Goal: Task Accomplishment & Management: Manage account settings

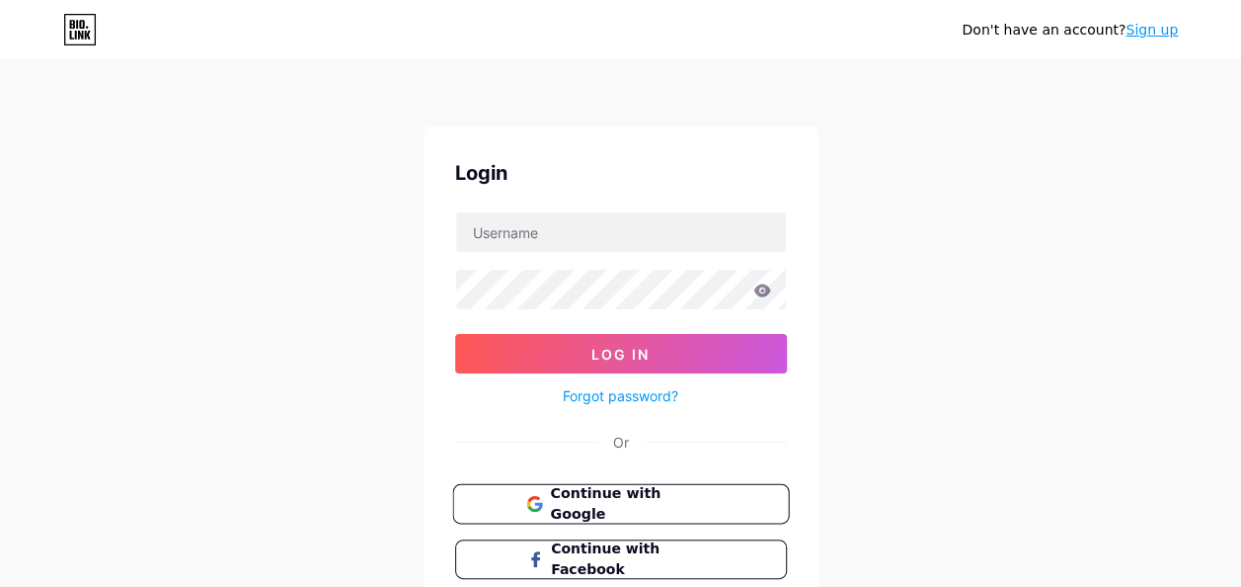
type input "[EMAIL_ADDRESS][DOMAIN_NAME]"
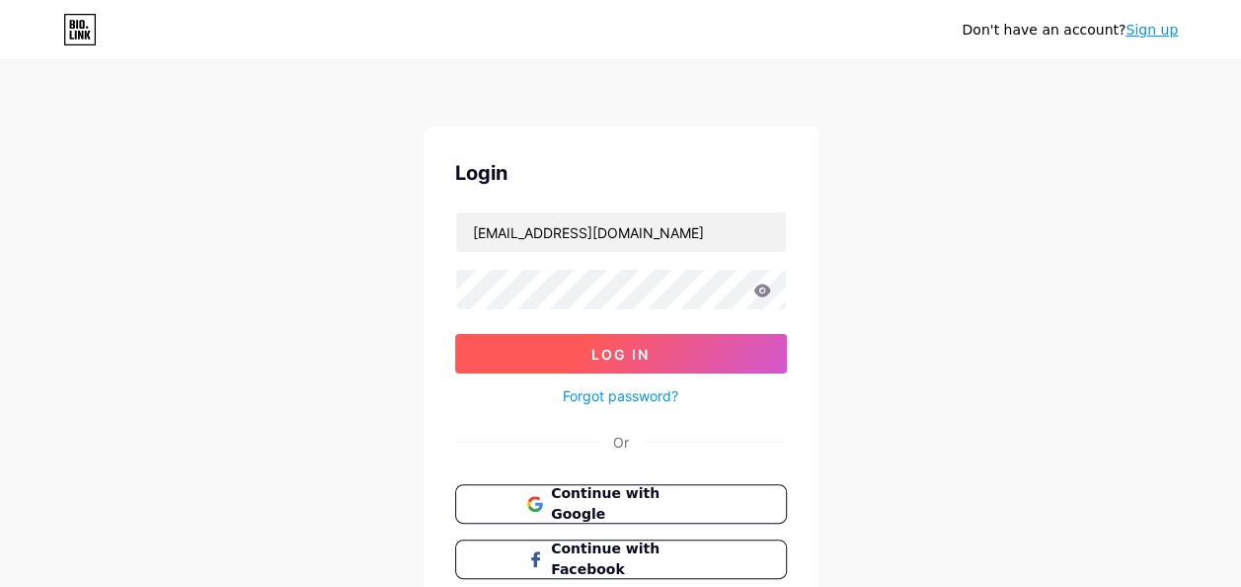
click at [531, 367] on button "Log In" at bounding box center [621, 354] width 332 height 40
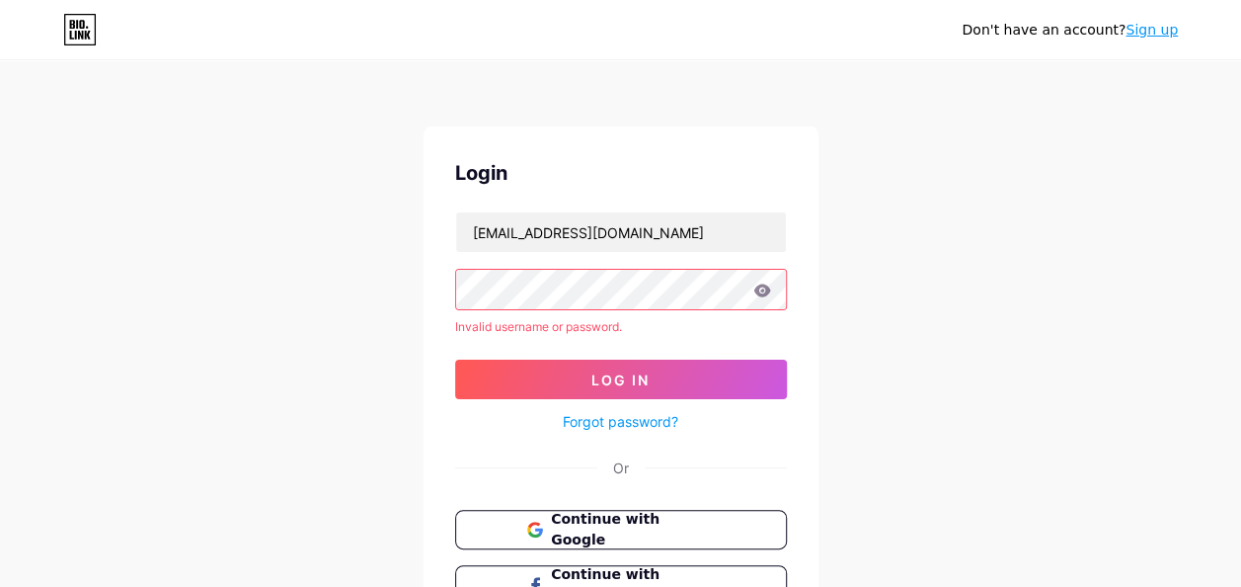
click at [762, 289] on icon at bounding box center [762, 289] width 17 height 13
click at [455, 359] on button "Log In" at bounding box center [621, 379] width 332 height 40
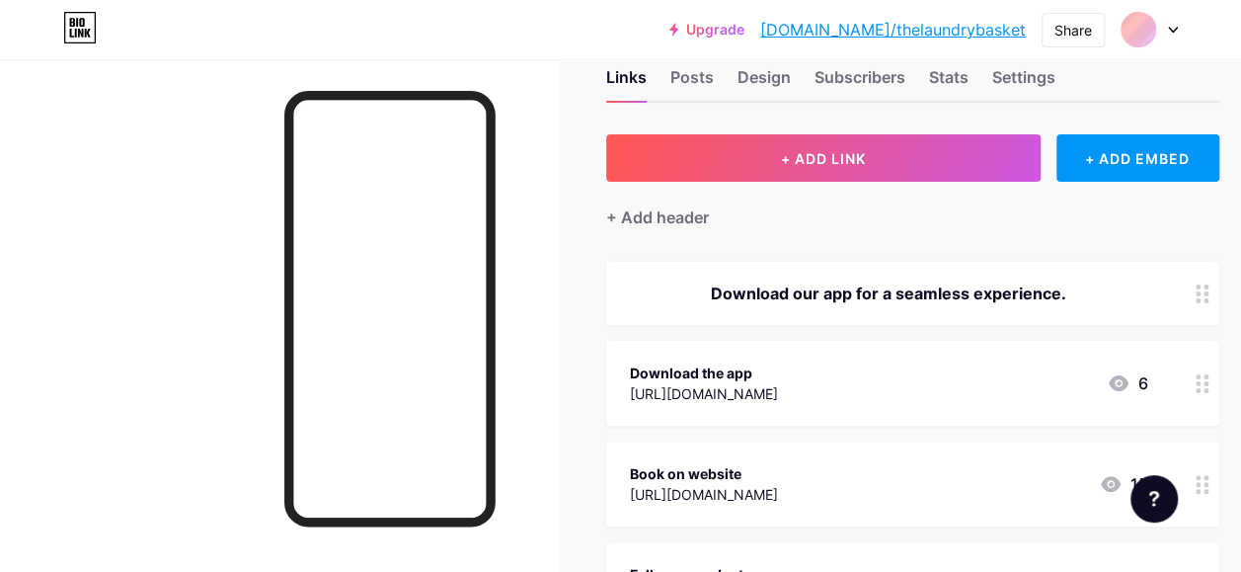
scroll to position [29, 0]
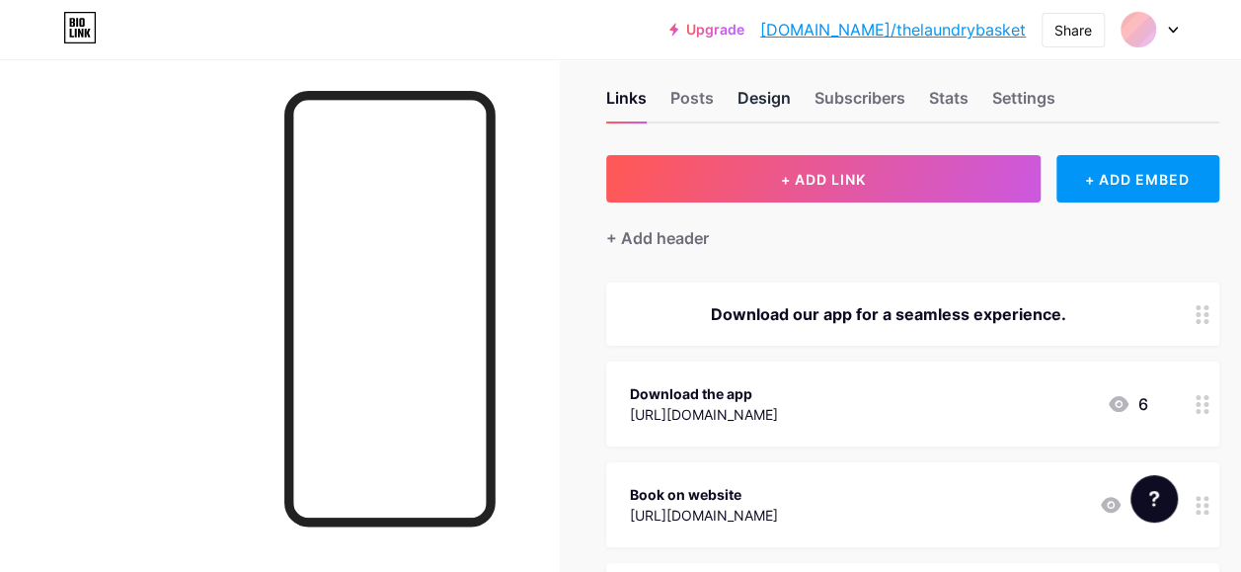
click at [782, 98] on div "Design" at bounding box center [764, 104] width 53 height 36
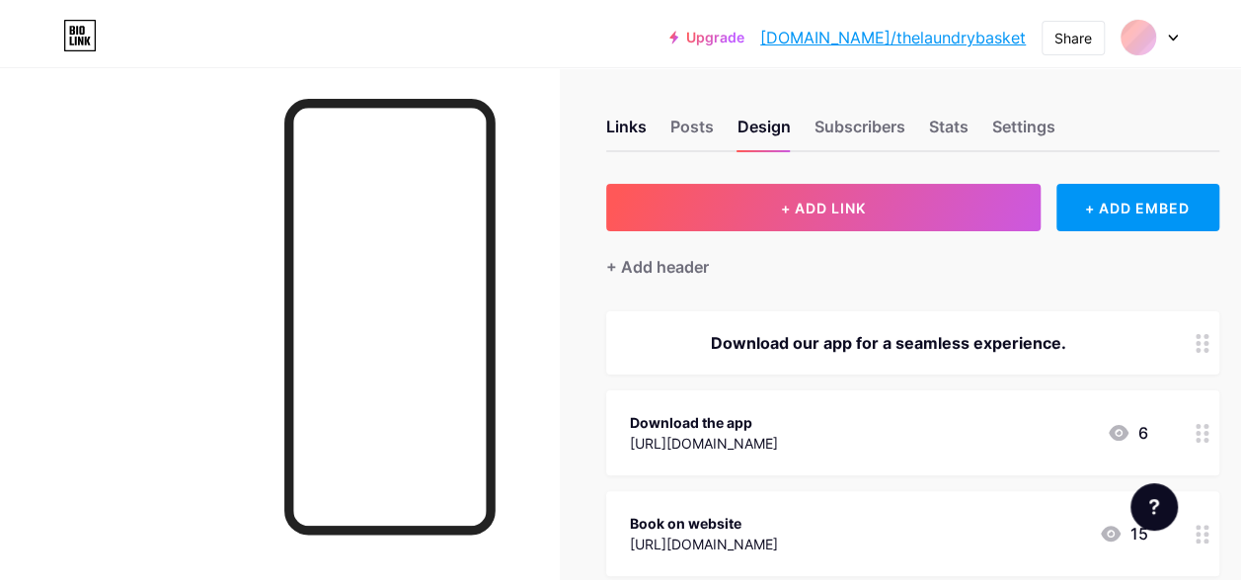
scroll to position [0, 0]
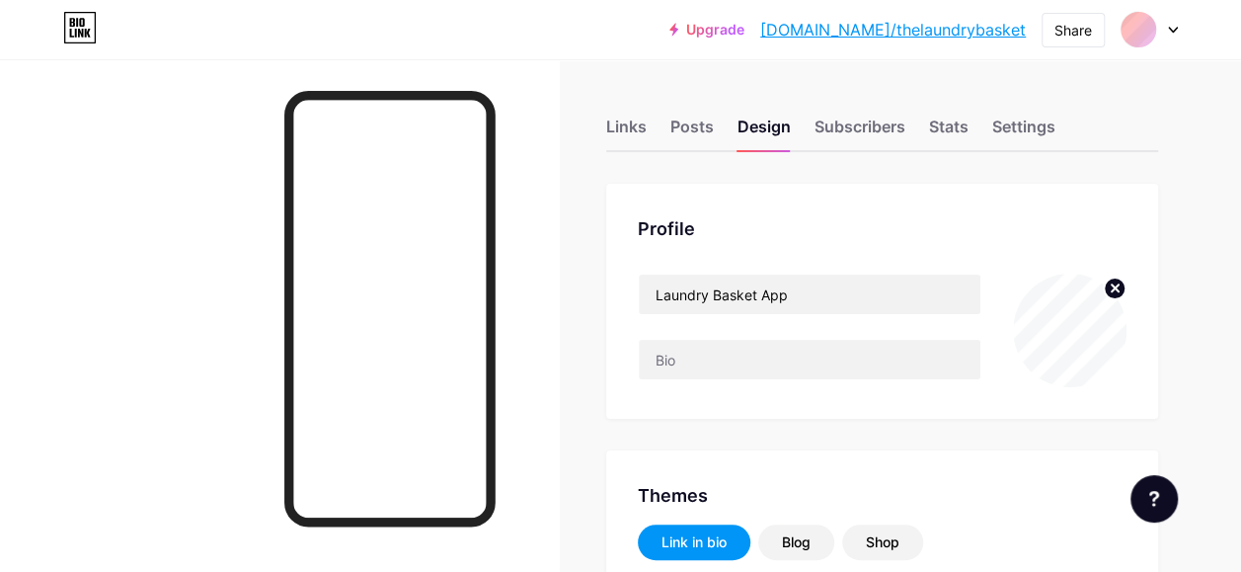
type input "#dddac9"
type input "#ffffff"
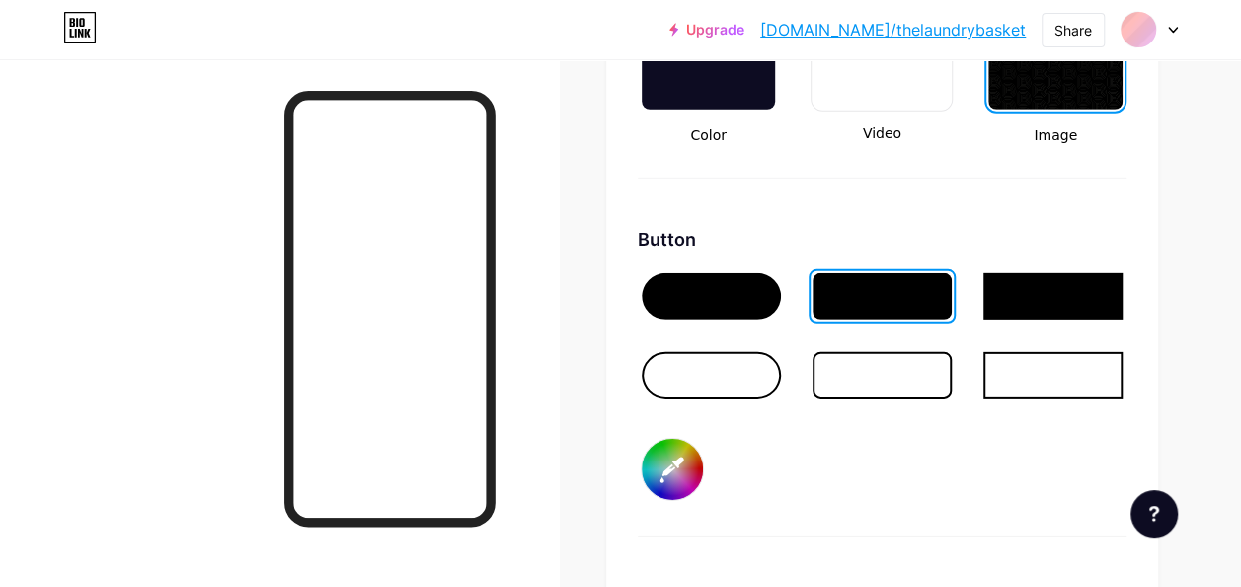
scroll to position [3307, 0]
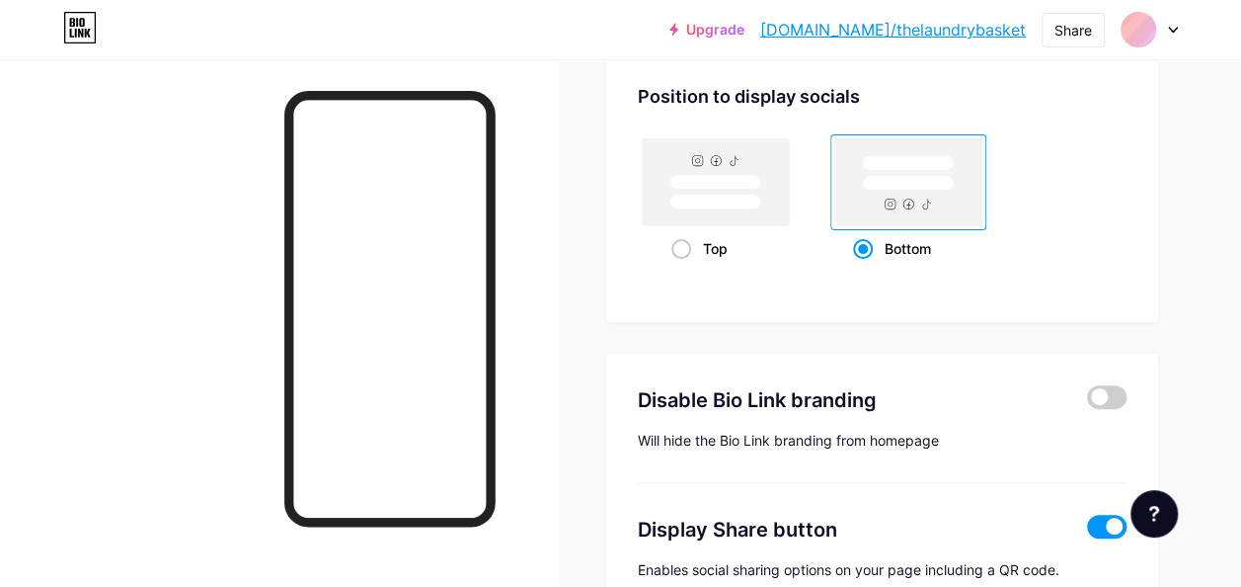
scroll to position [3826, 0]
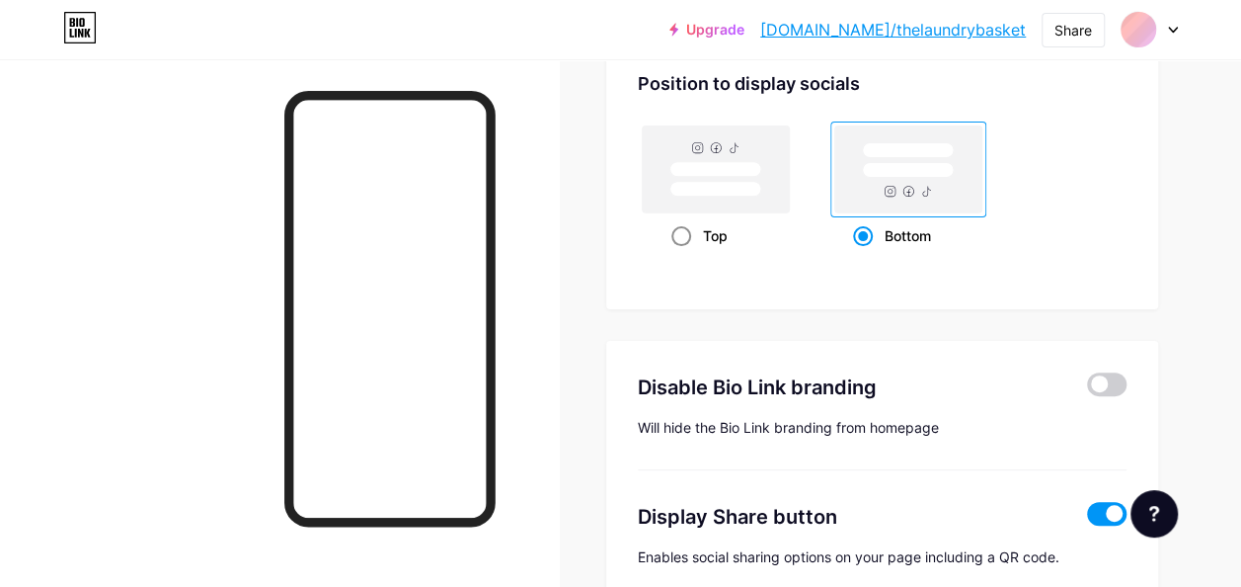
click at [707, 235] on div "Top" at bounding box center [716, 235] width 88 height 37
click at [684, 254] on input "Top" at bounding box center [678, 260] width 13 height 13
radio input "true"
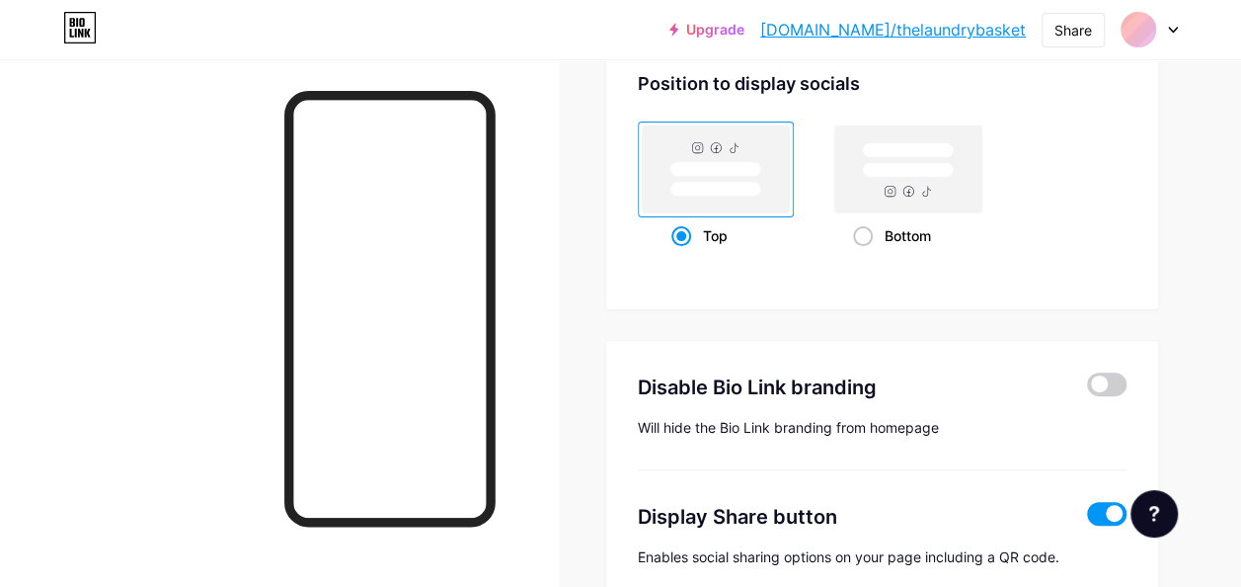
type input "#ffffff"
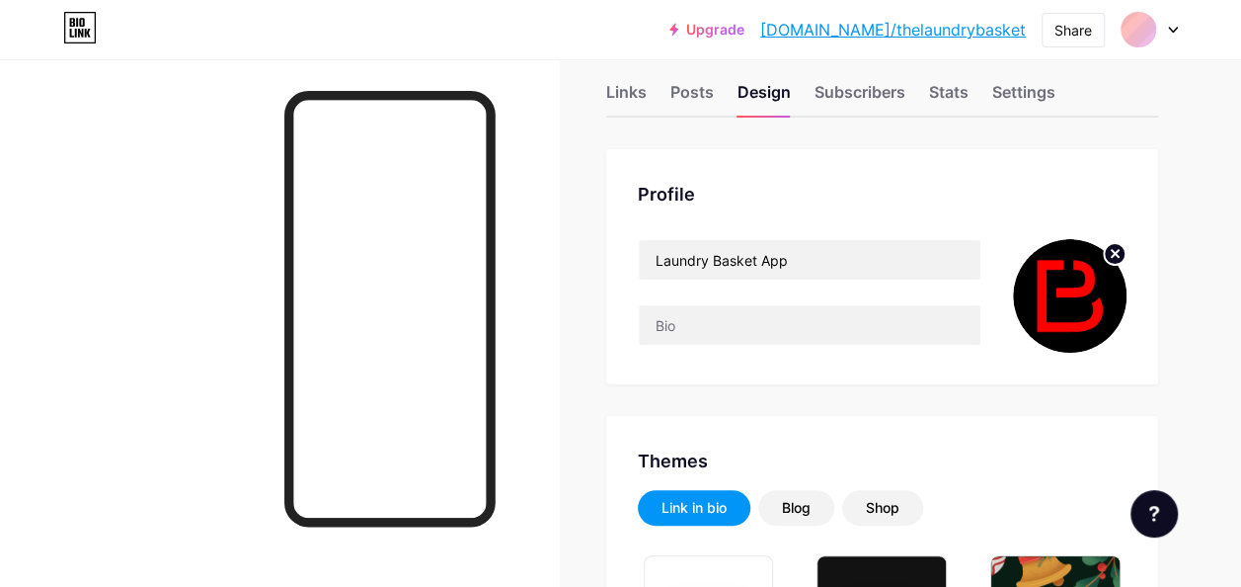
scroll to position [0, 0]
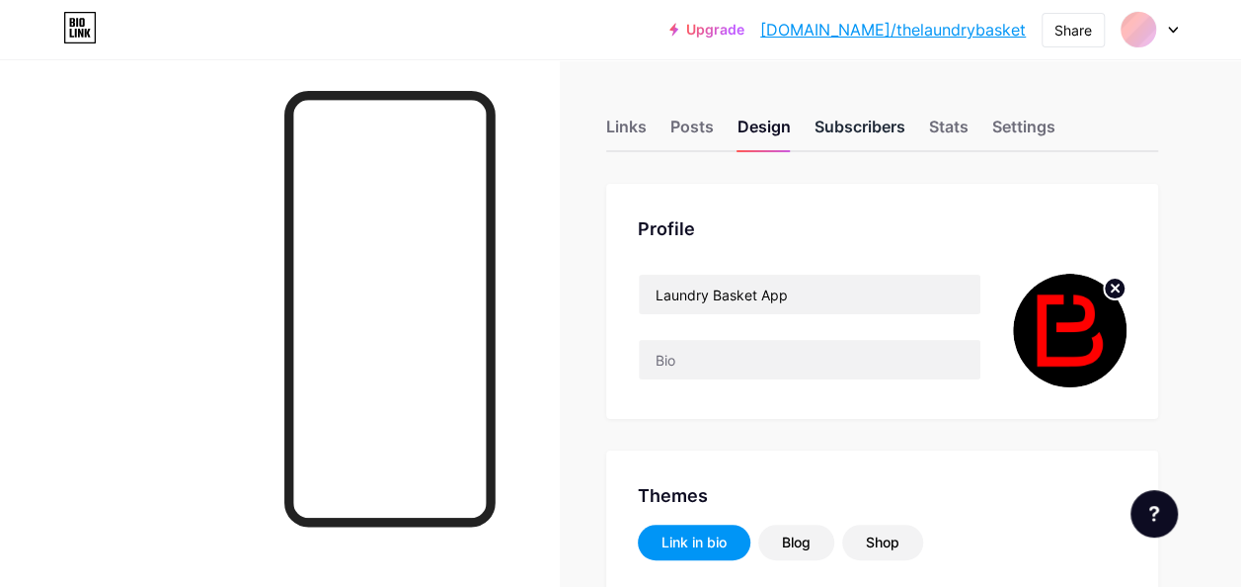
click at [881, 123] on div "Subscribers" at bounding box center [860, 133] width 91 height 36
click at [1171, 29] on icon at bounding box center [1173, 30] width 10 height 7
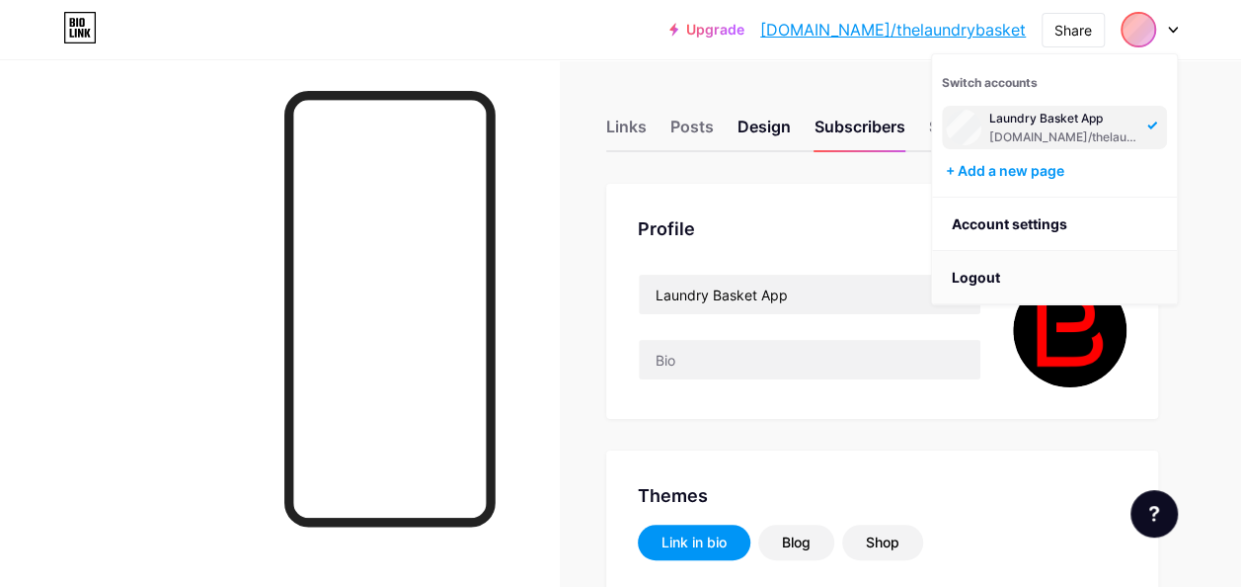
click at [973, 277] on li "Logout" at bounding box center [1054, 277] width 245 height 53
click at [972, 285] on li "Logout" at bounding box center [1054, 277] width 245 height 53
click at [973, 275] on li "Logout" at bounding box center [1054, 277] width 245 height 53
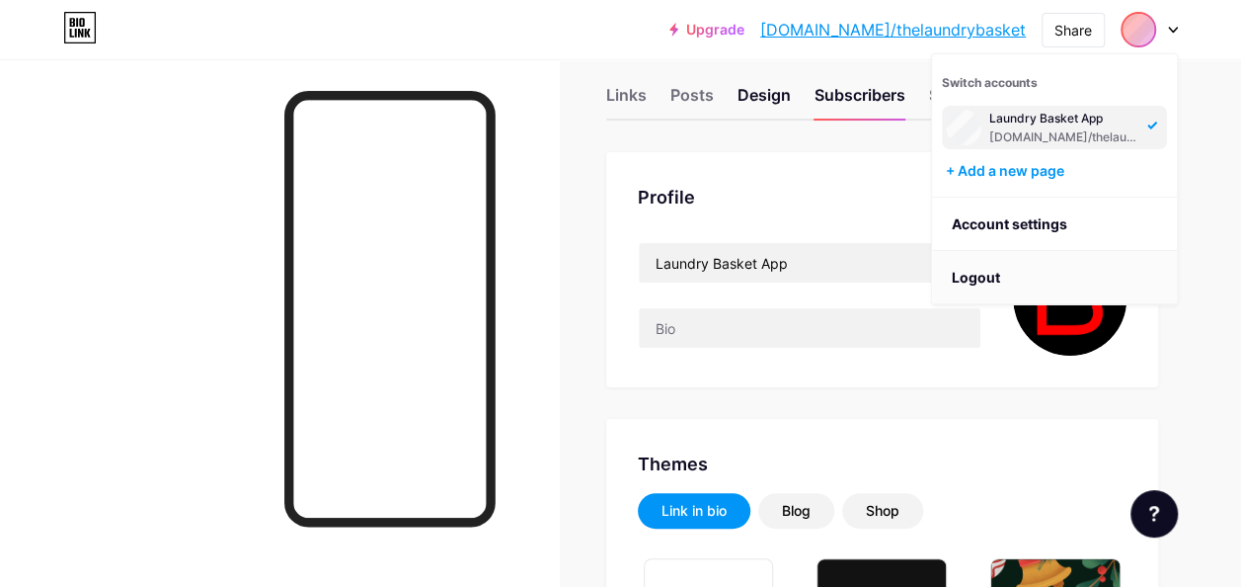
scroll to position [36, 0]
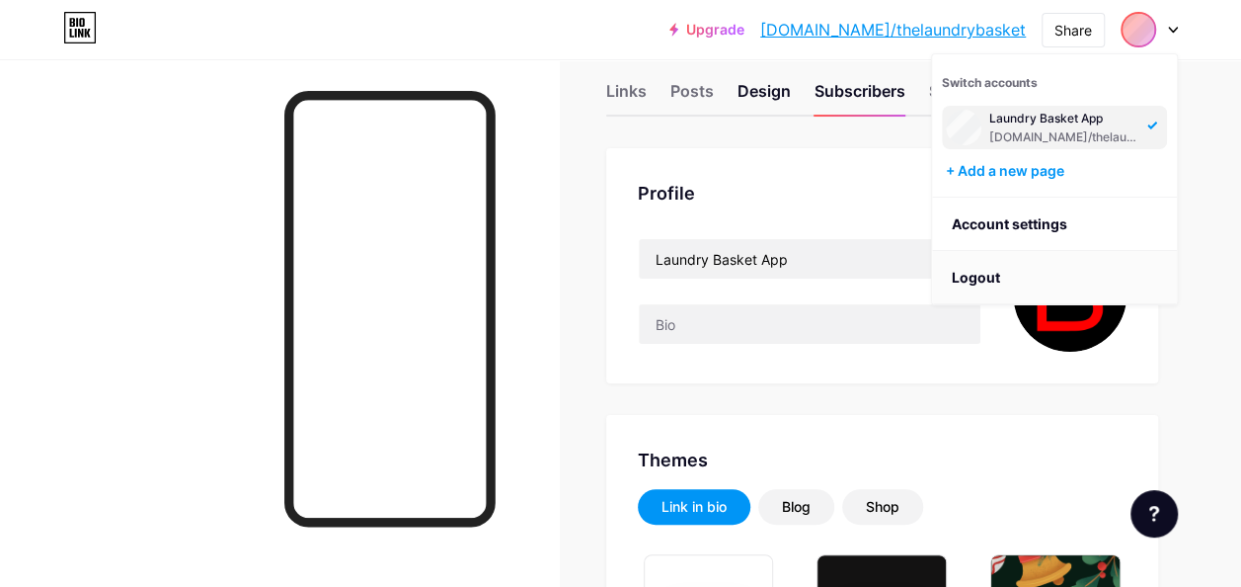
click at [974, 269] on li "Logout" at bounding box center [1054, 277] width 245 height 53
drag, startPoint x: 974, startPoint y: 269, endPoint x: 964, endPoint y: 277, distance: 12.6
click at [964, 277] on li "Logout" at bounding box center [1054, 277] width 245 height 53
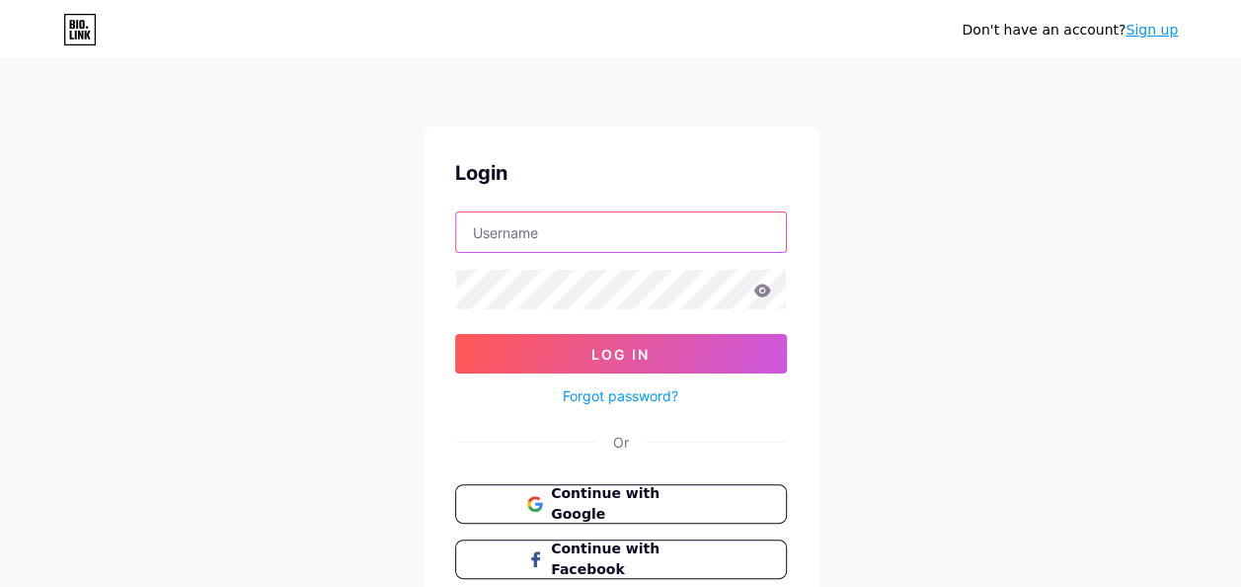
click at [637, 244] on input "text" at bounding box center [621, 232] width 330 height 40
click at [656, 221] on input "text" at bounding box center [621, 232] width 330 height 40
click at [529, 243] on input "text" at bounding box center [621, 232] width 330 height 40
paste input "[EMAIL_ADDRESS][DOMAIN_NAME]"
type input "[EMAIL_ADDRESS][DOMAIN_NAME]"
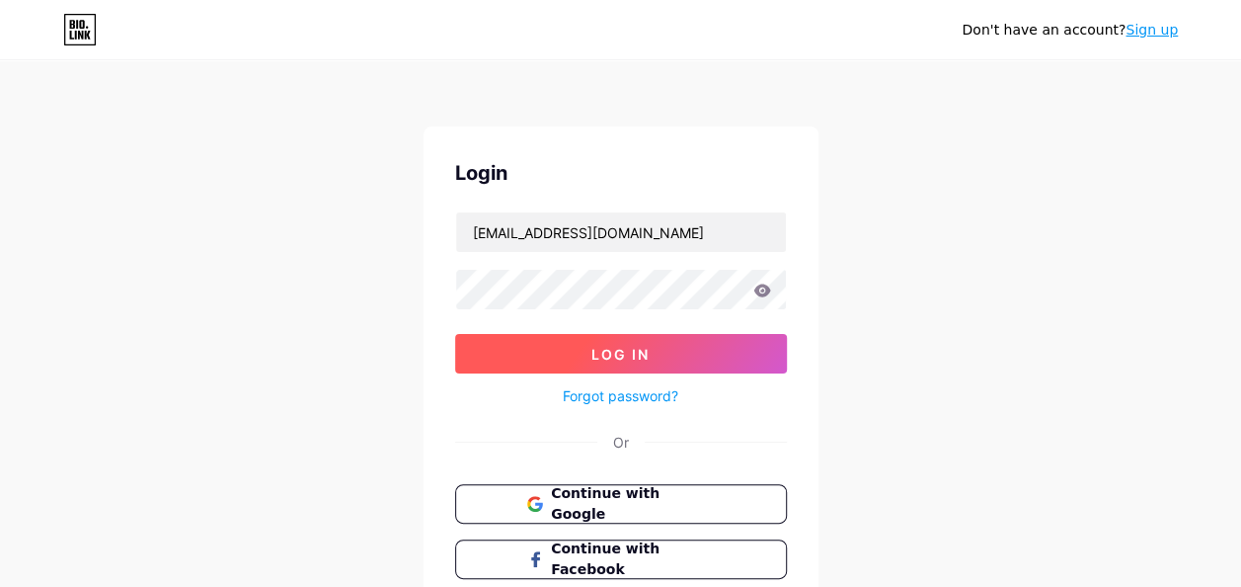
click at [598, 365] on button "Log In" at bounding box center [621, 354] width 332 height 40
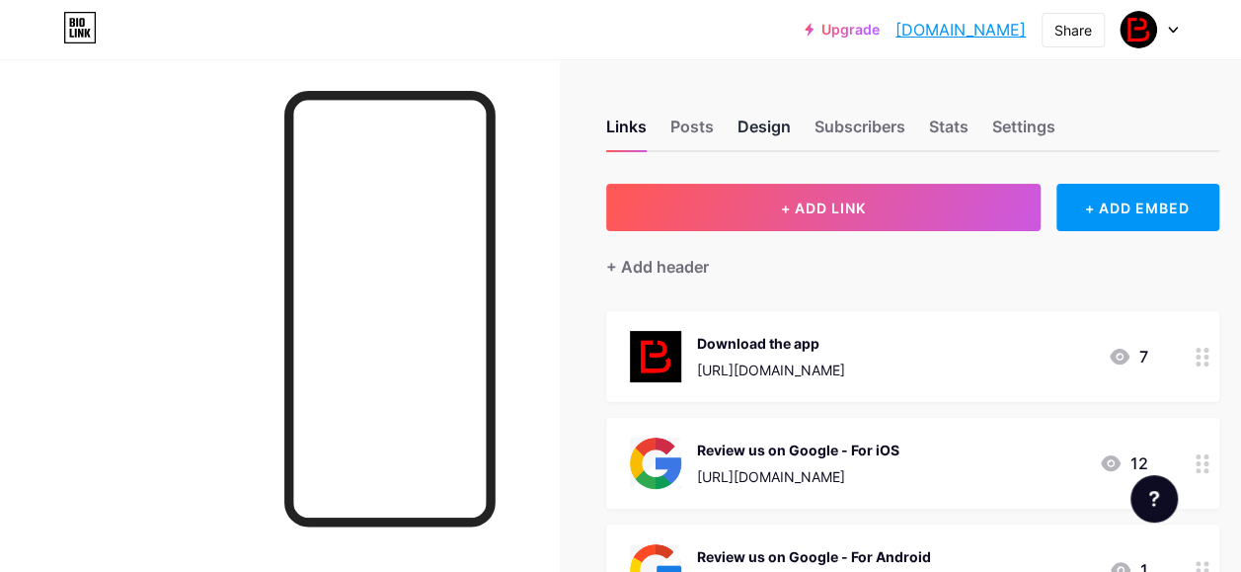
click at [788, 119] on div "Design" at bounding box center [764, 133] width 53 height 36
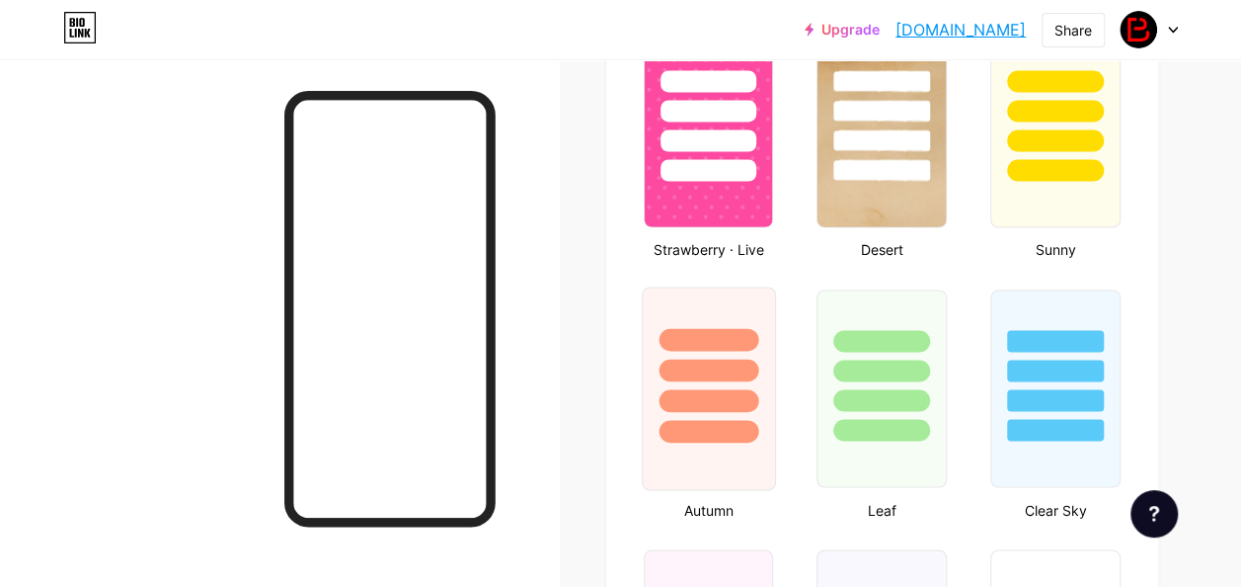
type input "#ff0000"
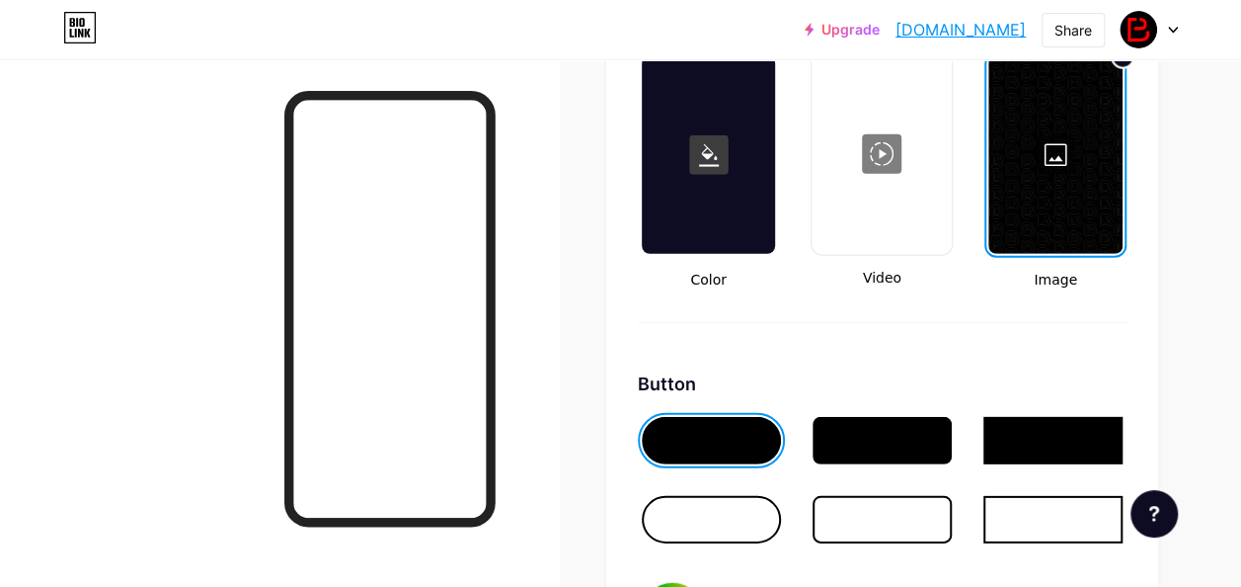
scroll to position [2995, 0]
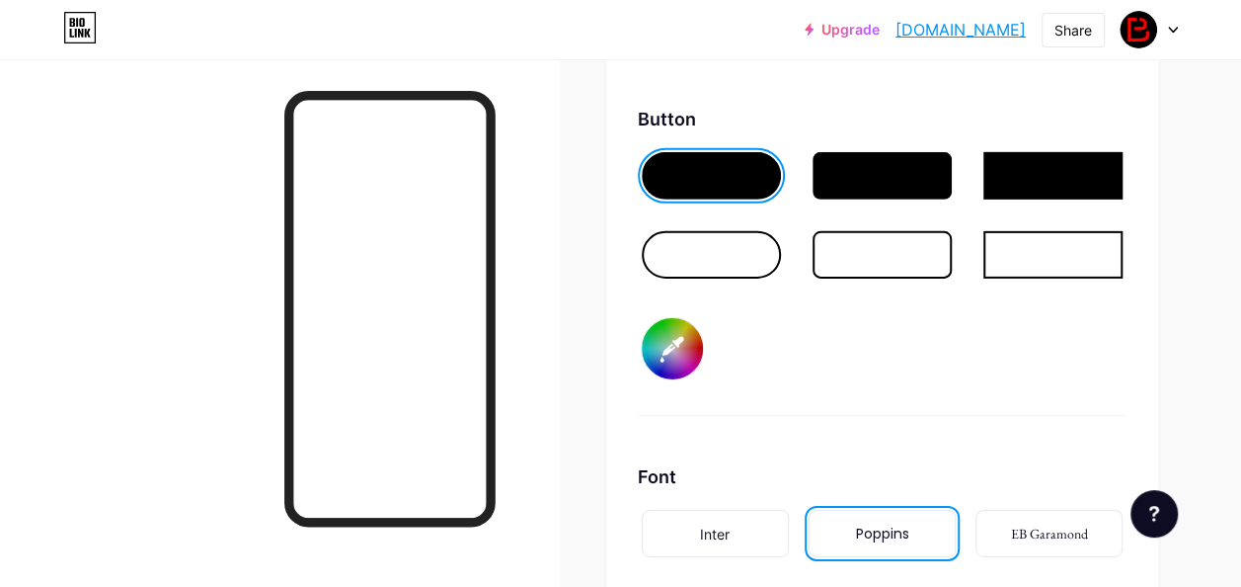
click at [906, 194] on div at bounding box center [882, 175] width 139 height 47
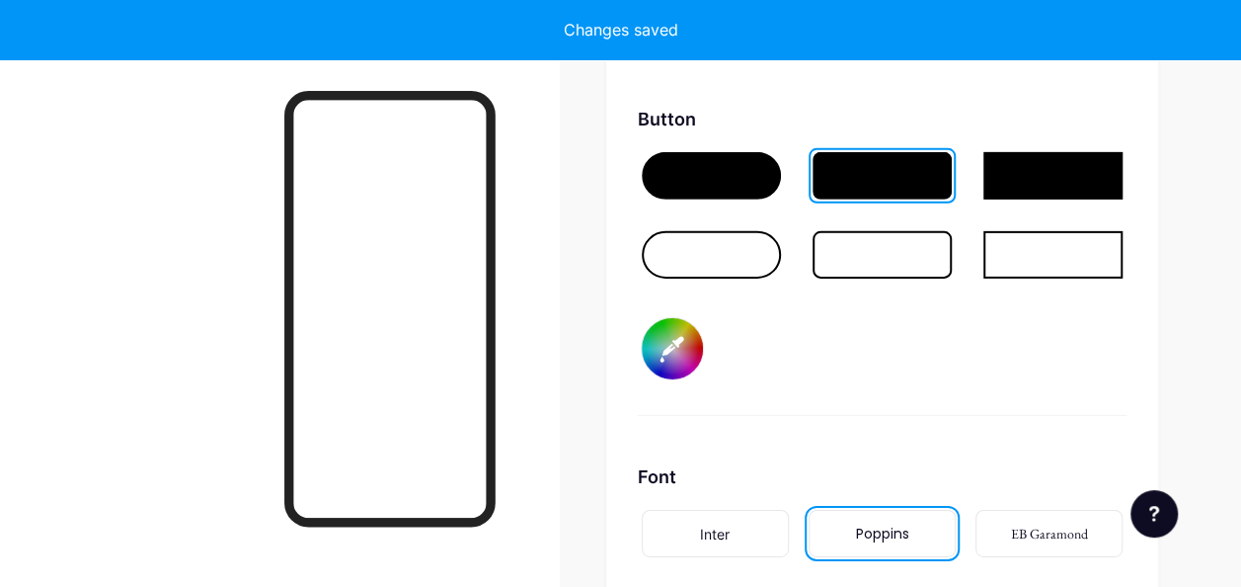
type input "#ffffff"
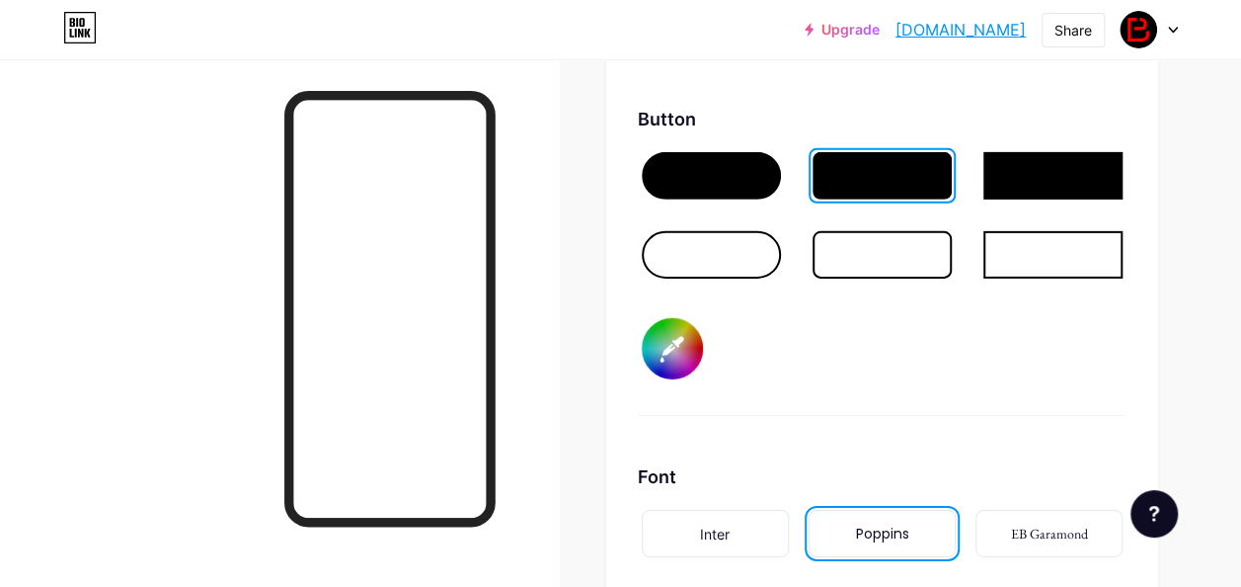
click at [691, 346] on input "#ff0000" at bounding box center [672, 348] width 61 height 61
click at [701, 324] on input "#ff0000" at bounding box center [672, 348] width 61 height 61
click at [683, 358] on input "#ff0000" at bounding box center [672, 348] width 61 height 61
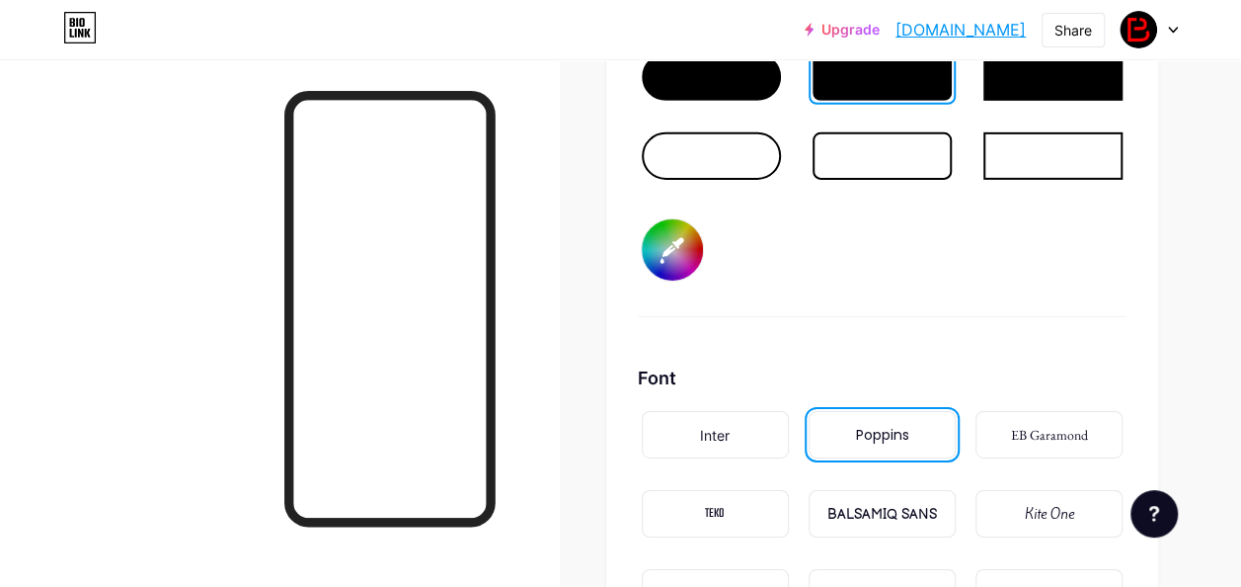
scroll to position [3214, 0]
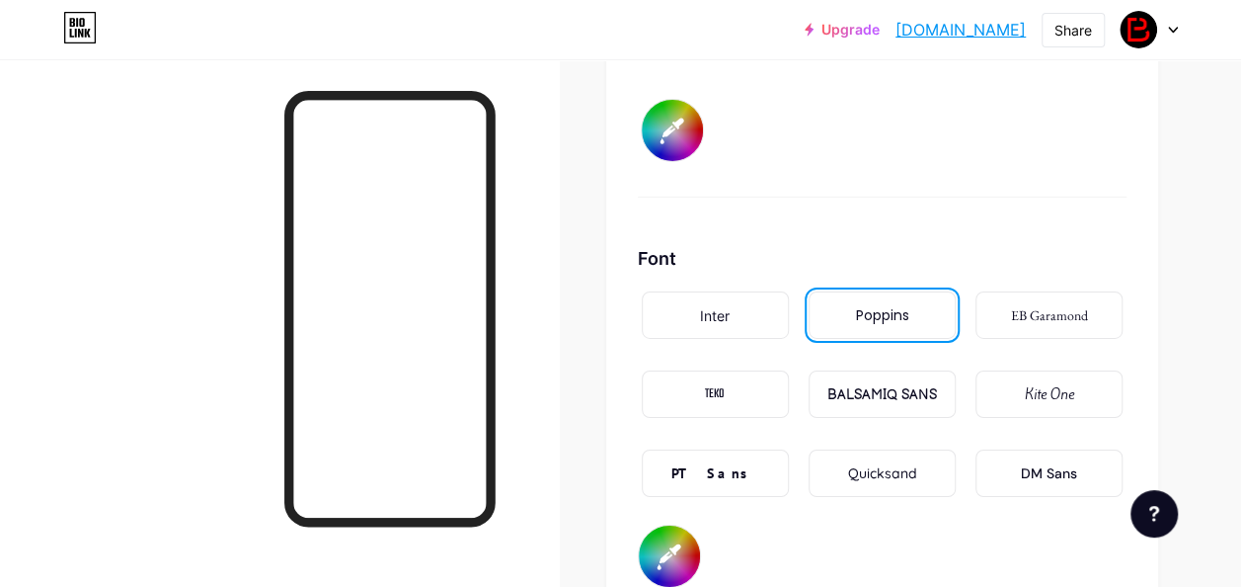
click at [685, 129] on input "#ff0000" at bounding box center [672, 130] width 61 height 61
type input "#020000"
type input "#ffffff"
type input "#160000"
type input "#ffffff"
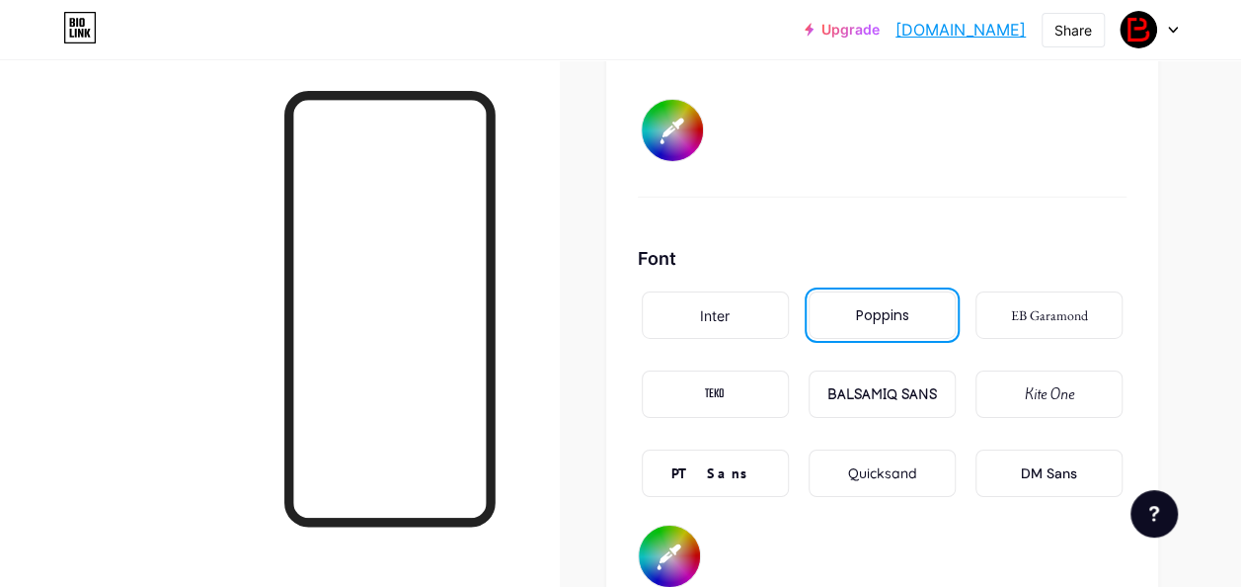
type input "#dd0000"
type input "#ffffff"
type input "#dd0200"
type input "#ffffff"
type input "#dd1500"
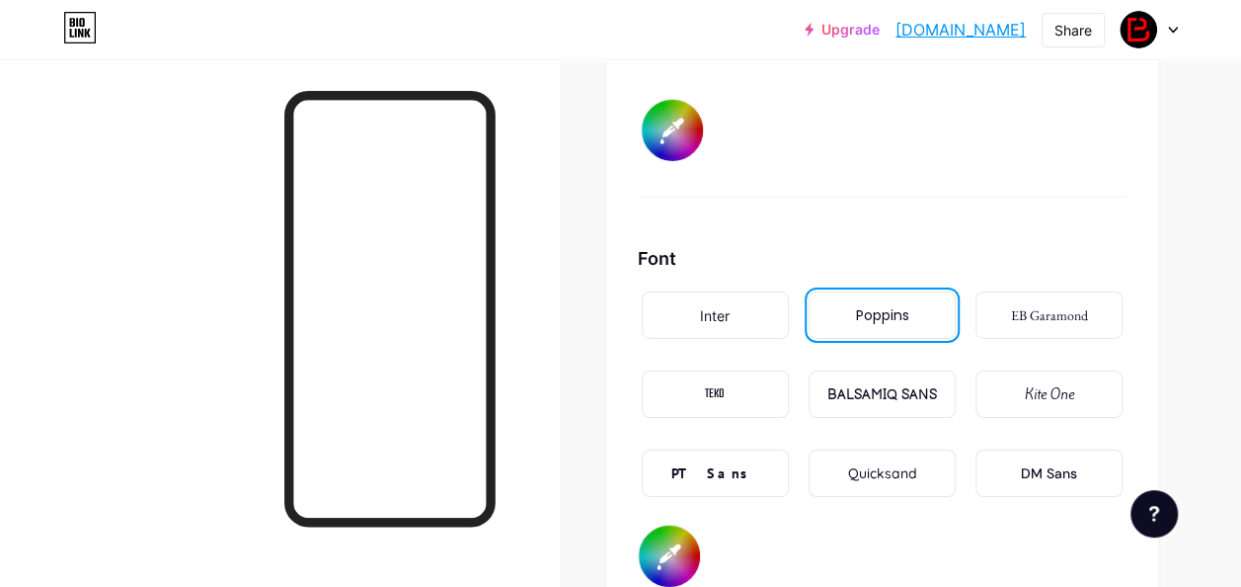
type input "#ffffff"
type input "#ddda00"
type input "#ffffff"
type input "#ddda02"
type input "#ffffff"
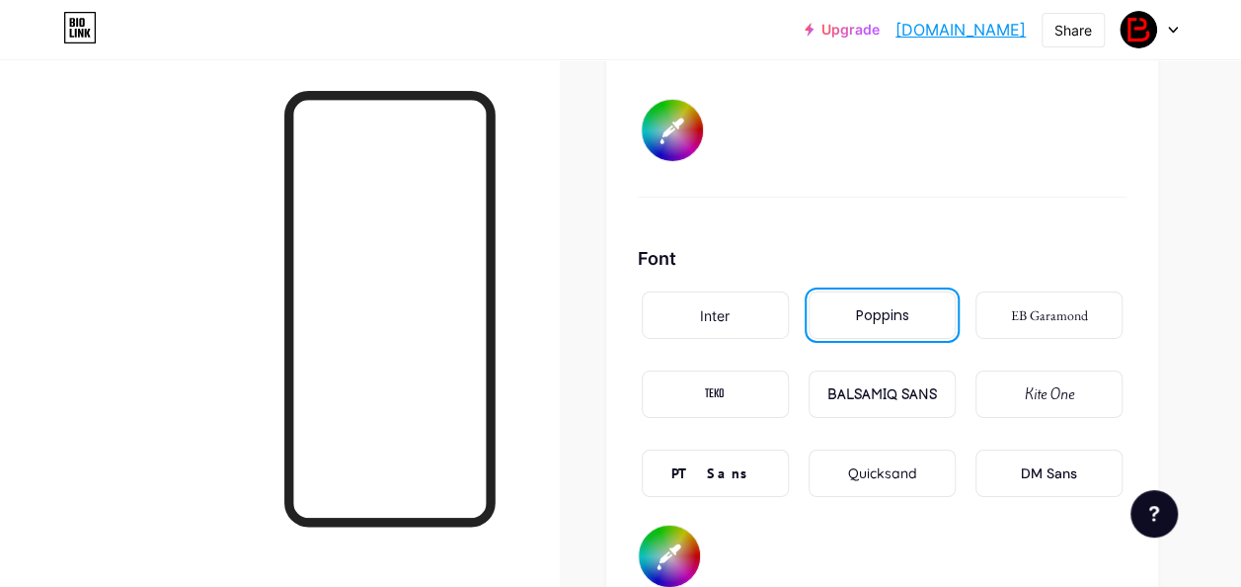
type input "#ddda14"
type input "#ffffff"
type input "#dddac9"
type input "#ffffff"
type input "#dddac9"
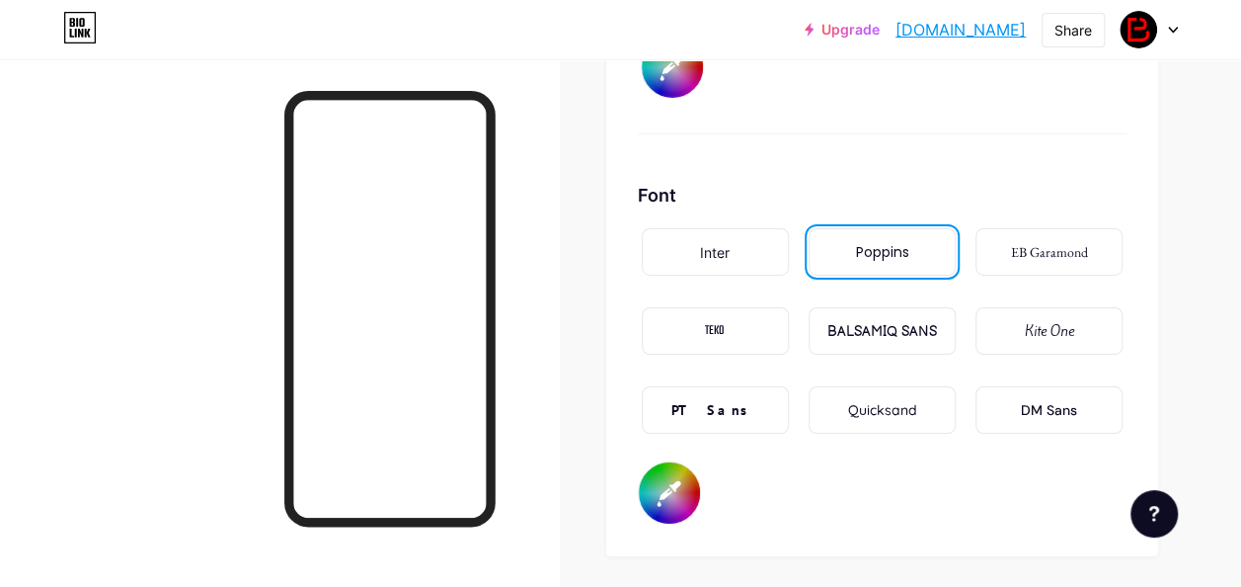
scroll to position [3279, 0]
click at [674, 516] on input "#ffffff" at bounding box center [669, 490] width 61 height 61
click at [745, 507] on div "Font Inter Poppins EB Garamond TEKO BALSAMIQ SANS Kite One PT Sans Quicksand DM…" at bounding box center [882, 351] width 489 height 343
click at [672, 496] on input "#ffffff" at bounding box center [669, 490] width 61 height 61
click at [779, 485] on div "Font Inter Poppins EB Garamond TEKO BALSAMIQ SANS Kite One PT Sans Quicksand DM…" at bounding box center [882, 351] width 489 height 343
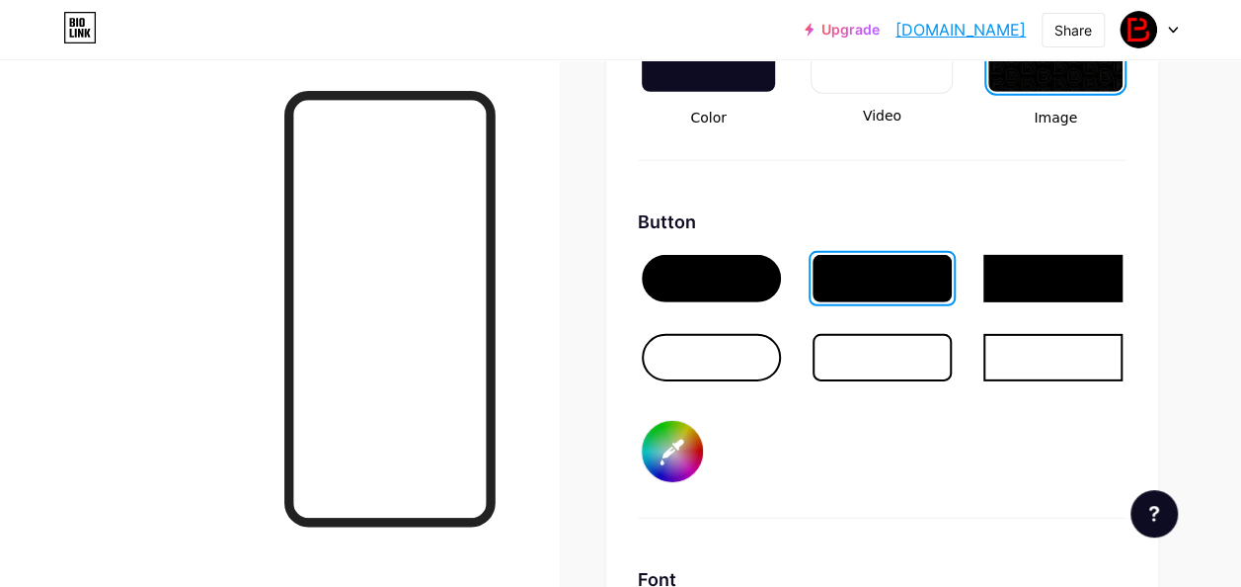
scroll to position [2892, 0]
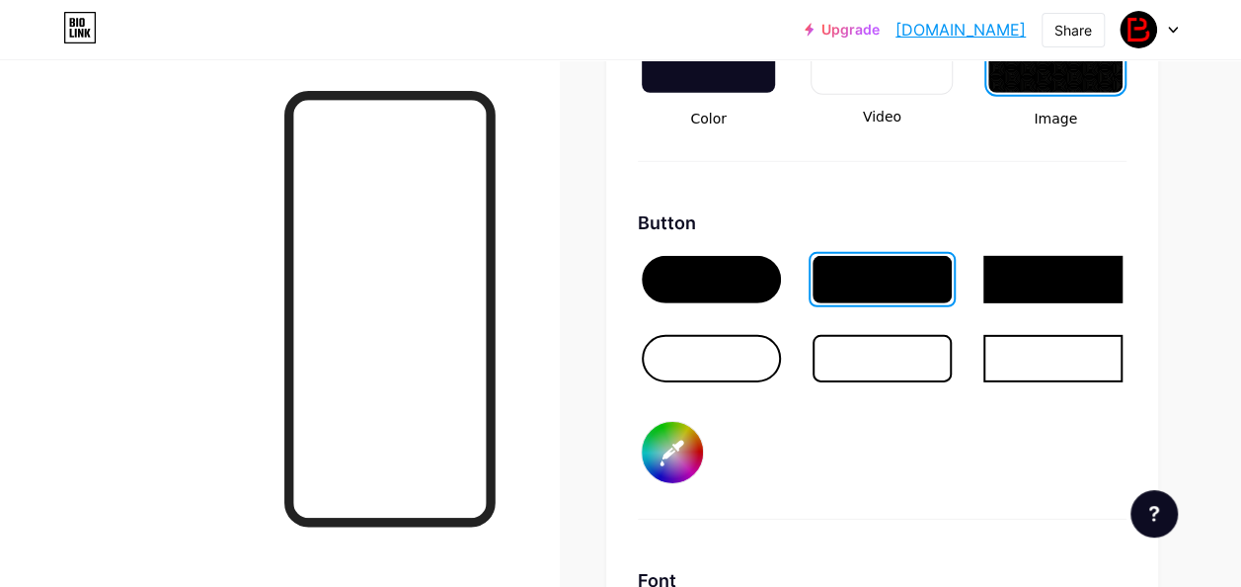
click at [679, 457] on input "#dddac9" at bounding box center [672, 452] width 61 height 61
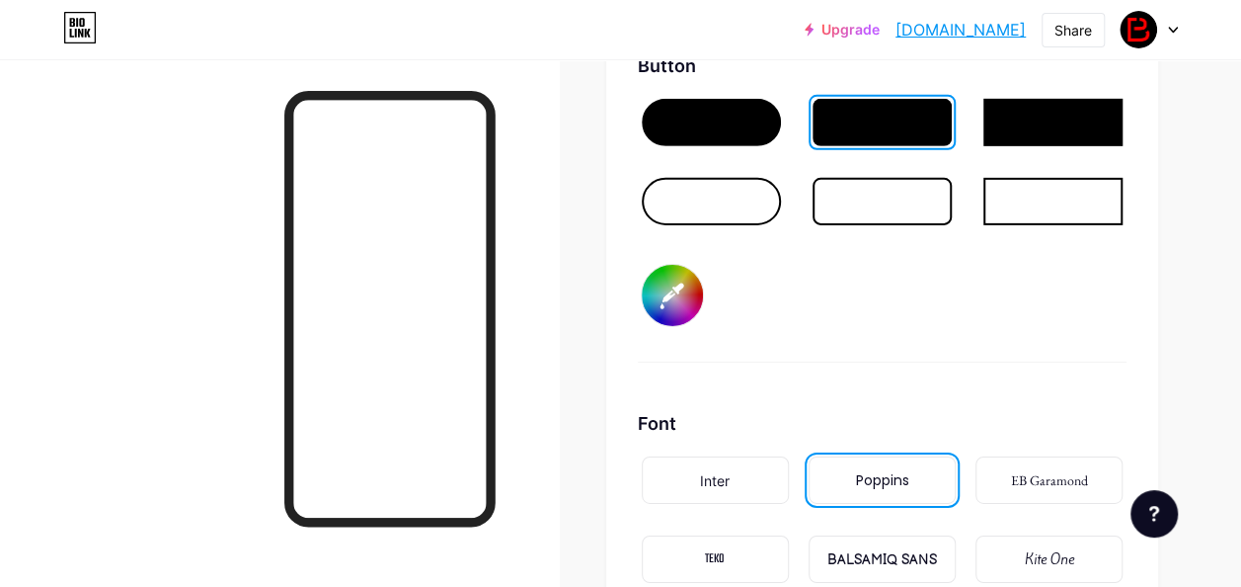
scroll to position [3056, 0]
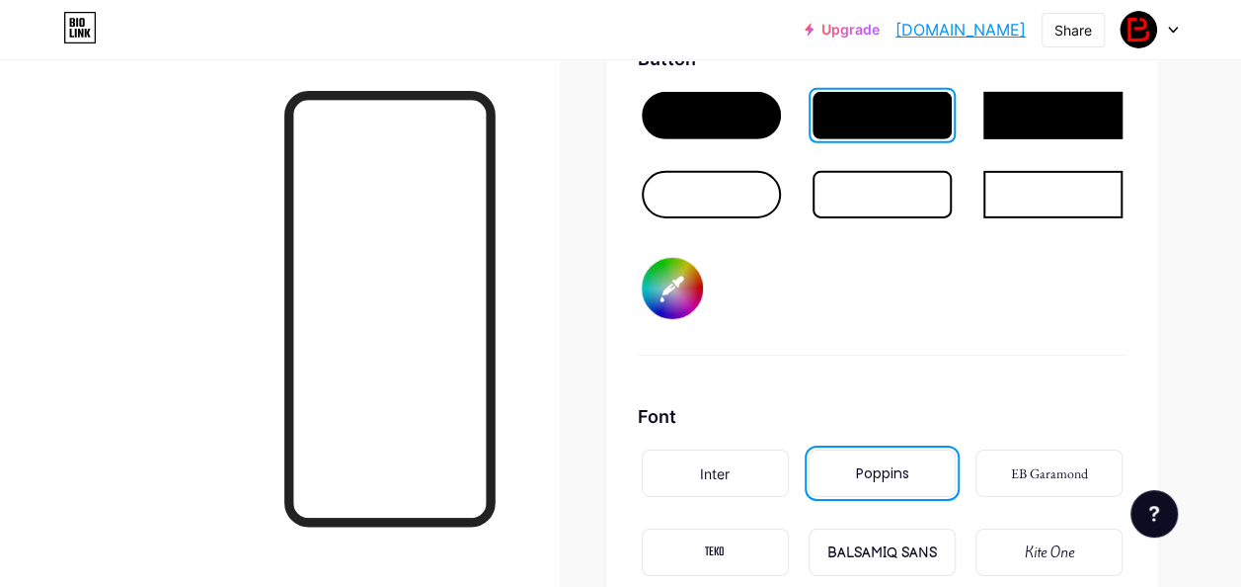
click at [692, 295] on input "#dddac9" at bounding box center [672, 288] width 61 height 61
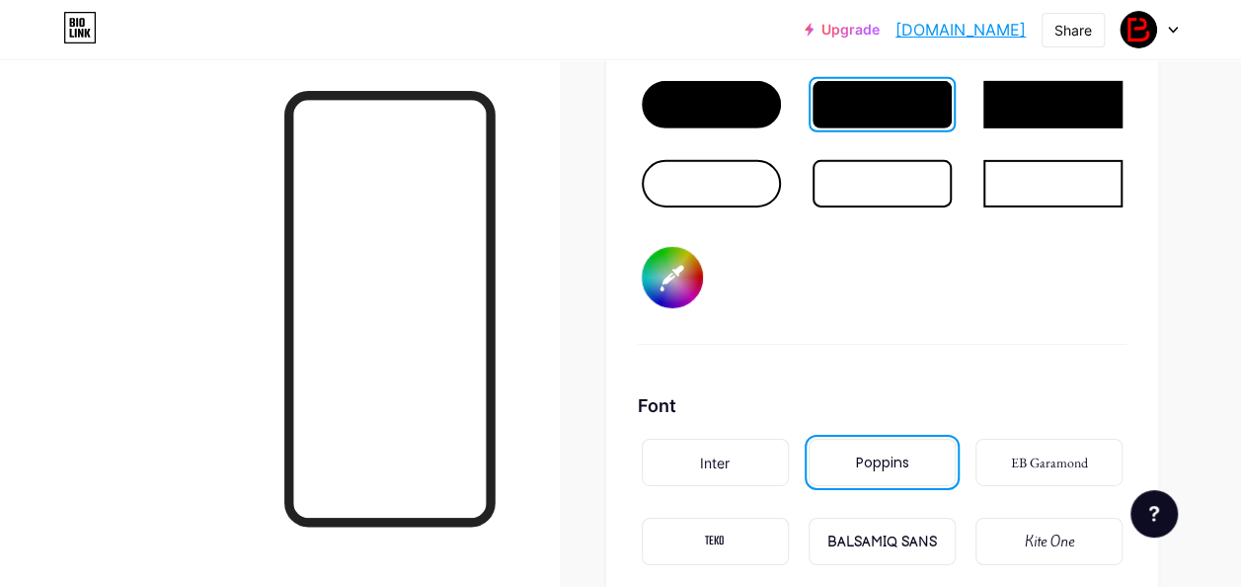
scroll to position [3065, 0]
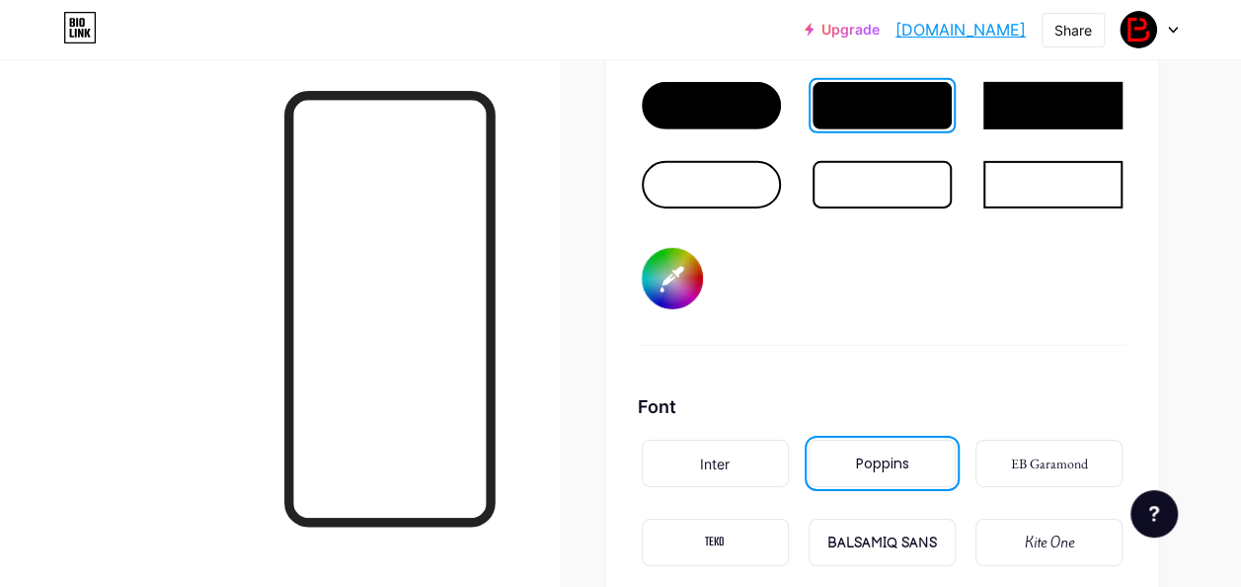
click at [890, 101] on div at bounding box center [882, 105] width 139 height 47
click at [723, 93] on div at bounding box center [711, 105] width 139 height 47
click at [896, 94] on div at bounding box center [882, 105] width 139 height 47
click at [723, 97] on div at bounding box center [711, 105] width 139 height 47
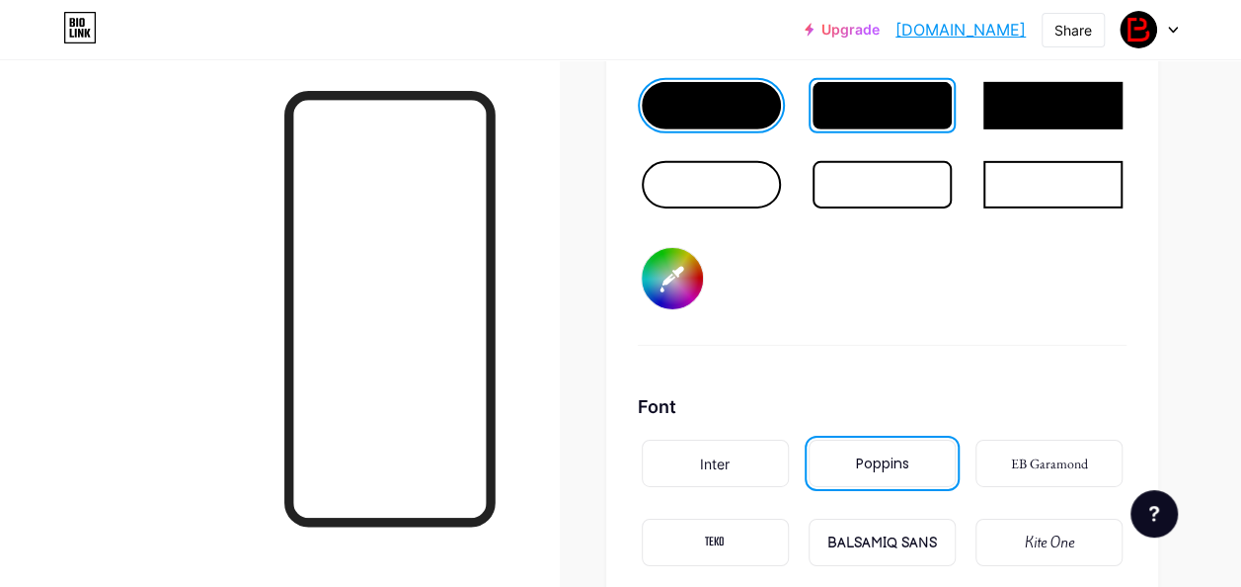
click at [899, 188] on div at bounding box center [882, 184] width 139 height 47
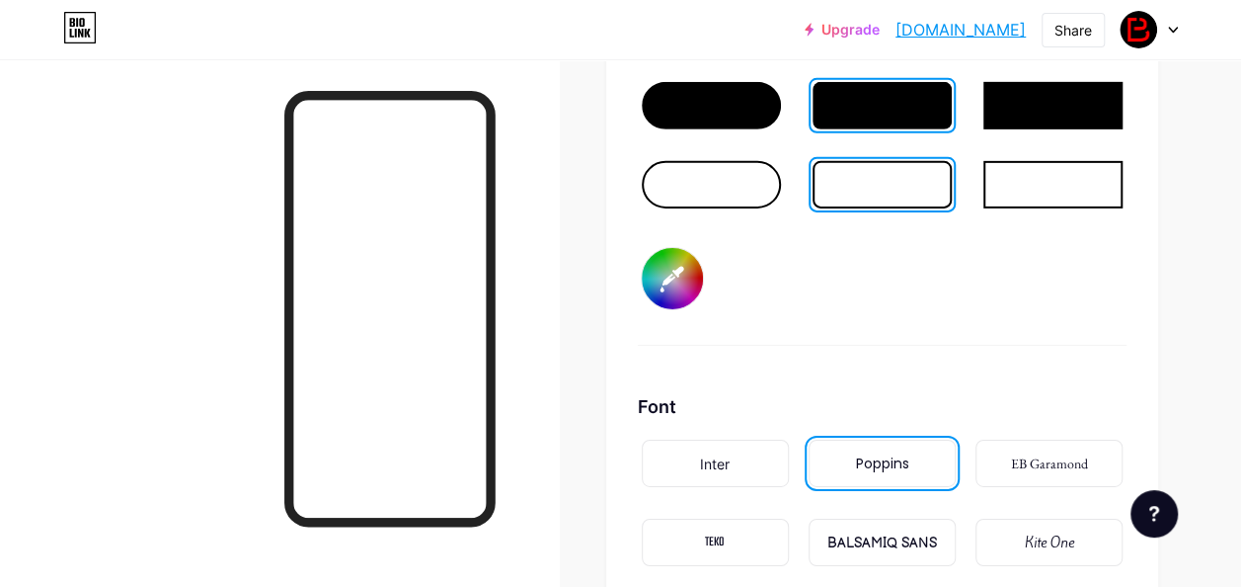
click at [896, 111] on div at bounding box center [882, 105] width 139 height 47
type input "#ffffff"
click at [896, 111] on div at bounding box center [882, 105] width 139 height 47
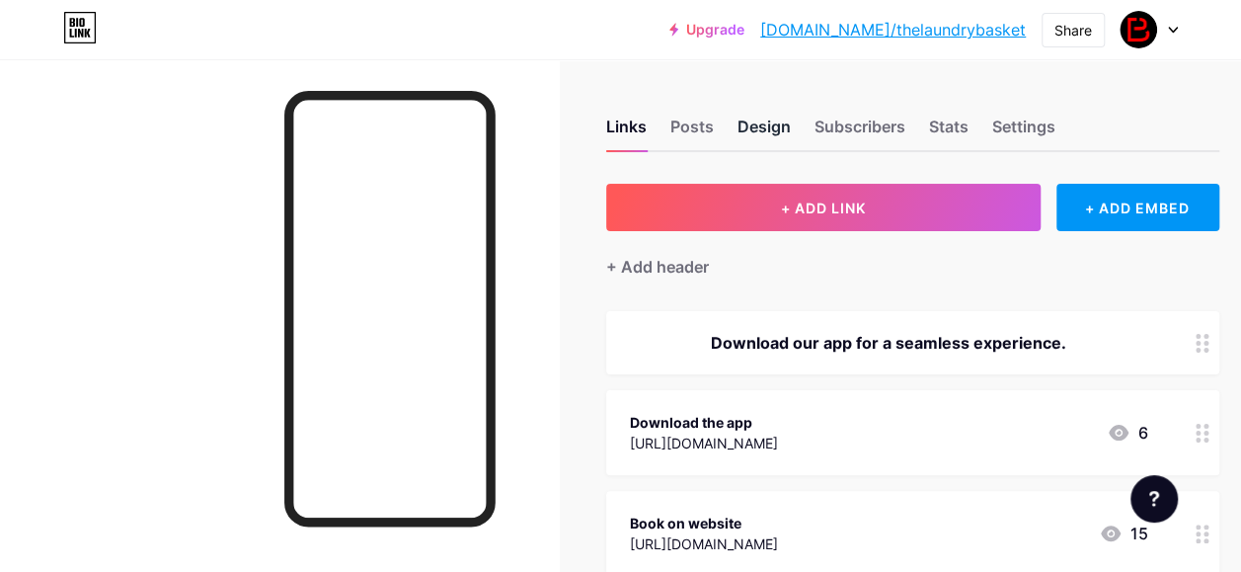
click at [786, 118] on div "Design" at bounding box center [764, 133] width 53 height 36
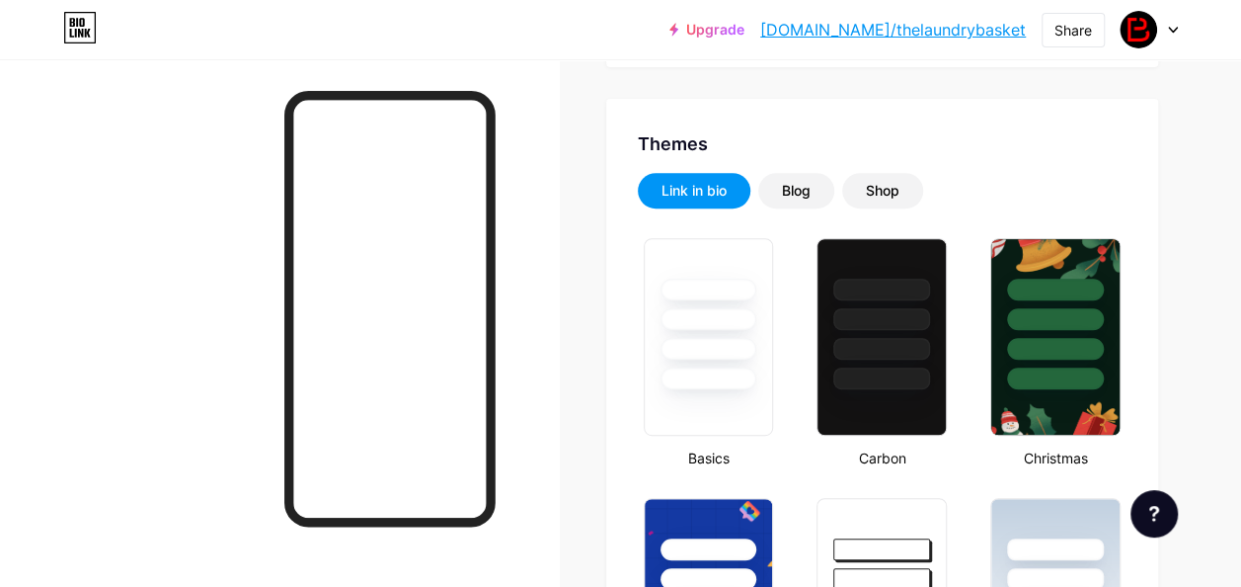
type input "#dddac9"
type input "#ffffff"
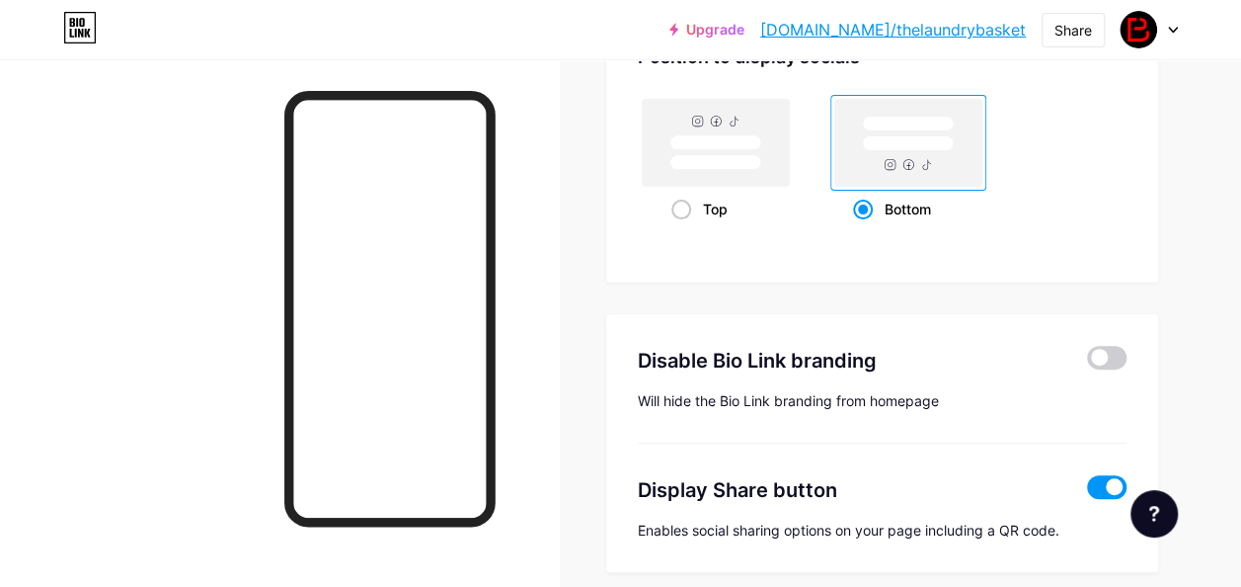
scroll to position [3913, 0]
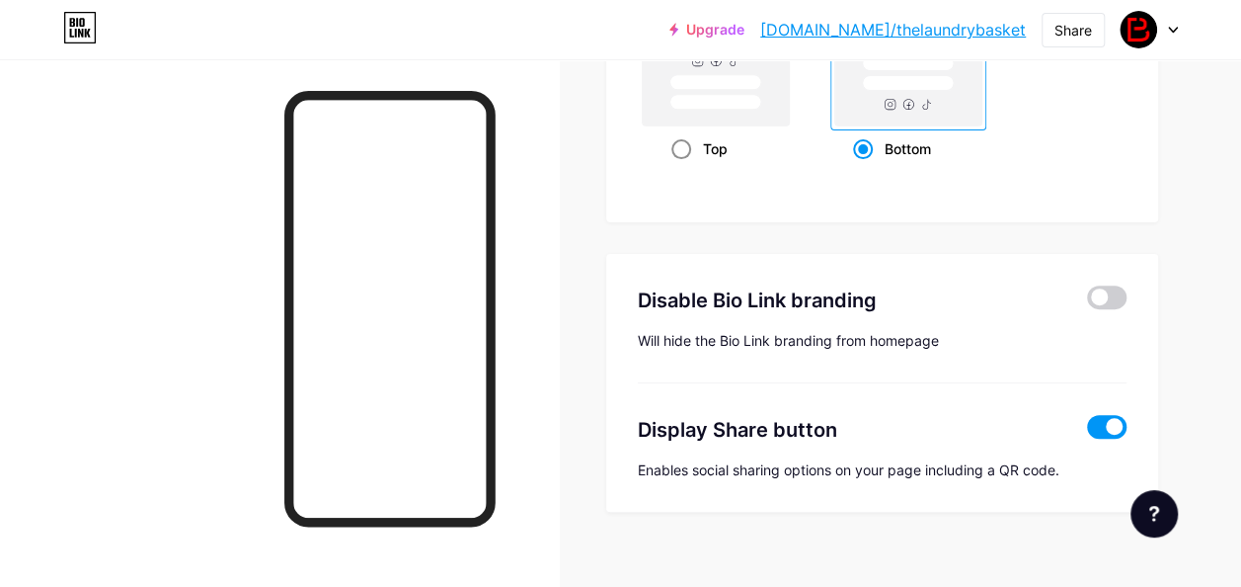
click at [680, 158] on div "Top" at bounding box center [716, 148] width 88 height 37
click at [680, 167] on input "Top" at bounding box center [678, 173] width 13 height 13
radio input "true"
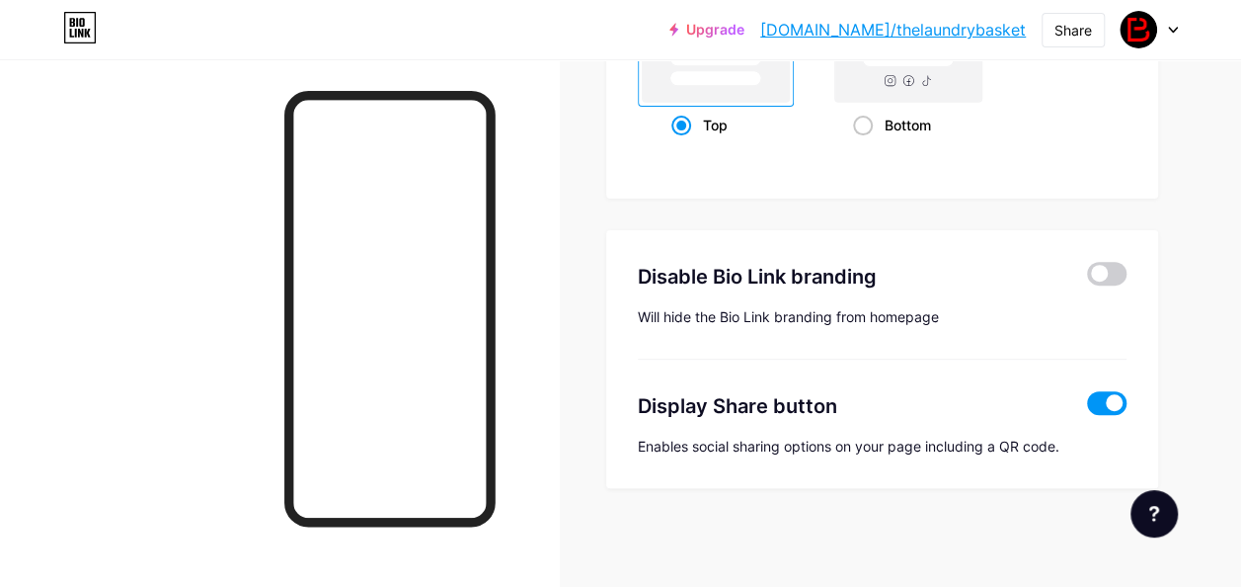
type input "#ffffff"
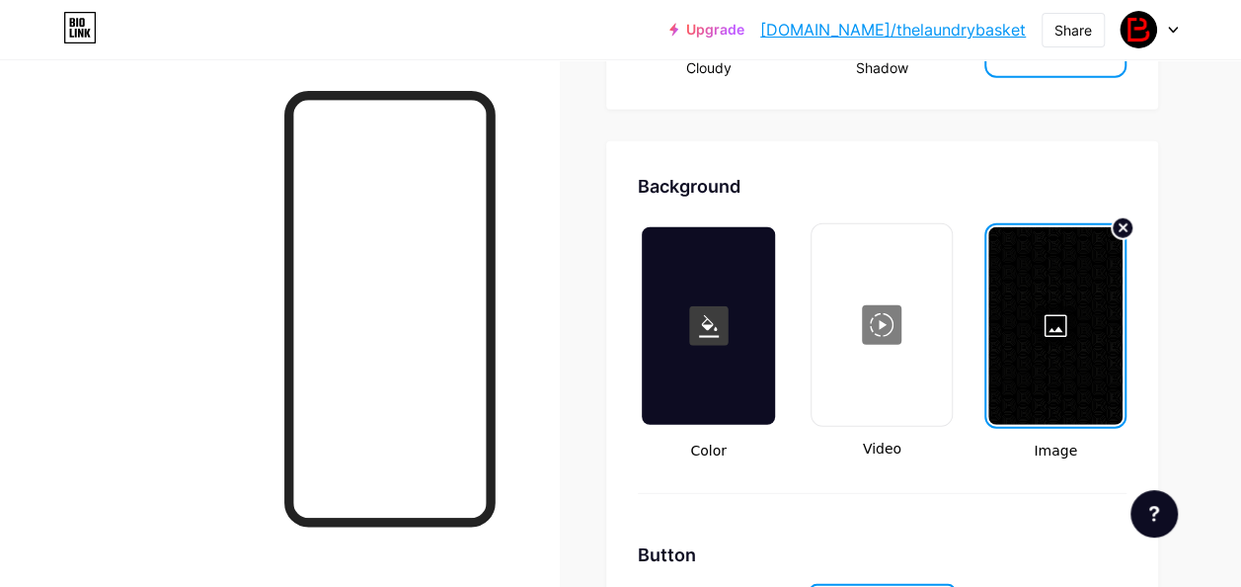
scroll to position [2619, 0]
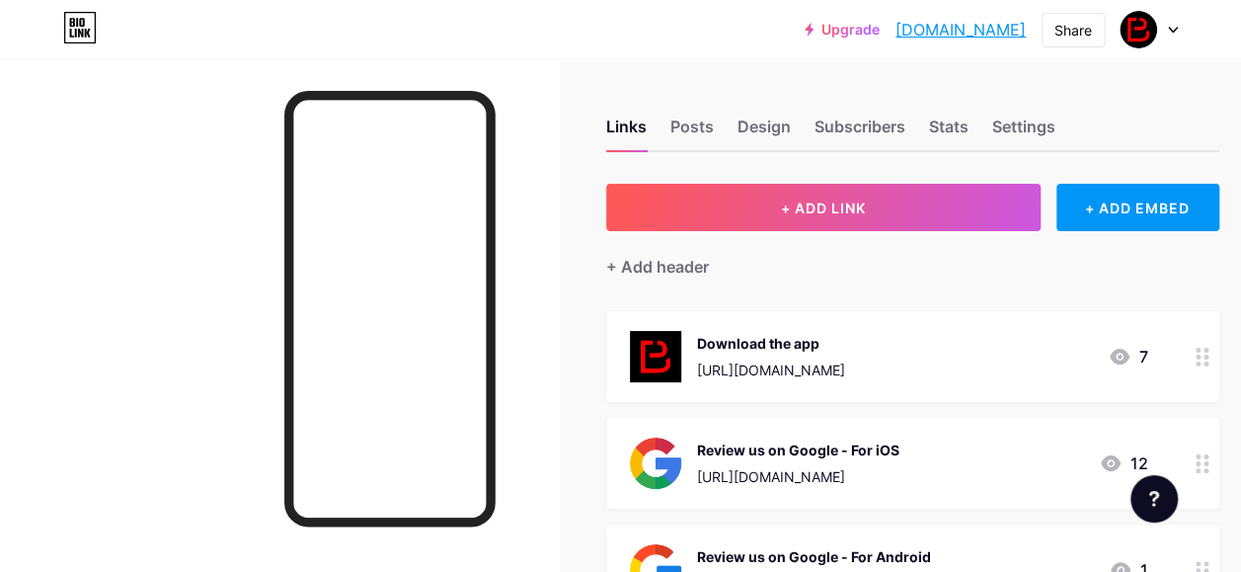
click at [1157, 30] on div at bounding box center [1149, 30] width 57 height 36
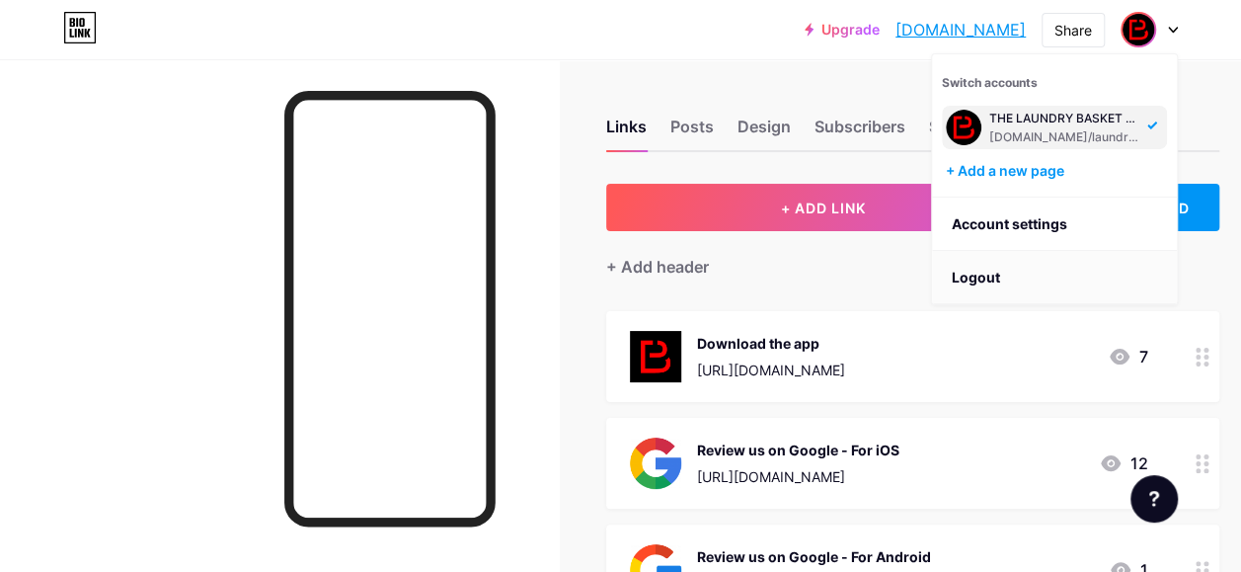
click at [1009, 286] on li "Logout" at bounding box center [1054, 277] width 245 height 53
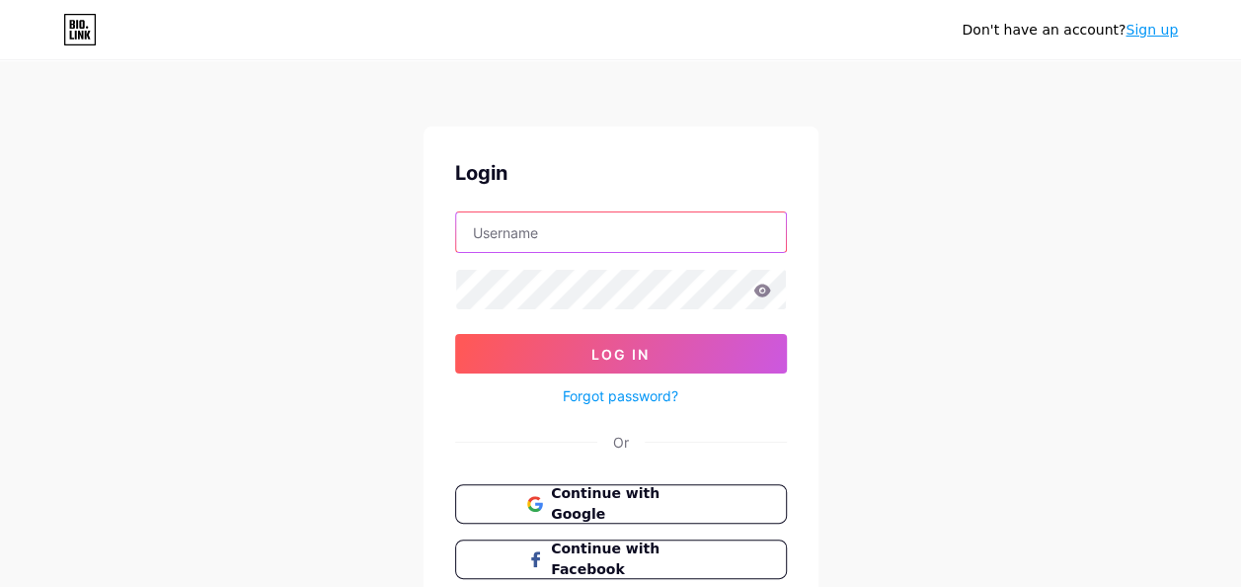
click at [713, 237] on input "text" at bounding box center [621, 232] width 330 height 40
type input "[EMAIL_ADDRESS][DOMAIN_NAME]"
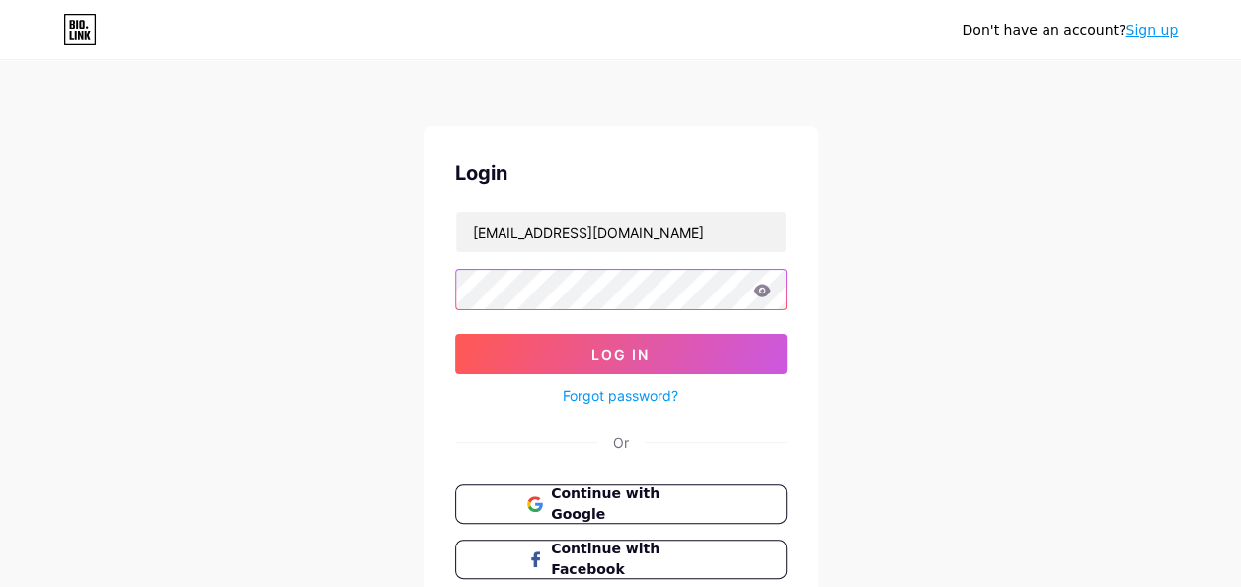
click at [455, 334] on button "Log In" at bounding box center [621, 354] width 332 height 40
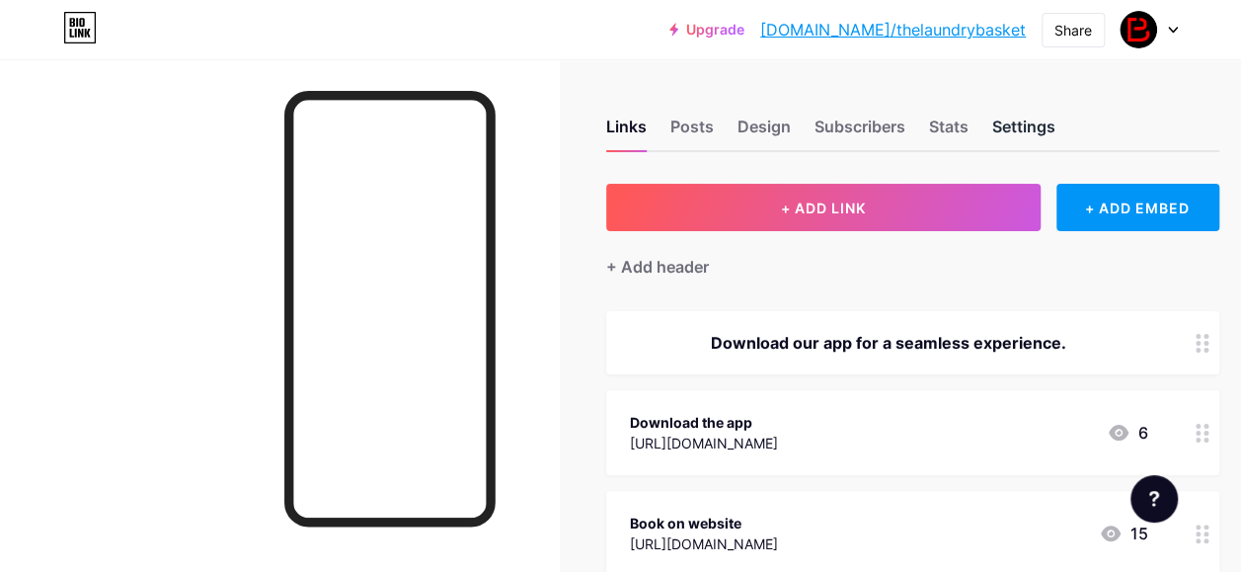
click at [1023, 126] on div "Settings" at bounding box center [1024, 133] width 63 height 36
click at [784, 129] on div "Design" at bounding box center [764, 133] width 53 height 36
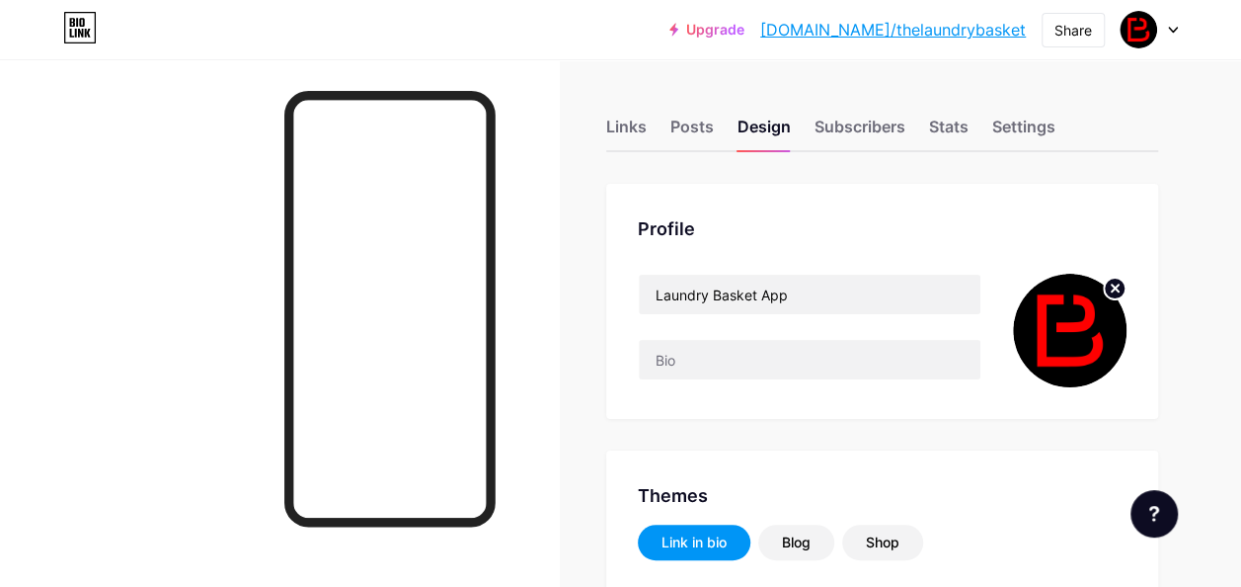
type input "#dddac9"
type input "#ffffff"
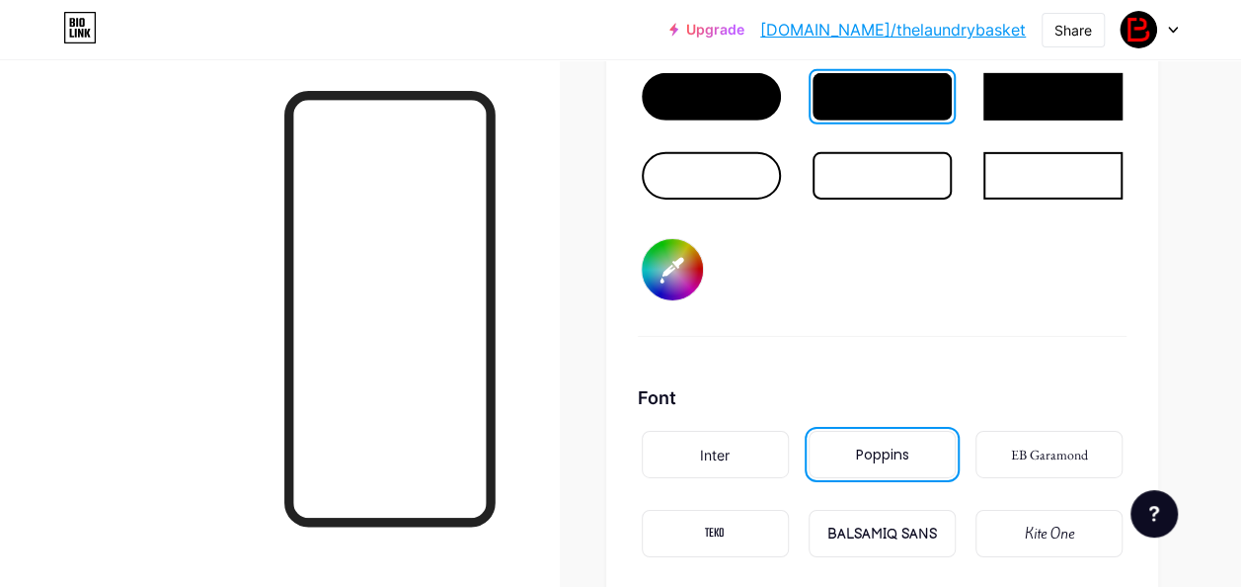
scroll to position [3075, 0]
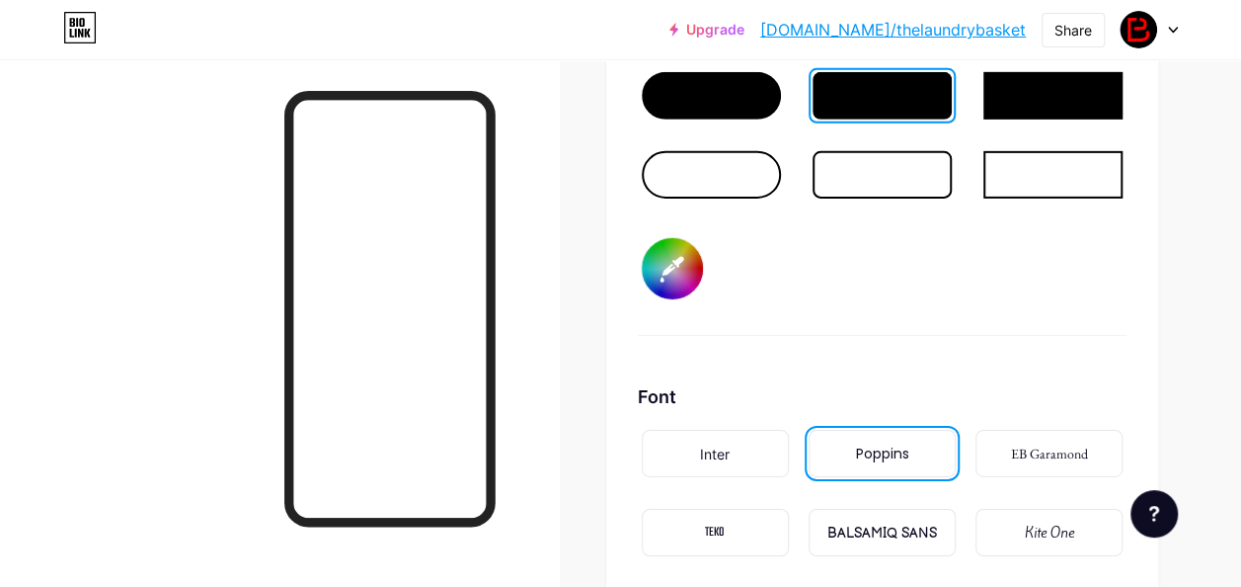
click at [670, 271] on input "#dddac9" at bounding box center [672, 268] width 61 height 61
click at [687, 276] on input "#dddac9" at bounding box center [672, 268] width 61 height 61
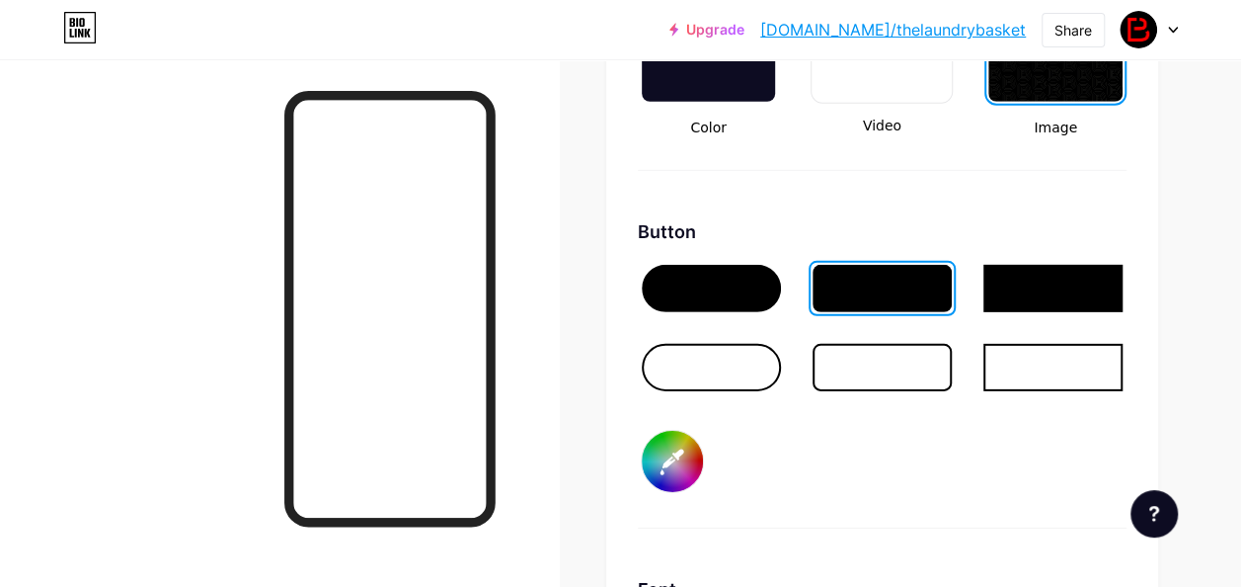
scroll to position [2879, 0]
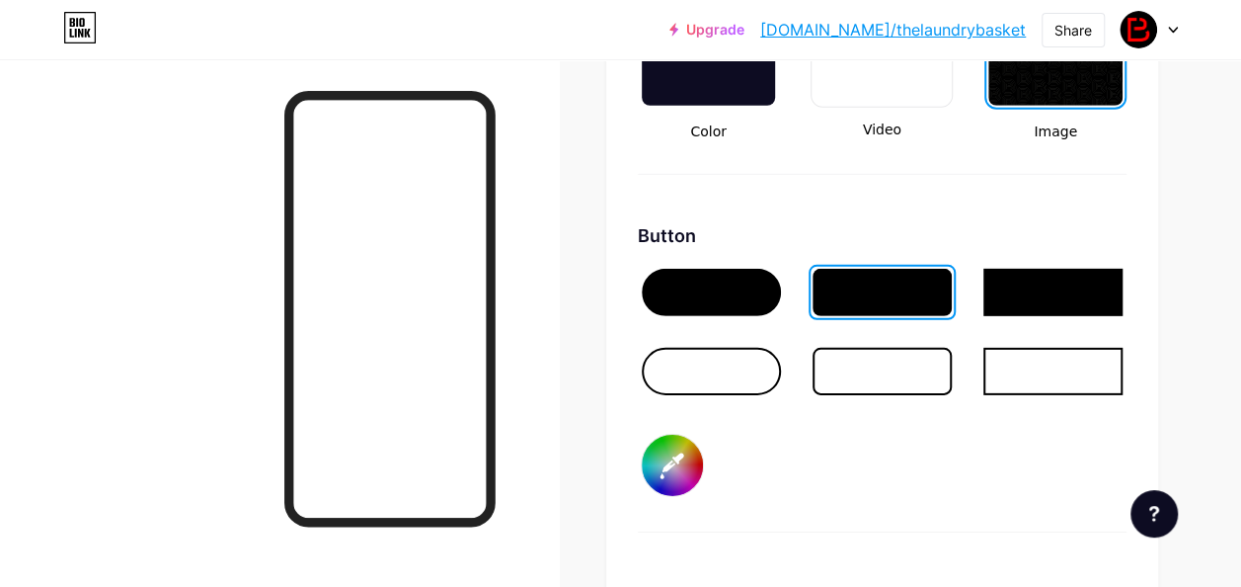
click at [679, 467] on input "#dddac9" at bounding box center [672, 465] width 61 height 61
click at [924, 236] on div "Button" at bounding box center [882, 235] width 489 height 27
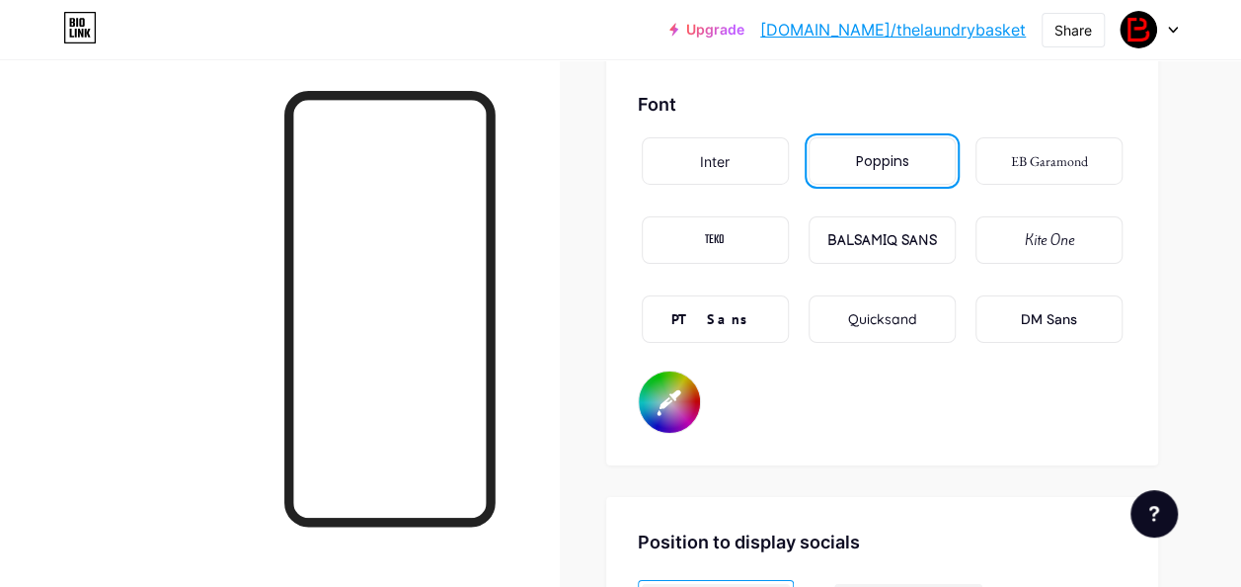
scroll to position [3369, 0]
click at [672, 387] on input "#ffffff" at bounding box center [669, 400] width 61 height 61
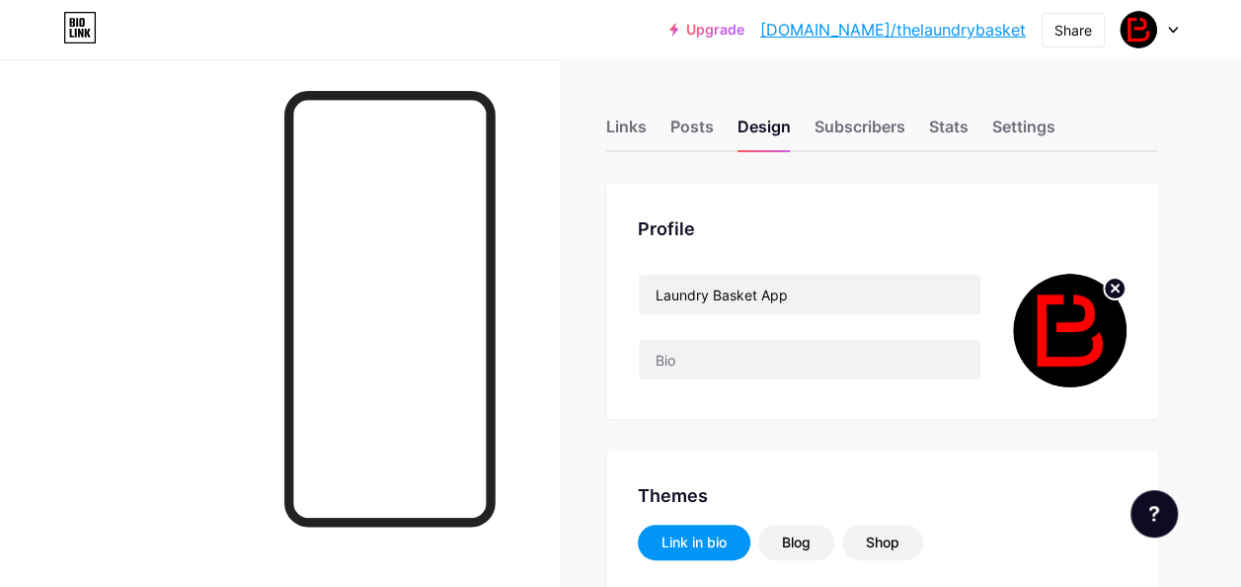
type input "#dddac9"
type input "#ffffff"
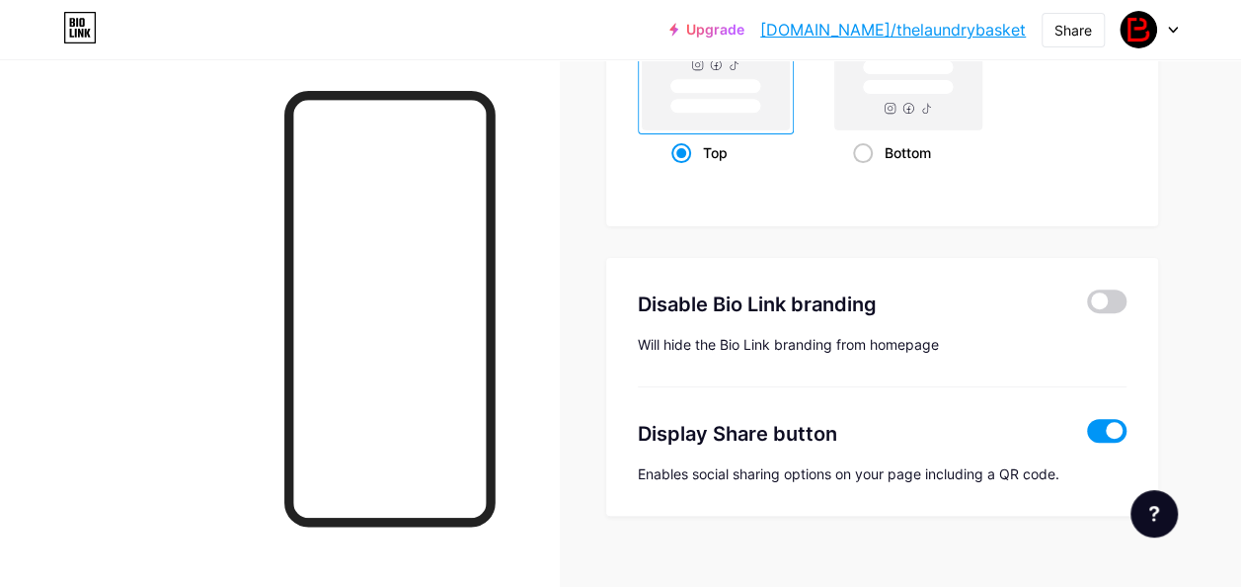
scroll to position [3936, 0]
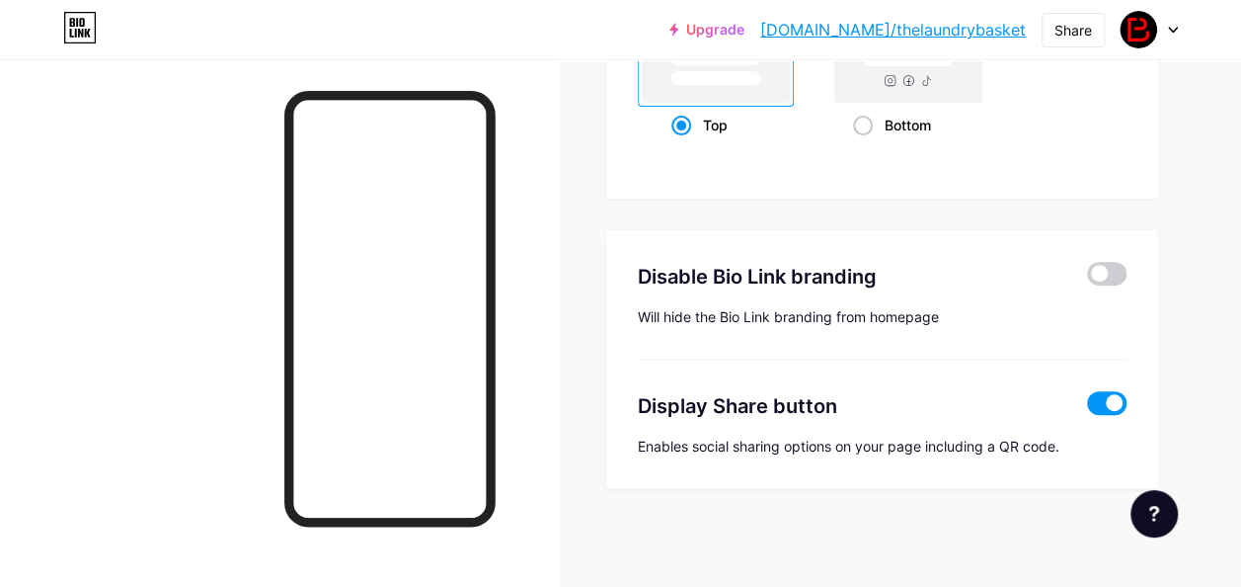
click at [1171, 29] on icon at bounding box center [1173, 30] width 10 height 7
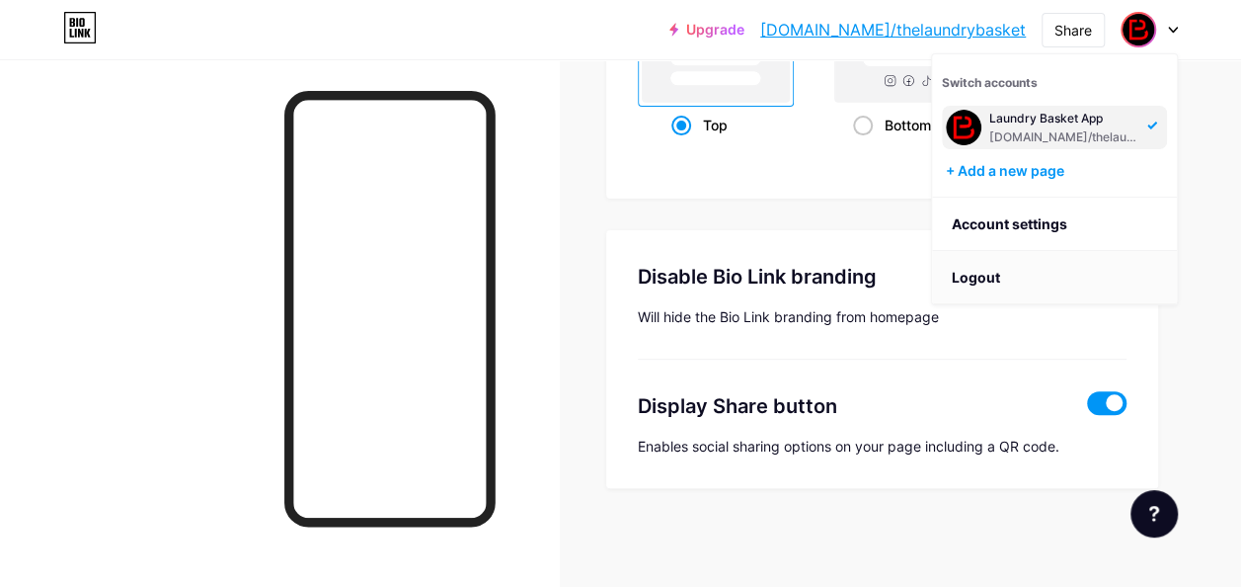
click at [973, 271] on li "Logout" at bounding box center [1054, 277] width 245 height 53
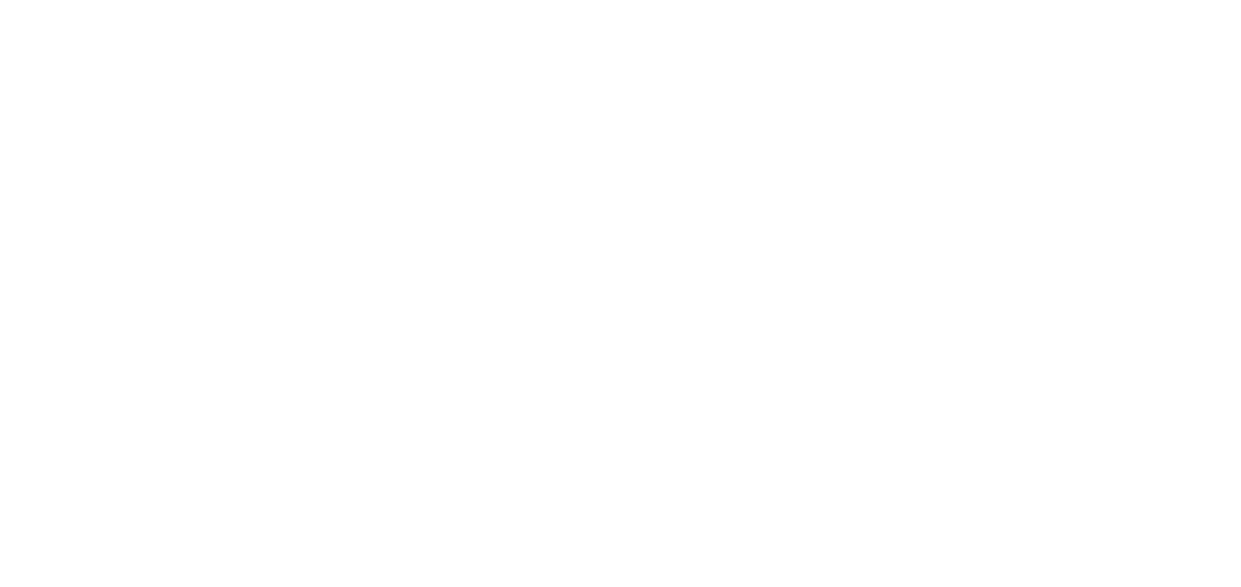
scroll to position [0, 0]
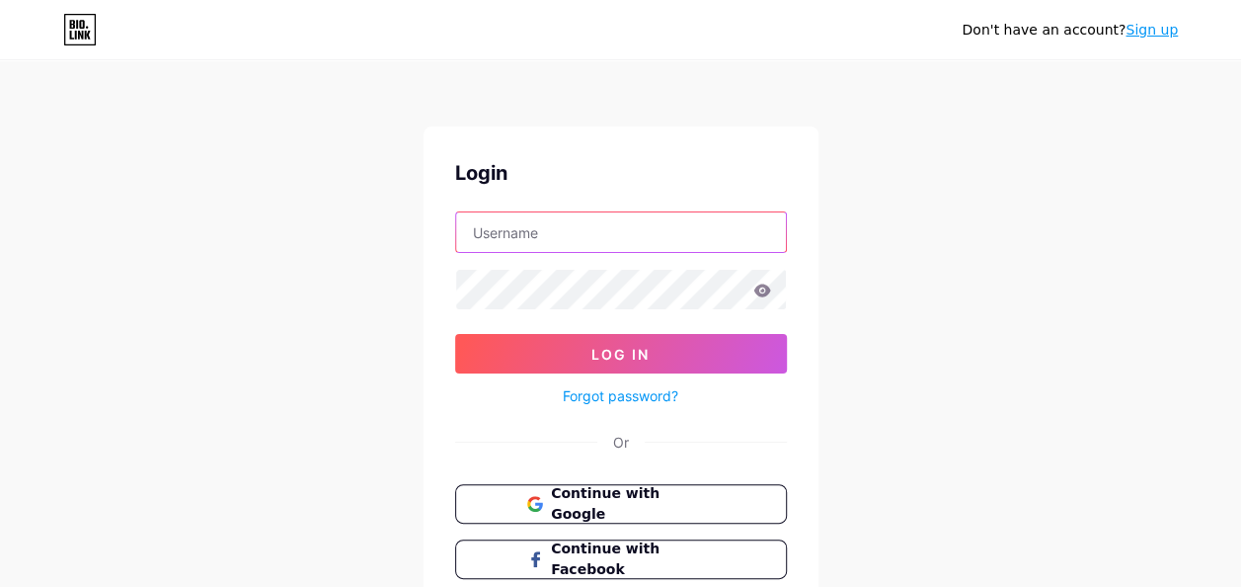
click at [663, 221] on input "text" at bounding box center [621, 232] width 330 height 40
paste input "[EMAIL_ADDRESS][DOMAIN_NAME]"
type input "[EMAIL_ADDRESS][DOMAIN_NAME]"
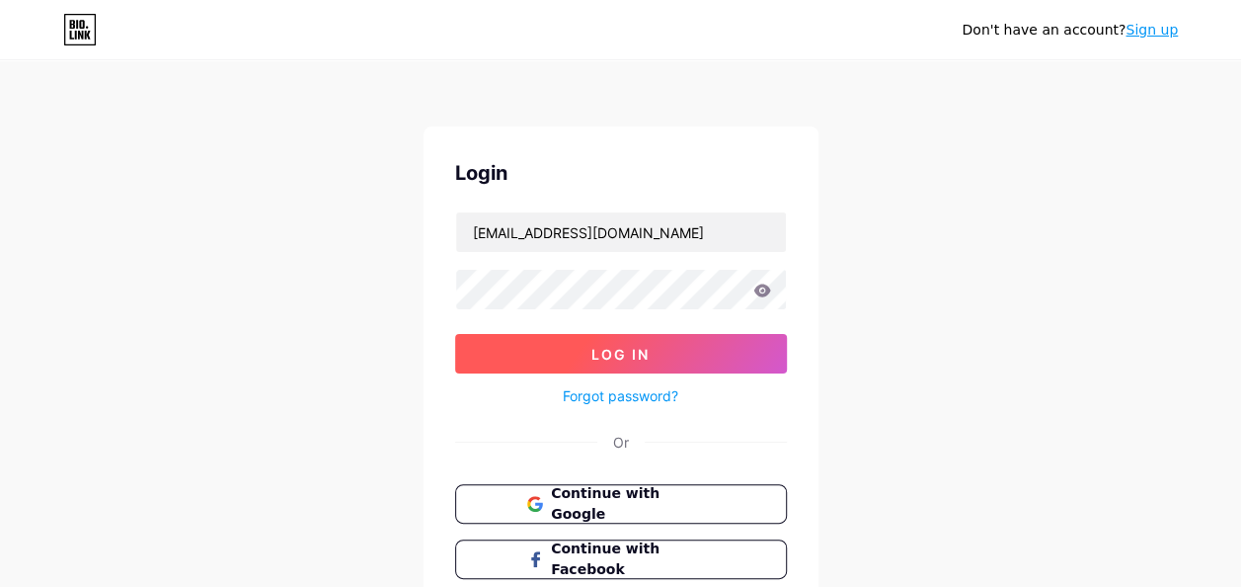
click at [593, 363] on button "Log In" at bounding box center [621, 354] width 332 height 40
drag, startPoint x: 593, startPoint y: 363, endPoint x: 526, endPoint y: 362, distance: 66.2
click at [526, 362] on button "Log In" at bounding box center [621, 354] width 332 height 40
click at [600, 352] on span "Log In" at bounding box center [621, 354] width 58 height 17
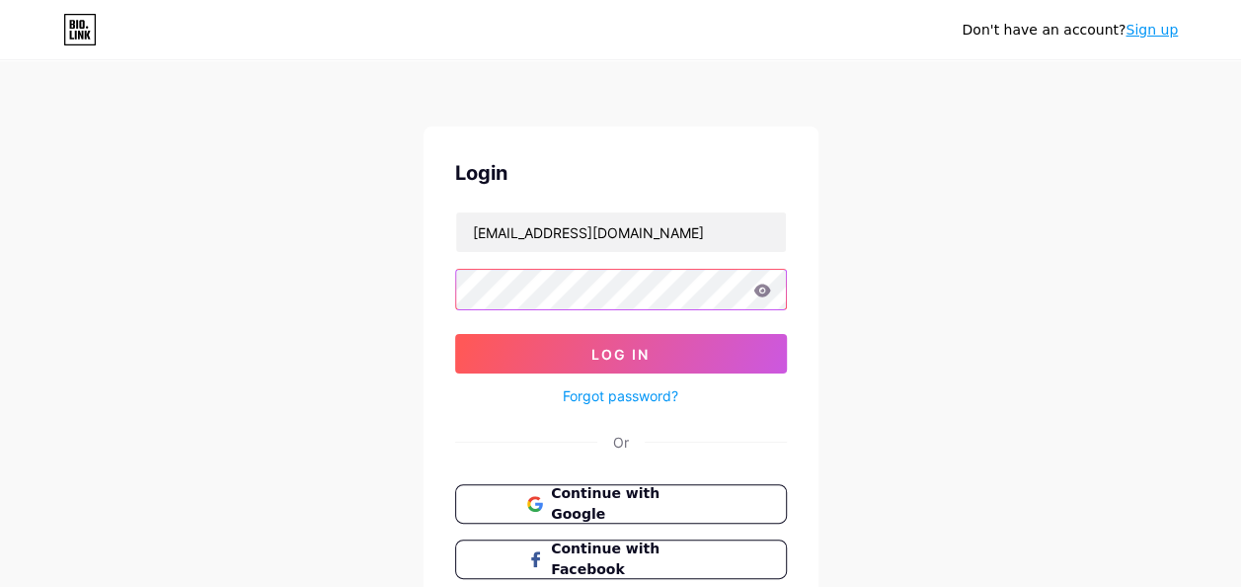
click at [766, 286] on div at bounding box center [621, 289] width 332 height 41
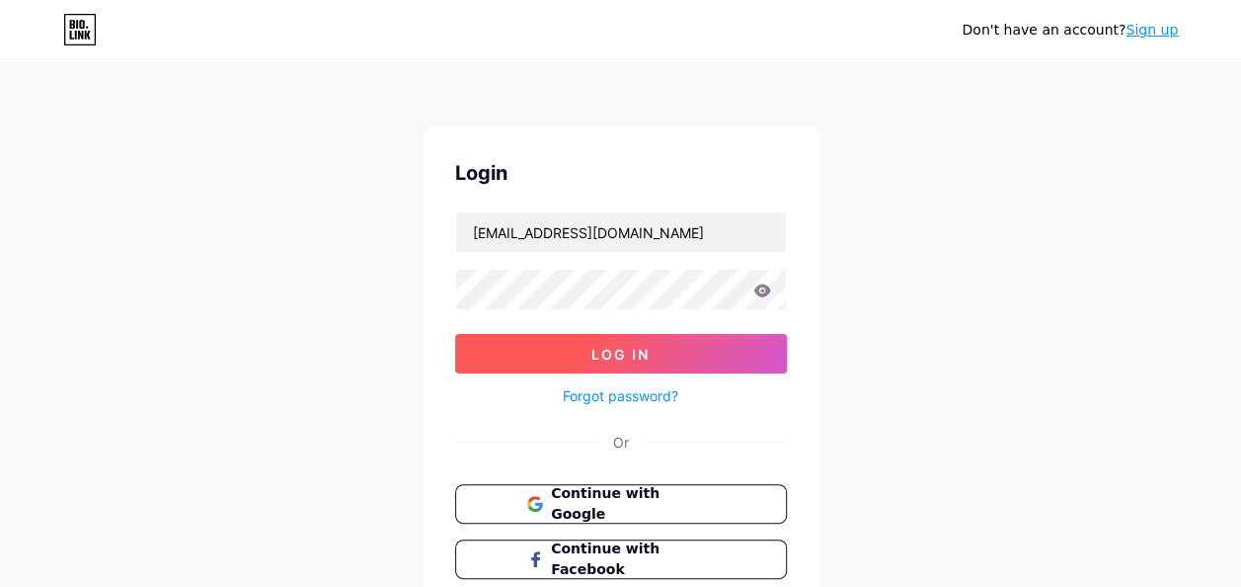
click at [655, 339] on button "Log In" at bounding box center [621, 354] width 332 height 40
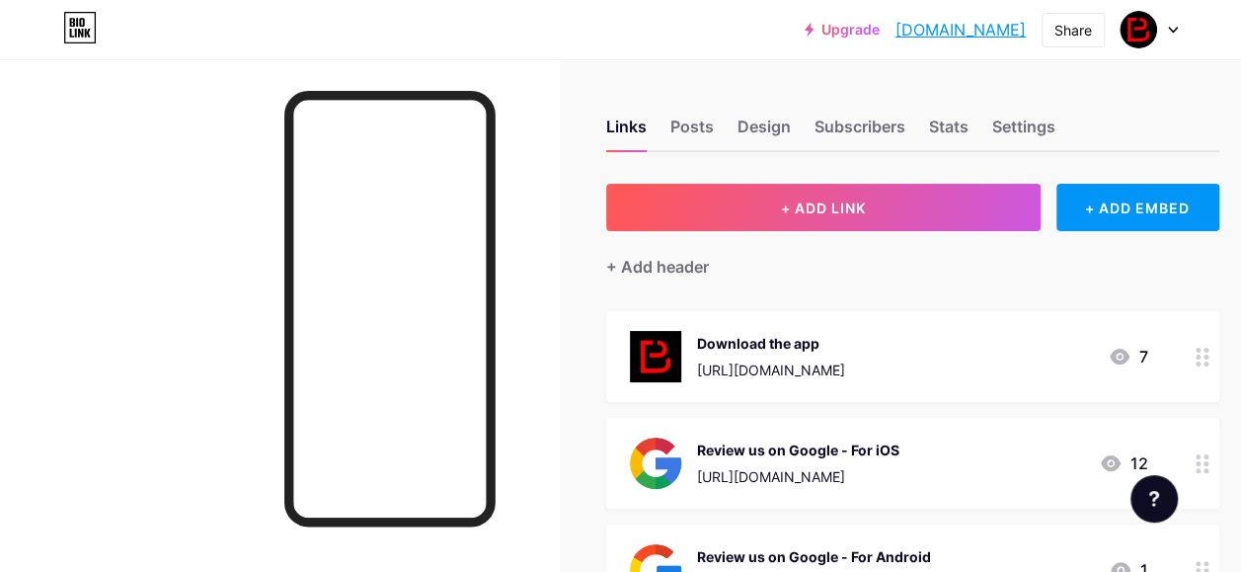
click at [1140, 126] on div "Links Posts Design Subscribers Stats Settings" at bounding box center [912, 117] width 613 height 69
click at [753, 139] on div "Design" at bounding box center [764, 133] width 53 height 36
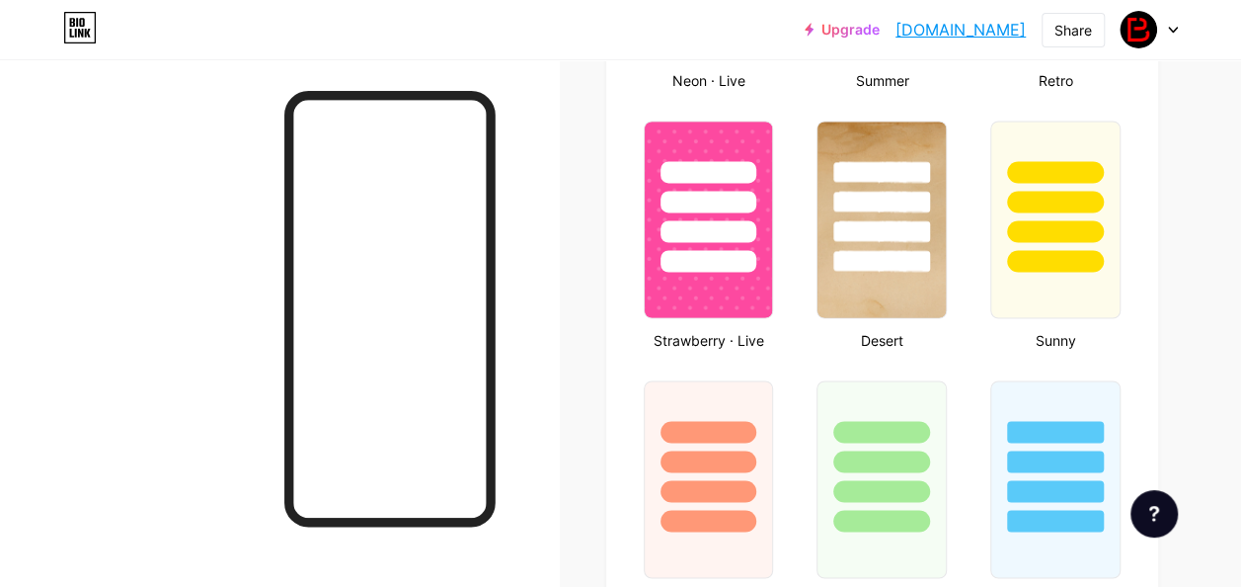
type input "#ff0000"
type input "#ffffff"
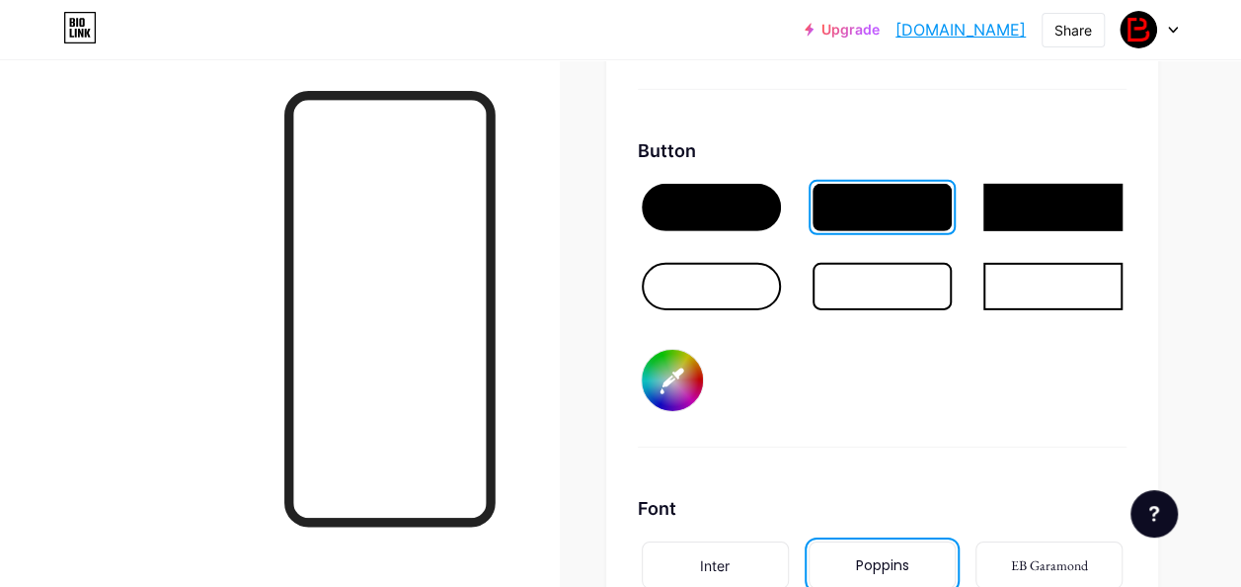
scroll to position [2965, 0]
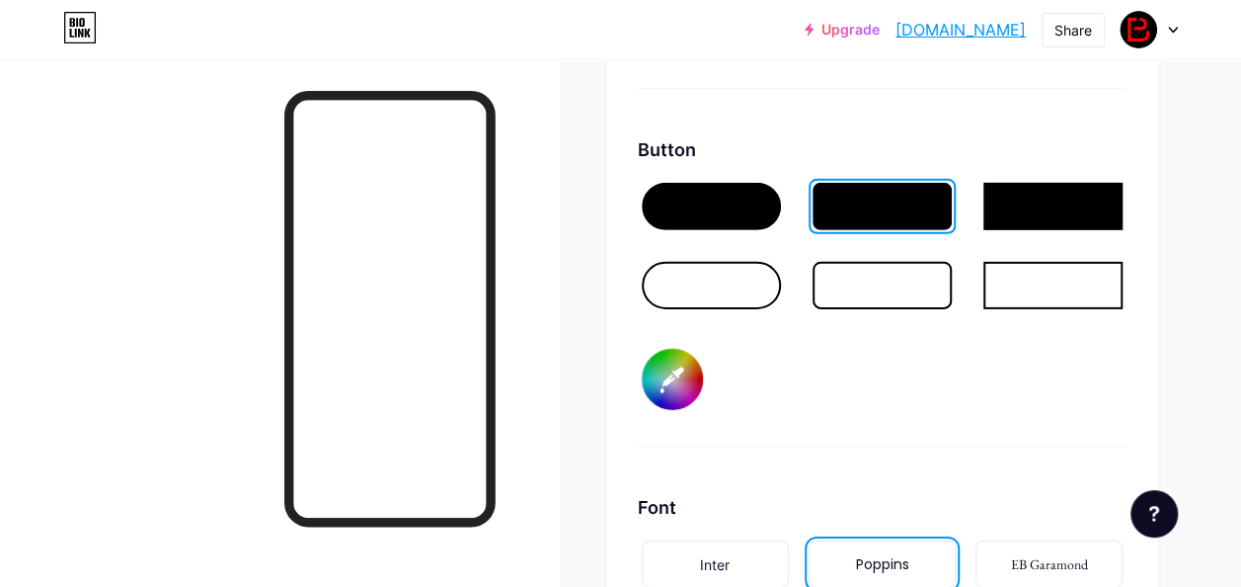
click at [665, 375] on input "#ff0000" at bounding box center [672, 379] width 61 height 61
type input "#020000"
type input "#ffffff"
type input "#160000"
type input "#ffffff"
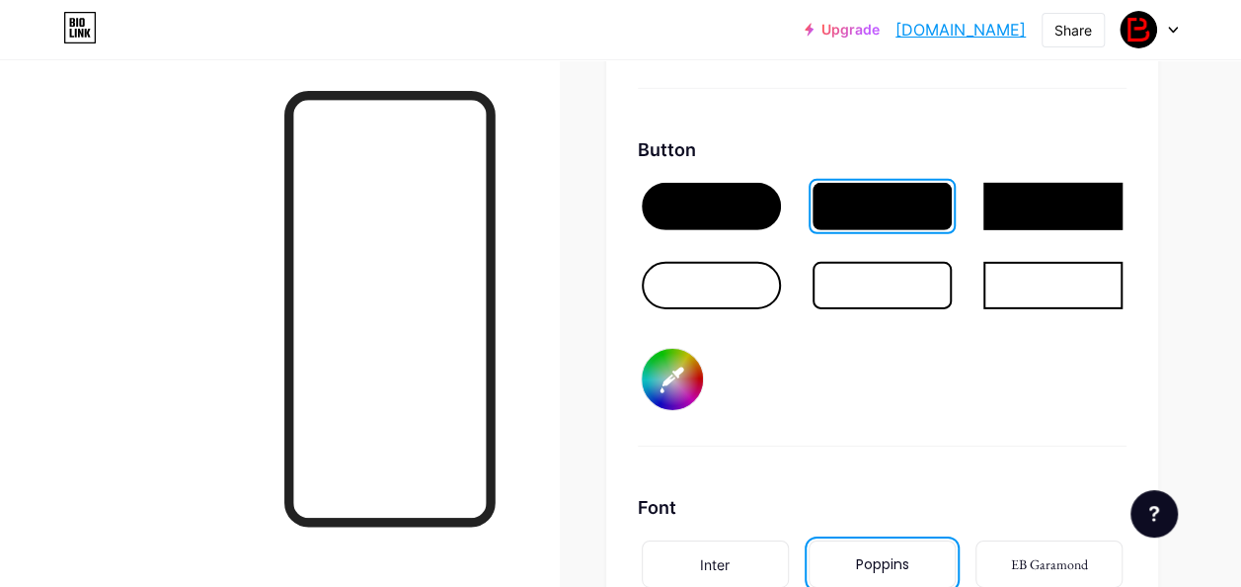
type input "#dd0000"
type input "#ffffff"
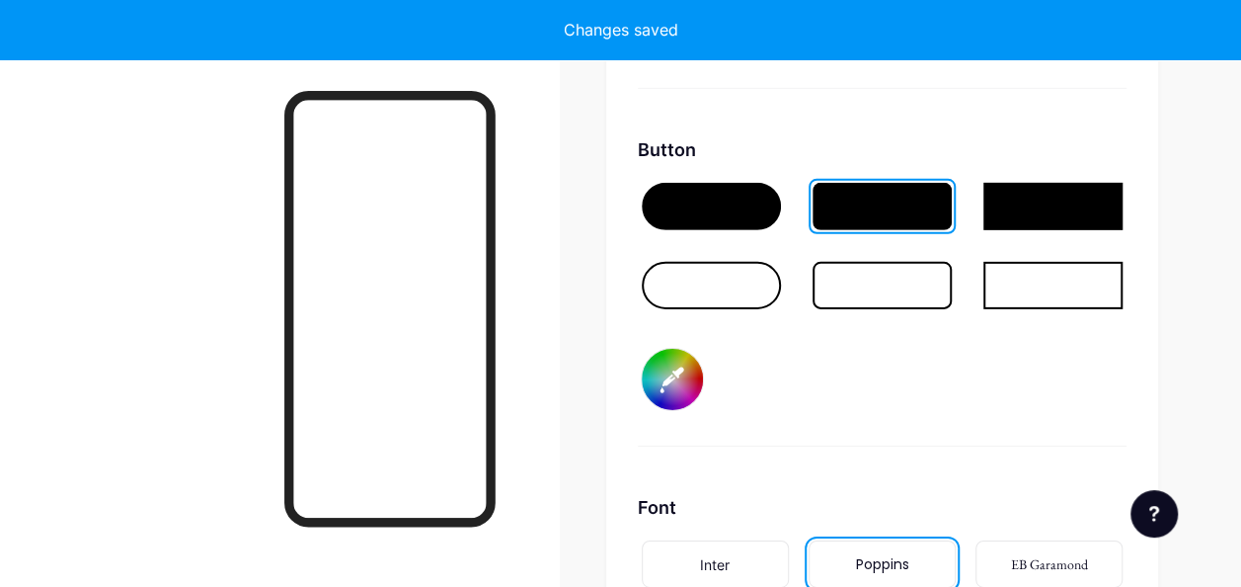
type input "#dd0200"
type input "#ffffff"
type input "#dd1500"
type input "#ffffff"
type input "#ddda00"
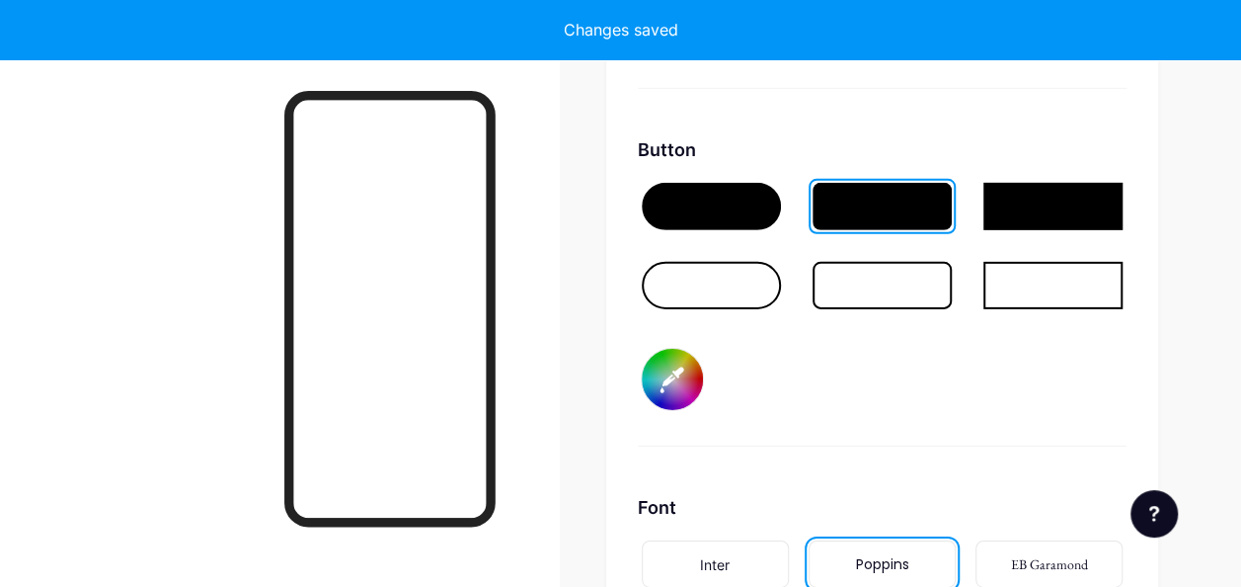
type input "#ffffff"
type input "#ddda02"
type input "#ffffff"
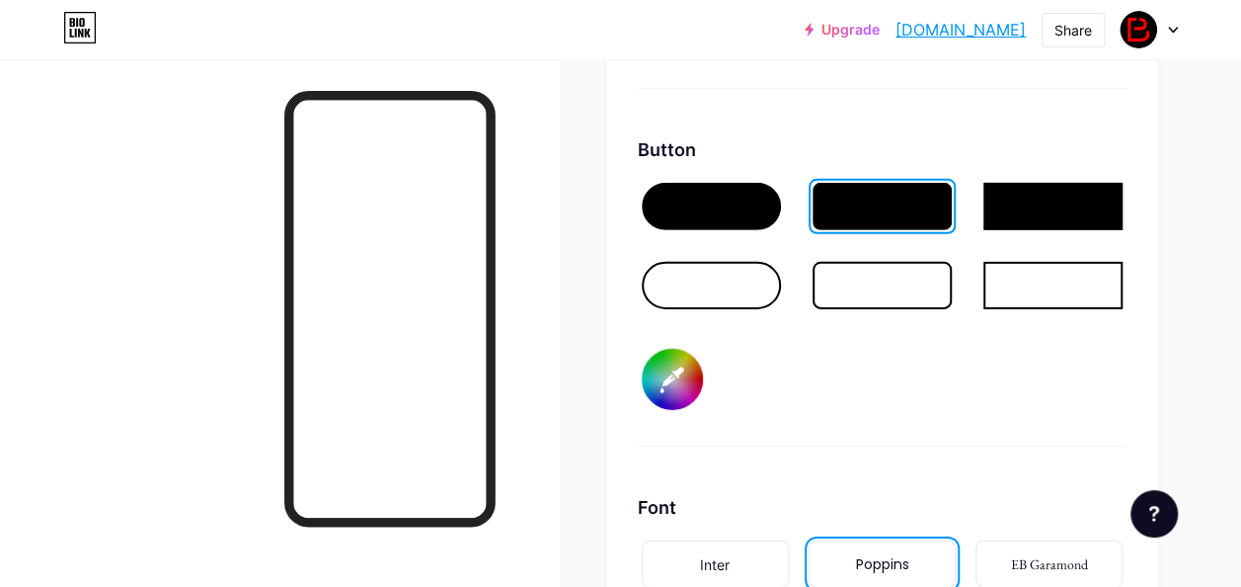
type input "#ddda14"
type input "#ffffff"
type input "#dddac9"
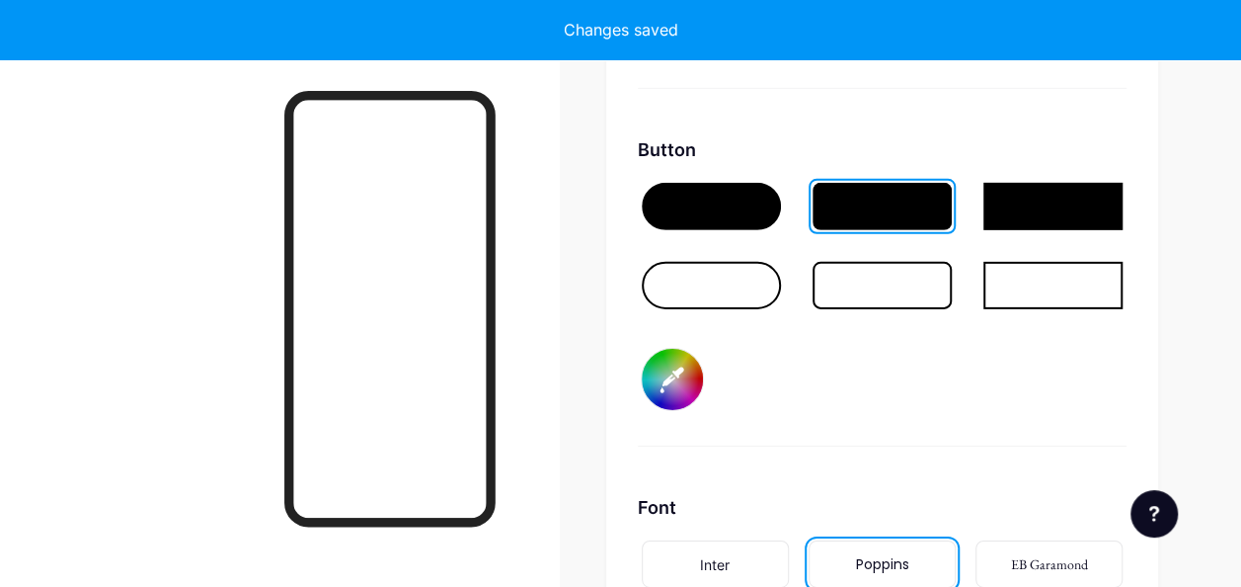
type input "#ffffff"
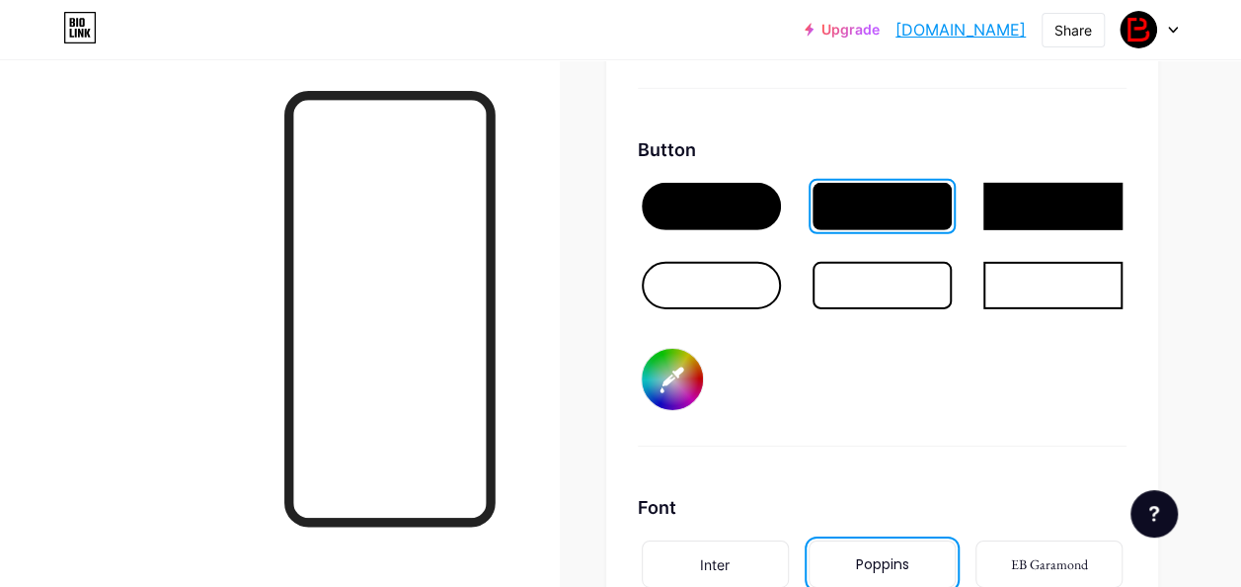
type input "#dddac9"
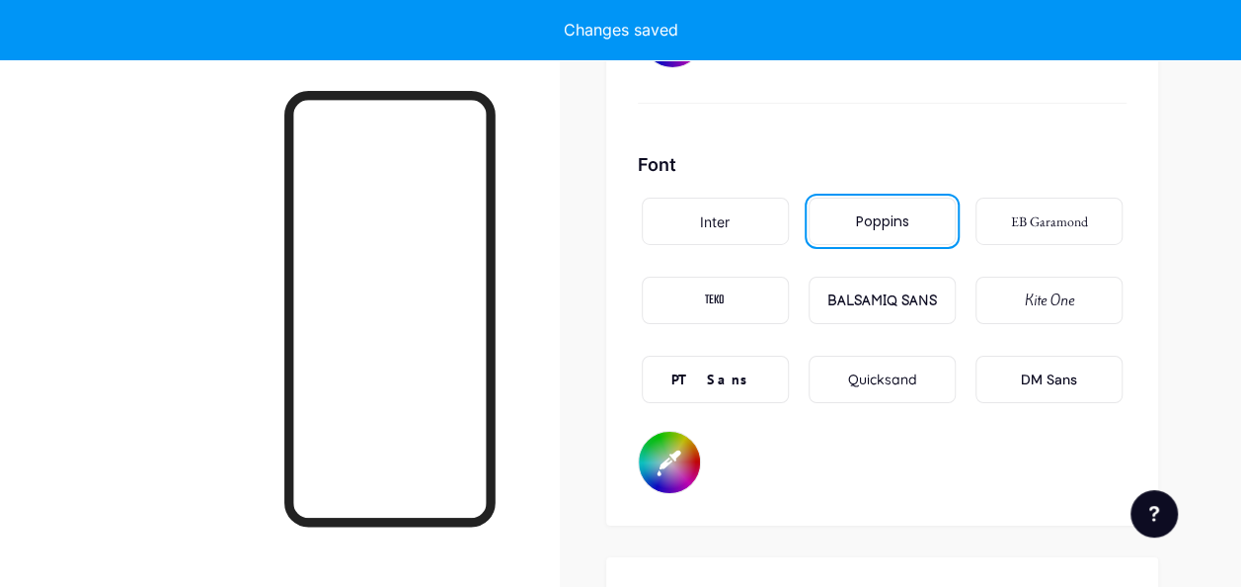
scroll to position [3329, 0]
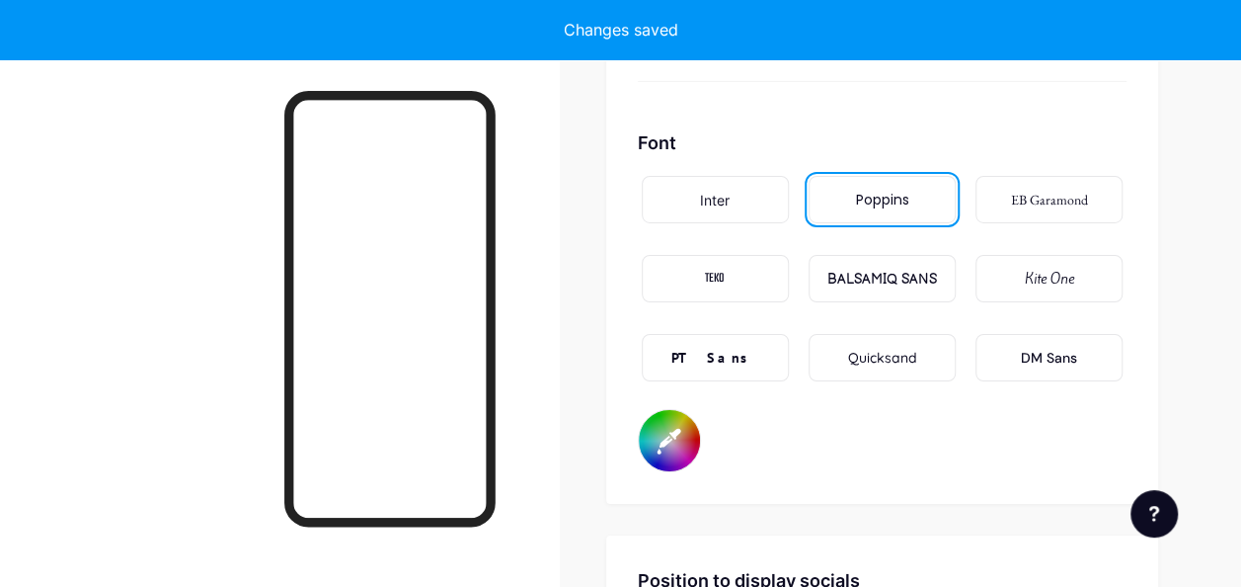
type input "#ffffff"
click at [690, 427] on input "#ffffff" at bounding box center [669, 440] width 61 height 61
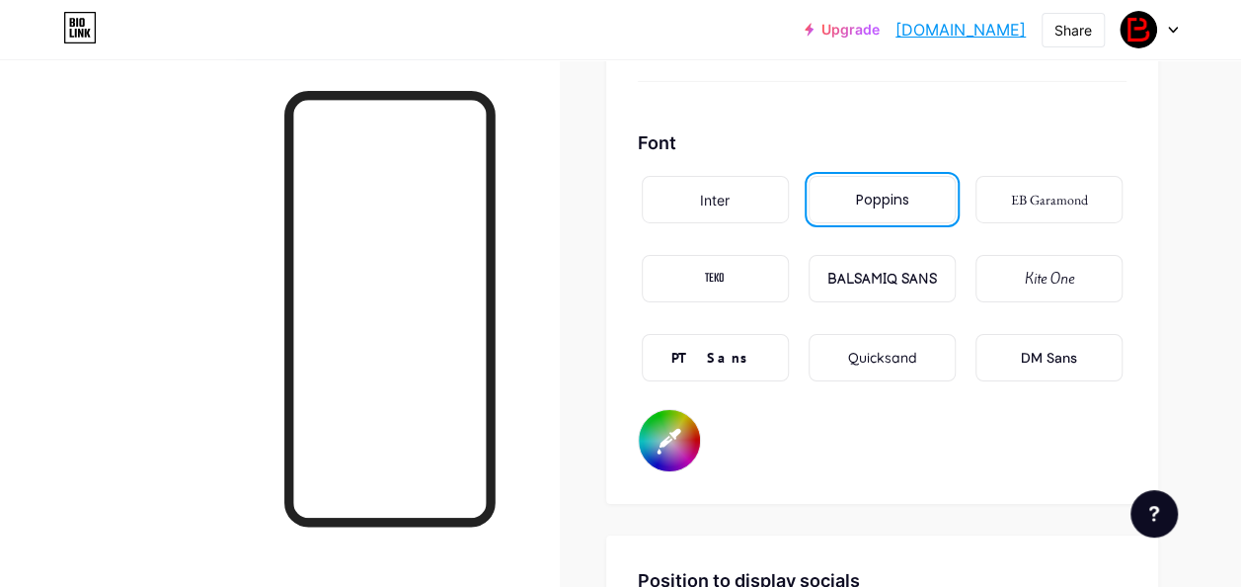
click at [797, 432] on div "Font Inter Poppins EB Garamond TEKO BALSAMIQ SANS Kite One PT Sans Quicksand DM…" at bounding box center [882, 300] width 489 height 343
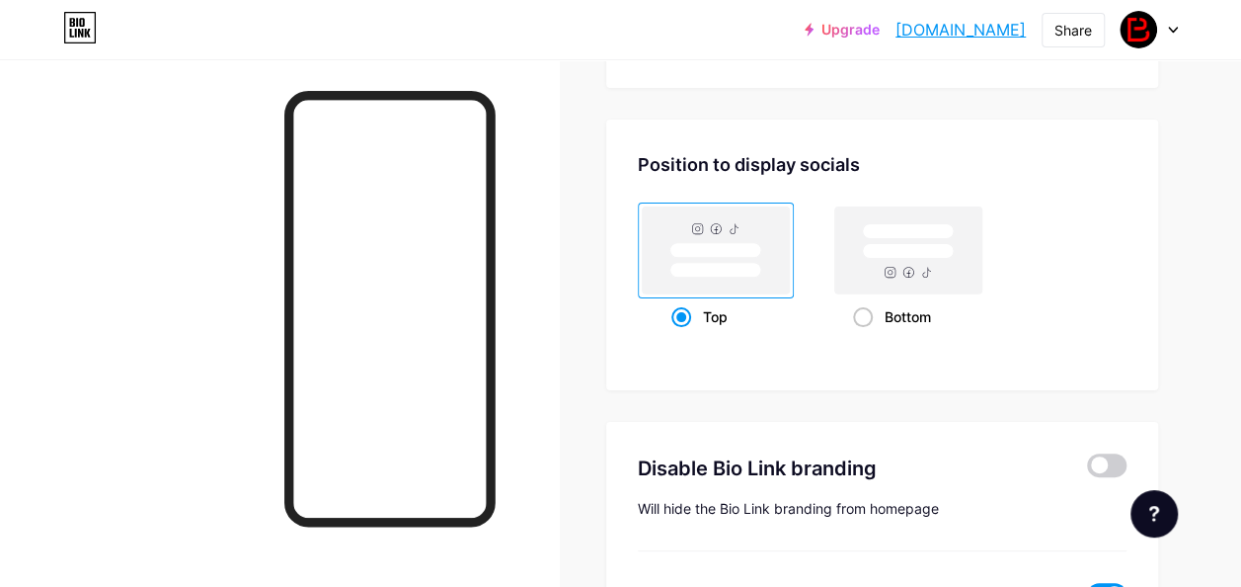
scroll to position [3782, 0]
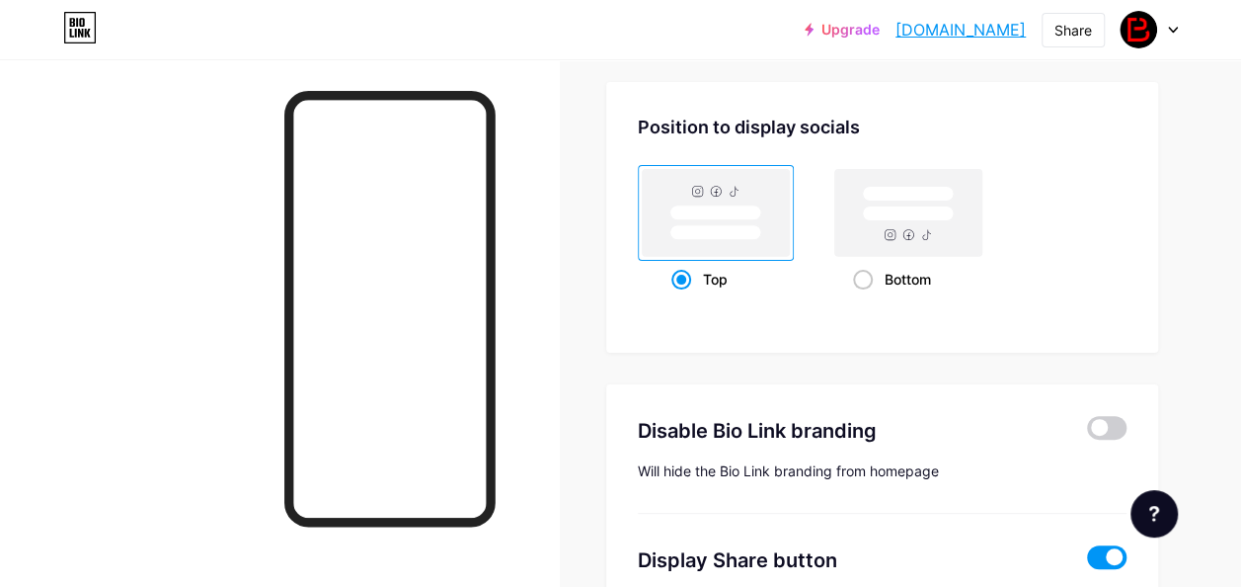
click at [707, 261] on div "Top" at bounding box center [716, 279] width 88 height 37
click at [684, 297] on input "Top" at bounding box center [678, 303] width 13 height 13
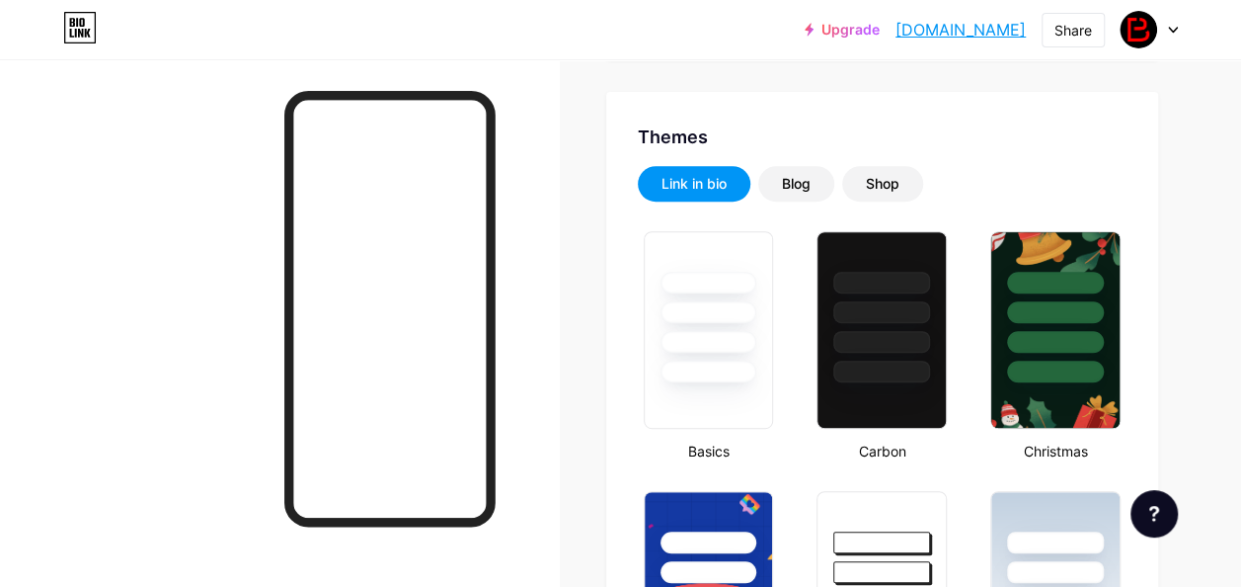
scroll to position [0, 0]
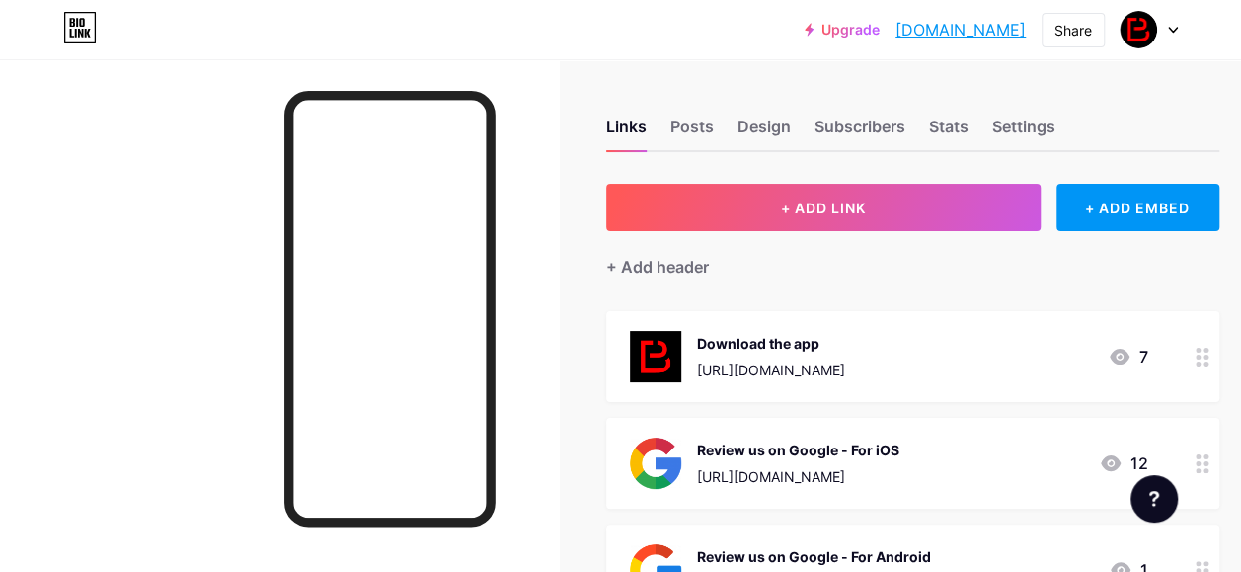
click at [1168, 20] on div at bounding box center [1149, 30] width 57 height 36
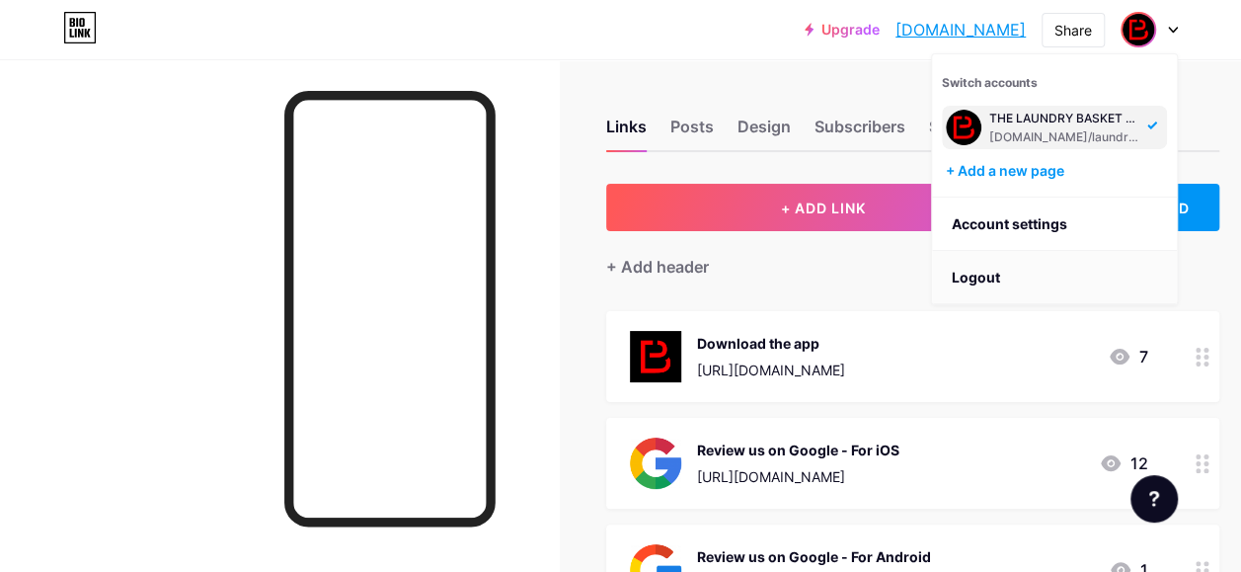
click at [1000, 269] on li "Logout" at bounding box center [1054, 277] width 245 height 53
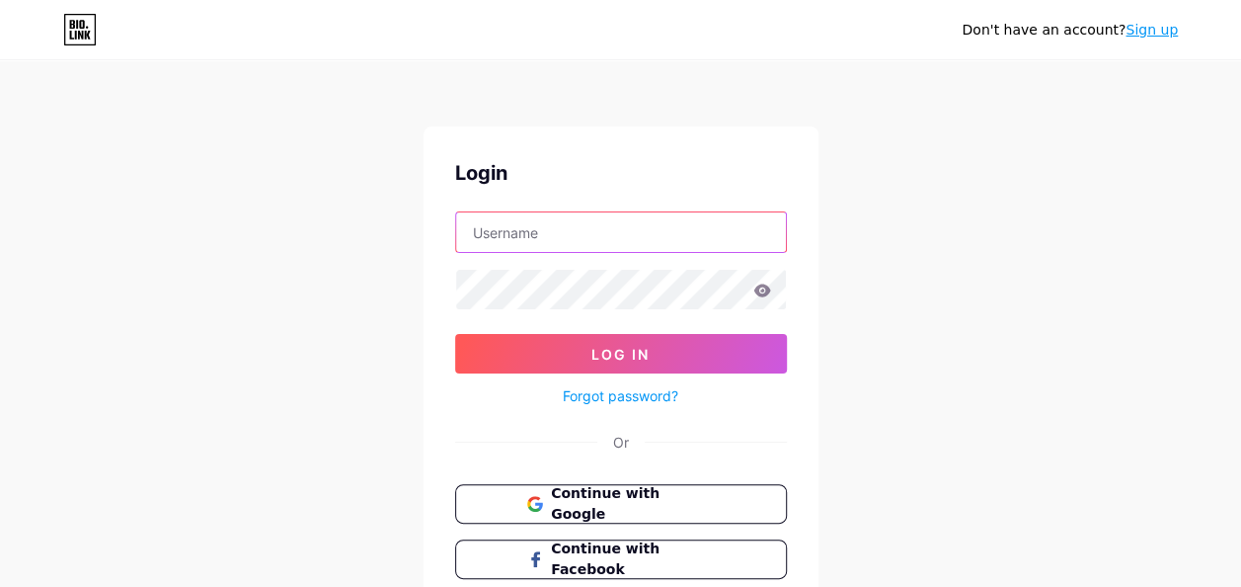
click at [636, 237] on input "text" at bounding box center [621, 232] width 330 height 40
paste input "[EMAIL_ADDRESS][DOMAIN_NAME]"
type input "[EMAIL_ADDRESS][DOMAIN_NAME]"
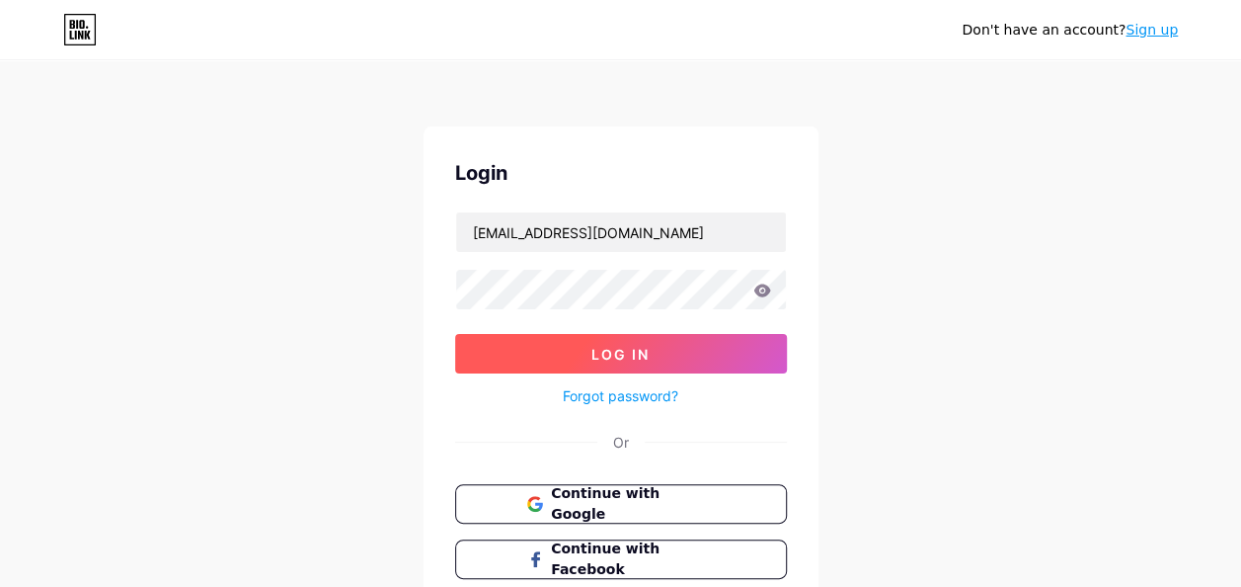
click at [675, 353] on button "Log In" at bounding box center [621, 354] width 332 height 40
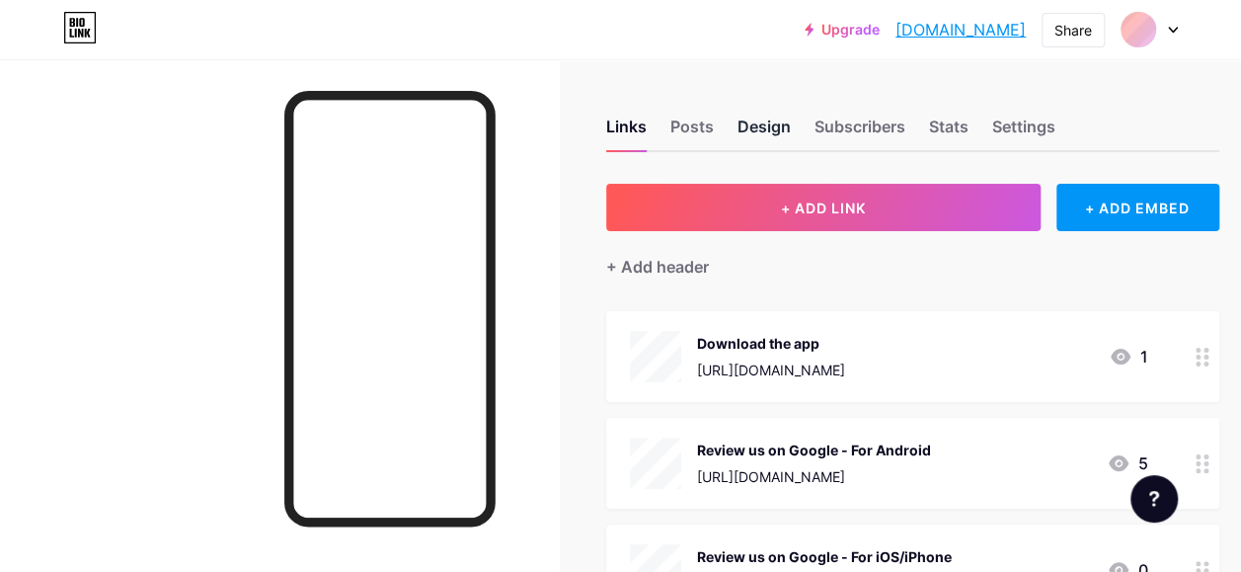
click at [765, 124] on div "Design" at bounding box center [764, 133] width 53 height 36
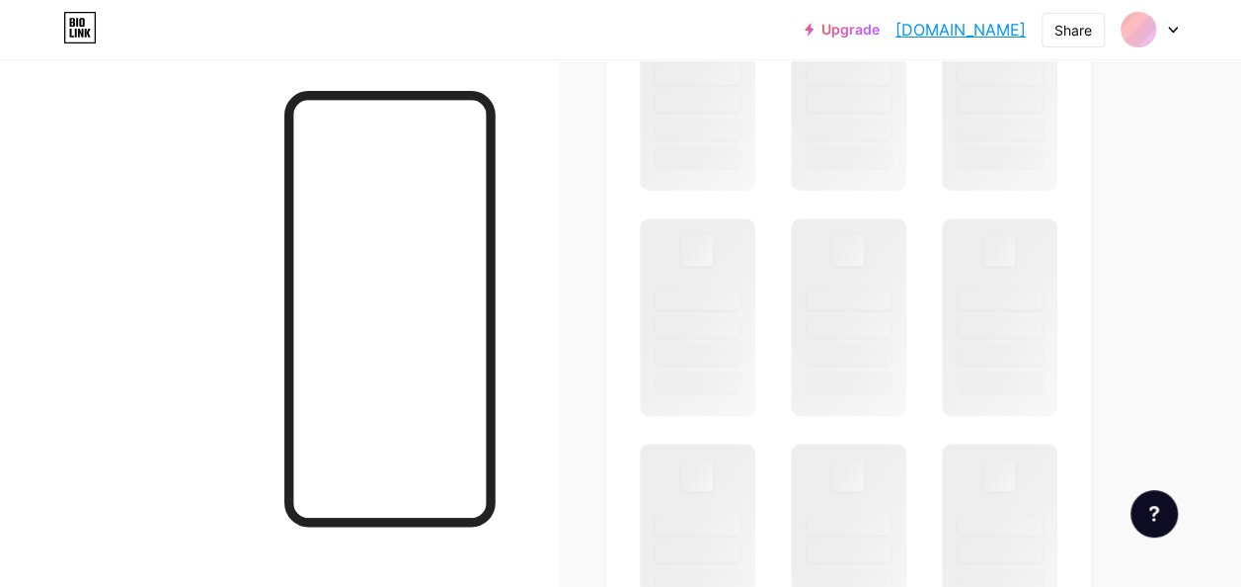
scroll to position [830, 0]
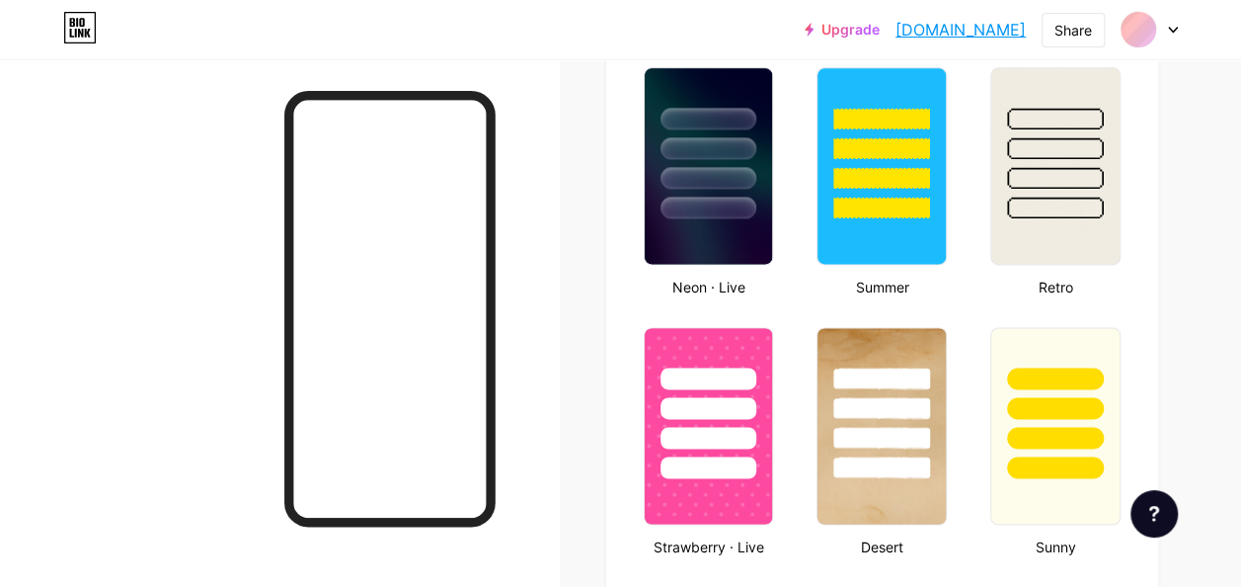
type input "#ff0000"
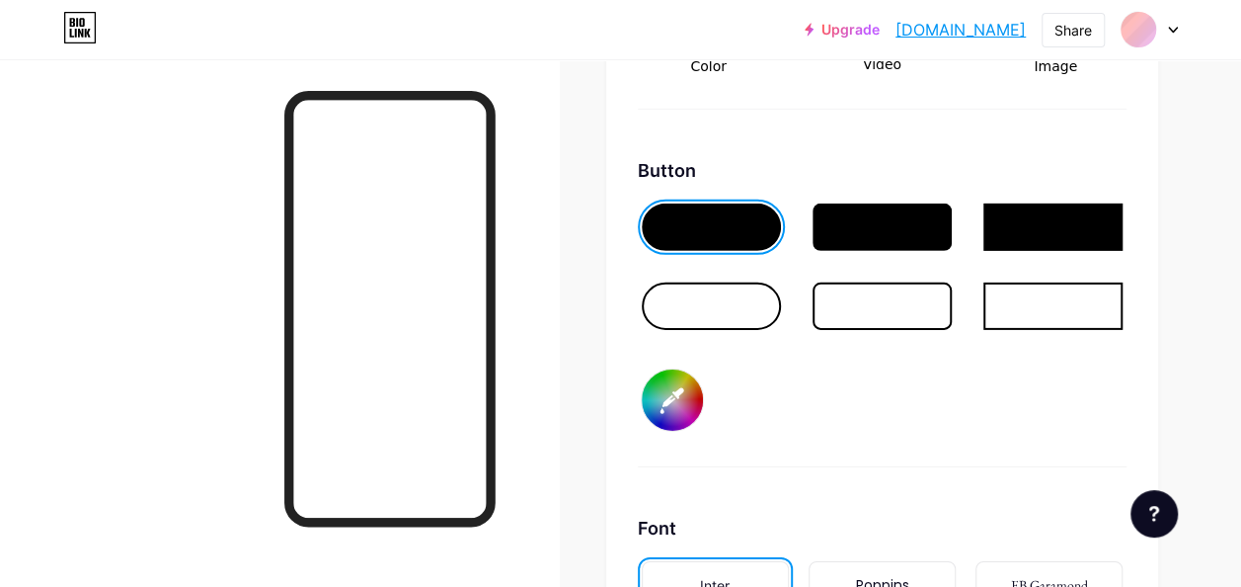
scroll to position [2945, 0]
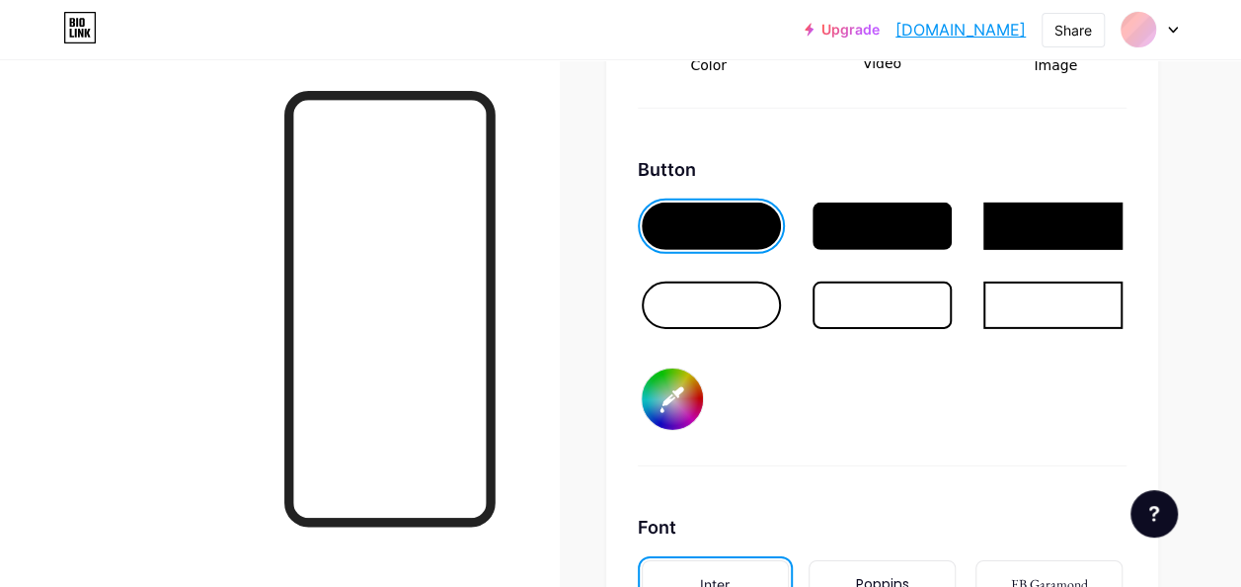
click at [875, 223] on div at bounding box center [882, 225] width 139 height 47
click at [679, 399] on input "#ff0000" at bounding box center [672, 398] width 61 height 61
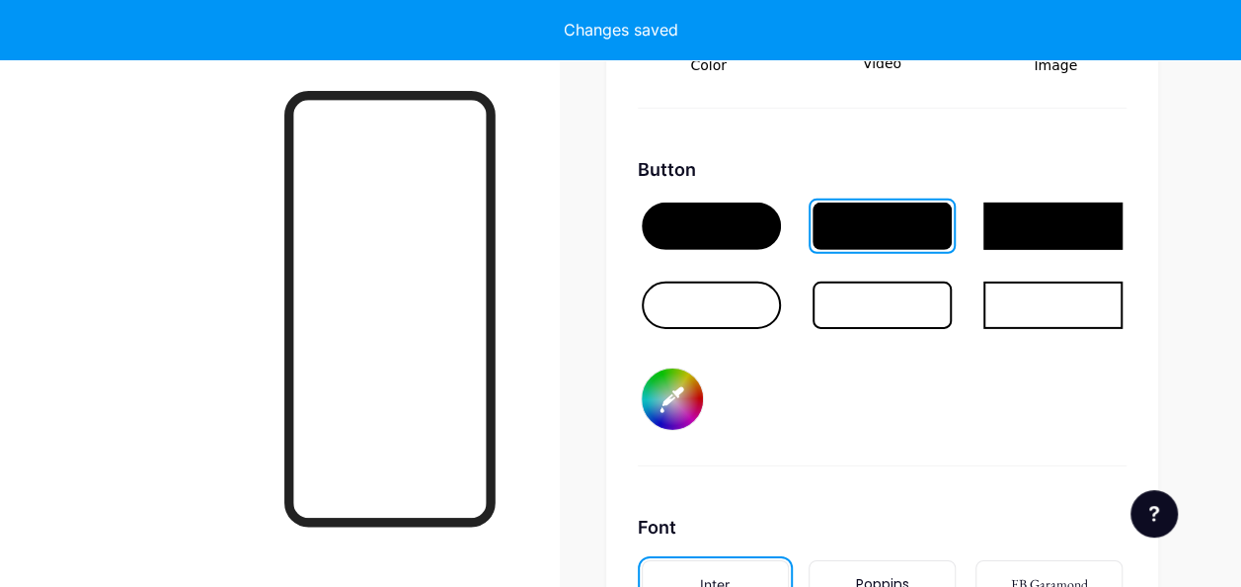
type input "#ffffff"
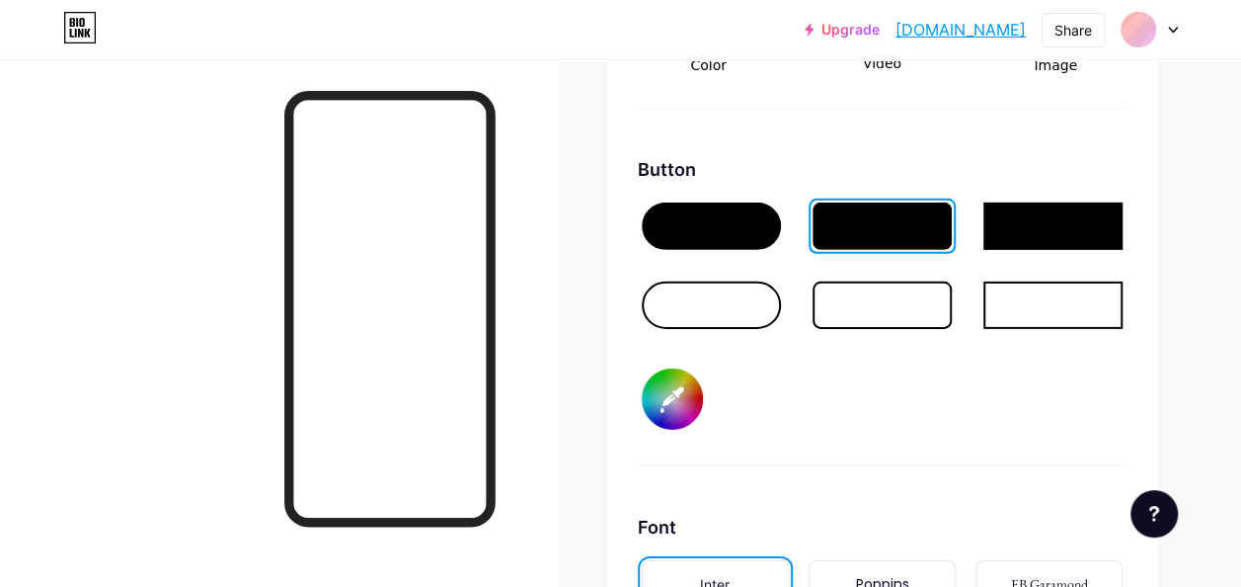
type input "#020000"
type input "#ffffff"
type input "#160000"
type input "#ffffff"
type input "#dd0000"
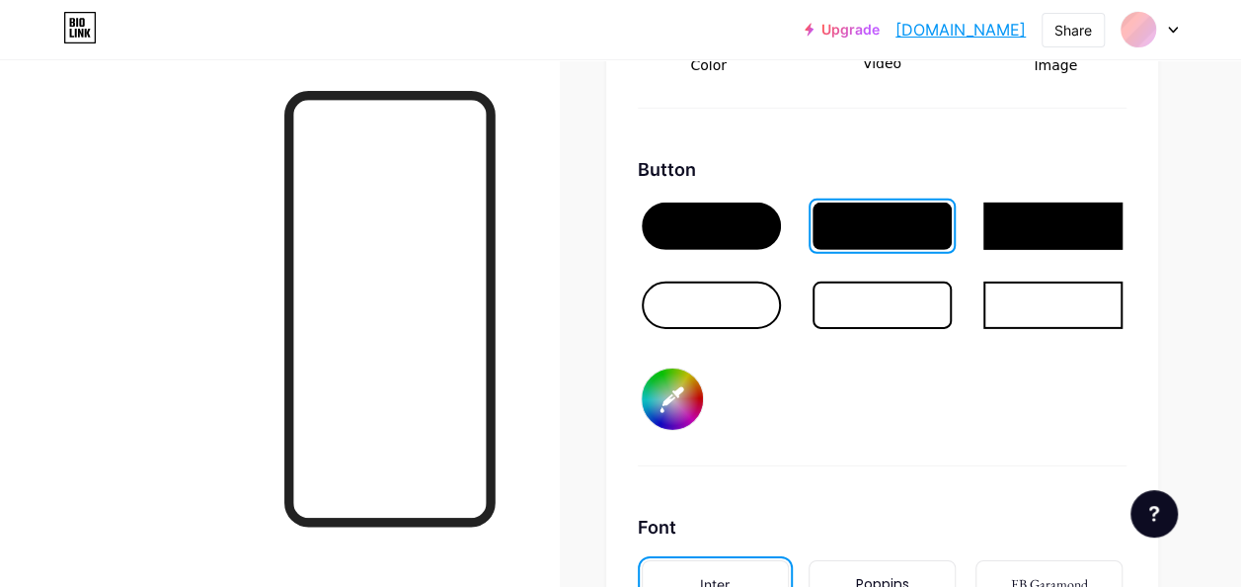
type input "#ffffff"
type input "#dd0200"
type input "#ffffff"
type input "#dd1500"
type input "#ffffff"
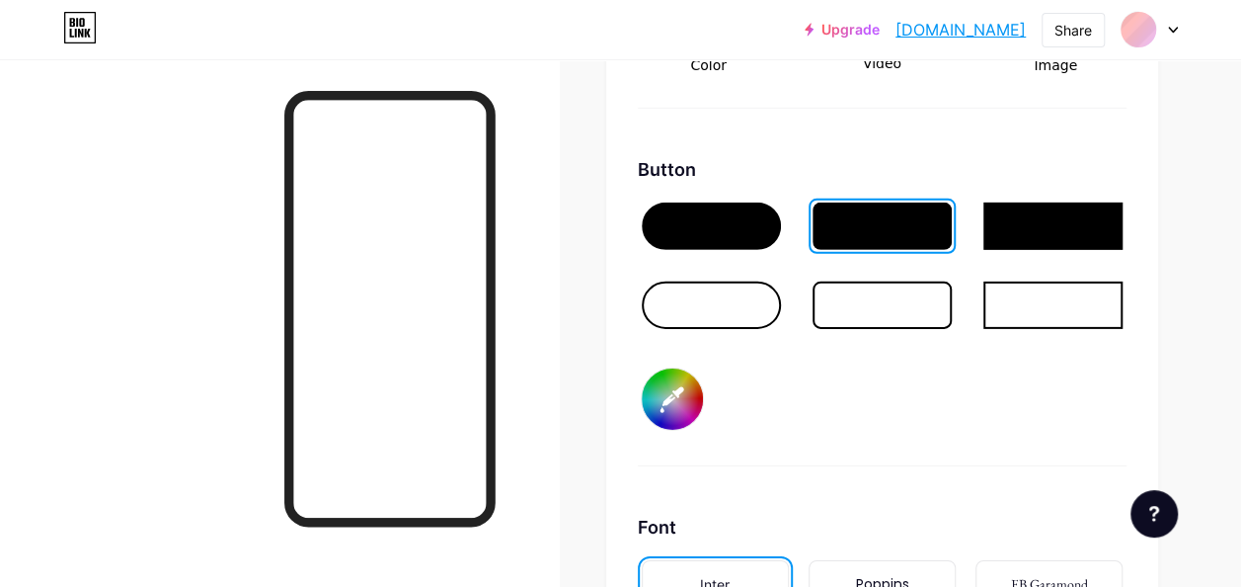
type input "#ddda00"
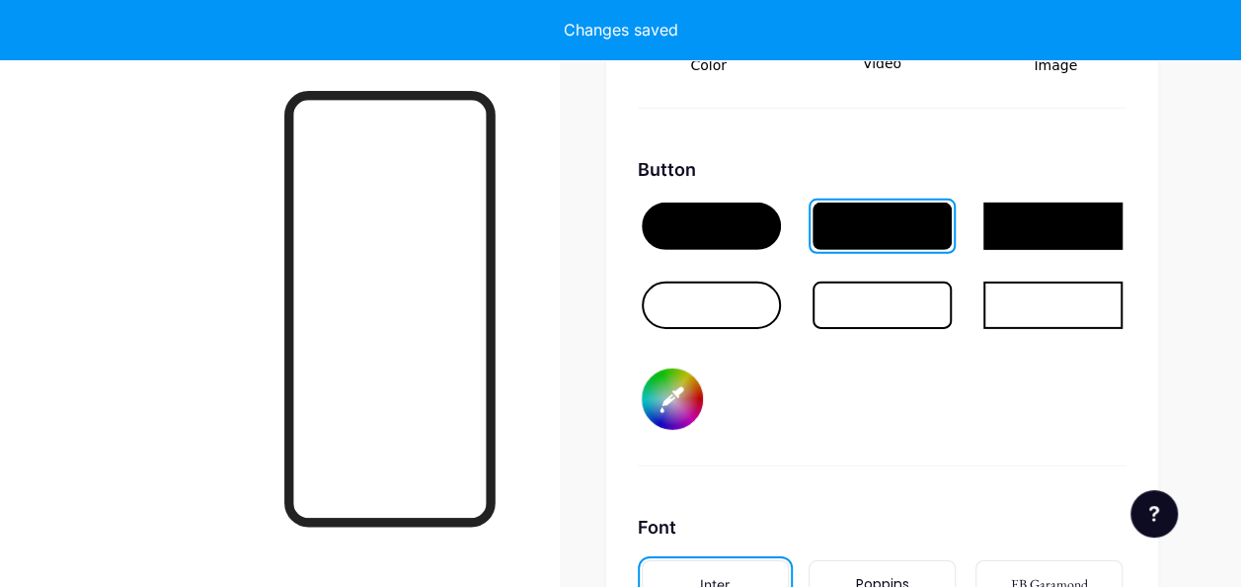
type input "#ffffff"
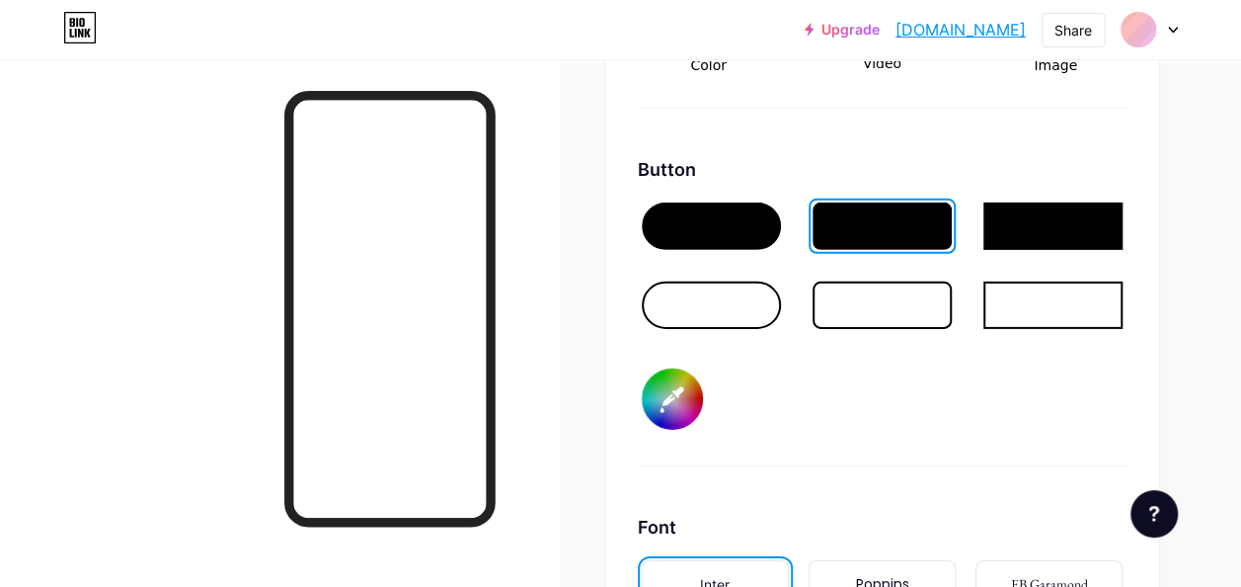
type input "#ddda02"
type input "#ffffff"
type input "#ddda14"
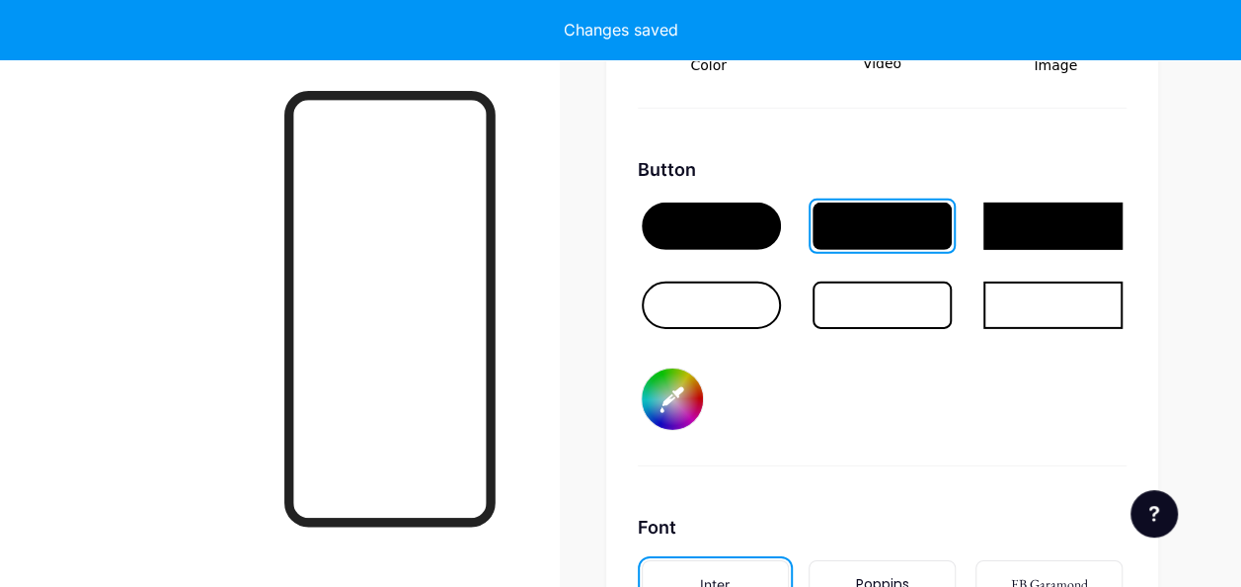
type input "#ffffff"
type input "#dddac9"
type input "#ffffff"
type input "#dddac9"
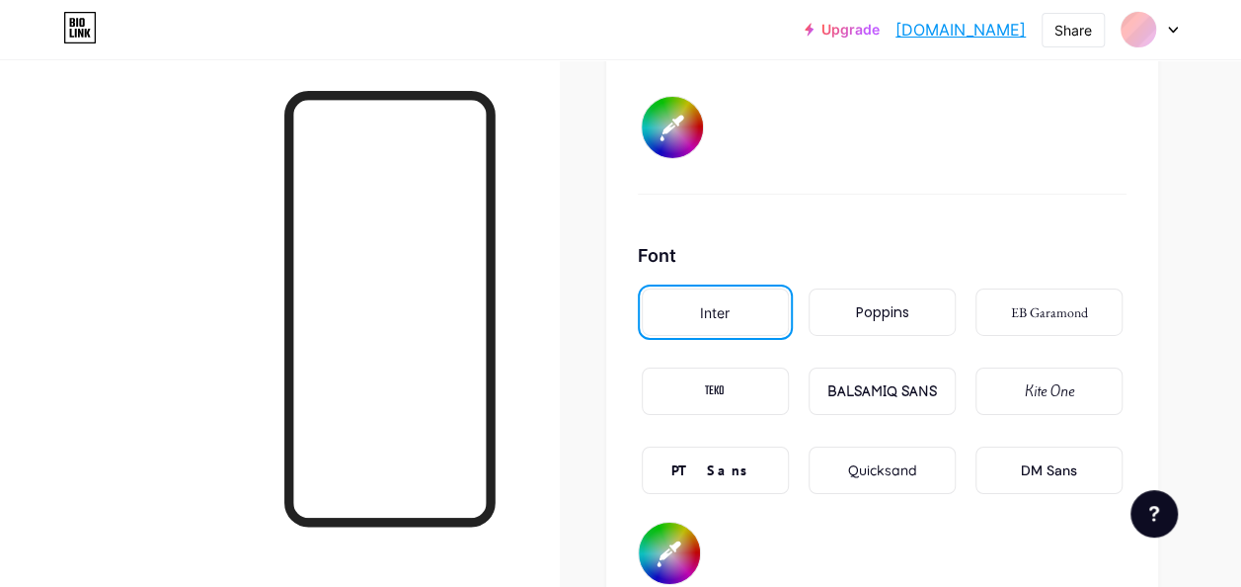
scroll to position [3346, 0]
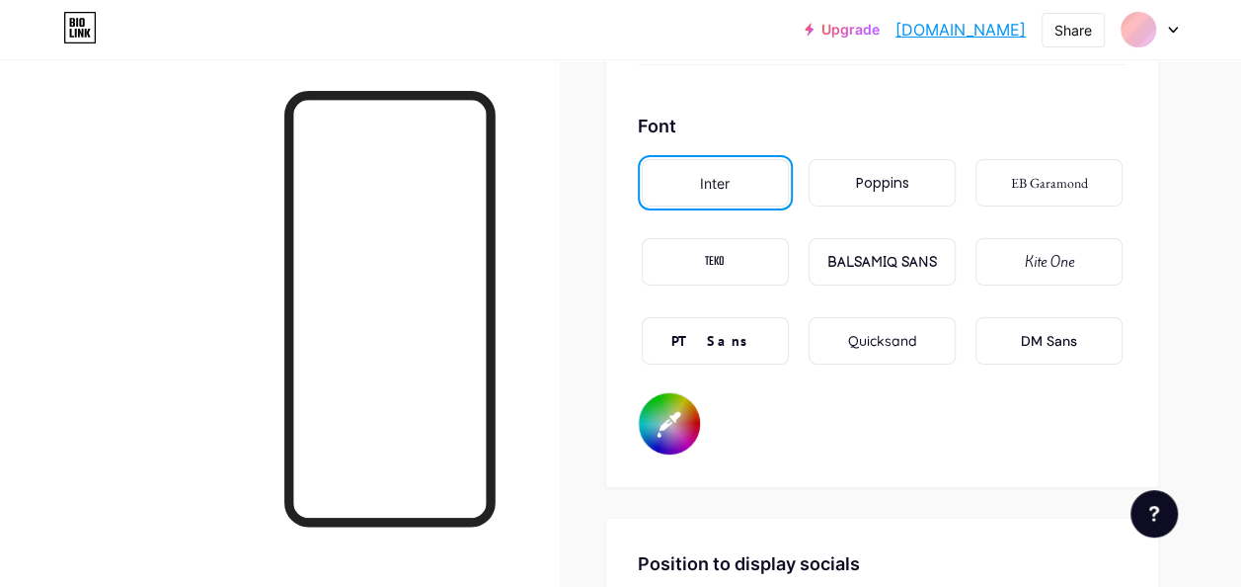
click at [909, 183] on div "Poppins" at bounding box center [881, 183] width 53 height 21
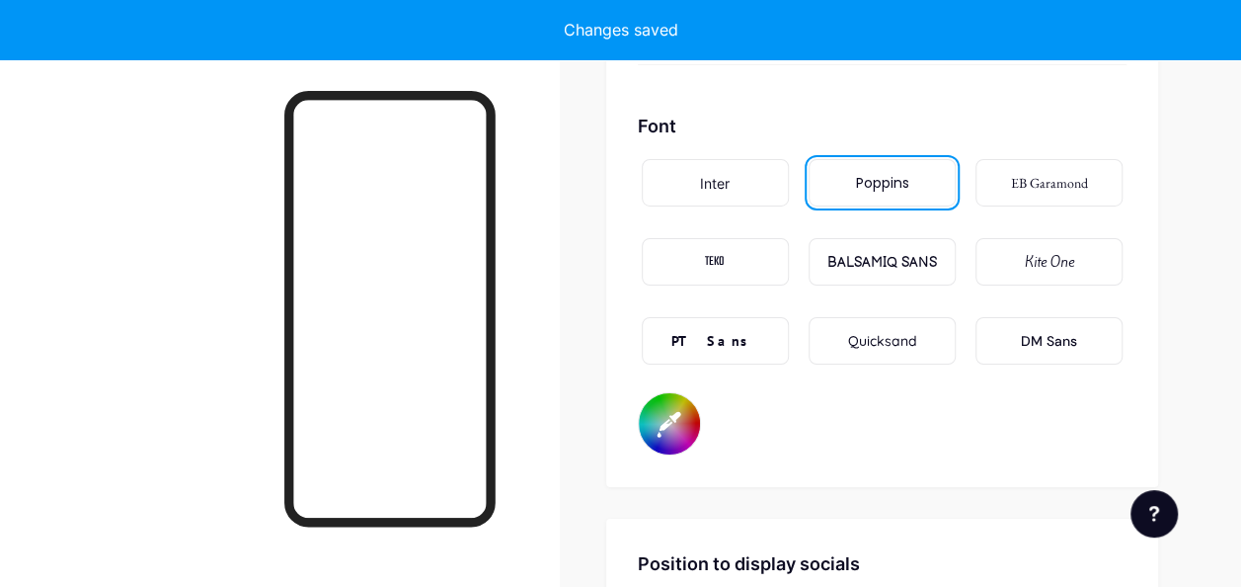
type input "#ffffff"
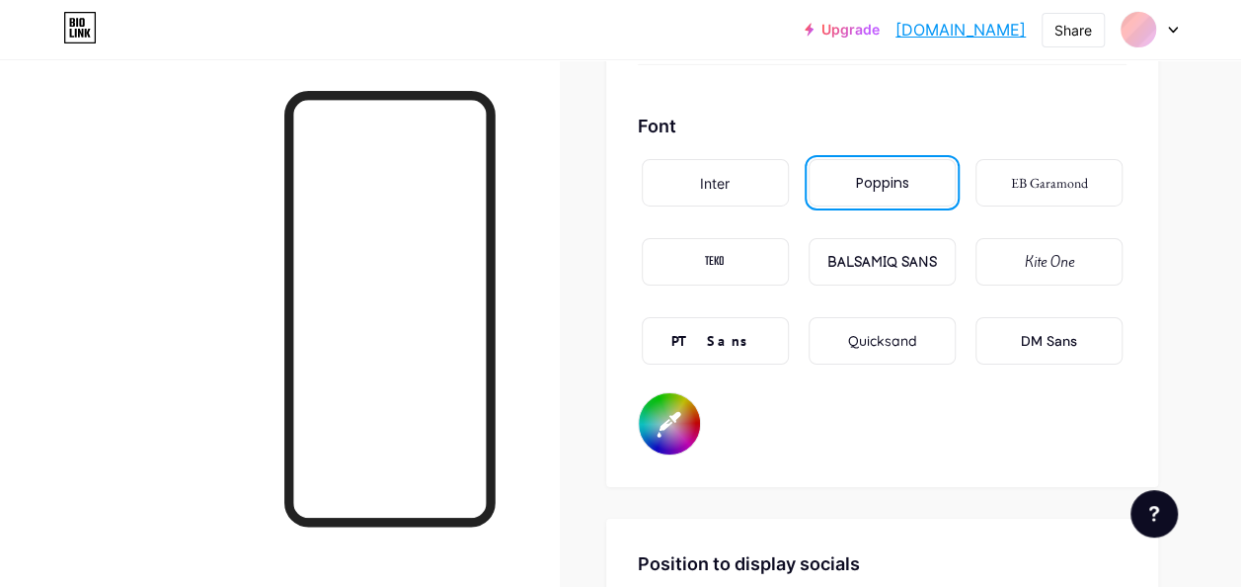
click at [662, 437] on input "#ffffff" at bounding box center [669, 423] width 61 height 61
click at [768, 433] on div "Font Inter Poppins EB Garamond TEKO BALSAMIQ SANS Kite One PT Sans Quicksand DM…" at bounding box center [882, 284] width 489 height 343
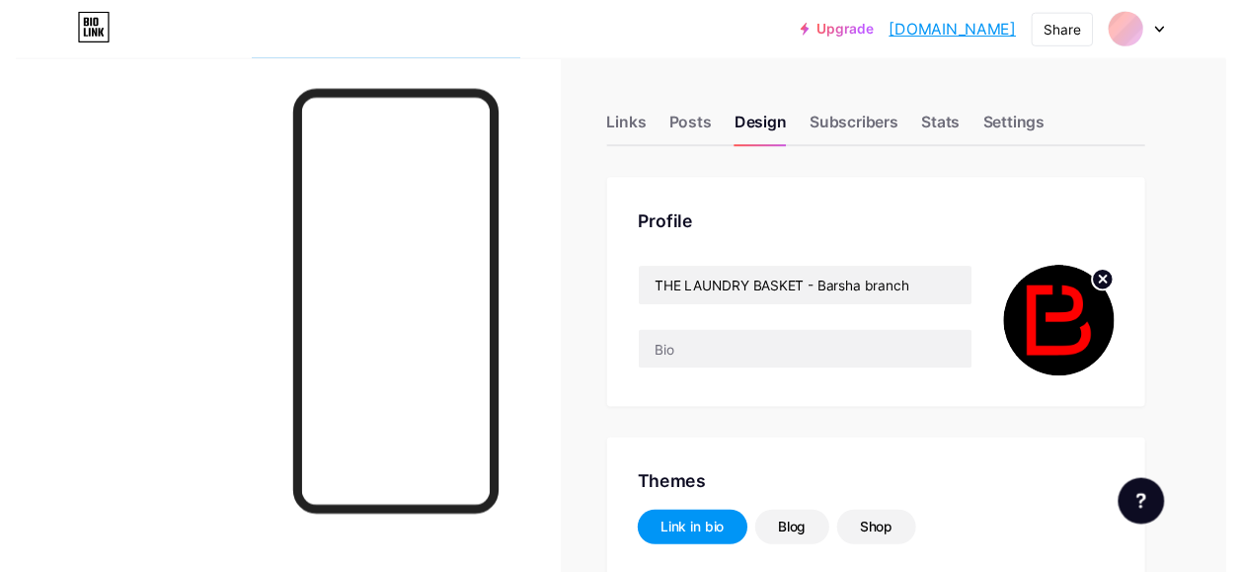
scroll to position [0, 0]
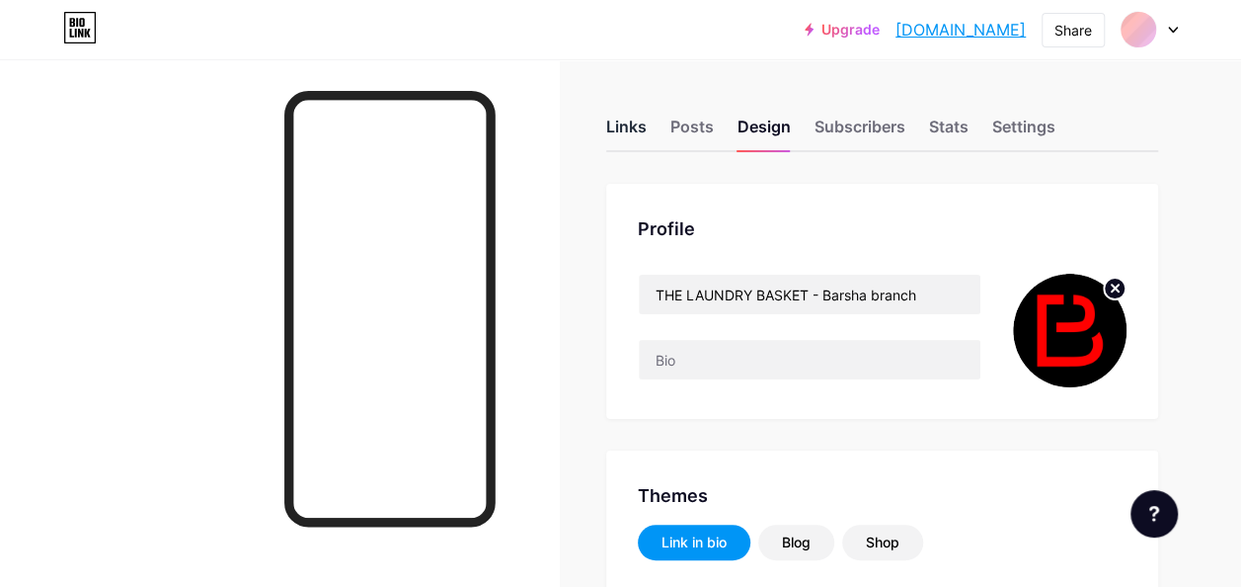
click at [644, 128] on div "Links" at bounding box center [626, 133] width 40 height 36
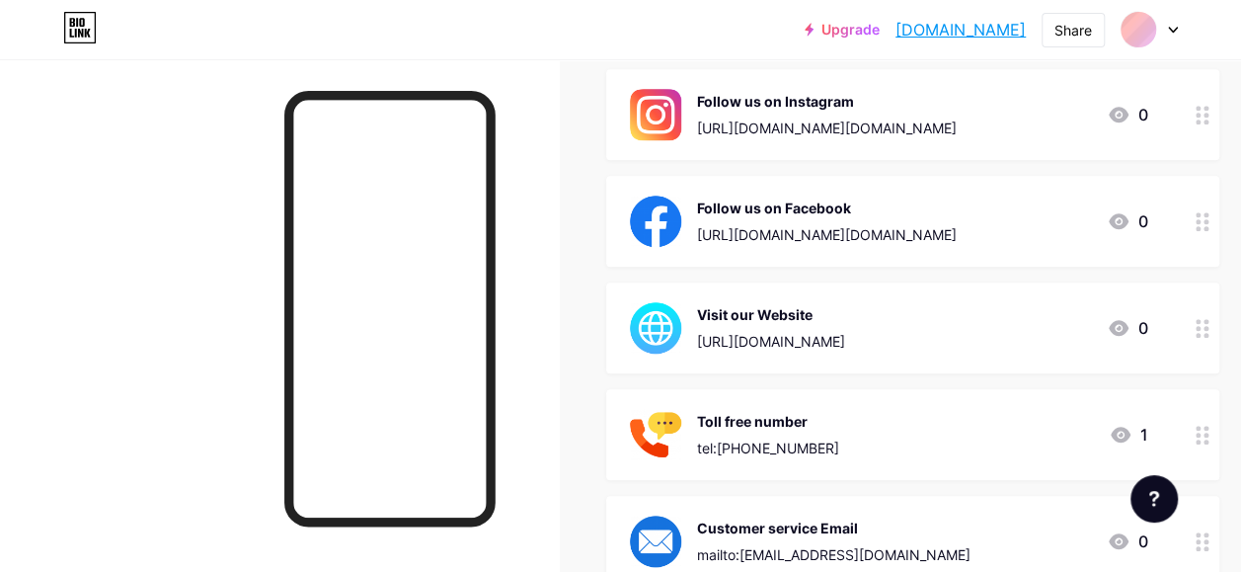
scroll to position [913, 0]
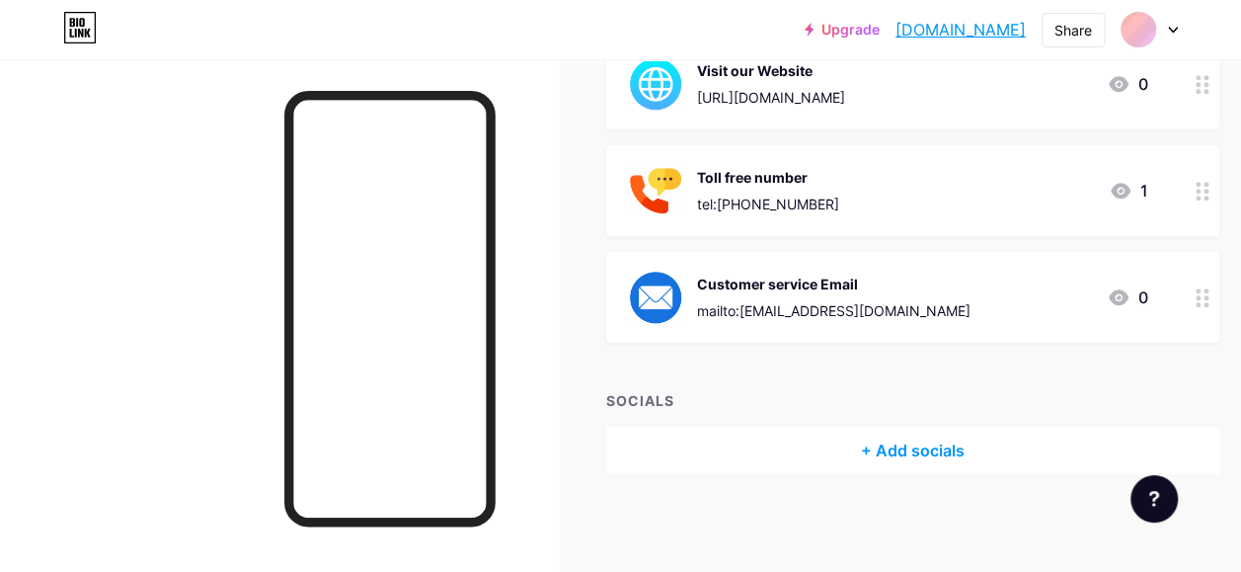
click at [877, 444] on div "+ Add socials" at bounding box center [912, 450] width 613 height 47
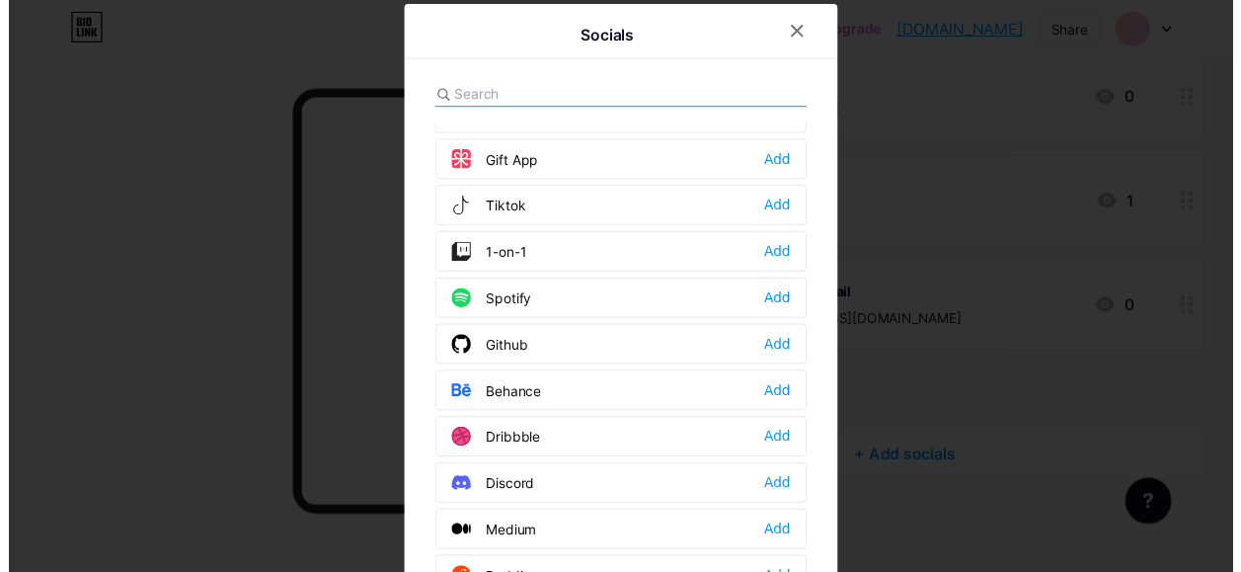
scroll to position [270, 0]
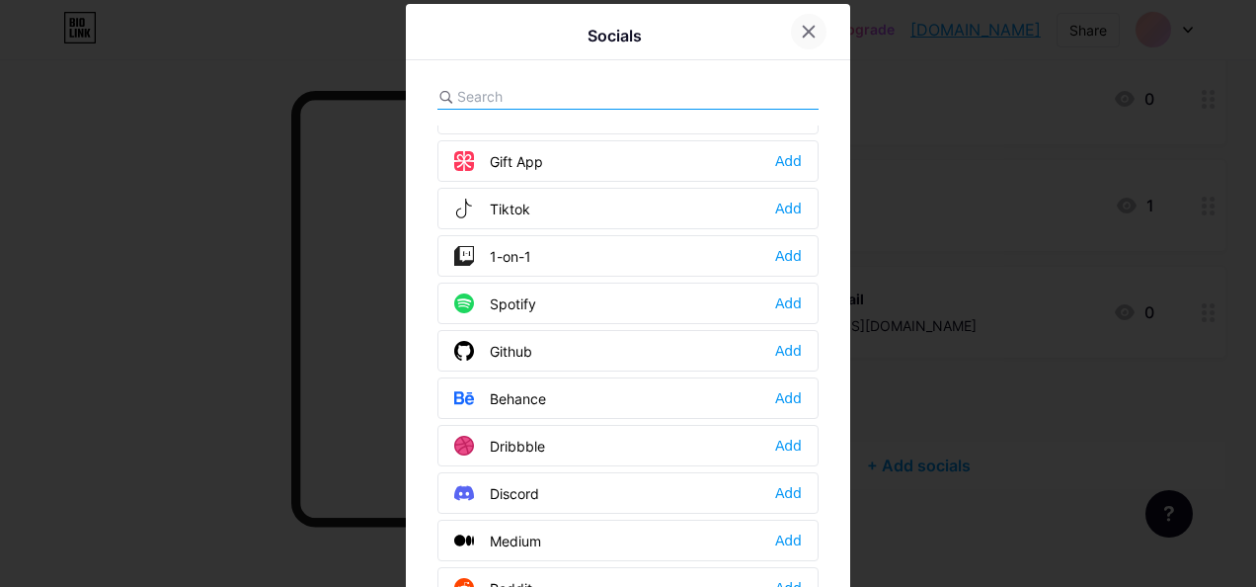
click at [814, 27] on div at bounding box center [809, 32] width 36 height 36
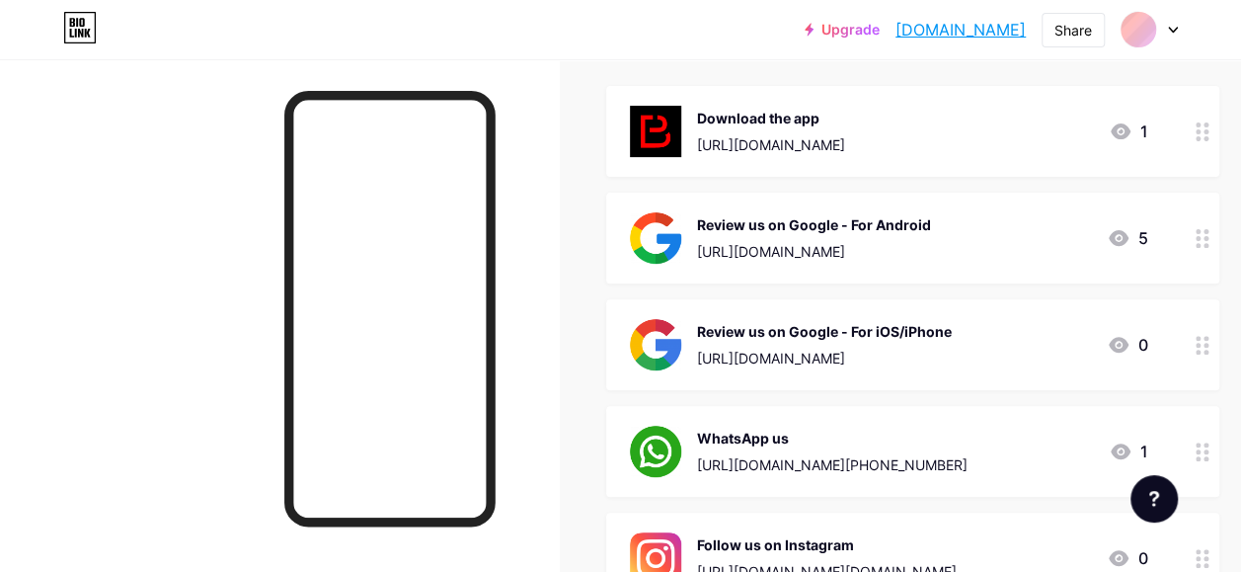
scroll to position [0, 0]
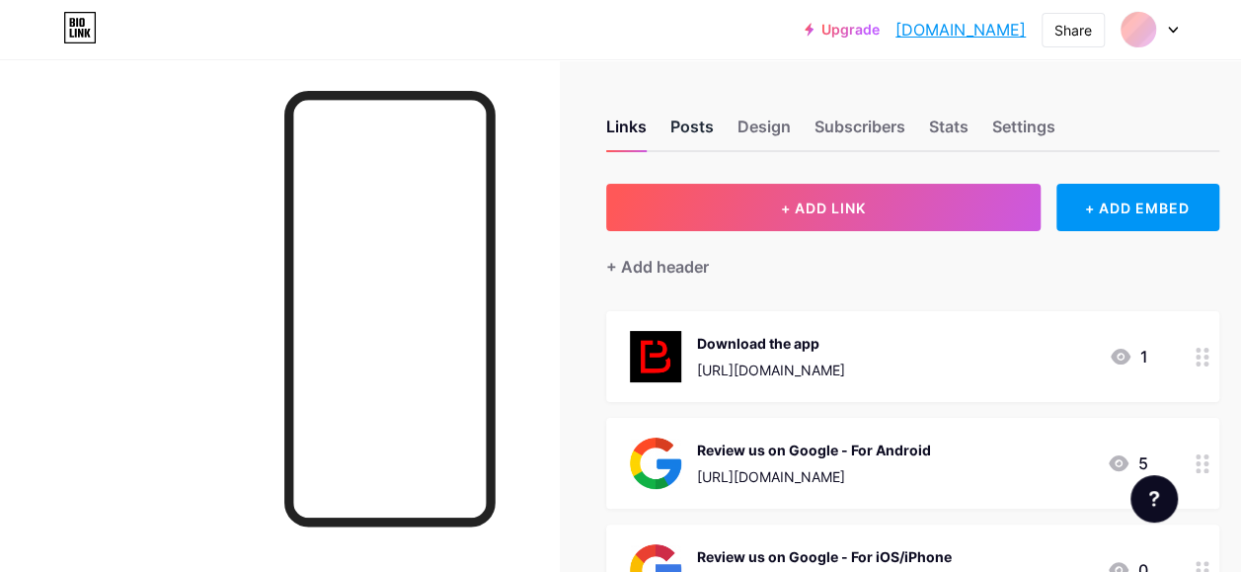
click at [691, 124] on div "Posts" at bounding box center [692, 133] width 43 height 36
click at [791, 115] on div "Design" at bounding box center [764, 133] width 53 height 36
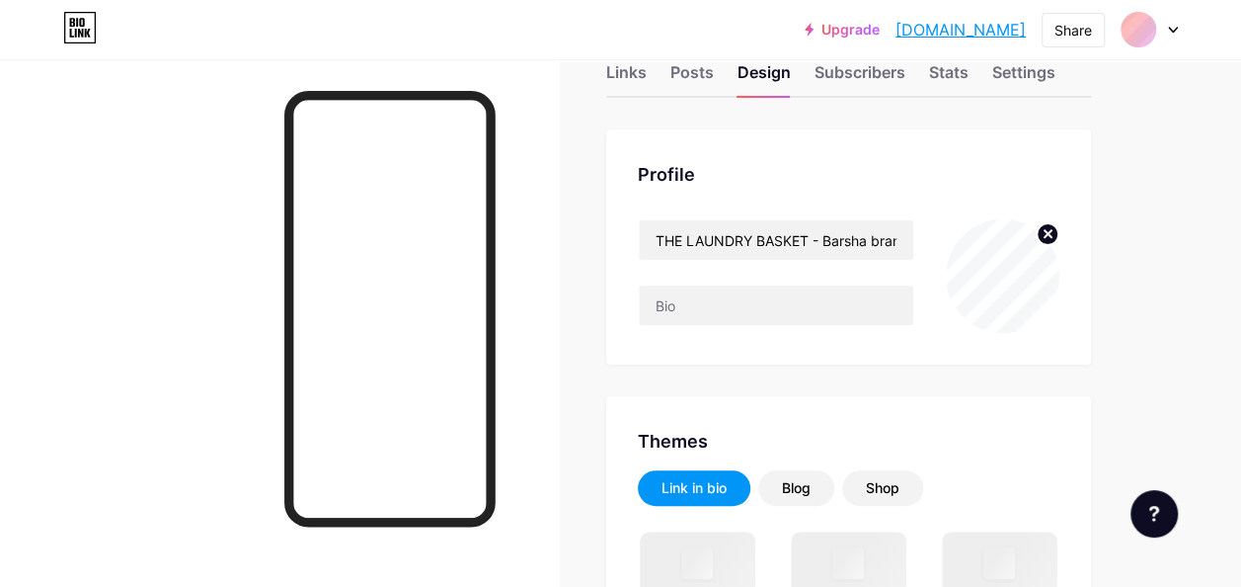
scroll to position [55, 0]
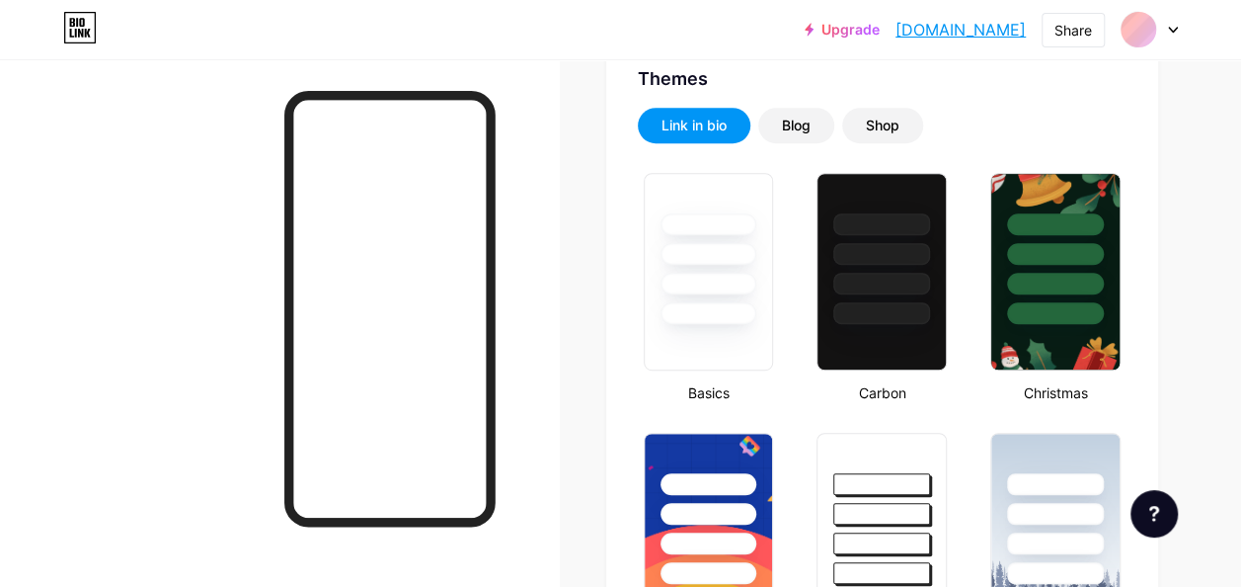
type input "#dddac9"
type input "#ffffff"
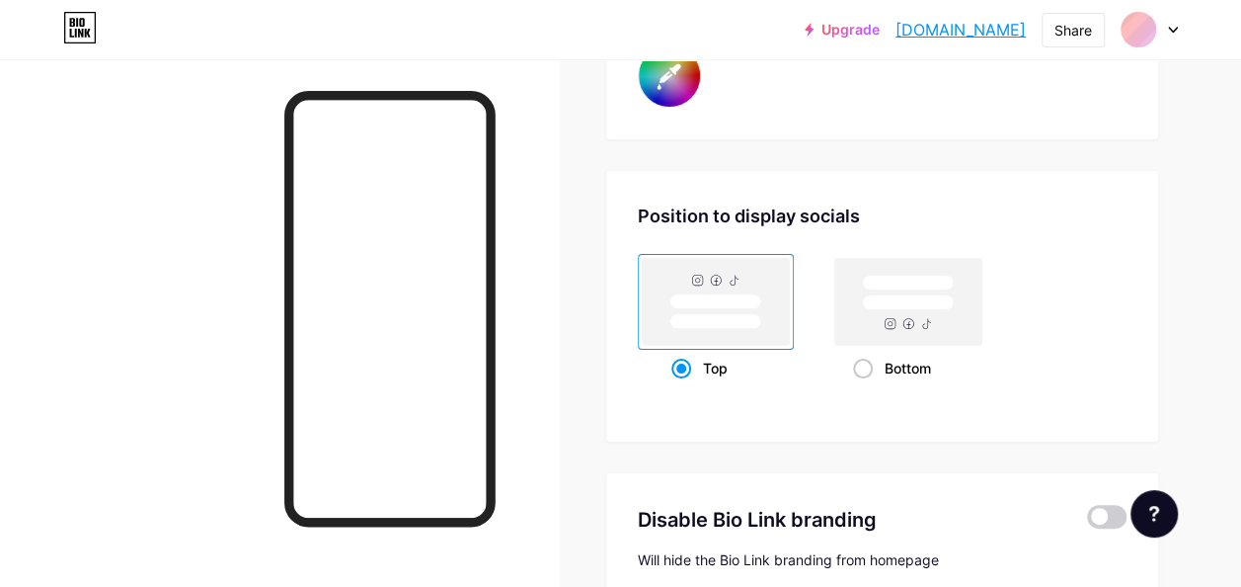
scroll to position [3734, 0]
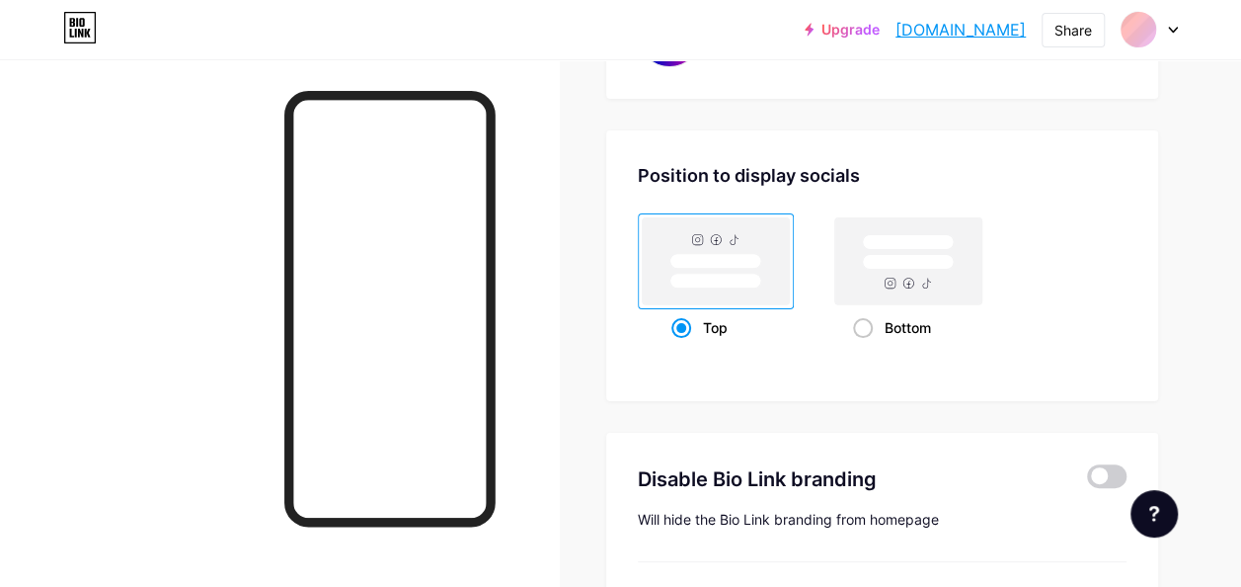
click at [796, 184] on div "Position to display socials" at bounding box center [882, 175] width 489 height 27
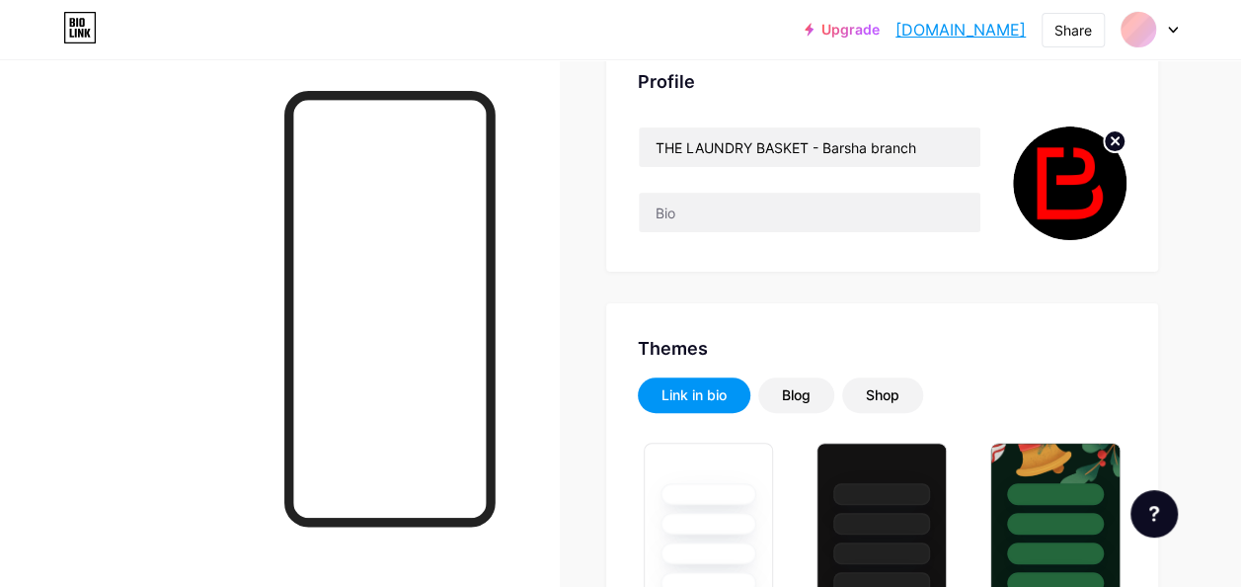
scroll to position [0, 0]
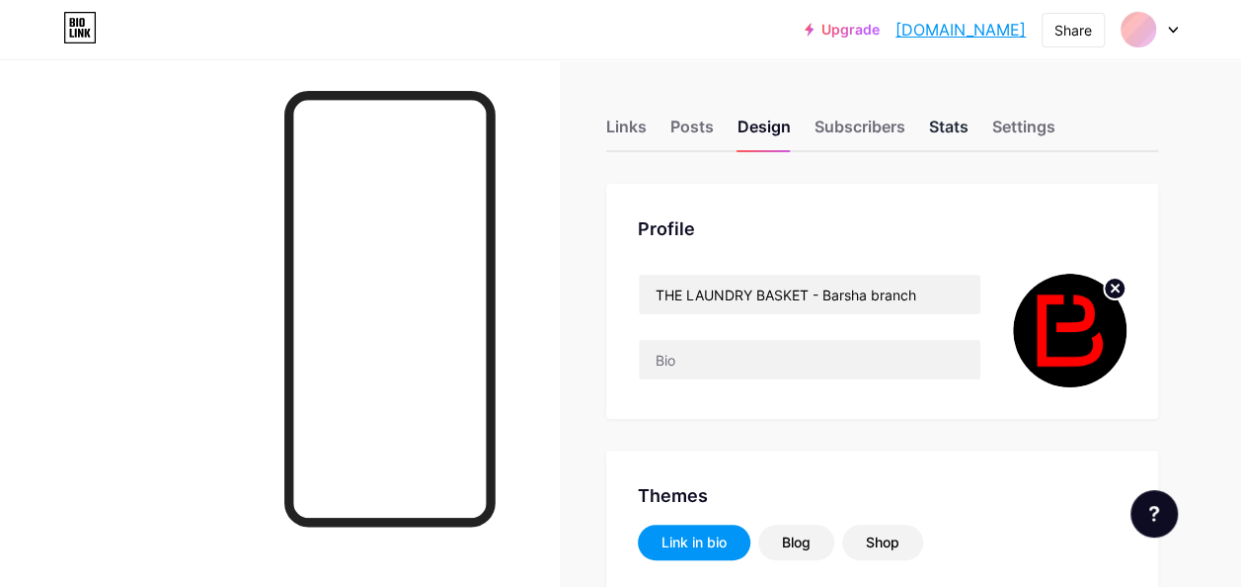
click at [938, 122] on div "Stats" at bounding box center [949, 133] width 40 height 36
click at [1011, 134] on div "Settings" at bounding box center [1024, 133] width 63 height 36
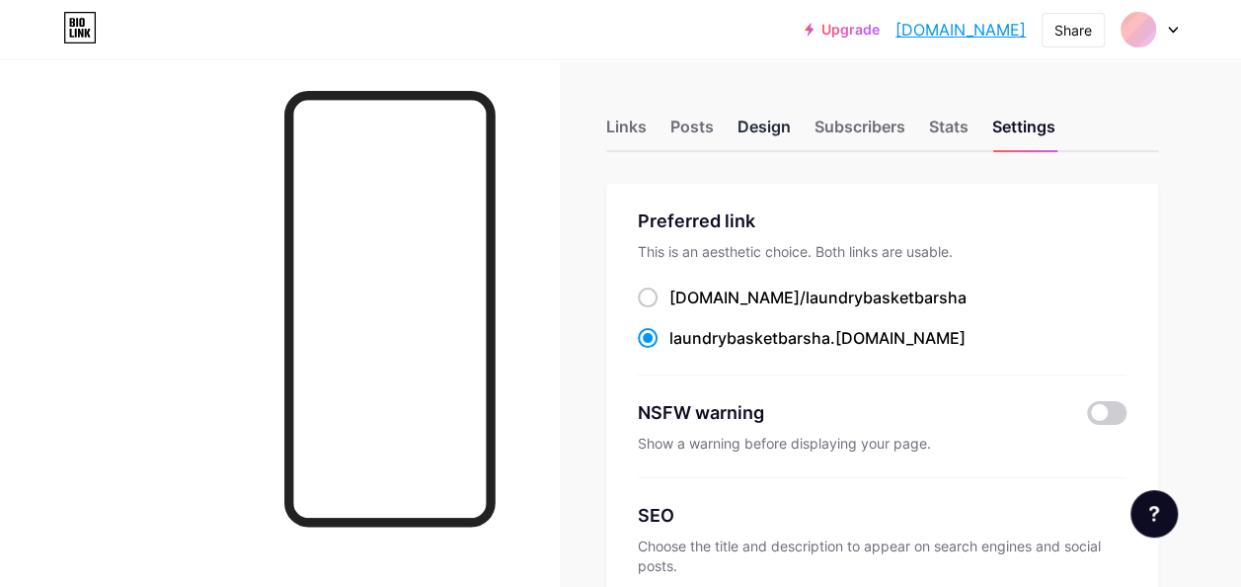
click at [759, 125] on div "Design" at bounding box center [764, 133] width 53 height 36
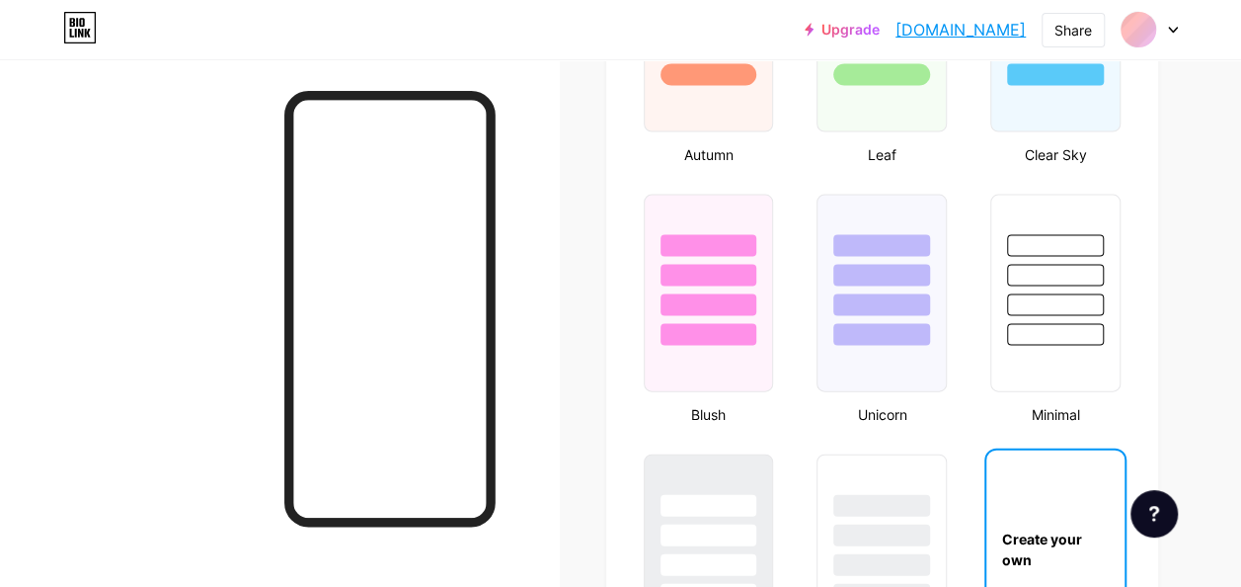
type input "#dddac9"
type input "#ffffff"
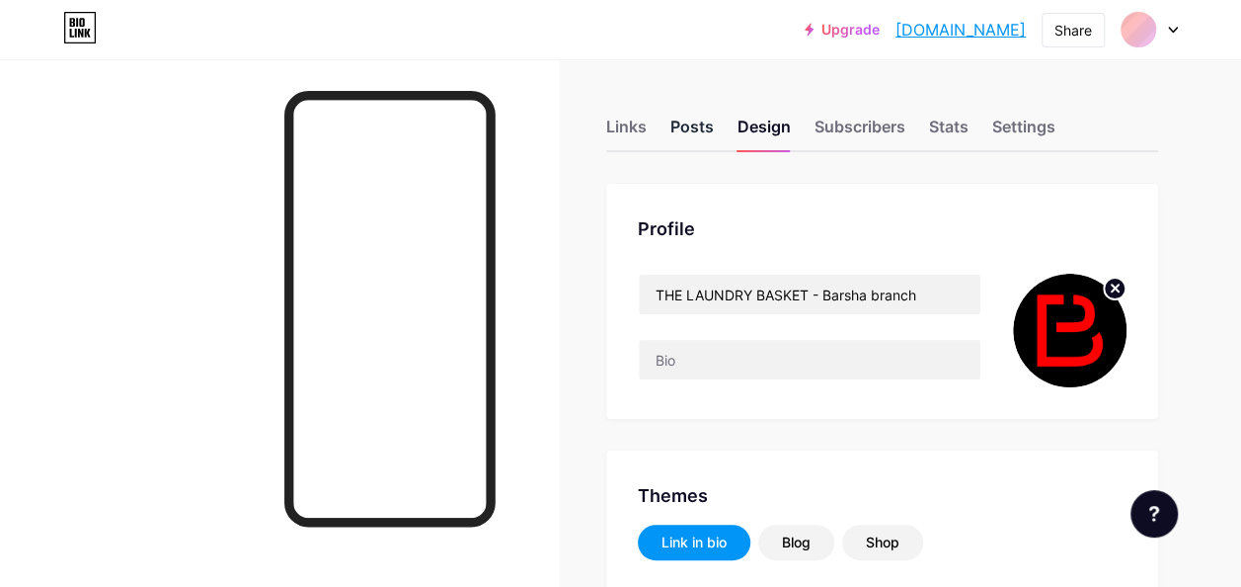
click at [697, 146] on div "Posts" at bounding box center [692, 133] width 43 height 36
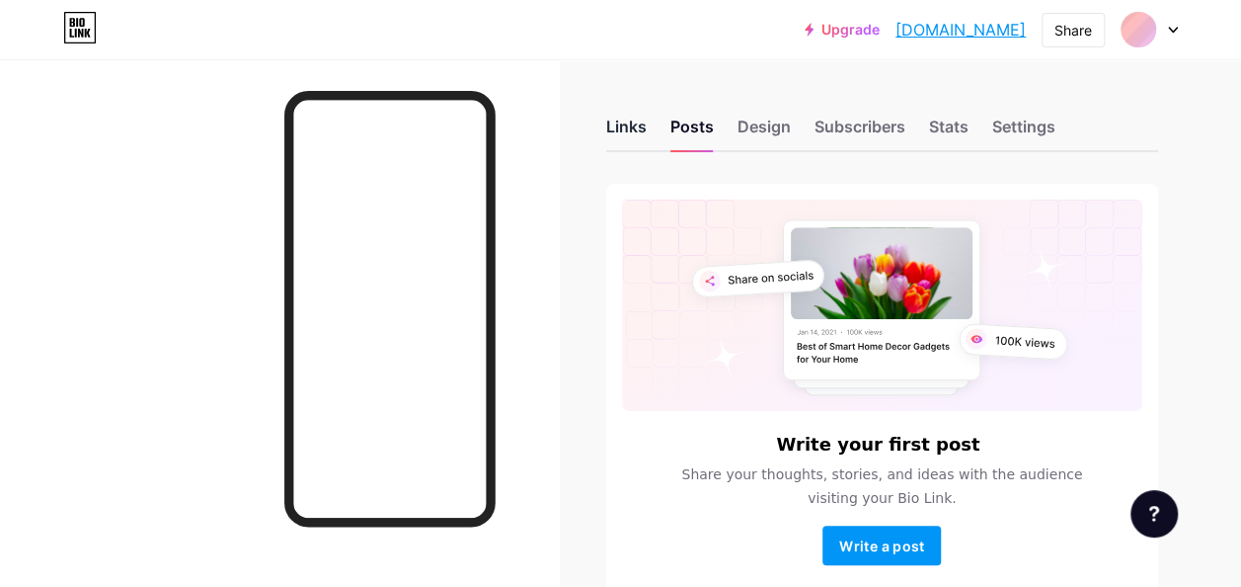
click at [624, 134] on div "Links" at bounding box center [626, 133] width 40 height 36
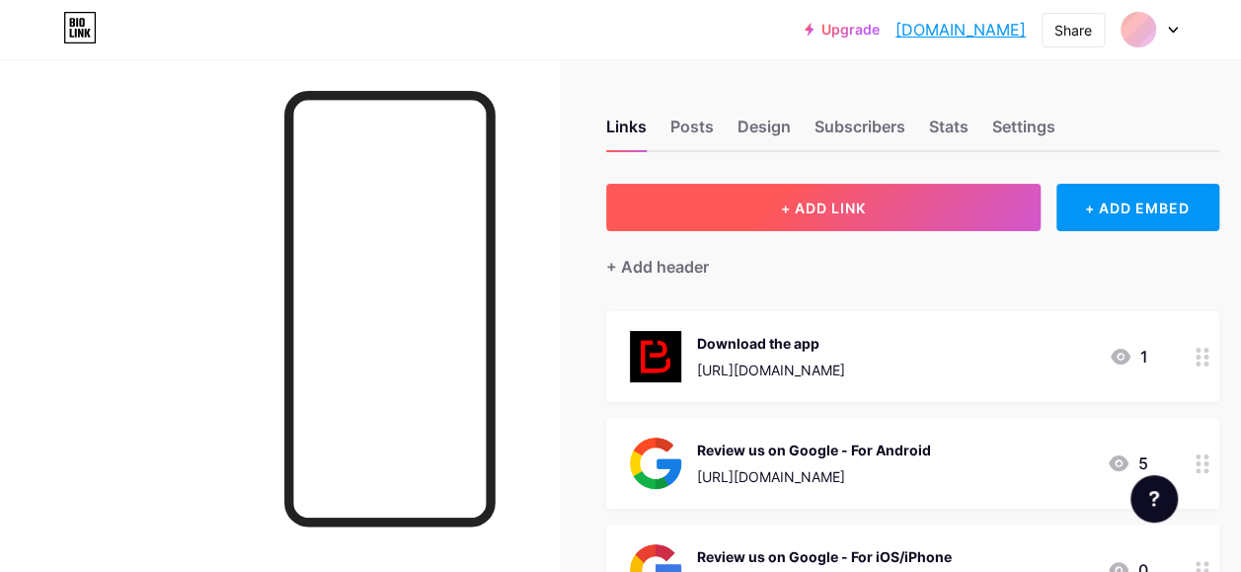
click at [828, 211] on span "+ ADD LINK" at bounding box center [823, 207] width 85 height 17
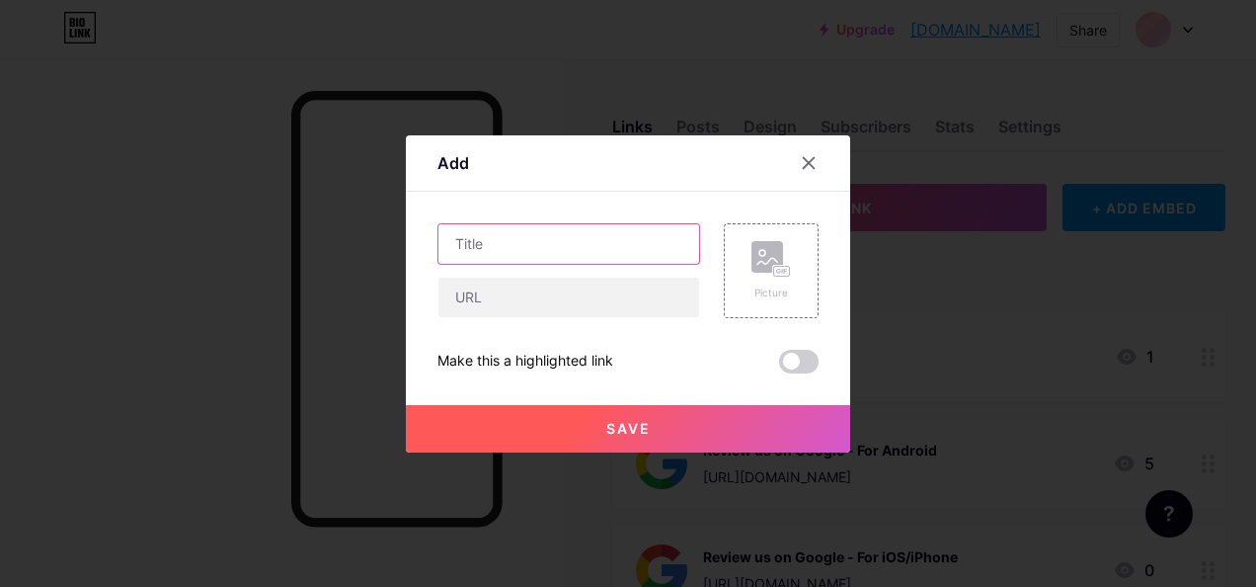
click at [650, 237] on input "text" at bounding box center [568, 244] width 261 height 40
click at [803, 171] on div at bounding box center [809, 163] width 36 height 36
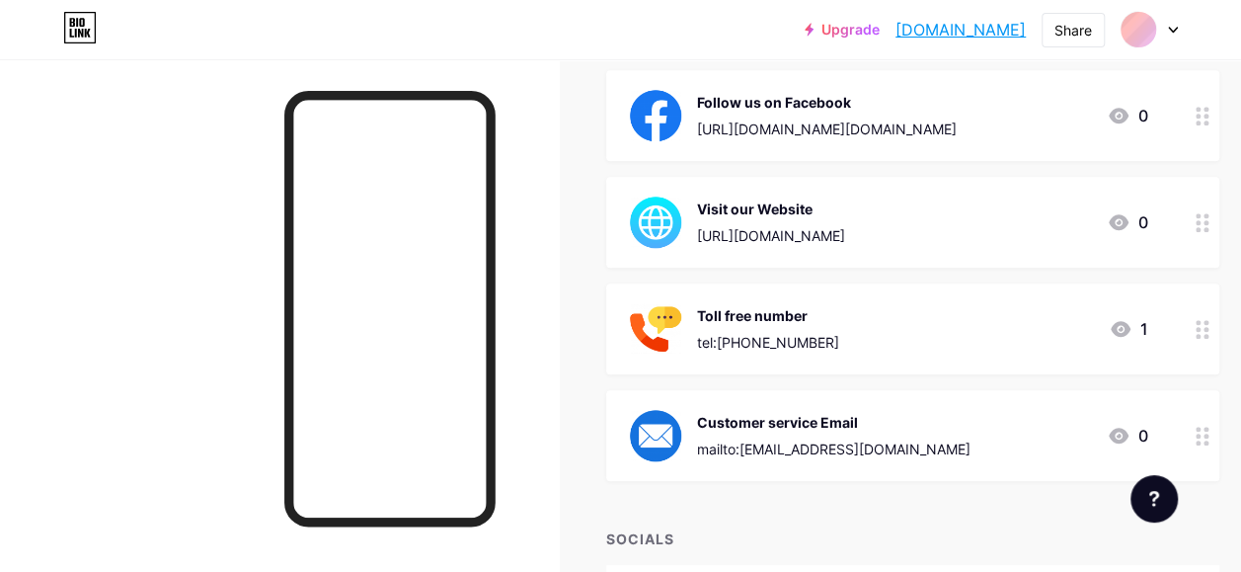
scroll to position [913, 0]
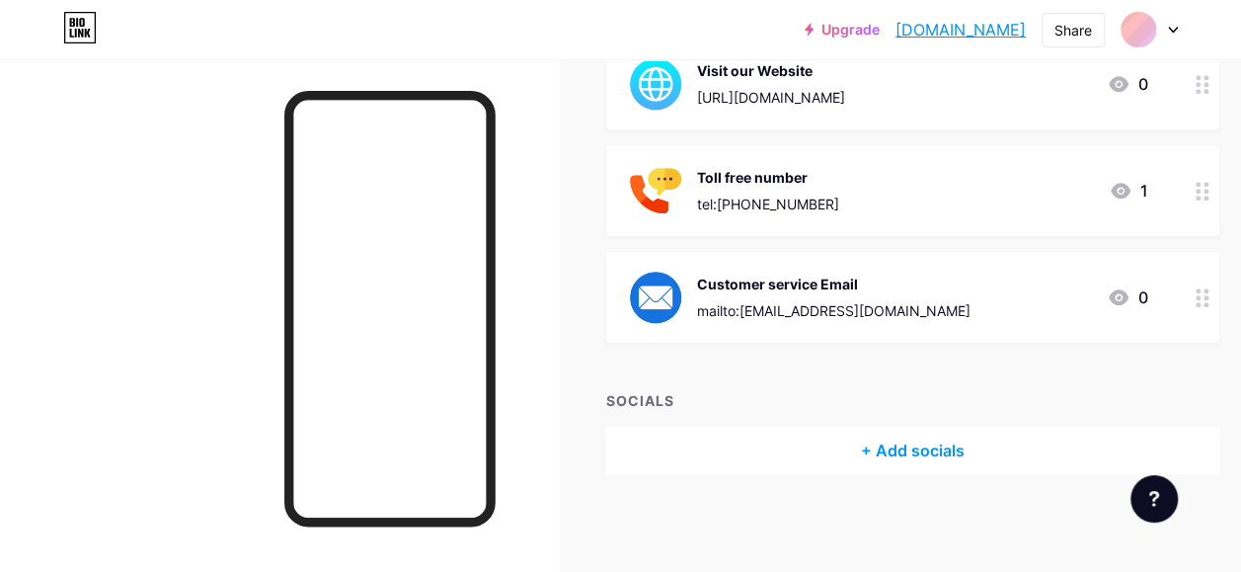
click at [899, 452] on div "+ Add socials" at bounding box center [912, 450] width 613 height 47
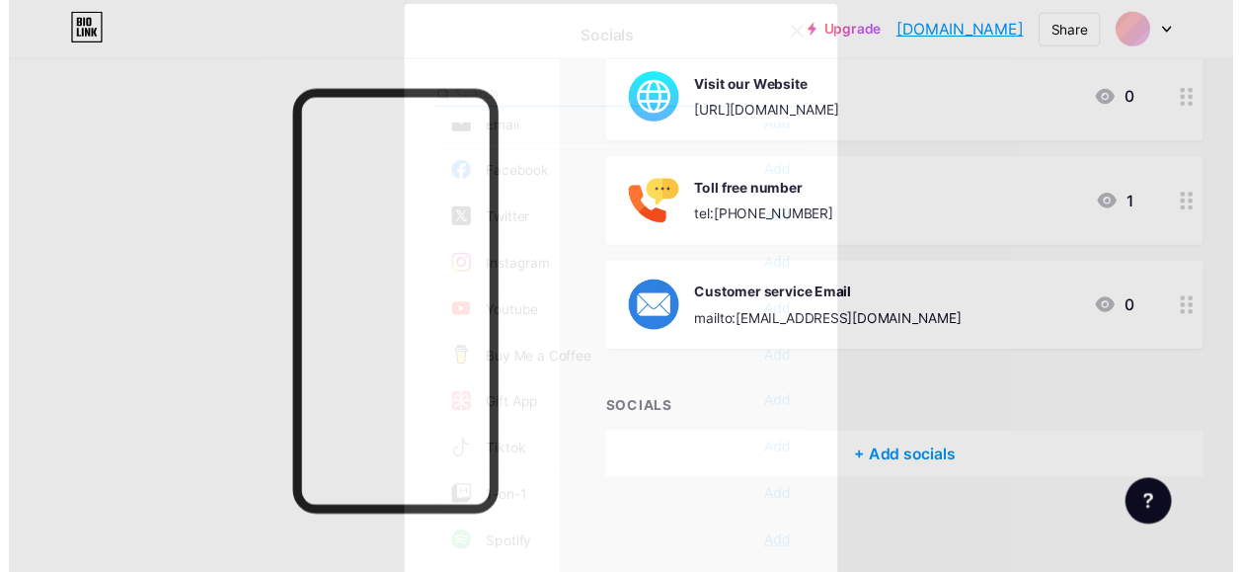
scroll to position [0, 0]
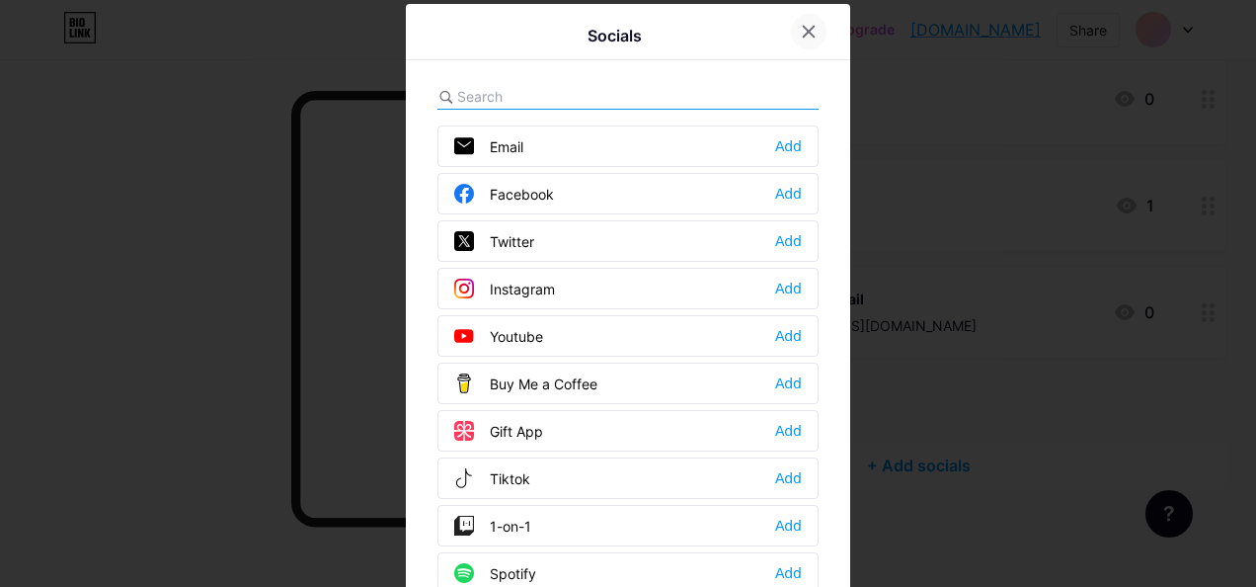
click at [810, 36] on div at bounding box center [809, 32] width 36 height 36
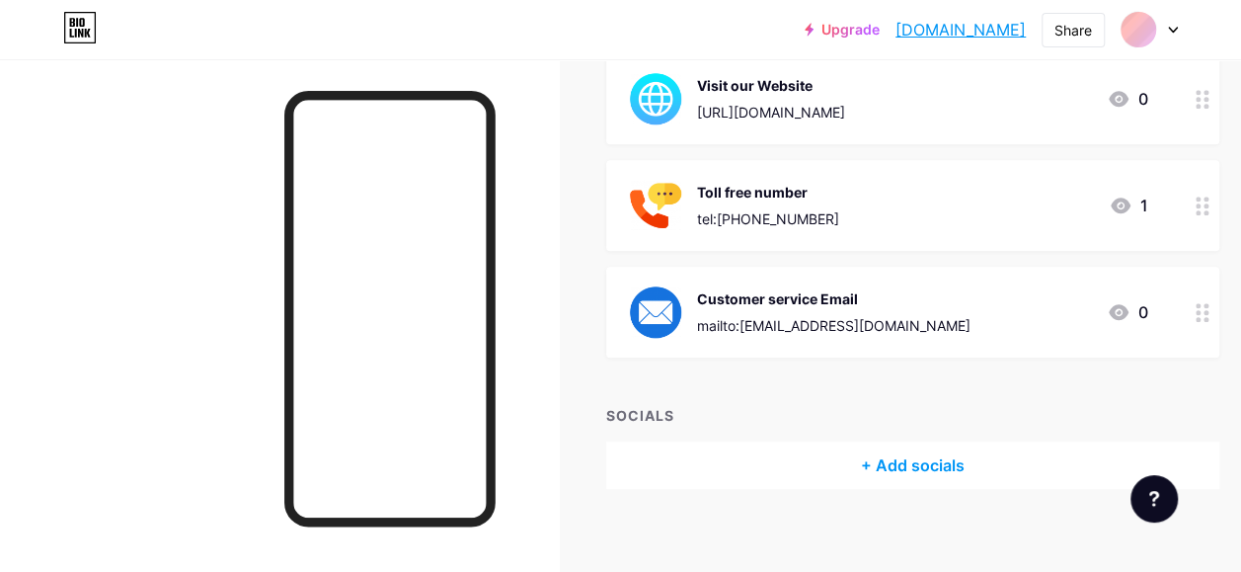
click at [1159, 38] on div at bounding box center [1149, 30] width 57 height 36
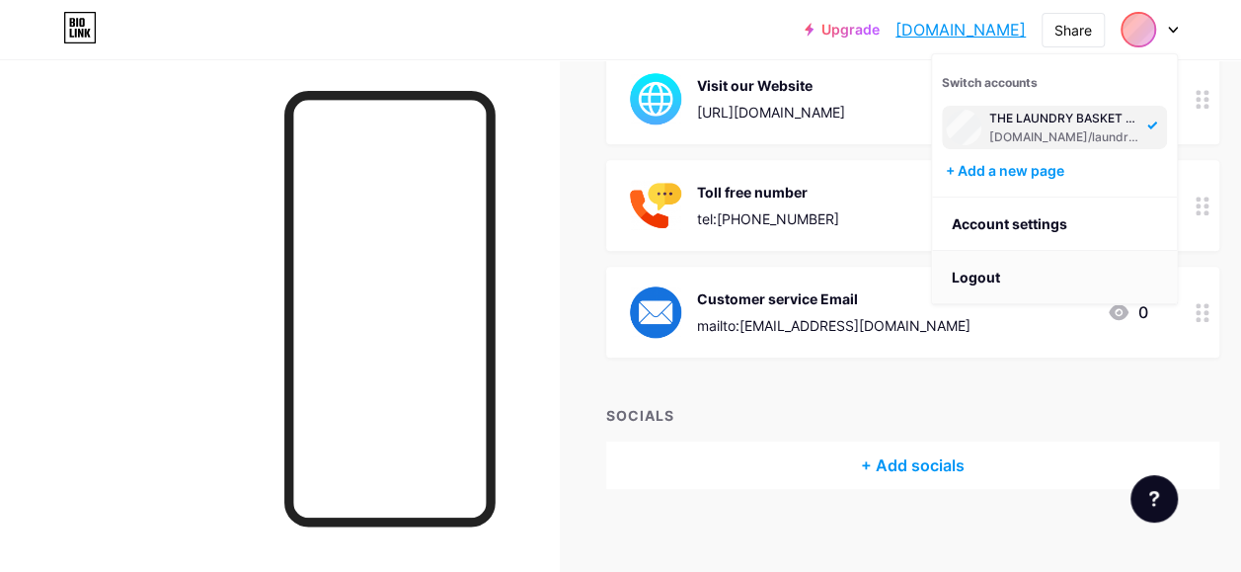
click at [988, 278] on li "Logout" at bounding box center [1054, 277] width 245 height 53
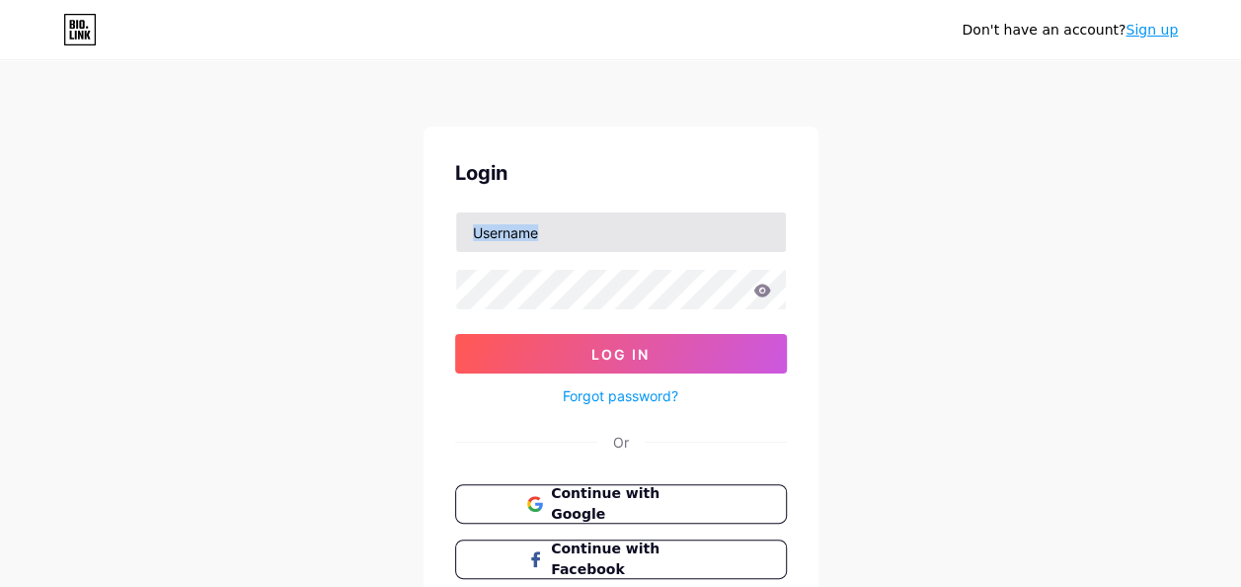
drag, startPoint x: 581, startPoint y: 253, endPoint x: 595, endPoint y: 229, distance: 27.4
click at [595, 229] on form "Log In Forgot password?" at bounding box center [621, 309] width 332 height 197
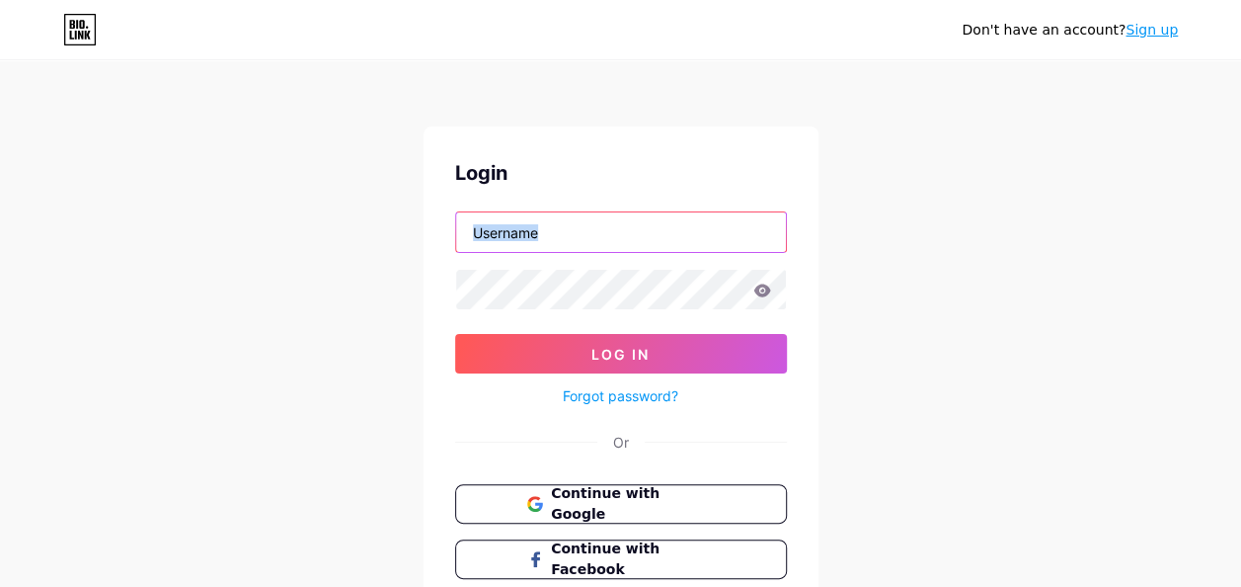
click at [595, 229] on input "text" at bounding box center [621, 232] width 330 height 40
type input "[EMAIL_ADDRESS][DOMAIN_NAME]"
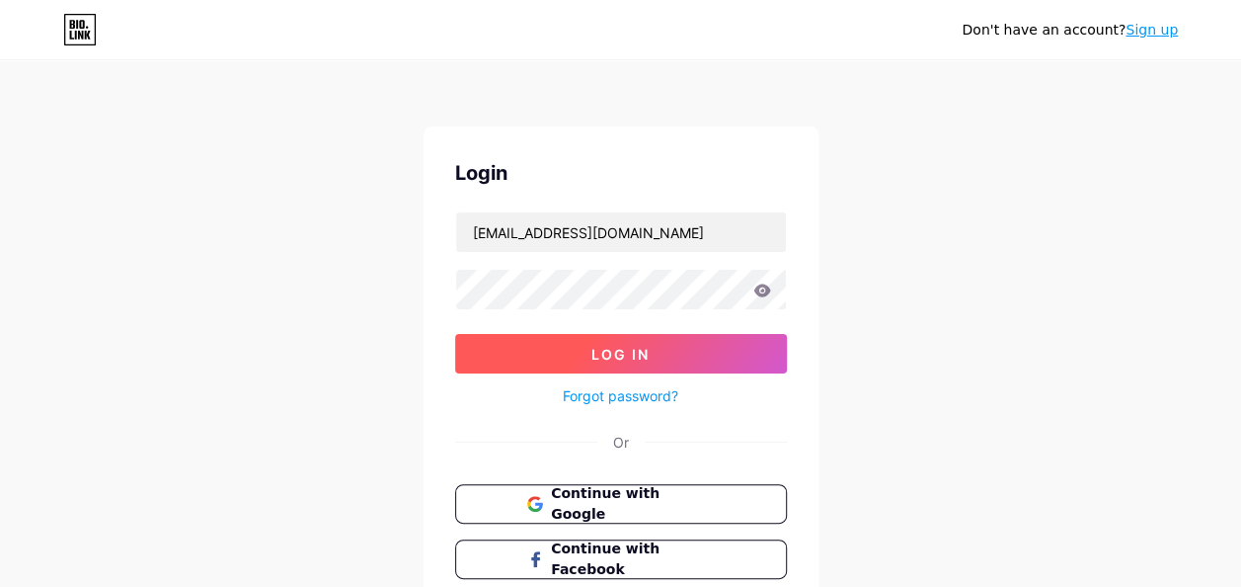
click at [552, 367] on button "Log In" at bounding box center [621, 354] width 332 height 40
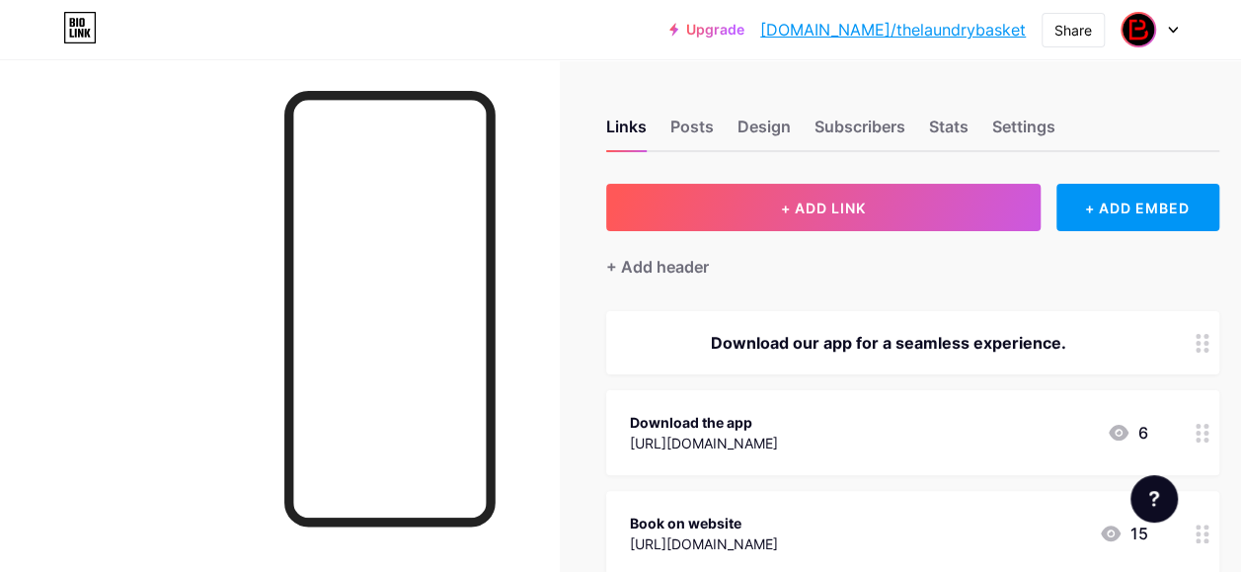
click at [1144, 41] on img at bounding box center [1139, 30] width 32 height 32
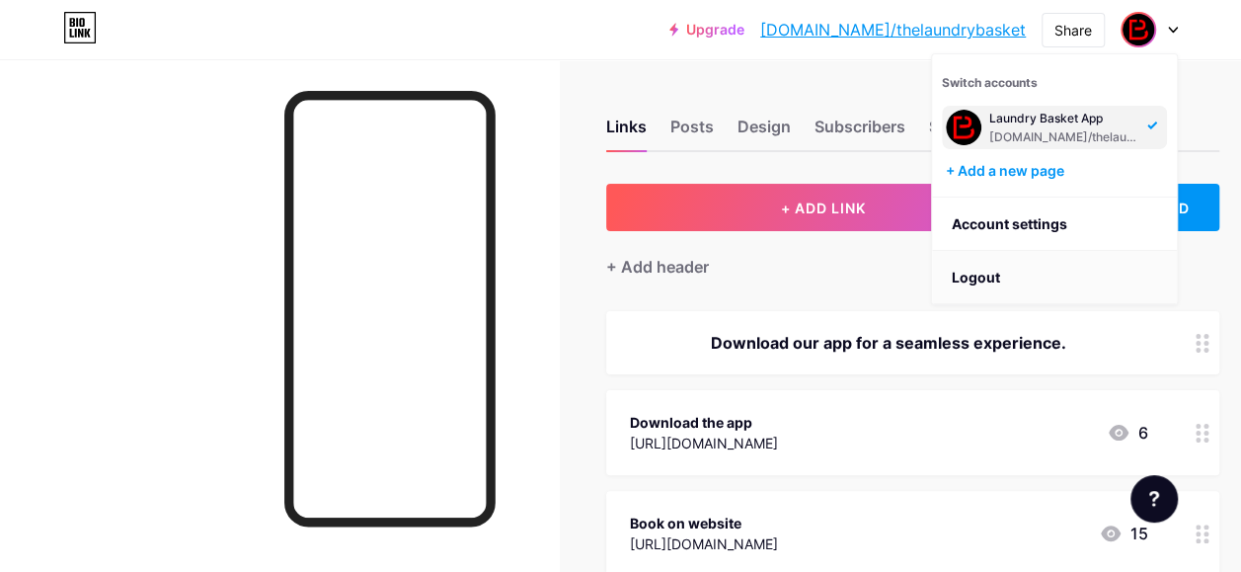
click at [992, 288] on li "Logout" at bounding box center [1054, 277] width 245 height 53
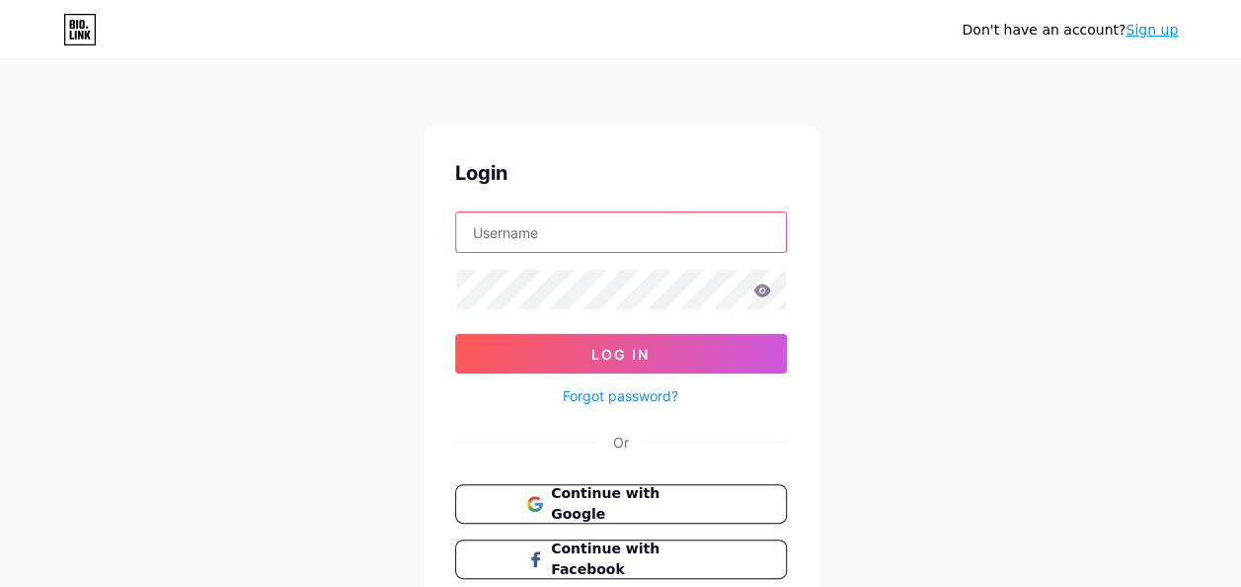
click at [576, 217] on input "text" at bounding box center [621, 232] width 330 height 40
paste input "[EMAIL_ADDRESS][DOMAIN_NAME]"
type input "[EMAIL_ADDRESS][DOMAIN_NAME]"
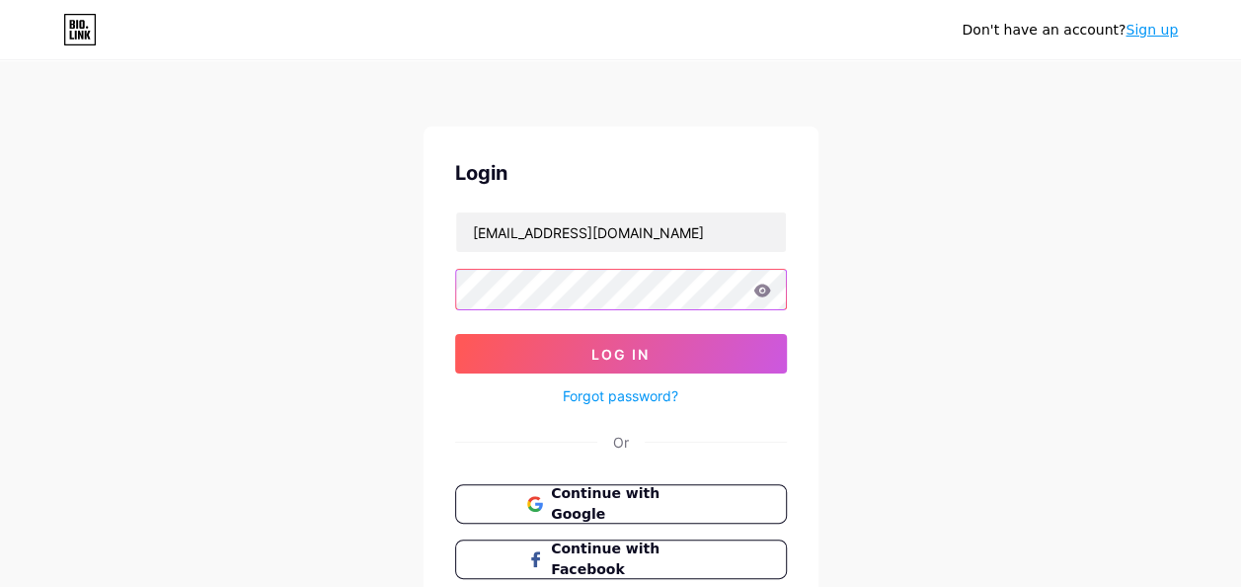
click at [455, 334] on button "Log In" at bounding box center [621, 354] width 332 height 40
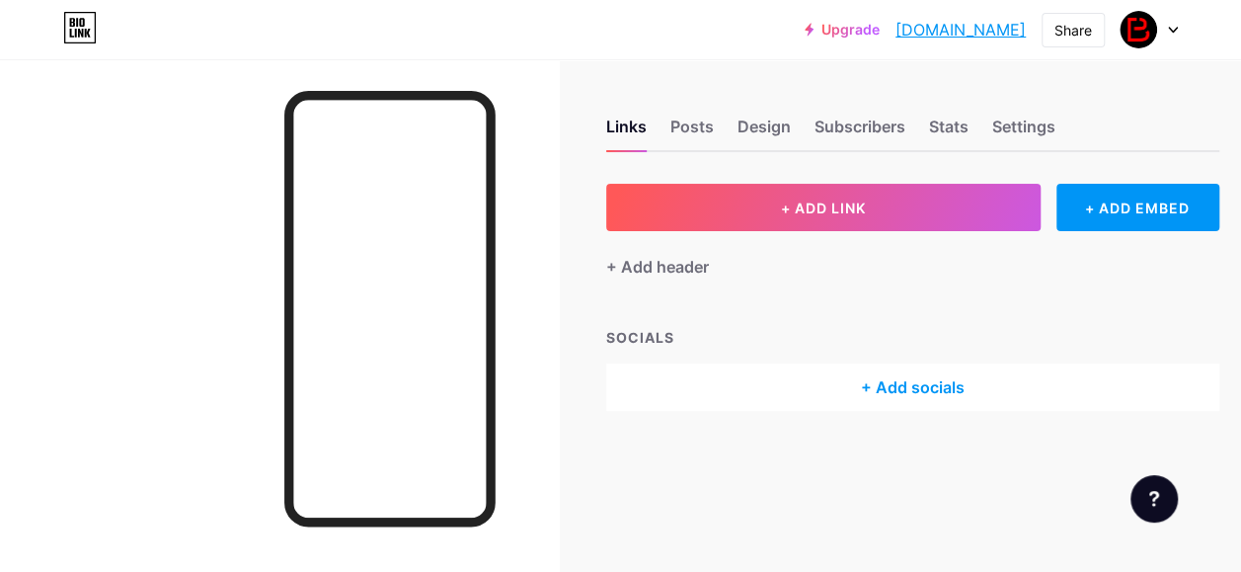
click at [531, 299] on div at bounding box center [279, 345] width 559 height 572
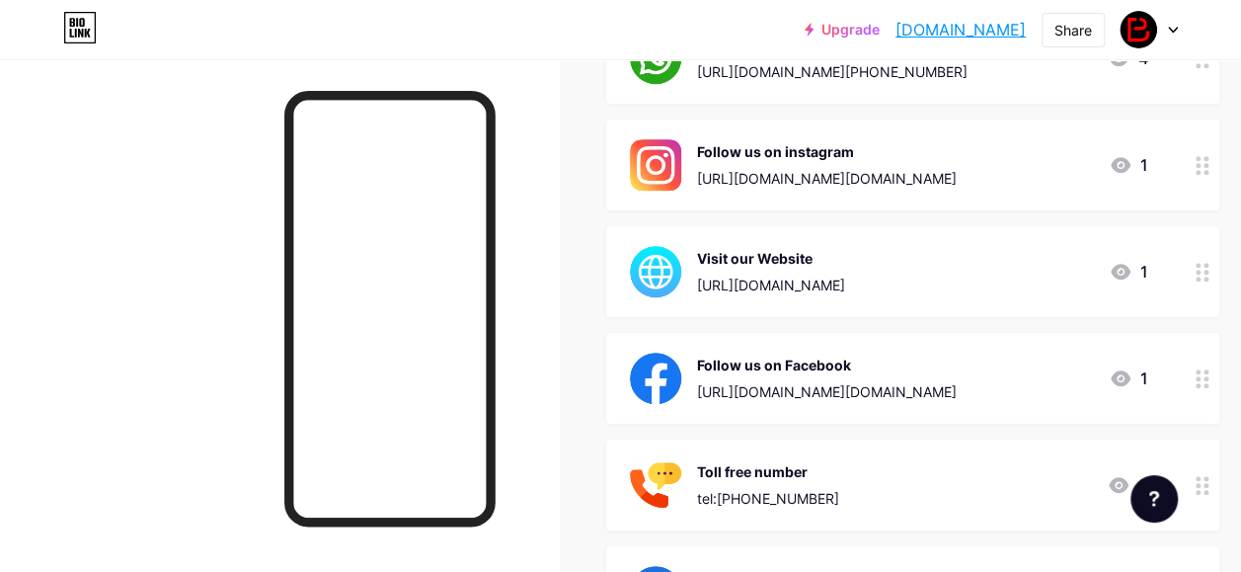
scroll to position [913, 0]
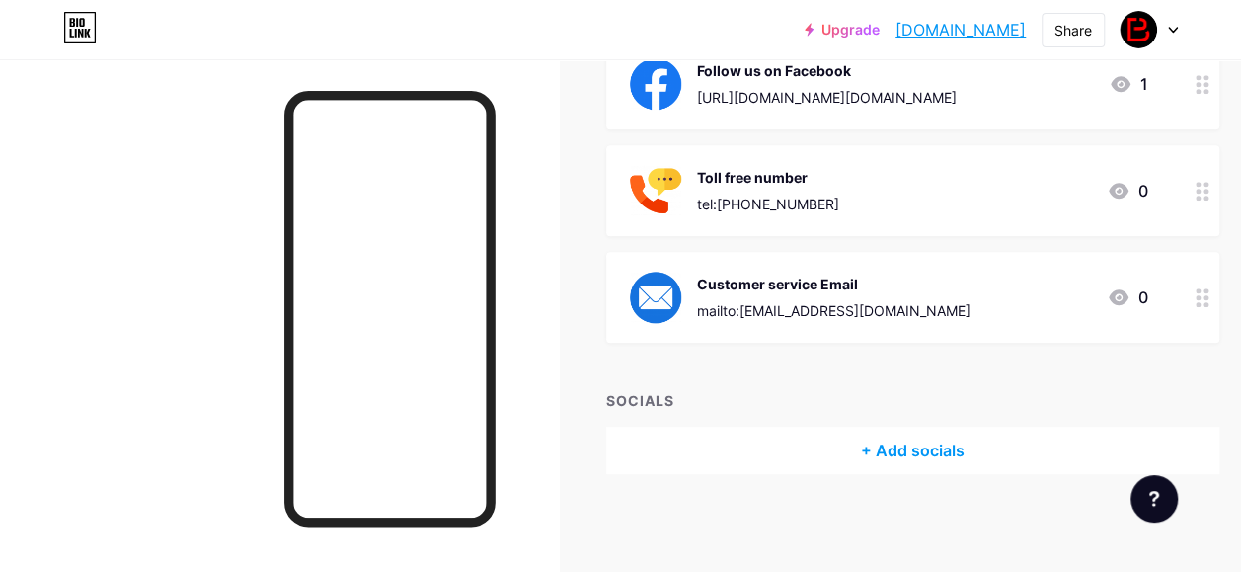
click at [880, 437] on div "+ Add socials" at bounding box center [912, 450] width 613 height 47
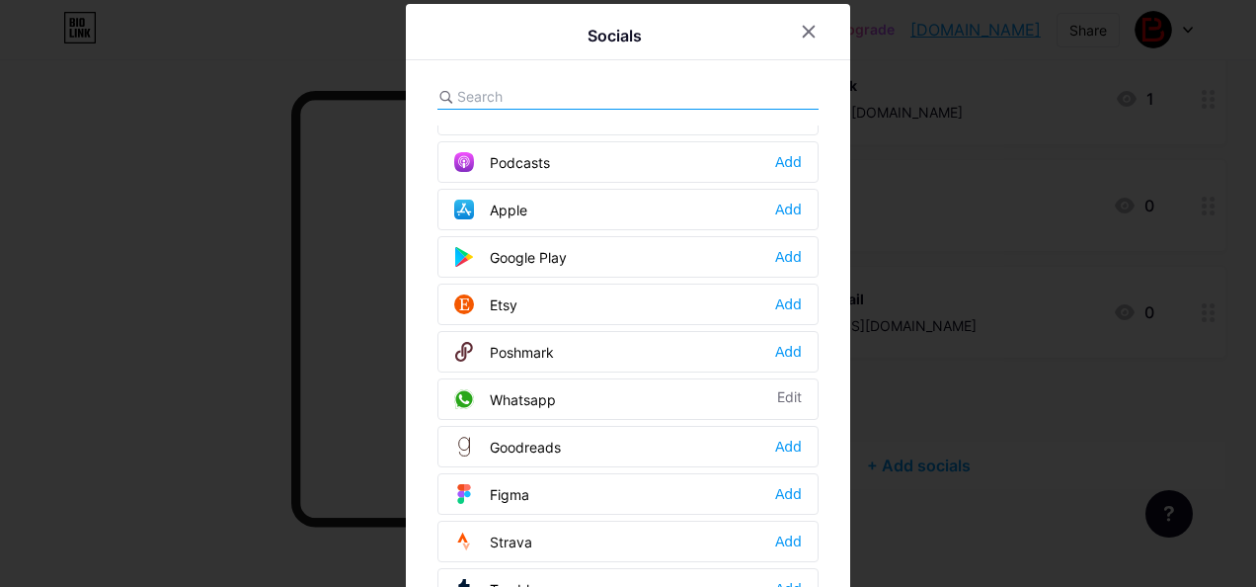
scroll to position [1451, 0]
click at [557, 381] on div "Whatsapp Edit" at bounding box center [627, 401] width 381 height 41
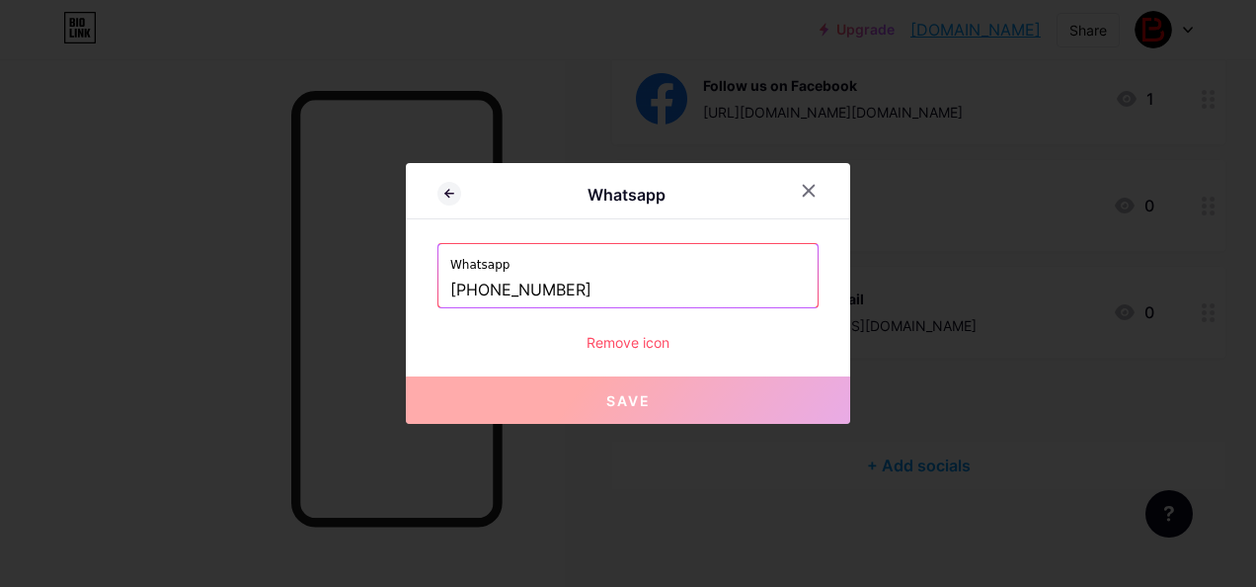
click at [703, 411] on button "Save" at bounding box center [628, 399] width 444 height 47
click at [631, 280] on input "[PHONE_NUMBER]" at bounding box center [628, 291] width 356 height 34
click at [613, 412] on button "Save" at bounding box center [628, 399] width 444 height 47
click at [817, 187] on div at bounding box center [809, 191] width 36 height 36
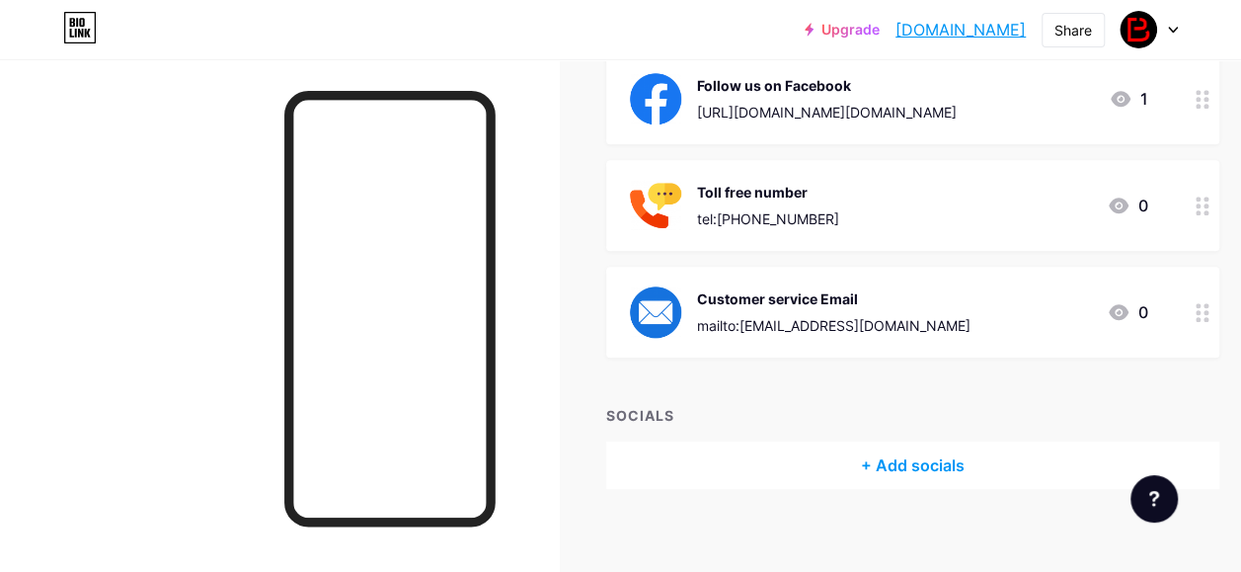
click at [867, 461] on div "+ Add socials" at bounding box center [912, 464] width 613 height 47
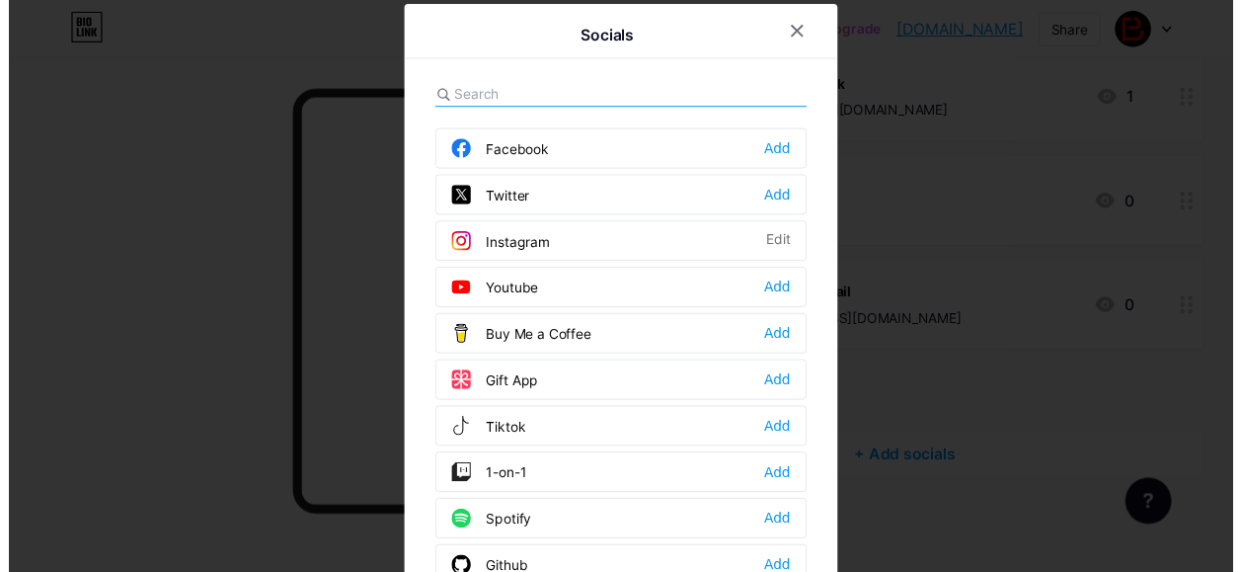
scroll to position [0, 0]
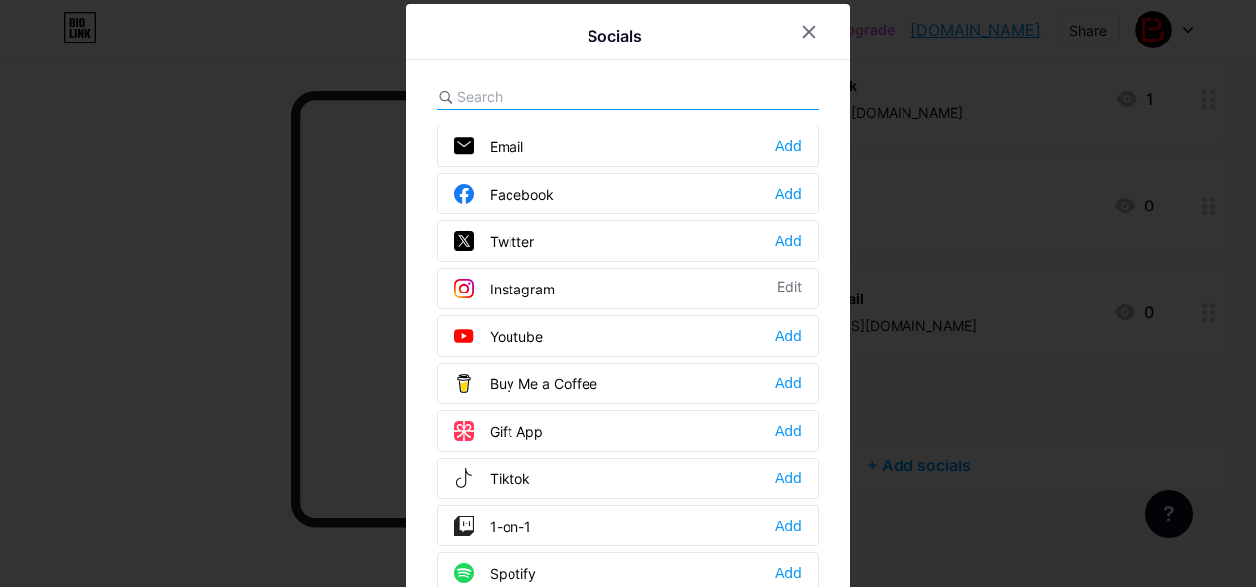
click at [454, 286] on icon at bounding box center [464, 288] width 20 height 20
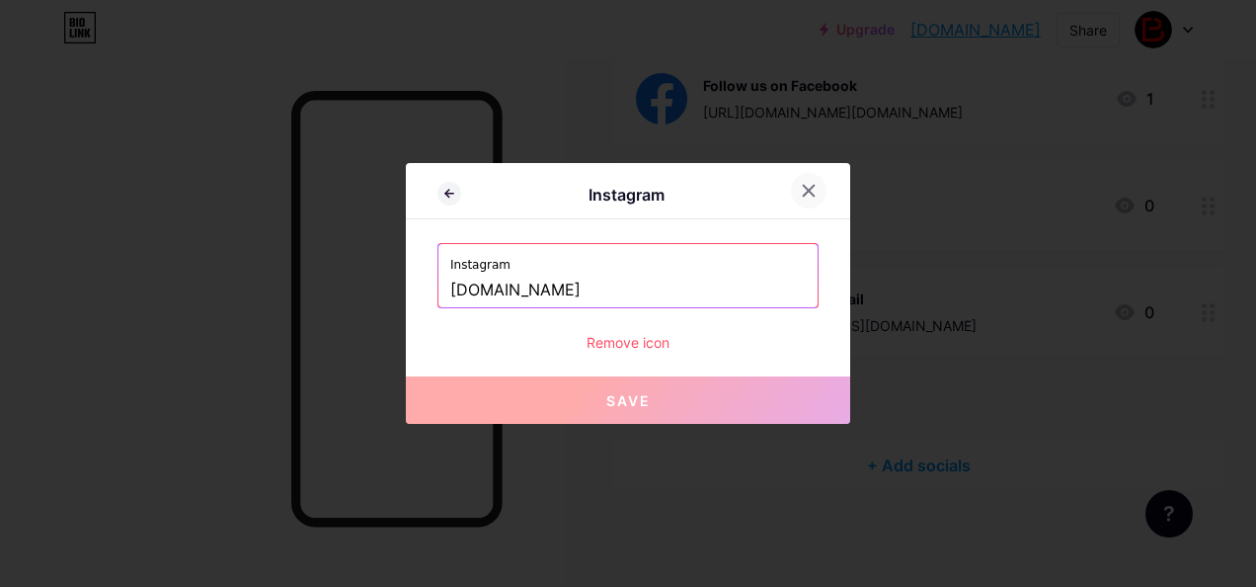
click at [810, 188] on icon at bounding box center [809, 191] width 16 height 16
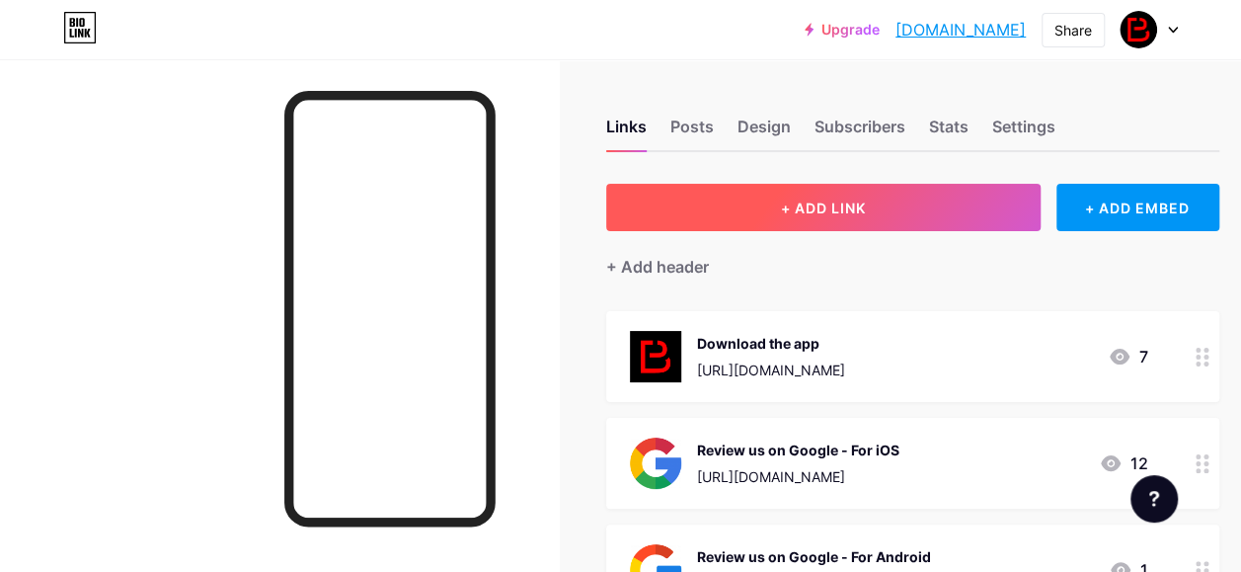
click at [960, 193] on button "+ ADD LINK" at bounding box center [823, 207] width 435 height 47
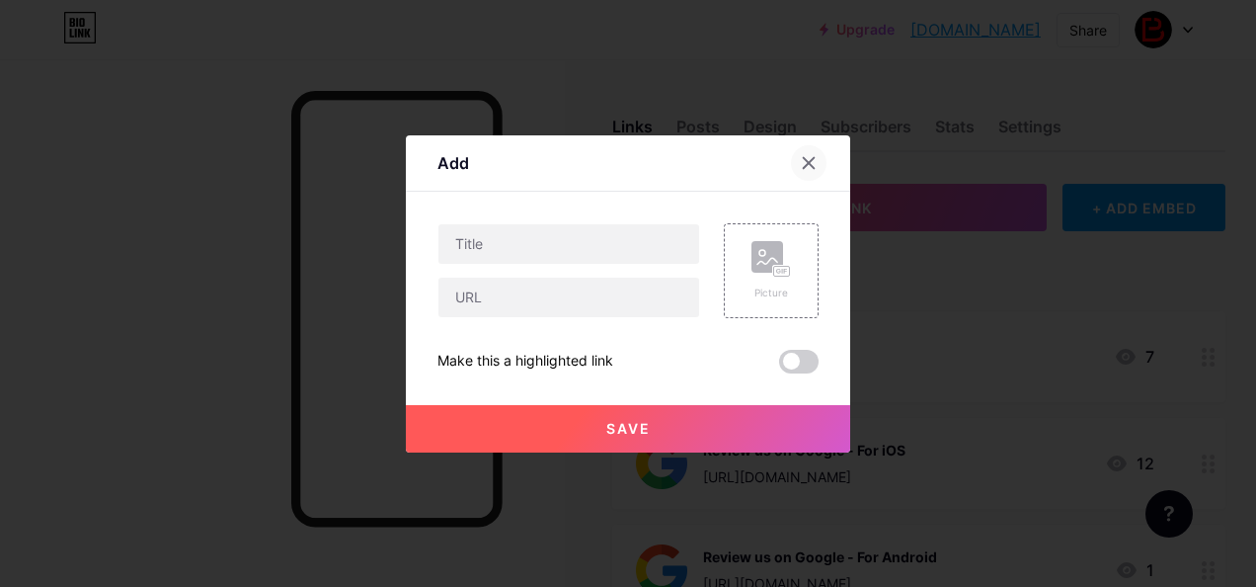
click at [812, 155] on icon at bounding box center [809, 163] width 16 height 16
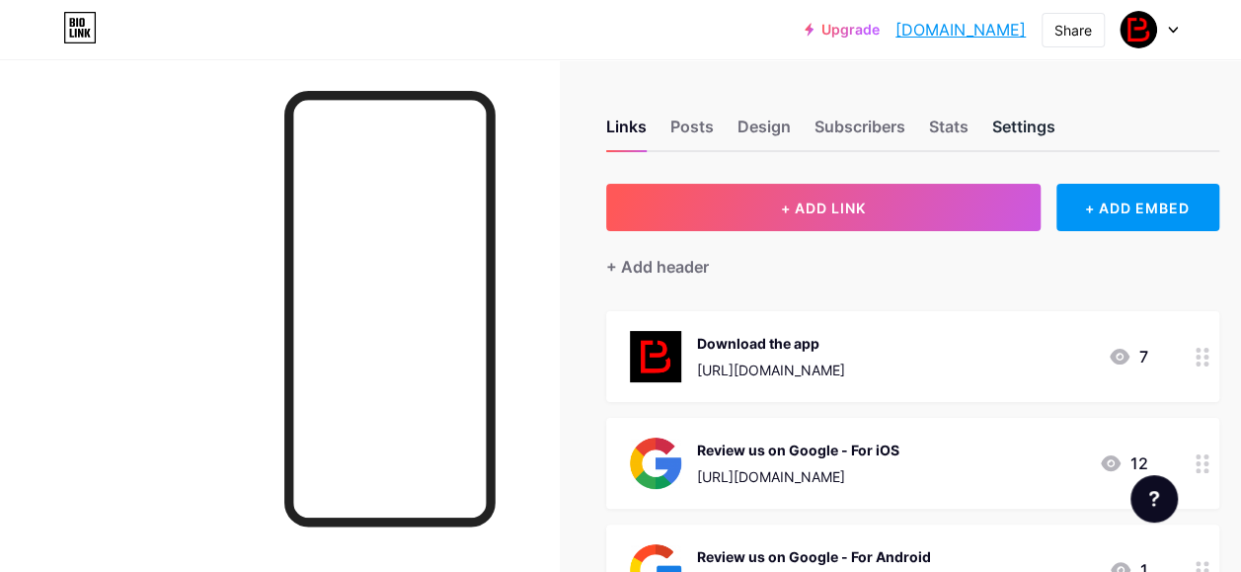
click at [1031, 142] on div "Settings" at bounding box center [1024, 133] width 63 height 36
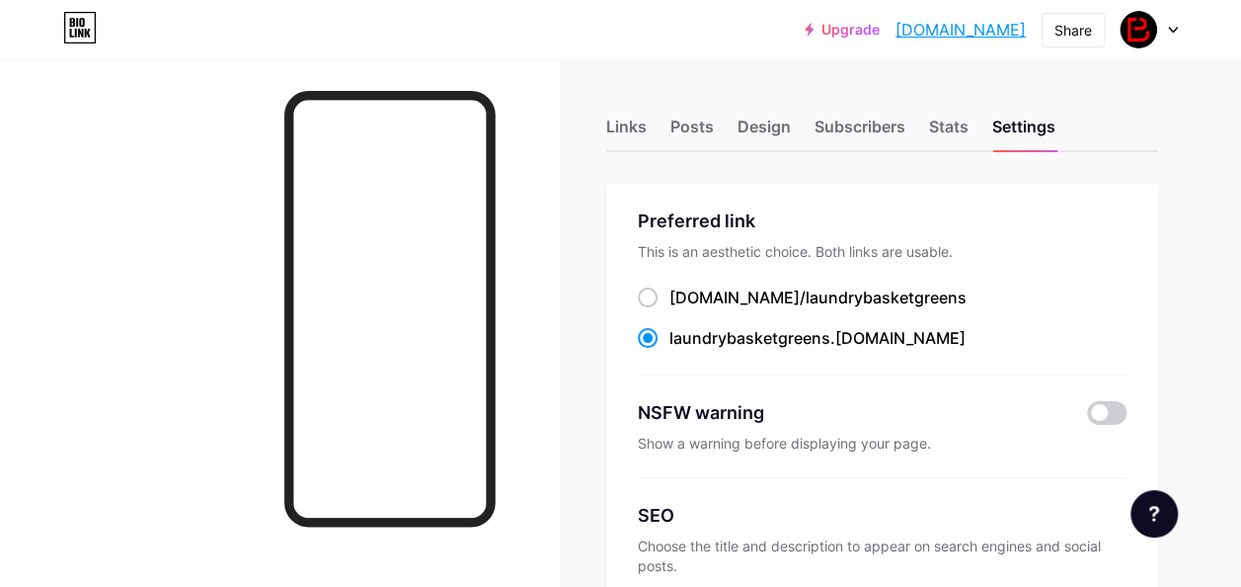
click at [1177, 34] on div at bounding box center [1149, 30] width 57 height 36
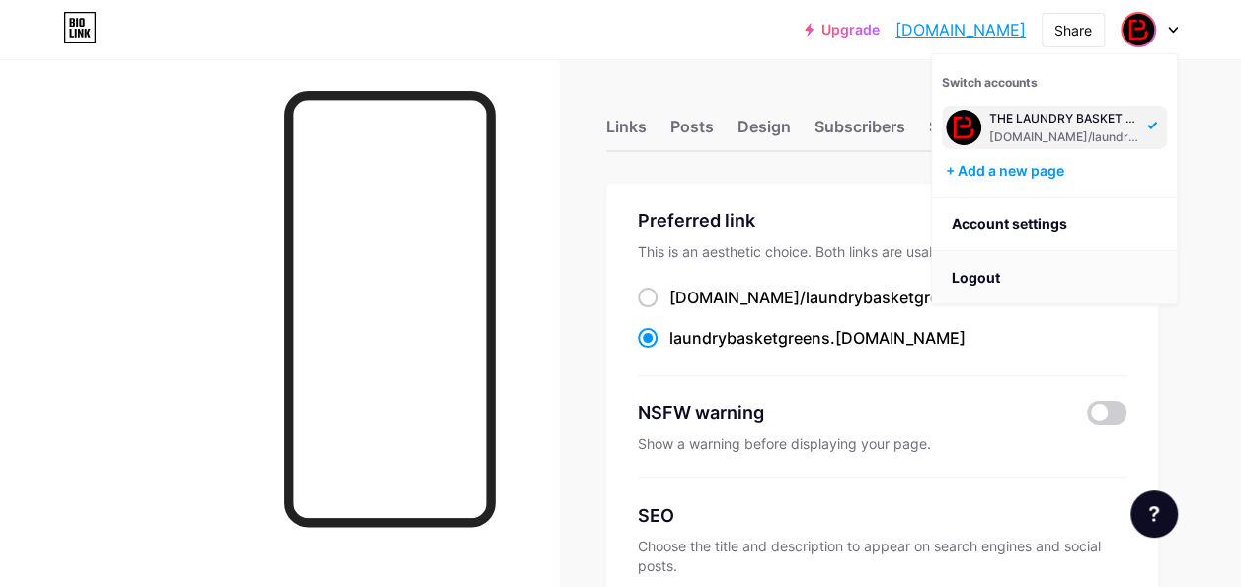
click at [1014, 271] on li "Logout" at bounding box center [1054, 277] width 245 height 53
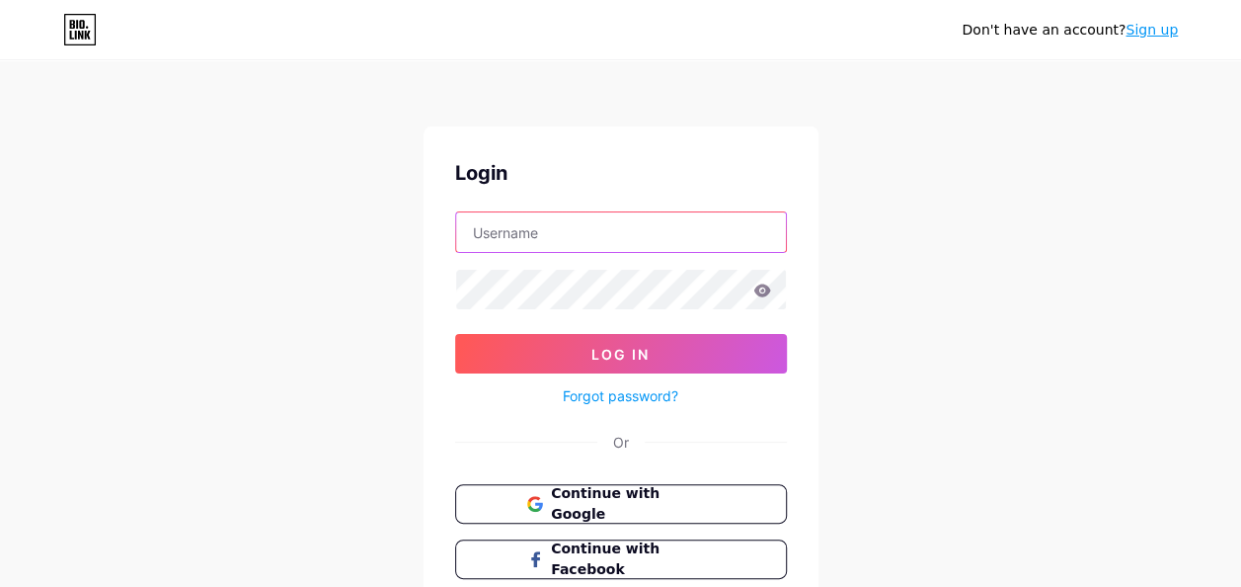
click at [569, 219] on input "text" at bounding box center [621, 232] width 330 height 40
paste input "[EMAIL_ADDRESS][DOMAIN_NAME]"
type input "[EMAIL_ADDRESS][DOMAIN_NAME]"
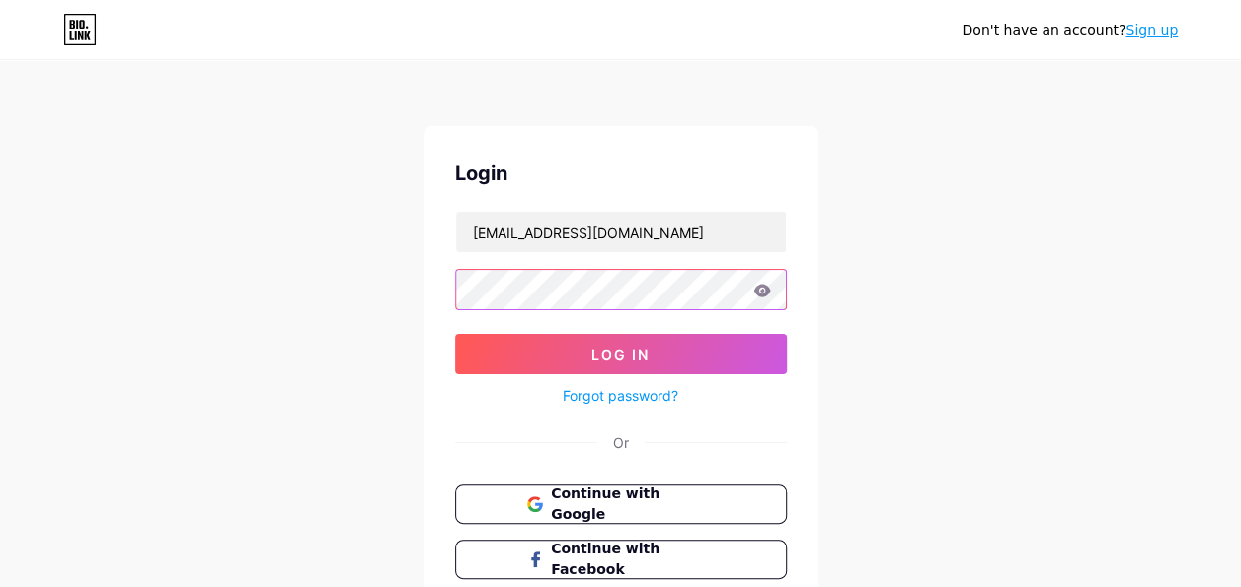
click at [455, 334] on button "Log In" at bounding box center [621, 354] width 332 height 40
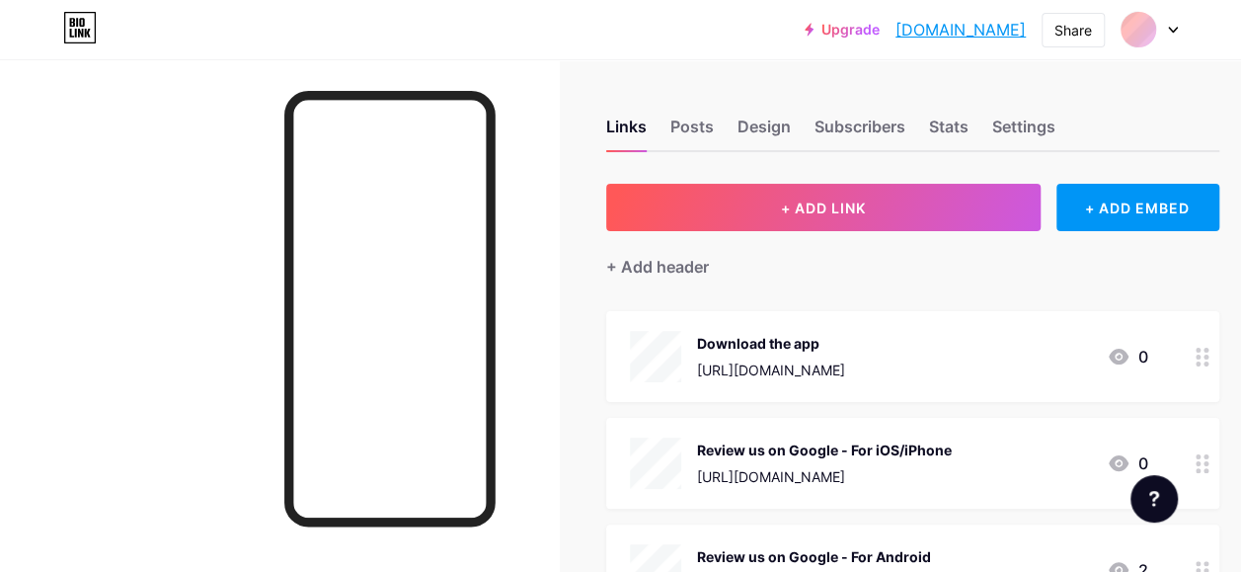
scroll to position [379, 0]
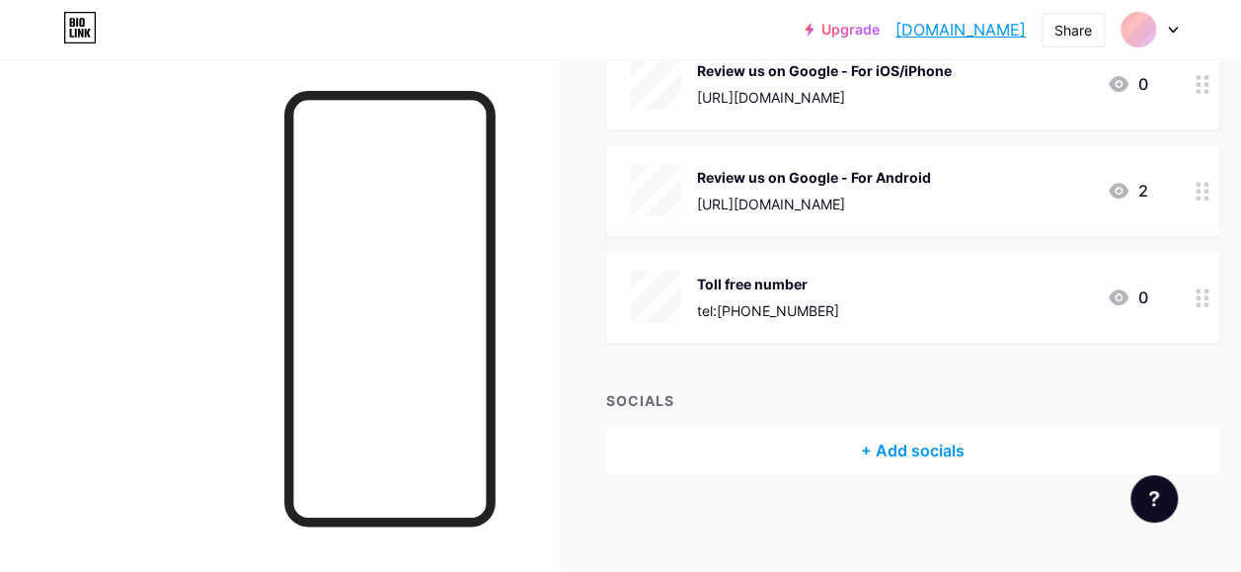
click at [895, 444] on div "+ Add socials" at bounding box center [912, 450] width 613 height 47
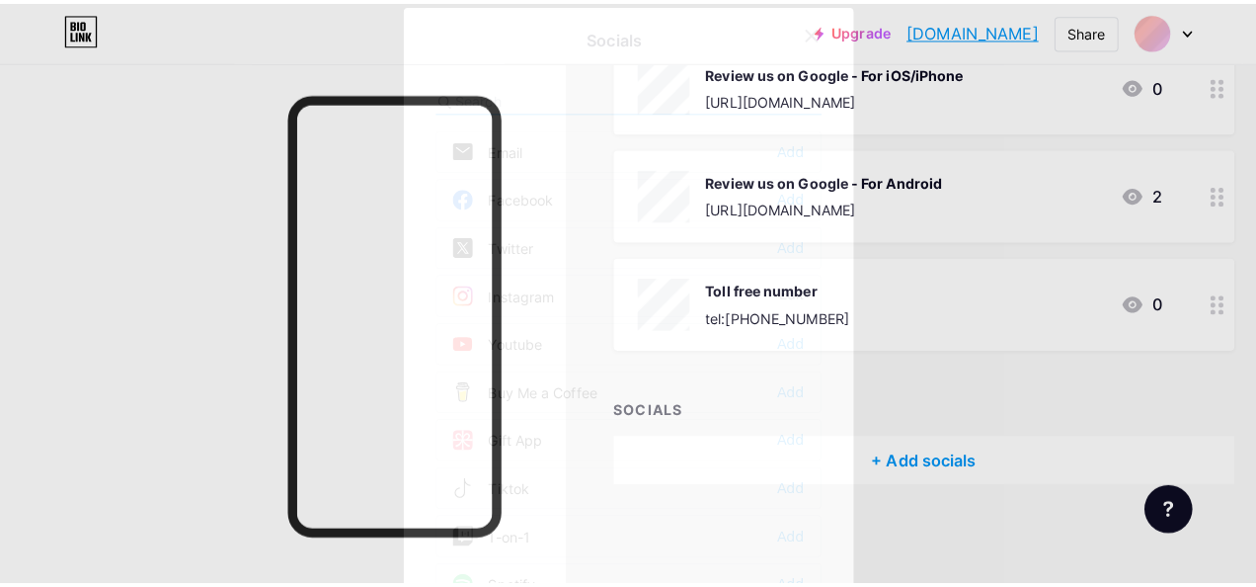
scroll to position [364, 0]
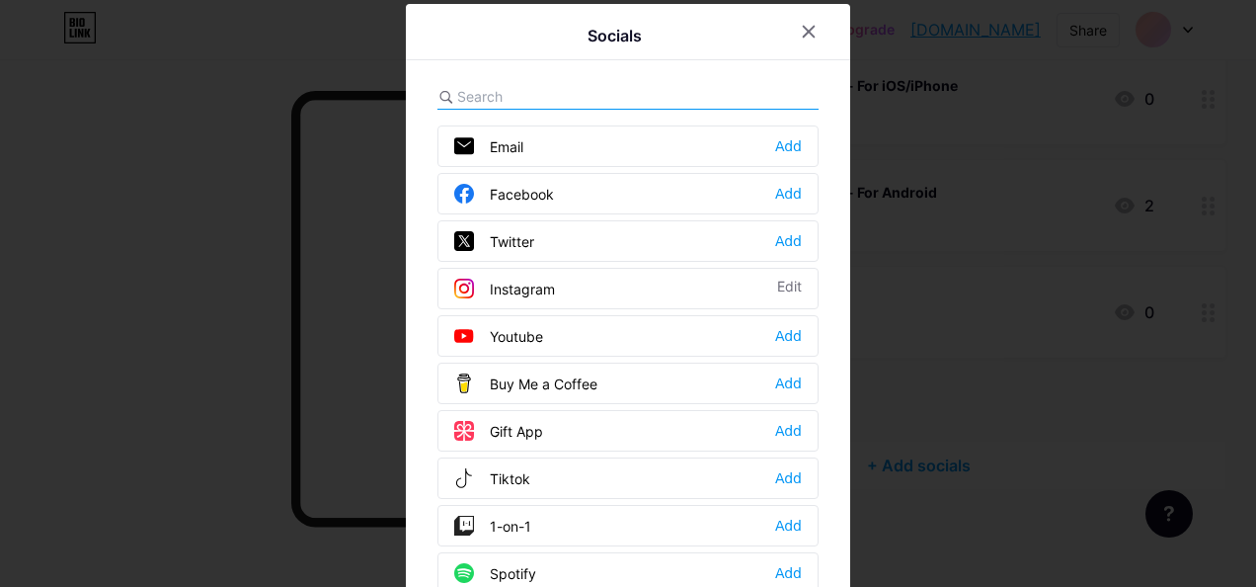
click at [496, 278] on div "Instagram" at bounding box center [504, 288] width 101 height 20
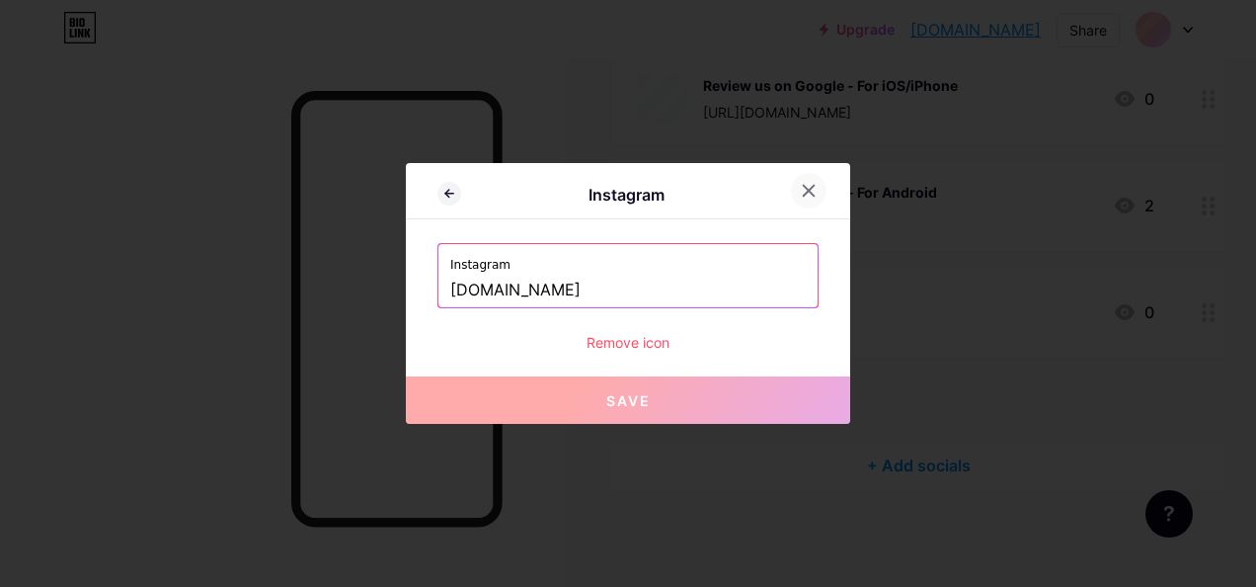
click at [819, 199] on div at bounding box center [809, 191] width 36 height 36
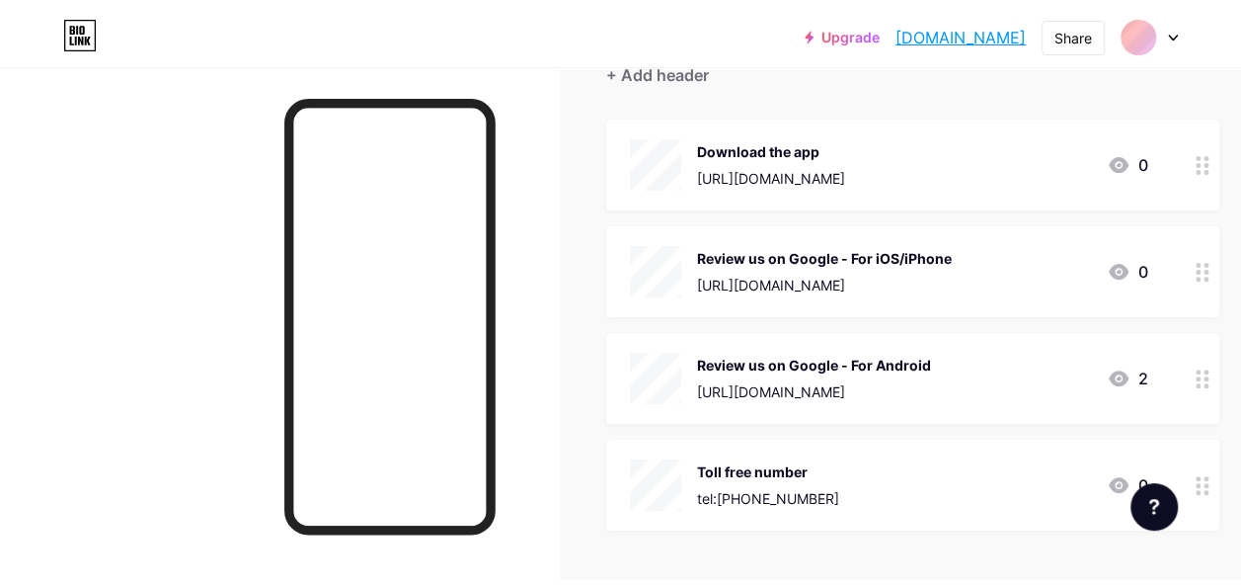
scroll to position [0, 0]
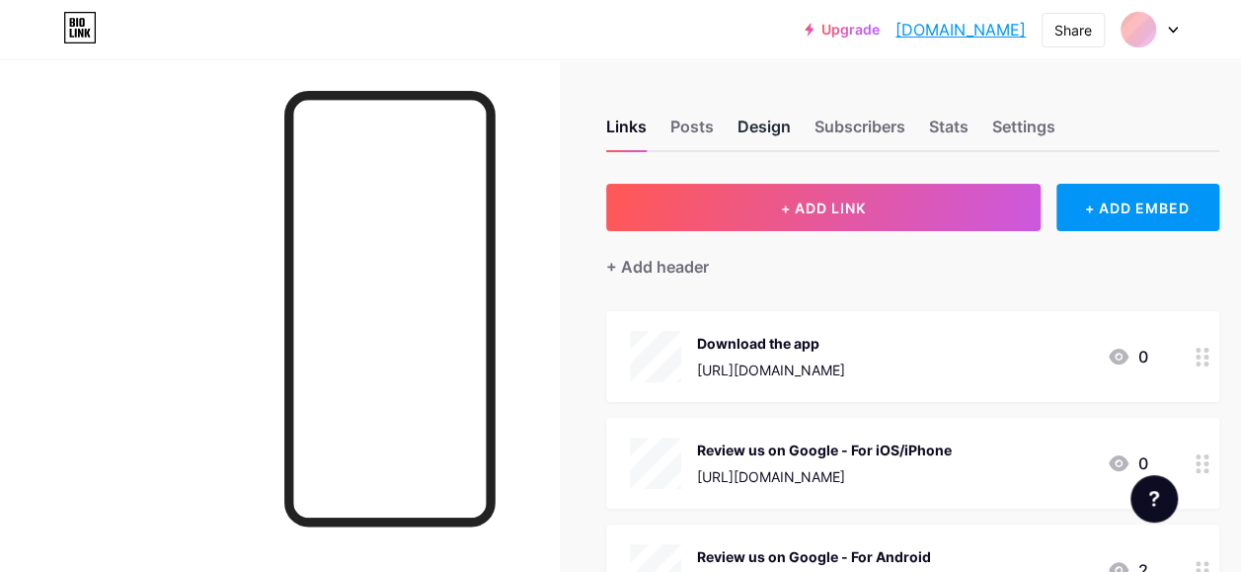
click at [768, 120] on div "Design" at bounding box center [764, 133] width 53 height 36
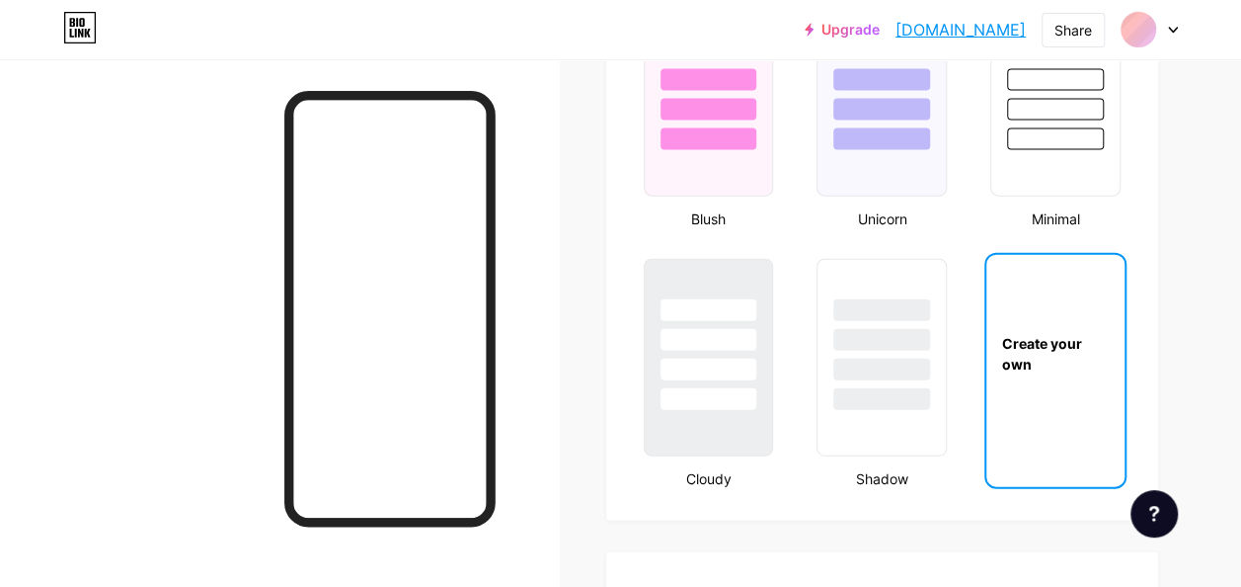
type input "#d73920"
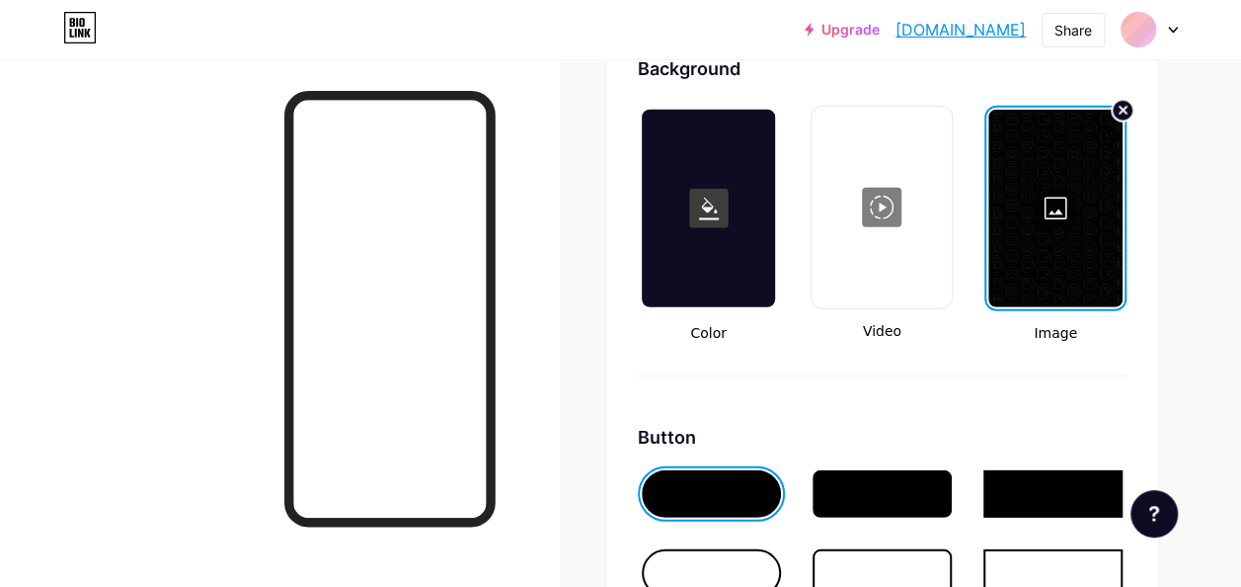
scroll to position [2726, 0]
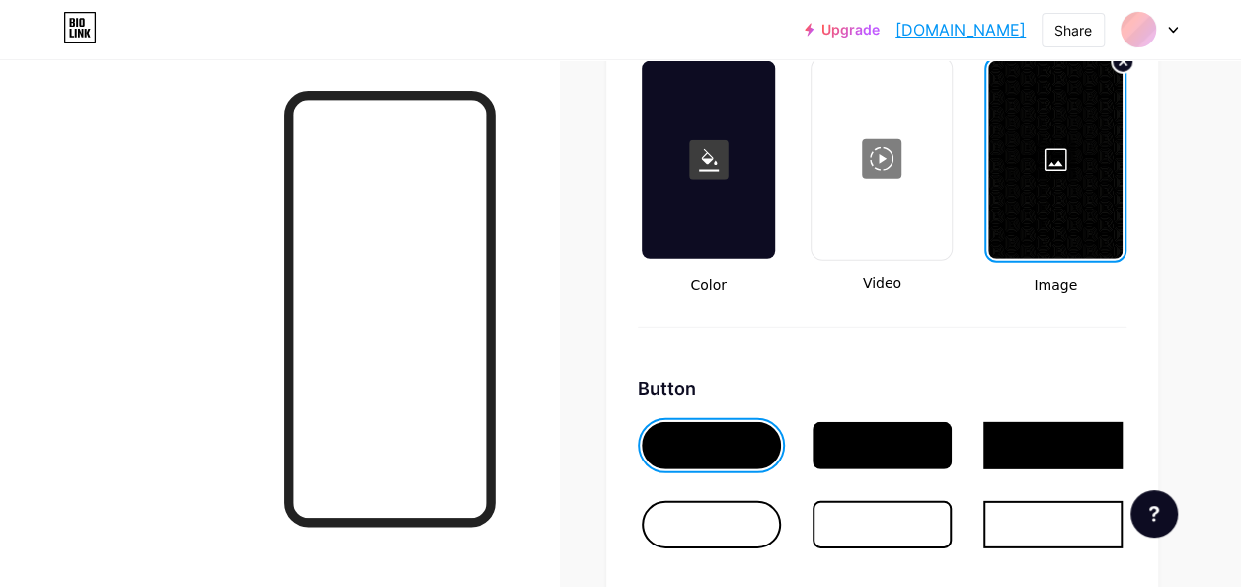
click at [881, 452] on div at bounding box center [882, 445] width 139 height 47
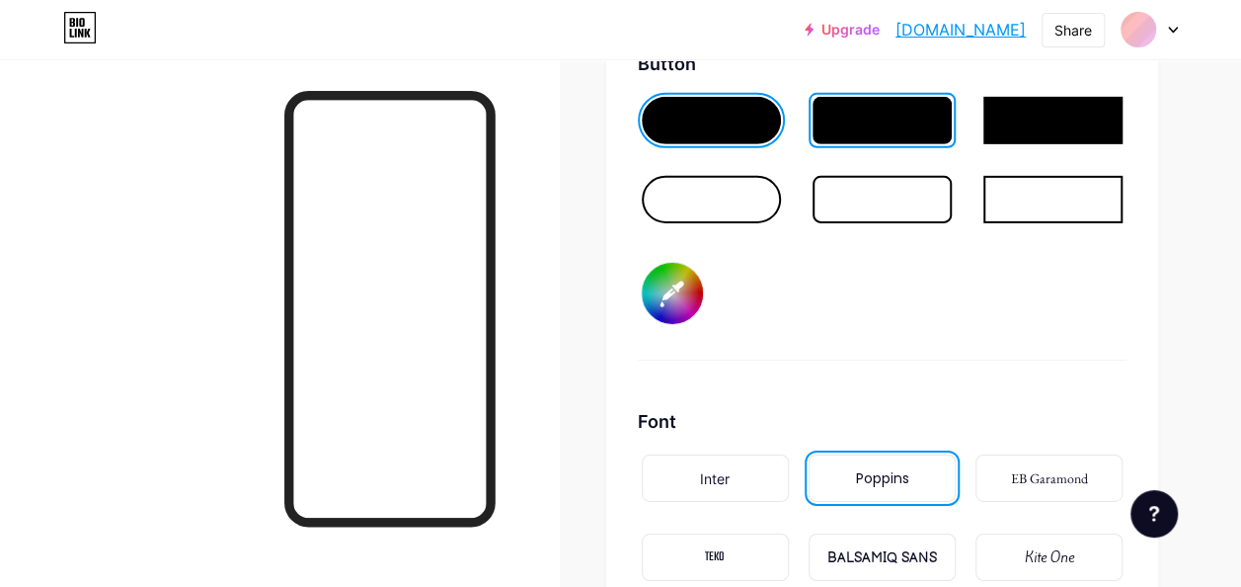
scroll to position [3104, 0]
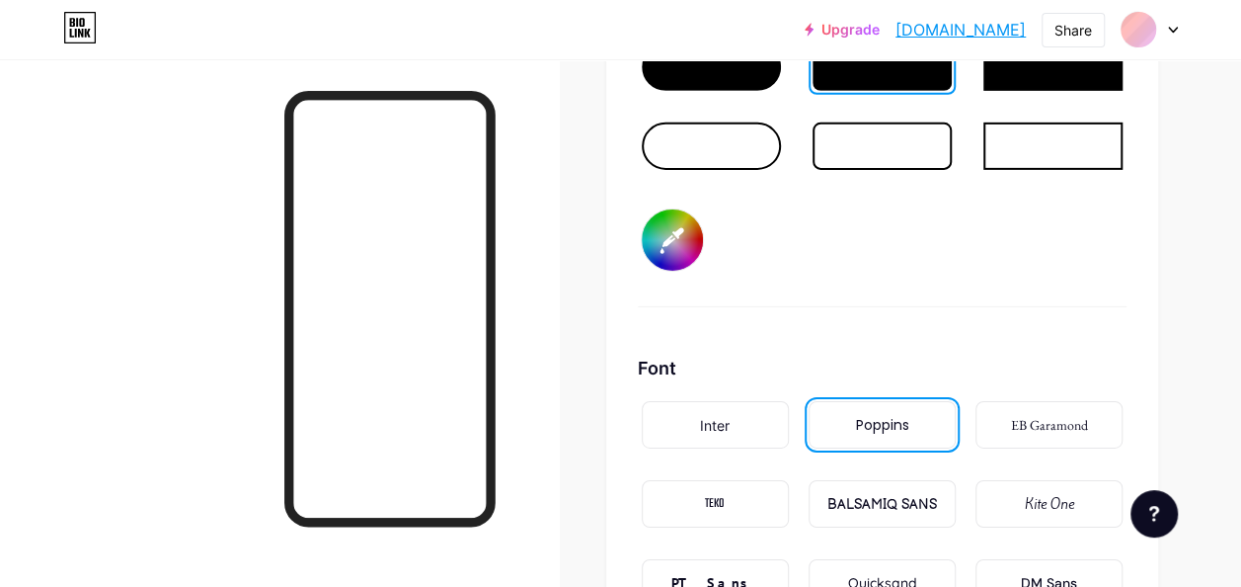
type input "#ffffff"
click at [682, 245] on input "#d73920" at bounding box center [672, 239] width 61 height 61
type input "#023920"
type input "#ffffff"
type input "#163920"
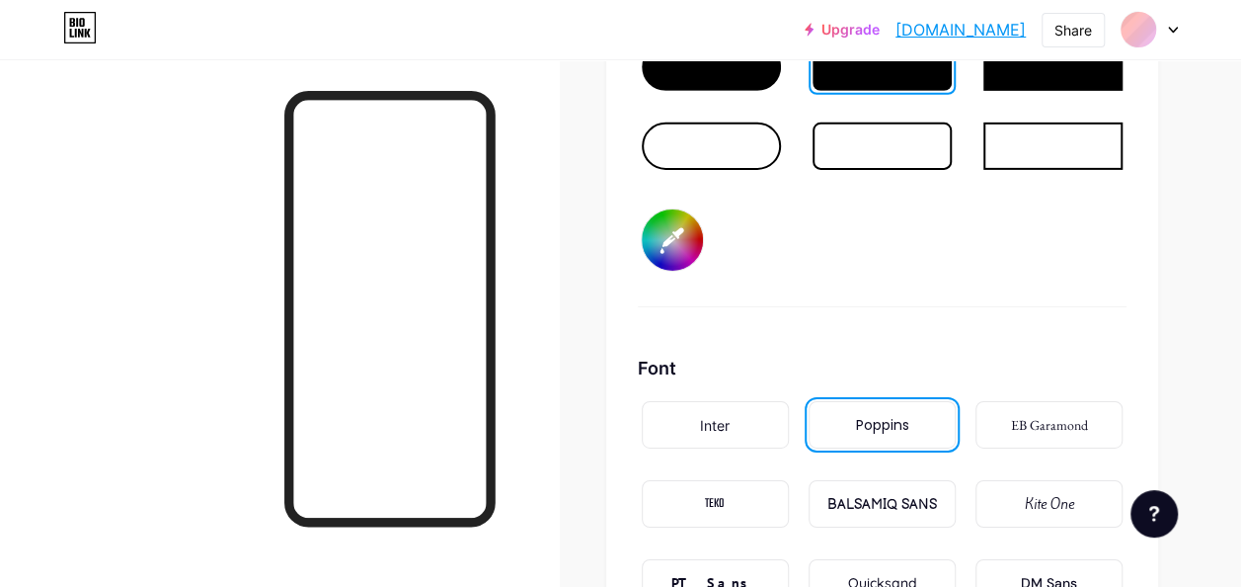
type input "#ffffff"
type input "#dd3920"
type input "#ffffff"
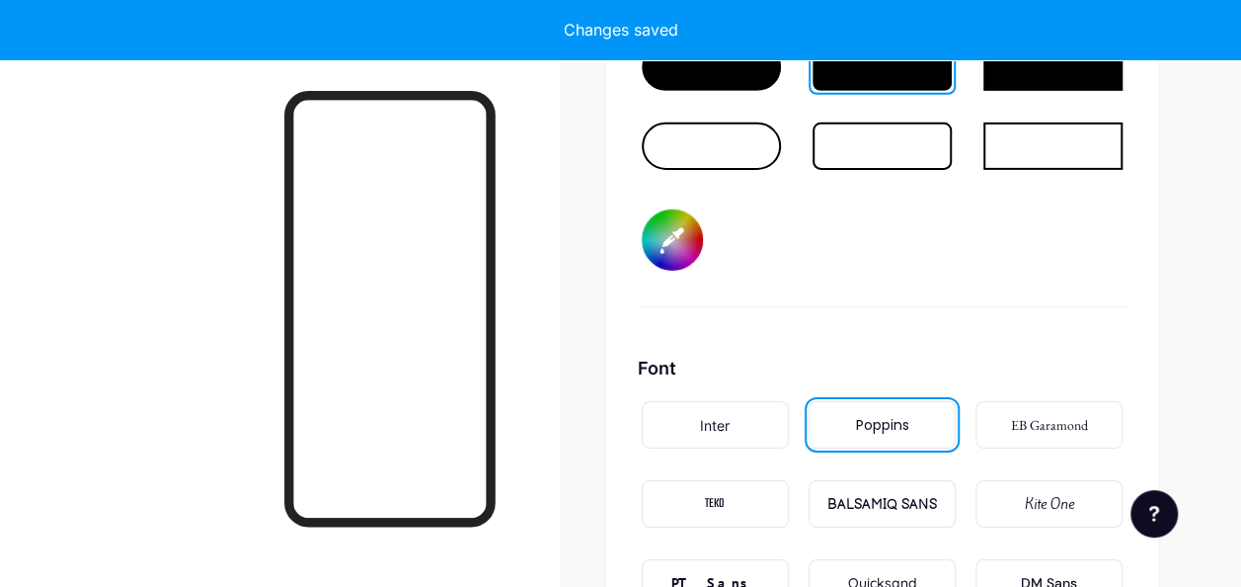
type input "#dd0220"
type input "#ffffff"
type input "#dd1520"
type input "#ffffff"
type input "#ddda20"
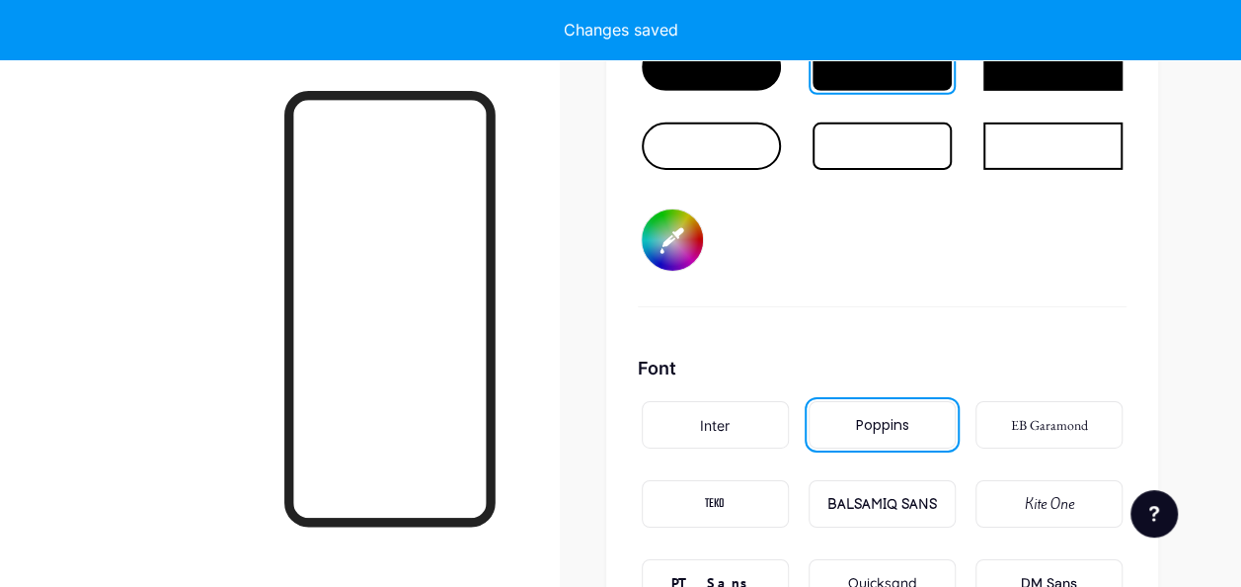
type input "#ffffff"
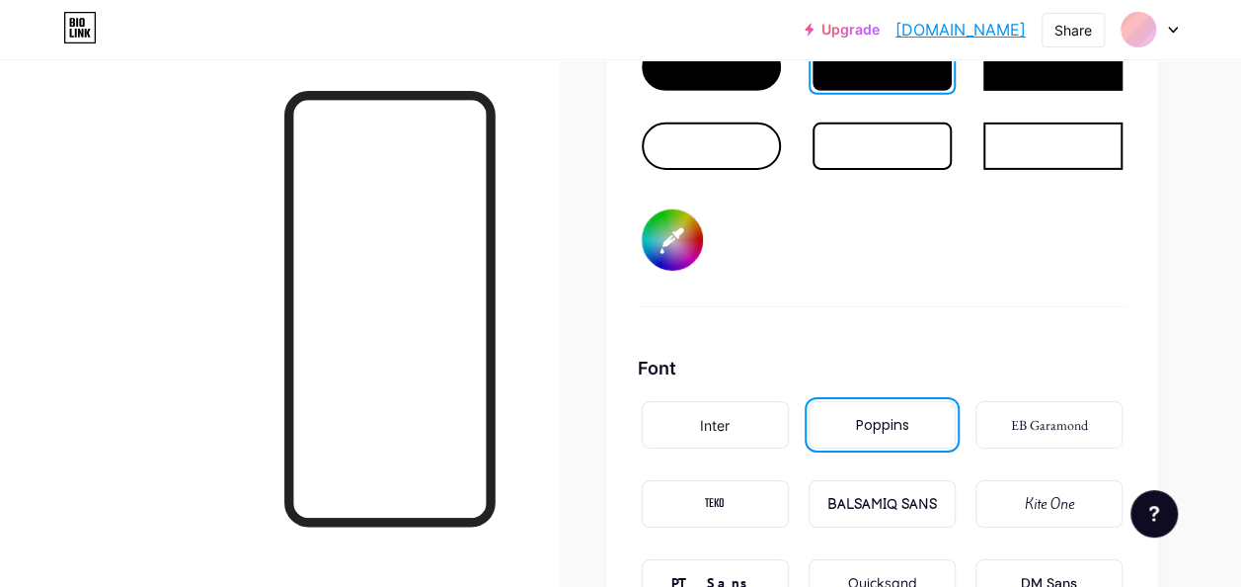
type input "#ddda02"
type input "#ffffff"
type input "#ddda14"
type input "#ffffff"
type input "#dddac9"
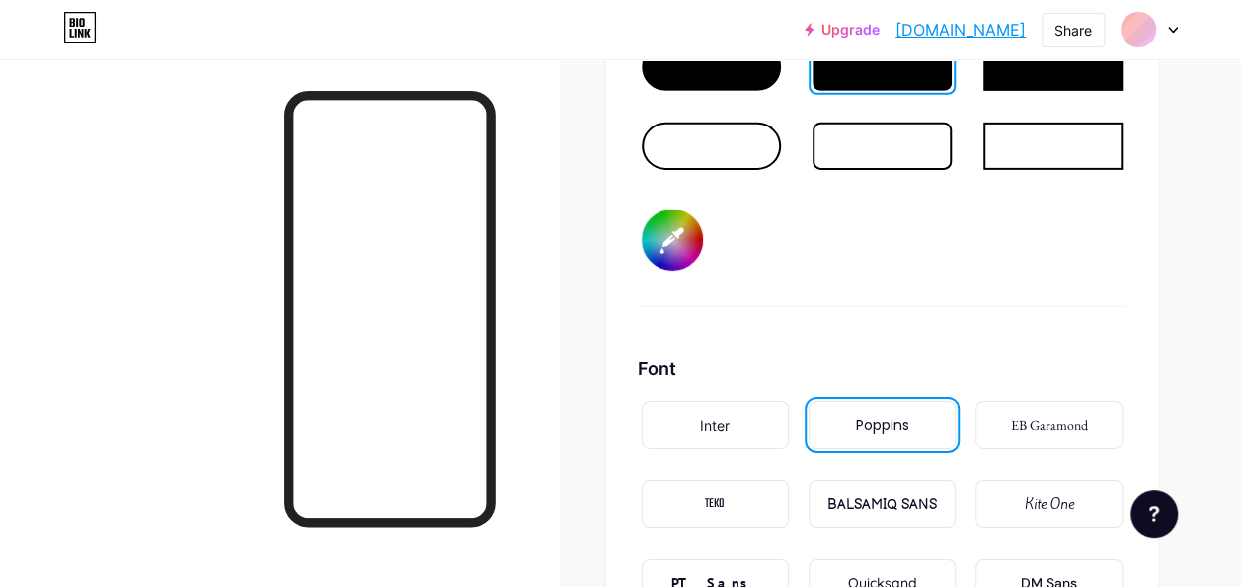
type input "#ffffff"
type input "#dddac9"
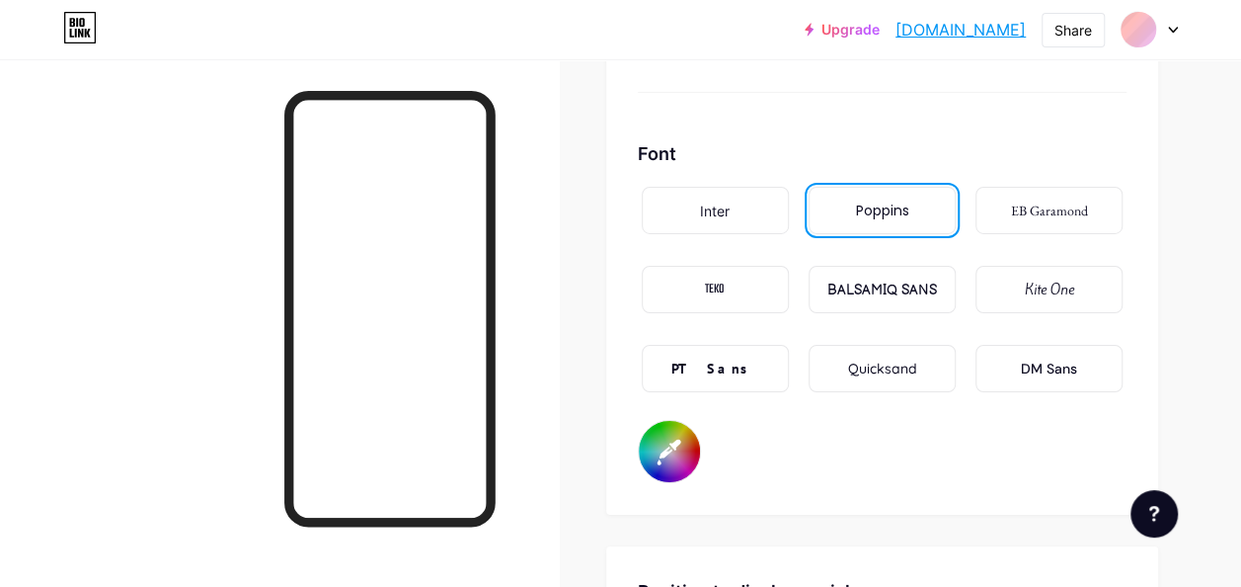
scroll to position [3320, 0]
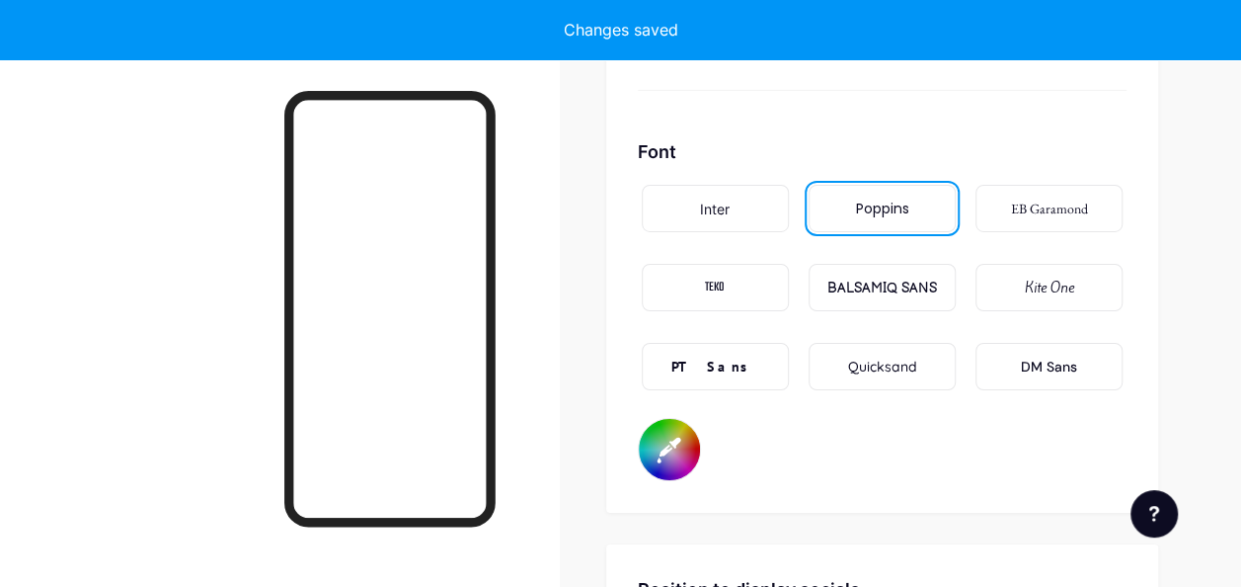
click at [675, 455] on input "#ffffff" at bounding box center [669, 449] width 61 height 61
type input "#ffffff"
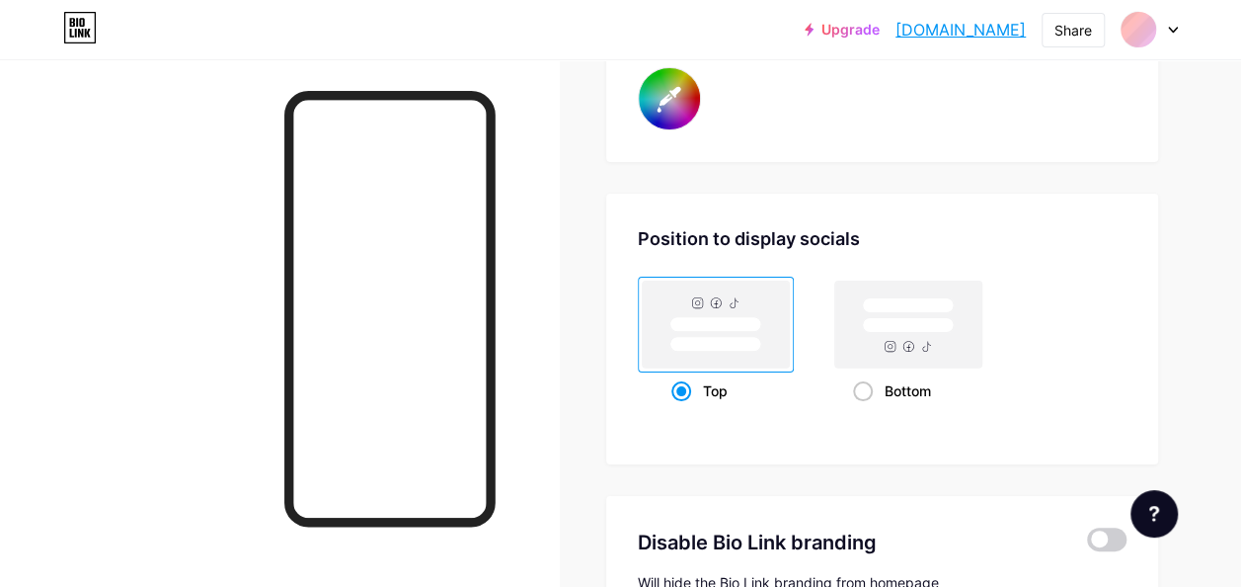
scroll to position [3620, 0]
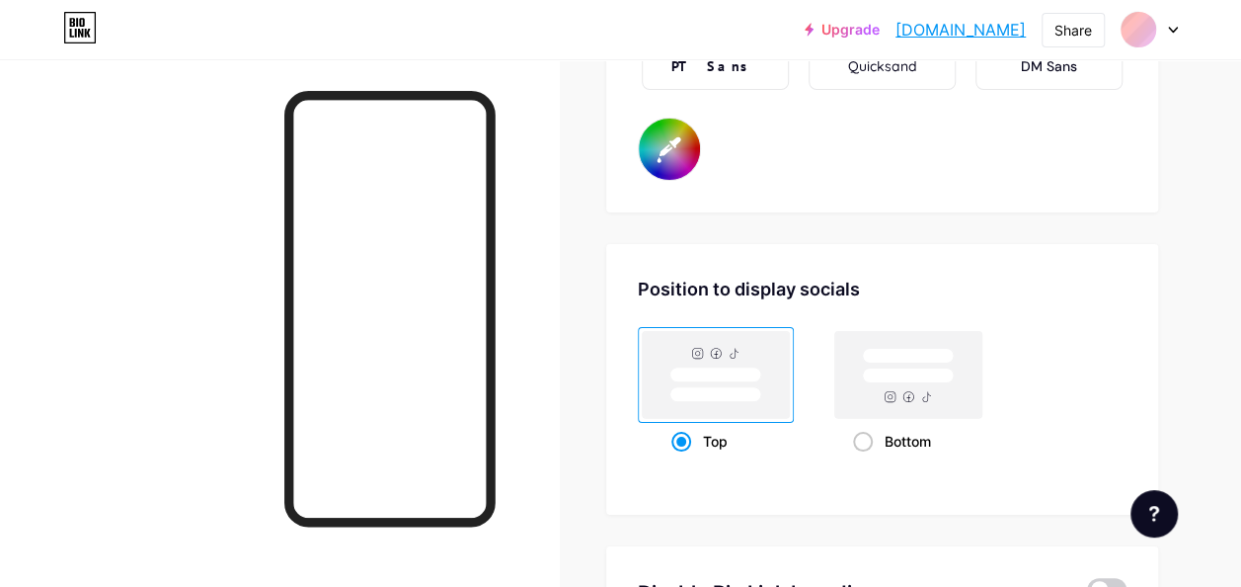
click at [706, 420] on rect at bounding box center [715, 374] width 155 height 95
click at [684, 459] on input "Top" at bounding box center [678, 465] width 13 height 13
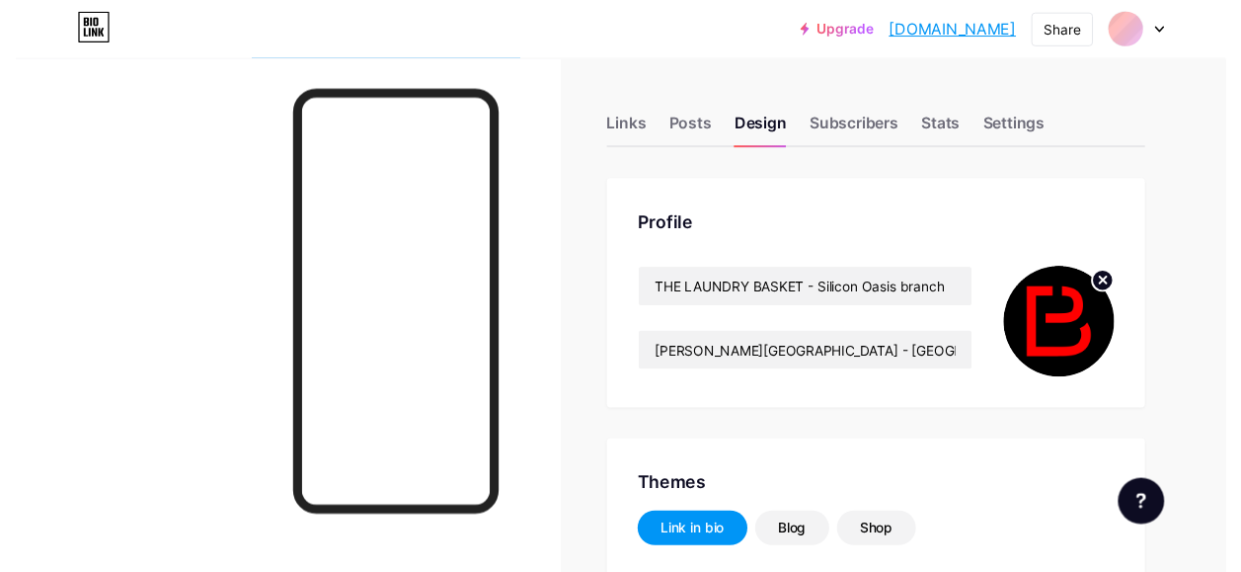
scroll to position [0, 0]
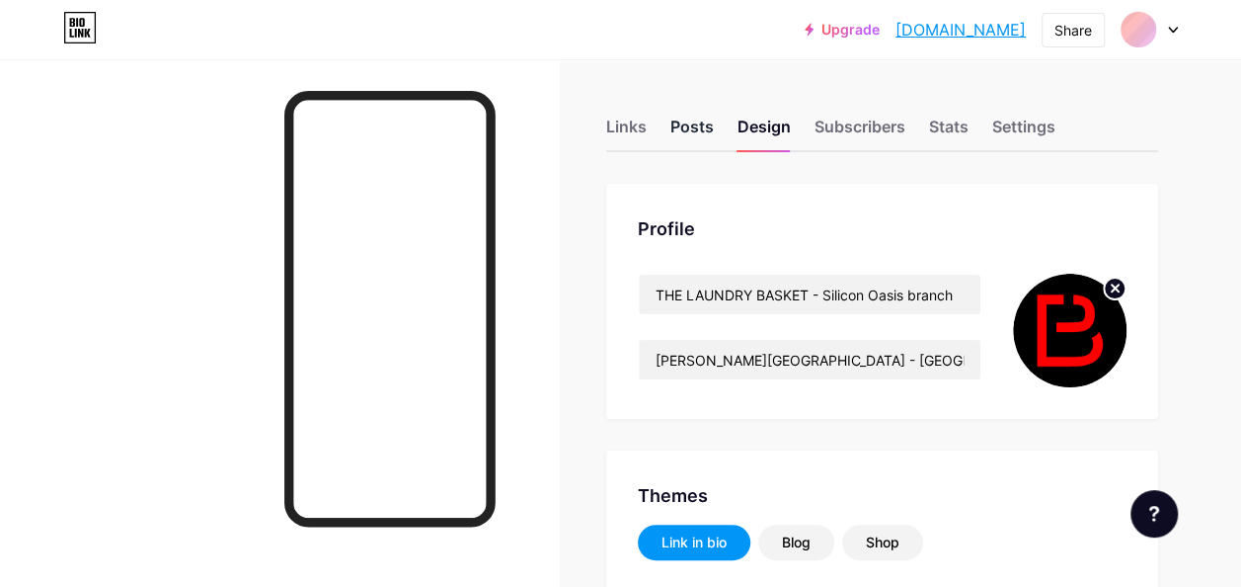
click at [703, 125] on div "Posts" at bounding box center [692, 133] width 43 height 36
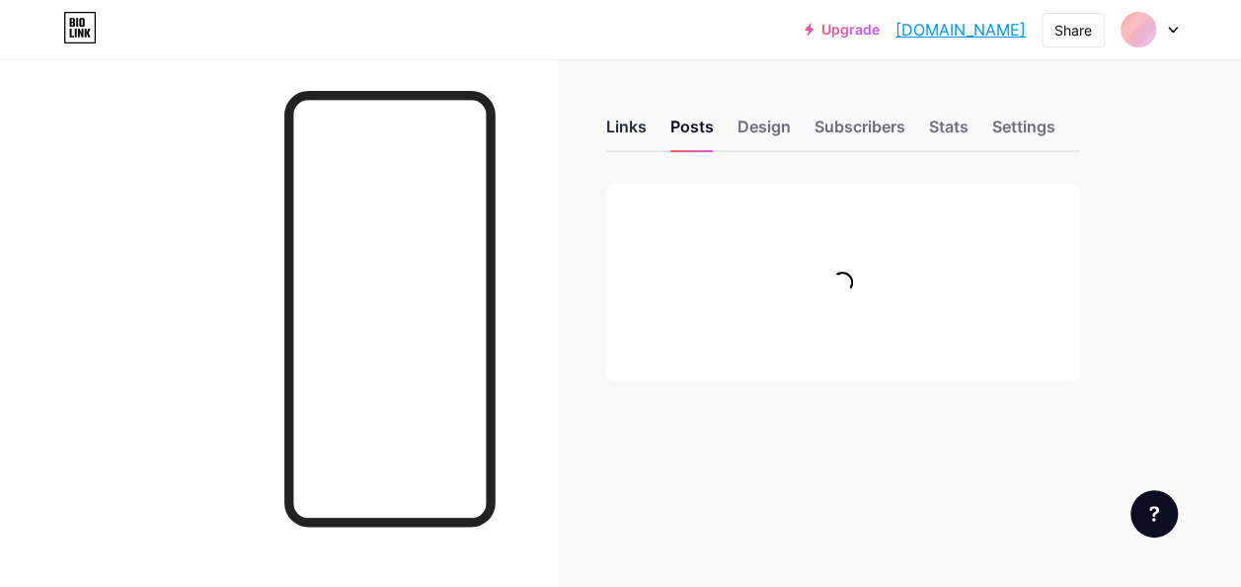
click at [642, 125] on div "Links" at bounding box center [626, 133] width 40 height 36
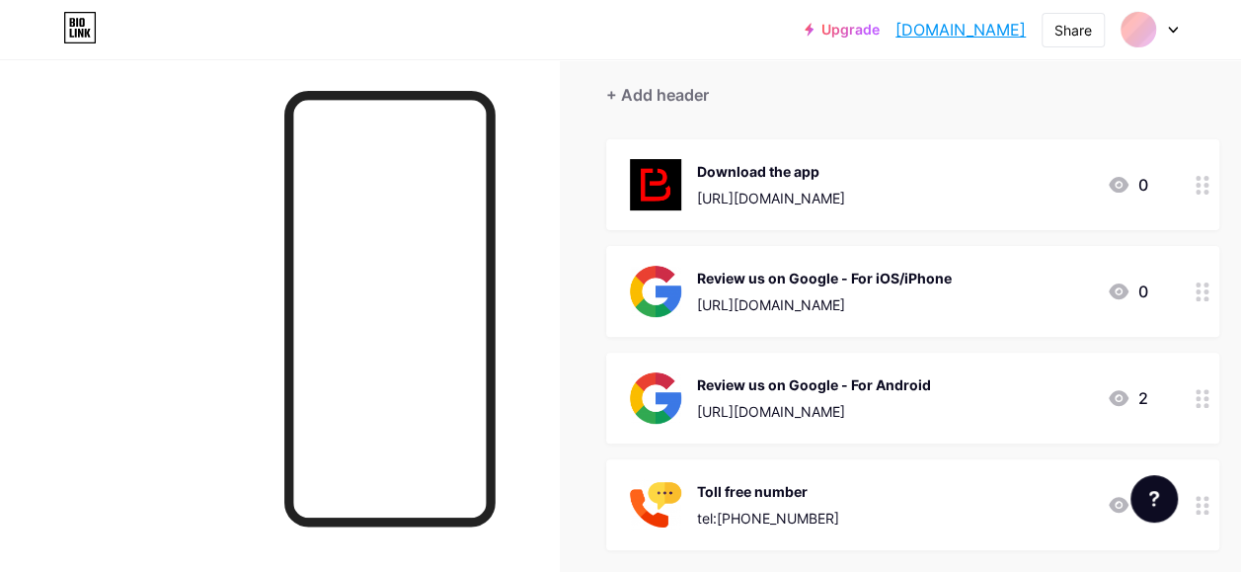
scroll to position [379, 0]
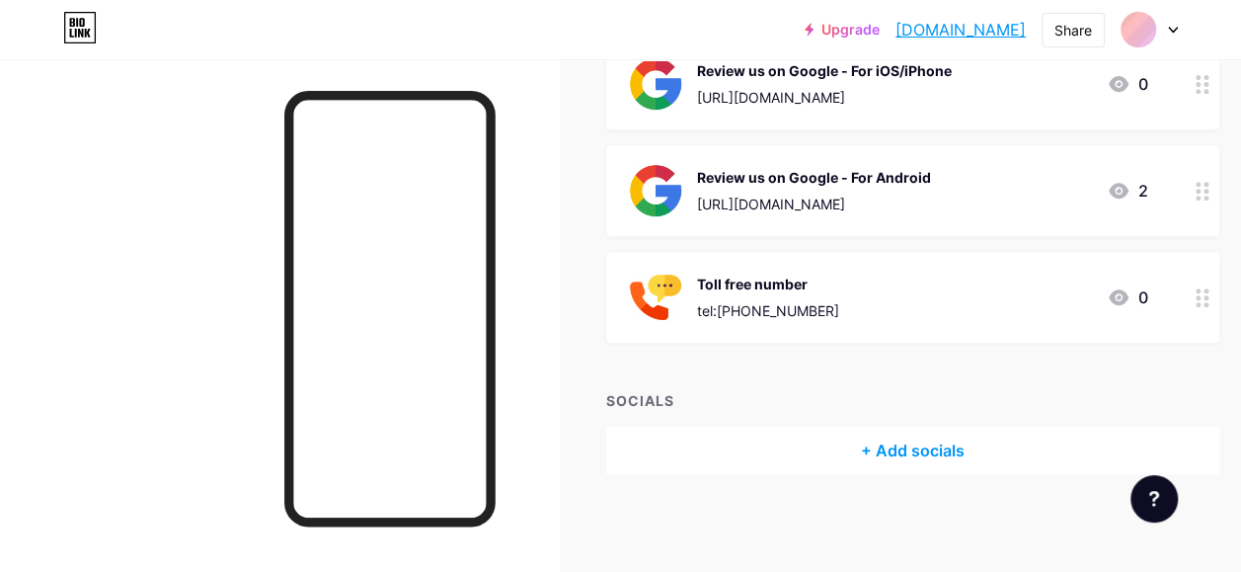
click at [912, 445] on div "+ Add socials" at bounding box center [912, 450] width 613 height 47
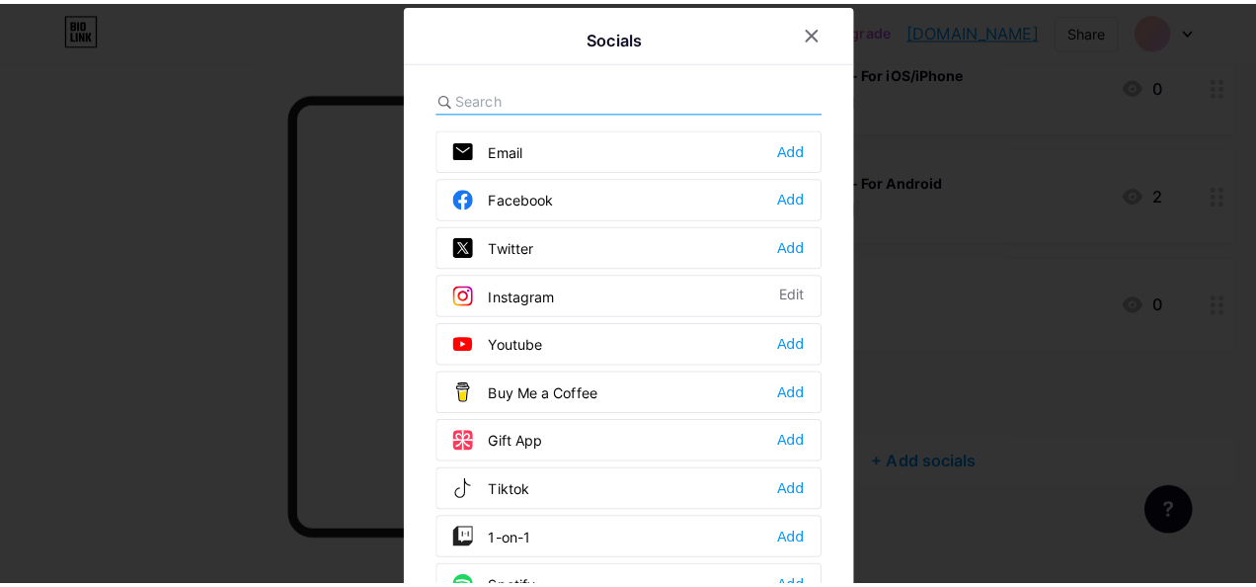
scroll to position [364, 0]
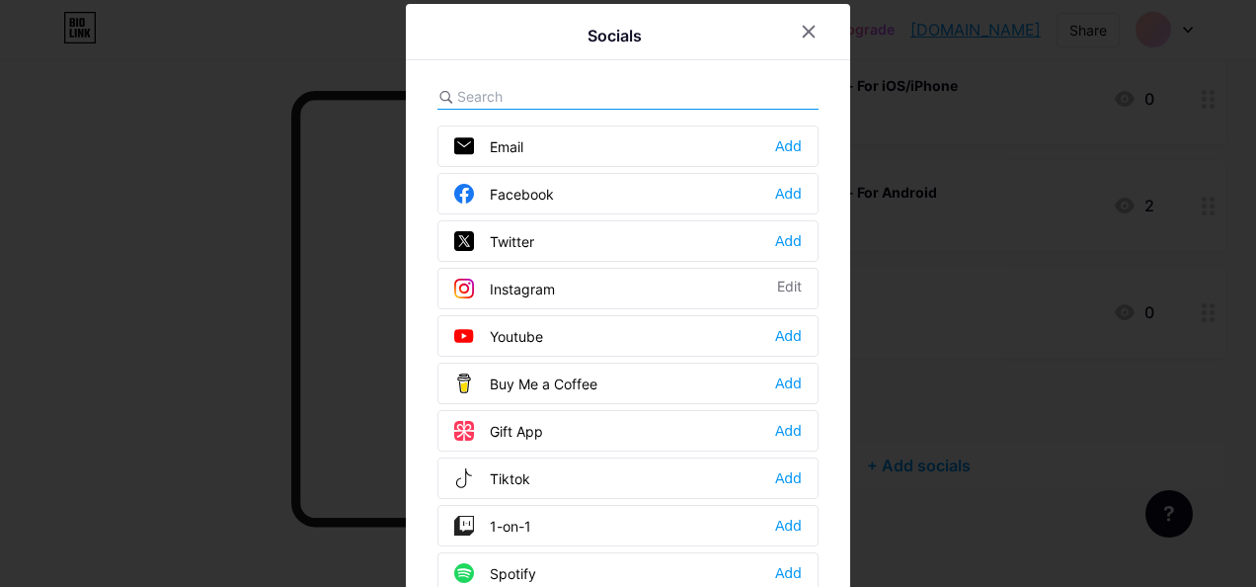
drag, startPoint x: 514, startPoint y: 140, endPoint x: 632, endPoint y: 142, distance: 118.5
click at [632, 142] on div "Email Add" at bounding box center [627, 145] width 381 height 41
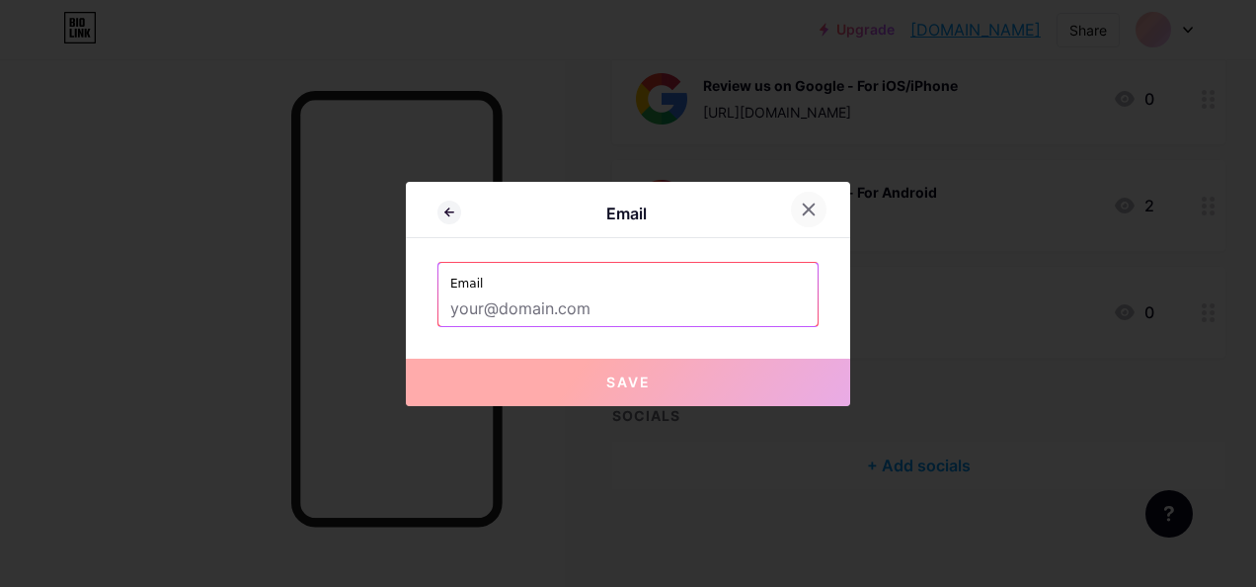
click at [814, 203] on icon at bounding box center [809, 208] width 11 height 11
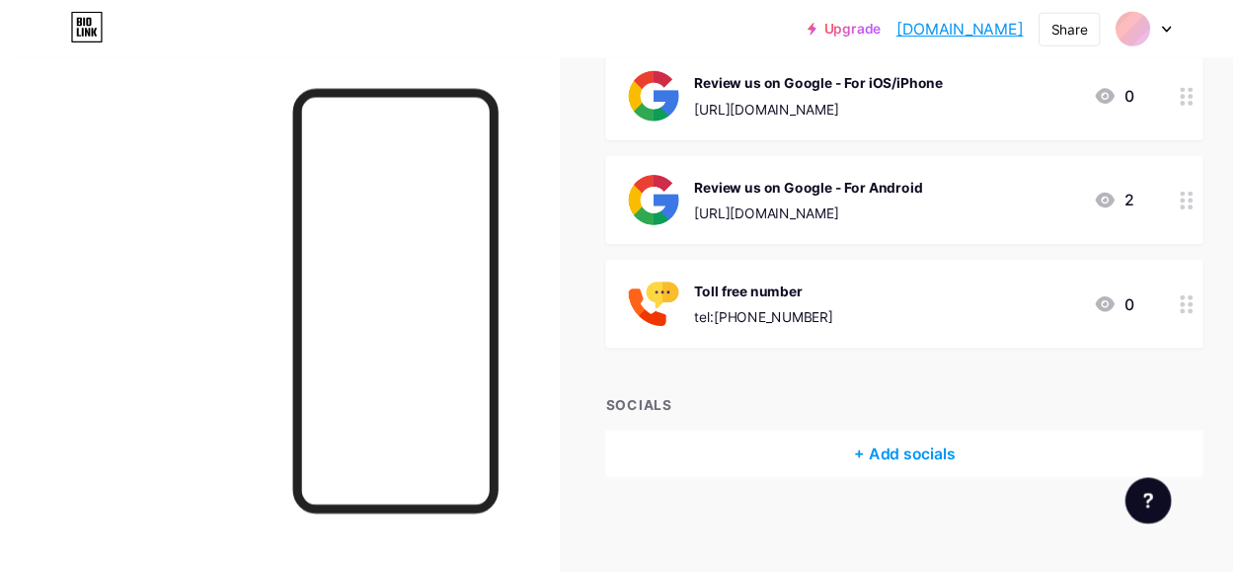
scroll to position [379, 0]
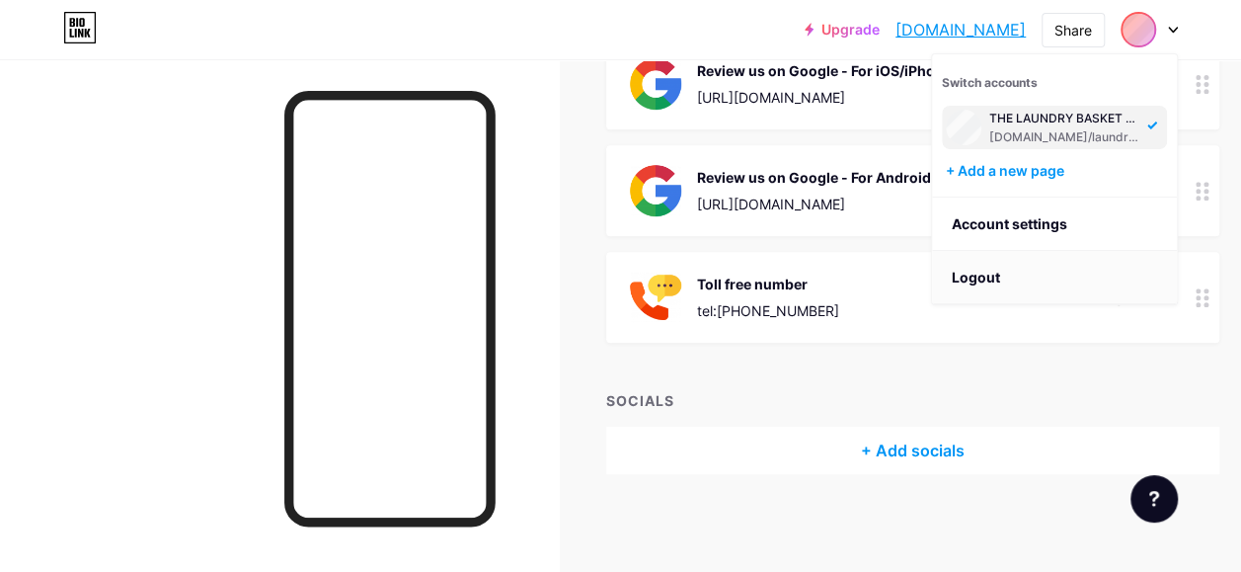
click at [966, 273] on li "Logout" at bounding box center [1054, 277] width 245 height 53
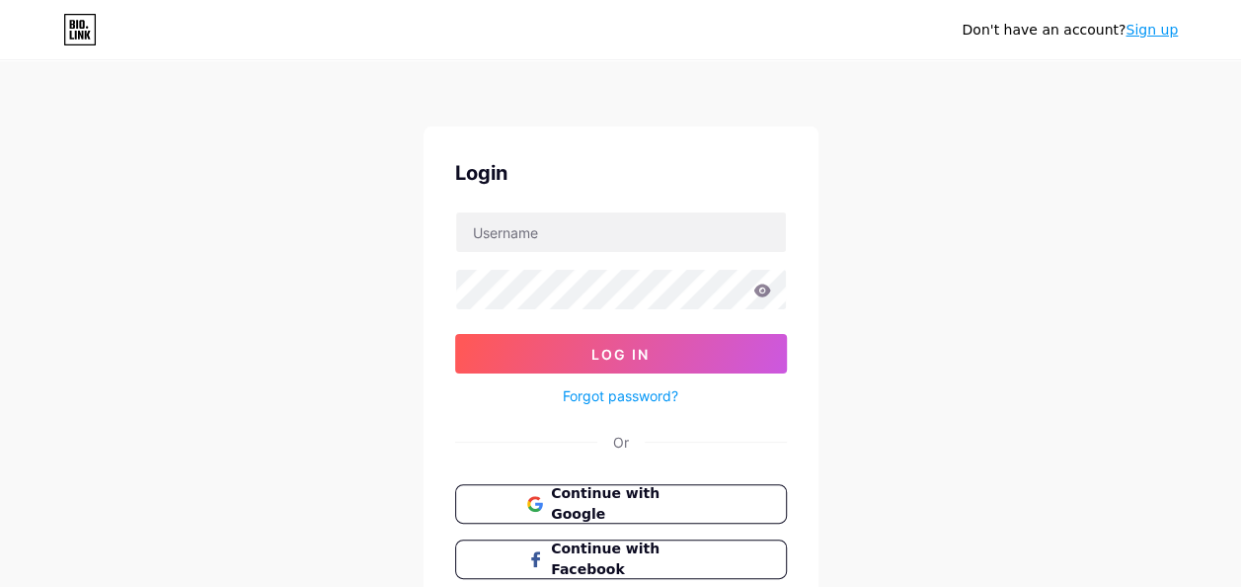
click at [966, 273] on div "Don't have an account? Sign up Login Log In Forgot password? Or Continue with G…" at bounding box center [620, 364] width 1241 height 729
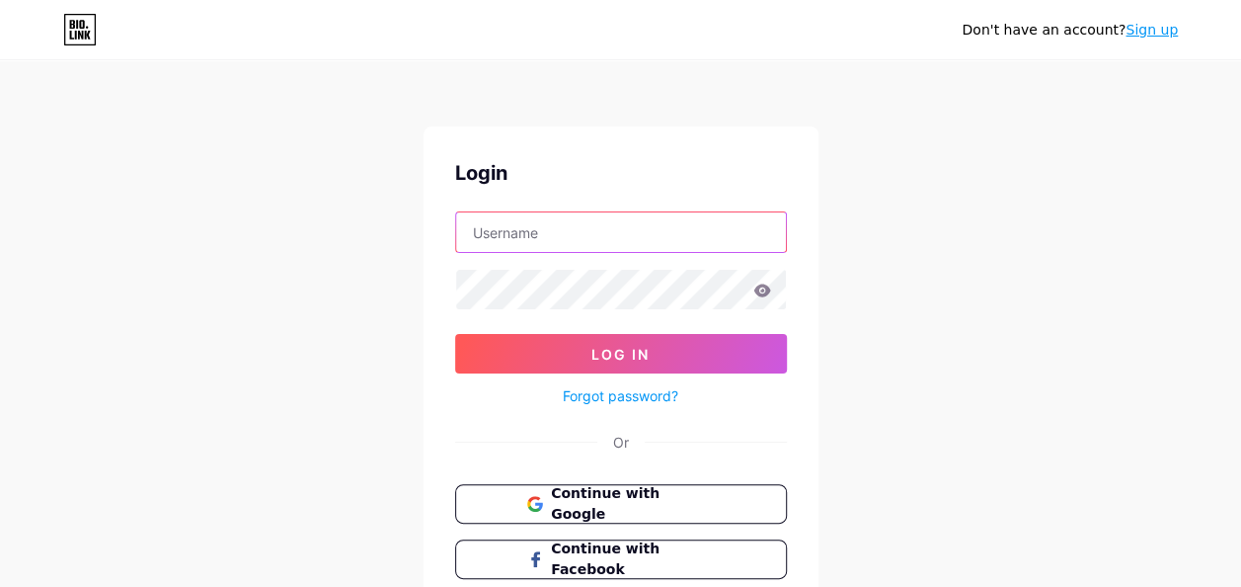
click at [560, 224] on input "text" at bounding box center [621, 232] width 330 height 40
type input "[EMAIL_ADDRESS][DOMAIN_NAME]"
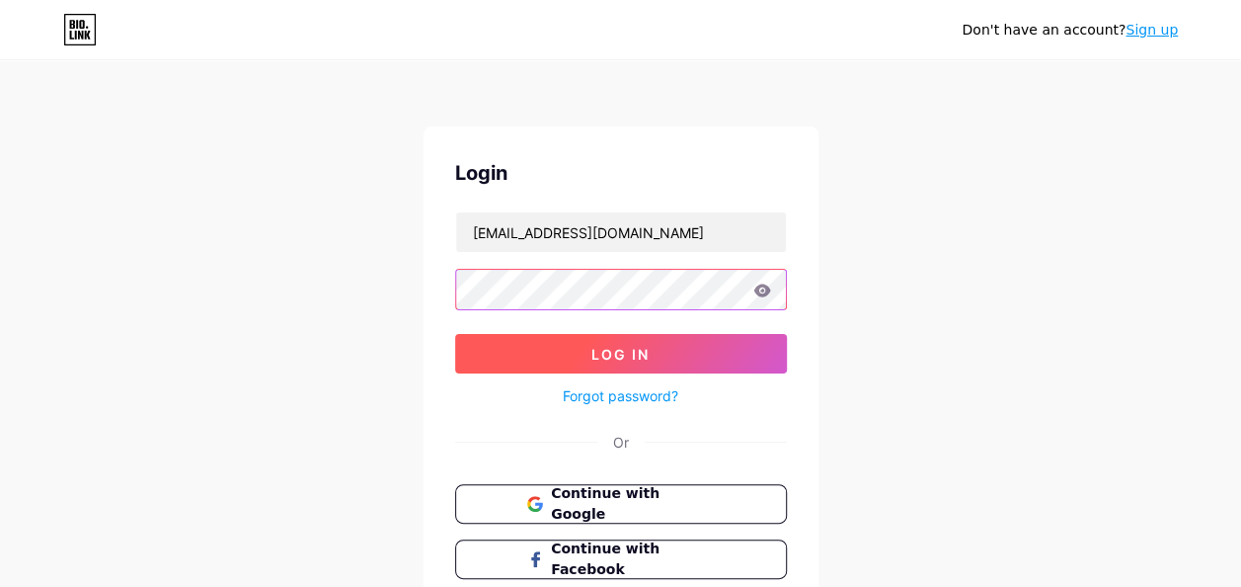
click at [455, 334] on button "Log In" at bounding box center [621, 354] width 332 height 40
click at [589, 345] on button "Log In" at bounding box center [621, 354] width 332 height 40
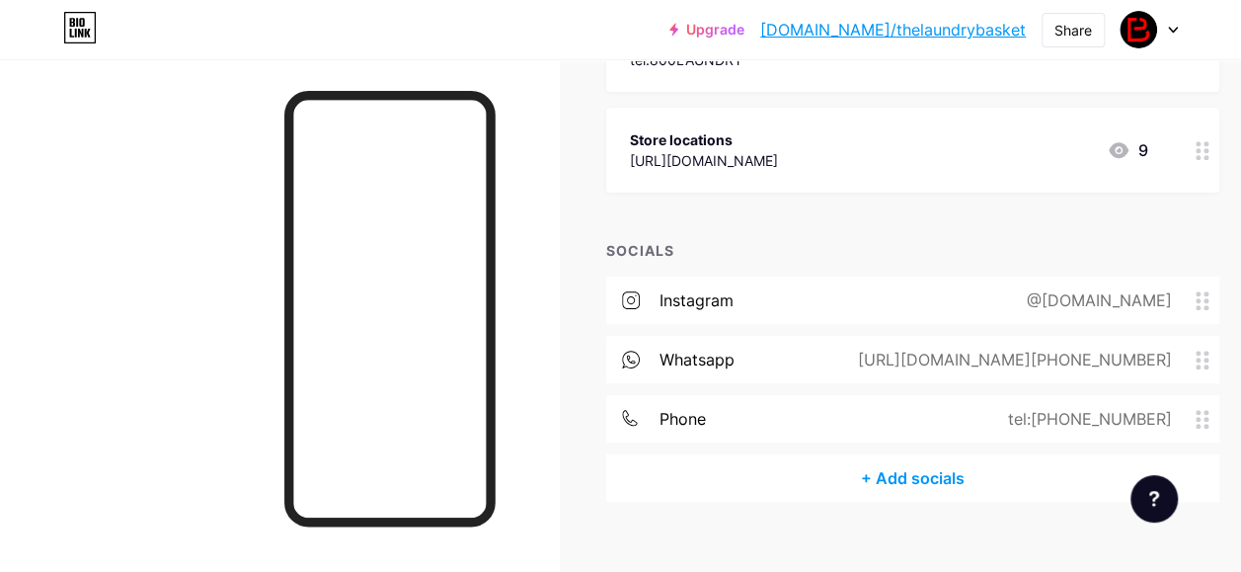
scroll to position [713, 0]
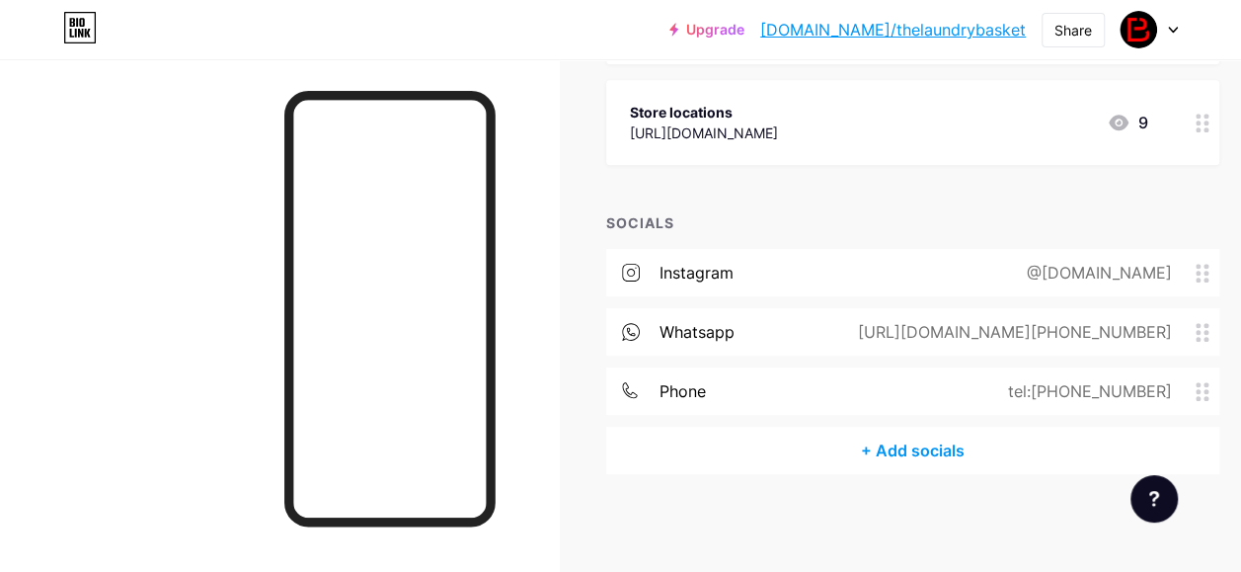
click at [946, 316] on div "whatsapp [URL][DOMAIN_NAME][PHONE_NUMBER]" at bounding box center [912, 331] width 613 height 47
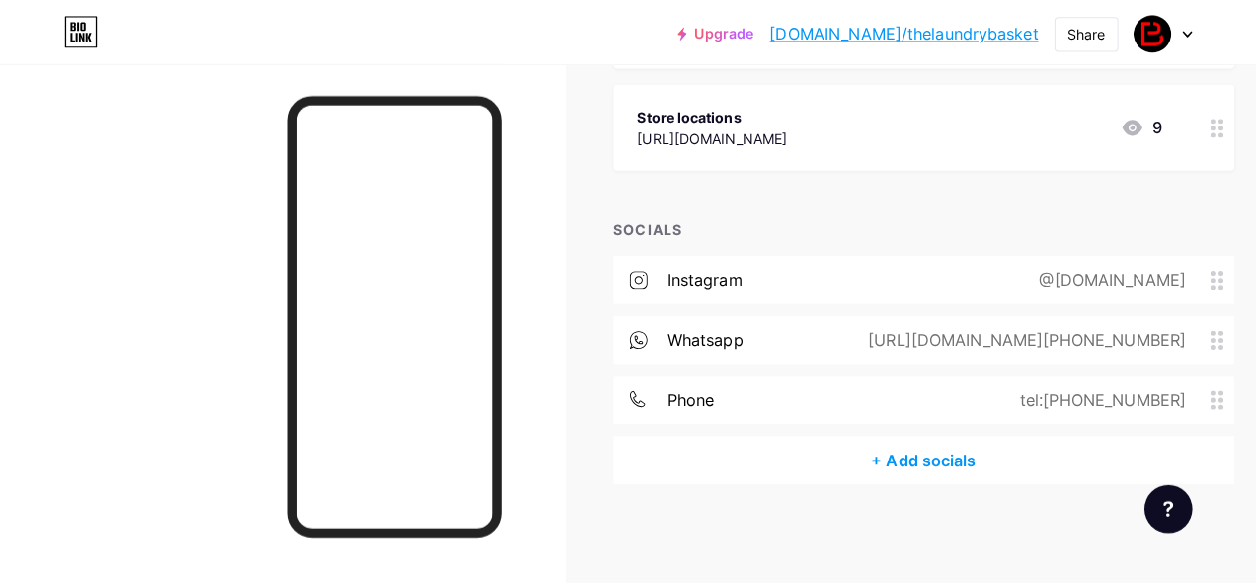
scroll to position [698, 0]
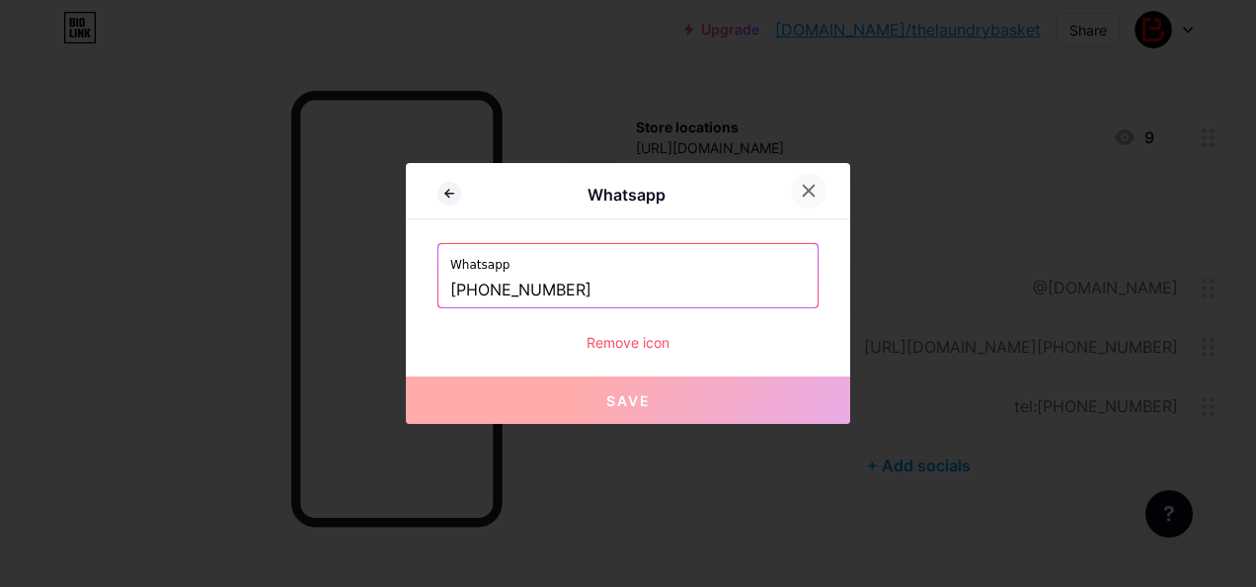
click at [822, 196] on div at bounding box center [809, 191] width 36 height 36
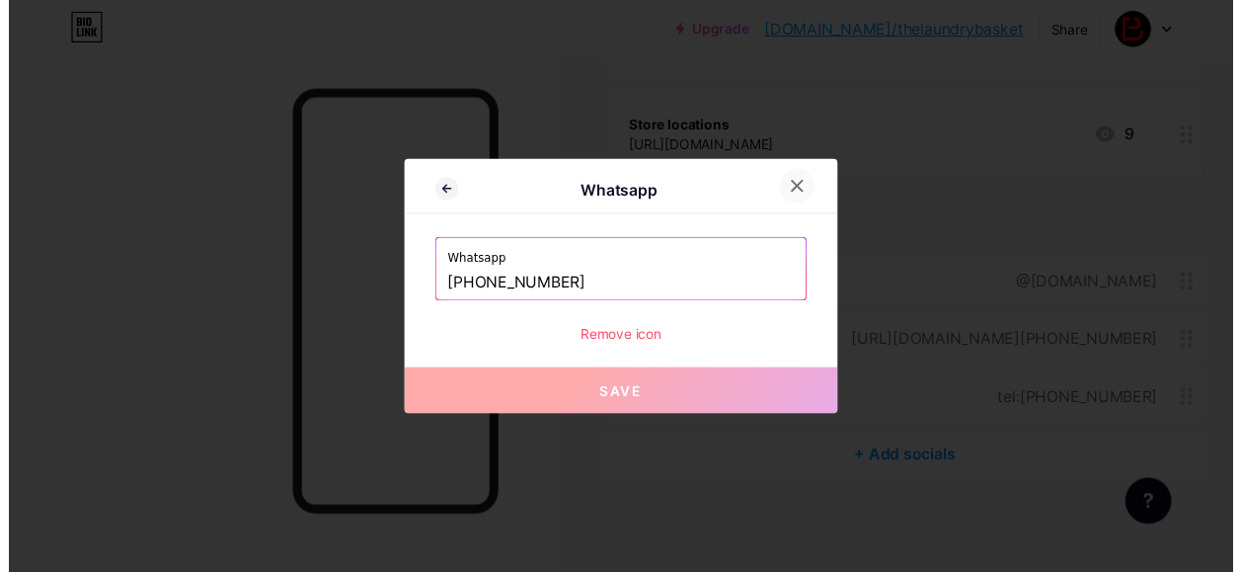
scroll to position [713, 0]
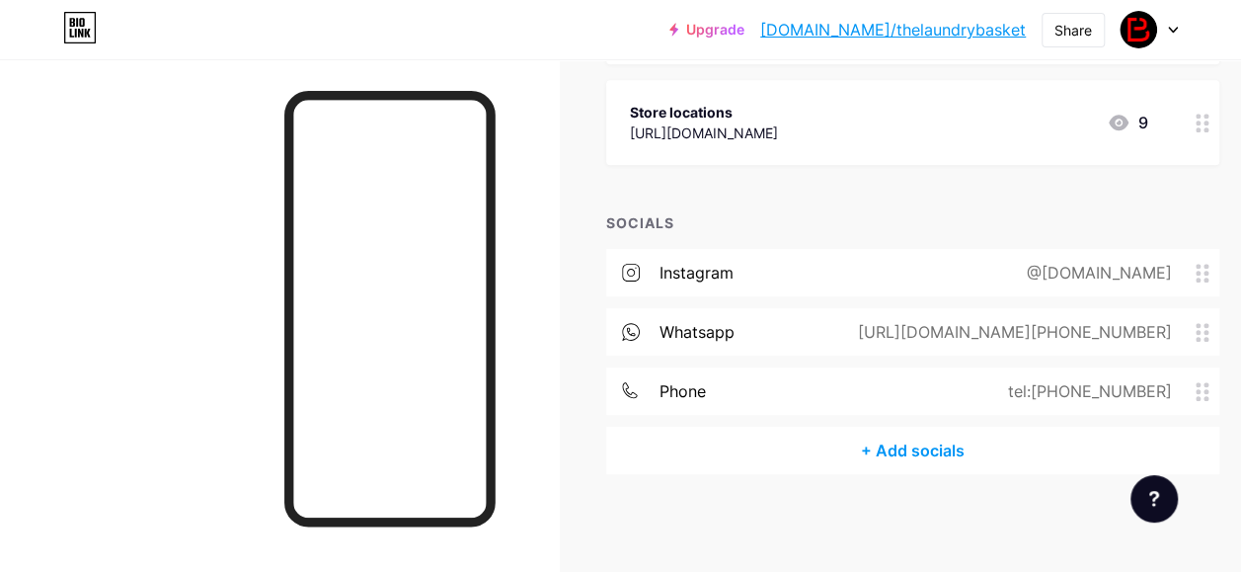
click at [1196, 387] on div "tel:[PHONE_NUMBER]" at bounding box center [1086, 391] width 219 height 24
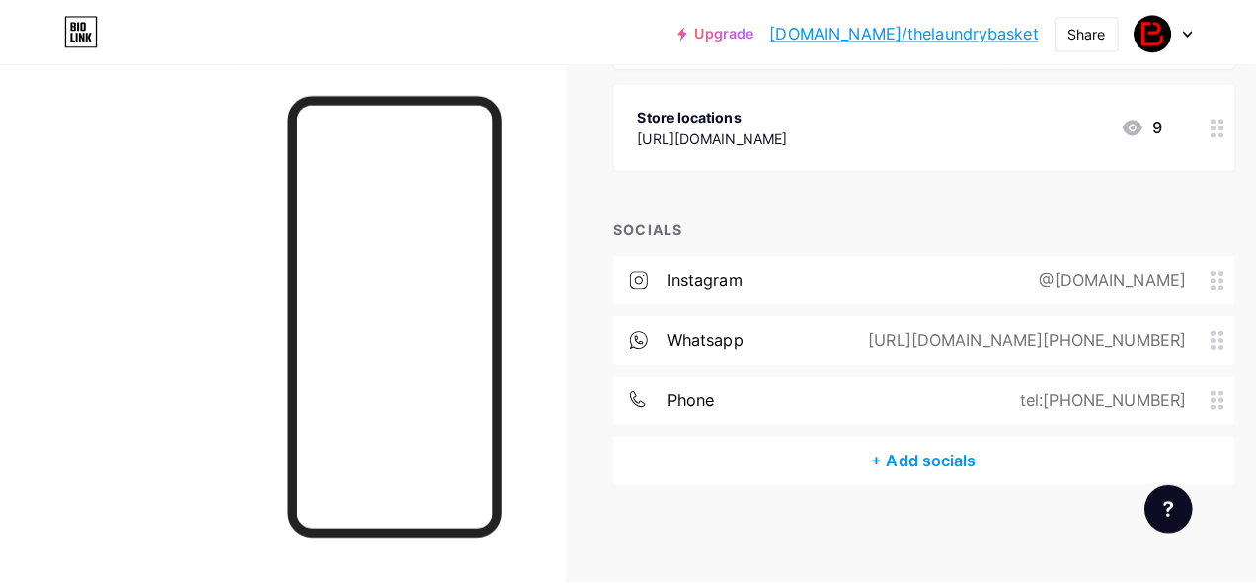
scroll to position [698, 0]
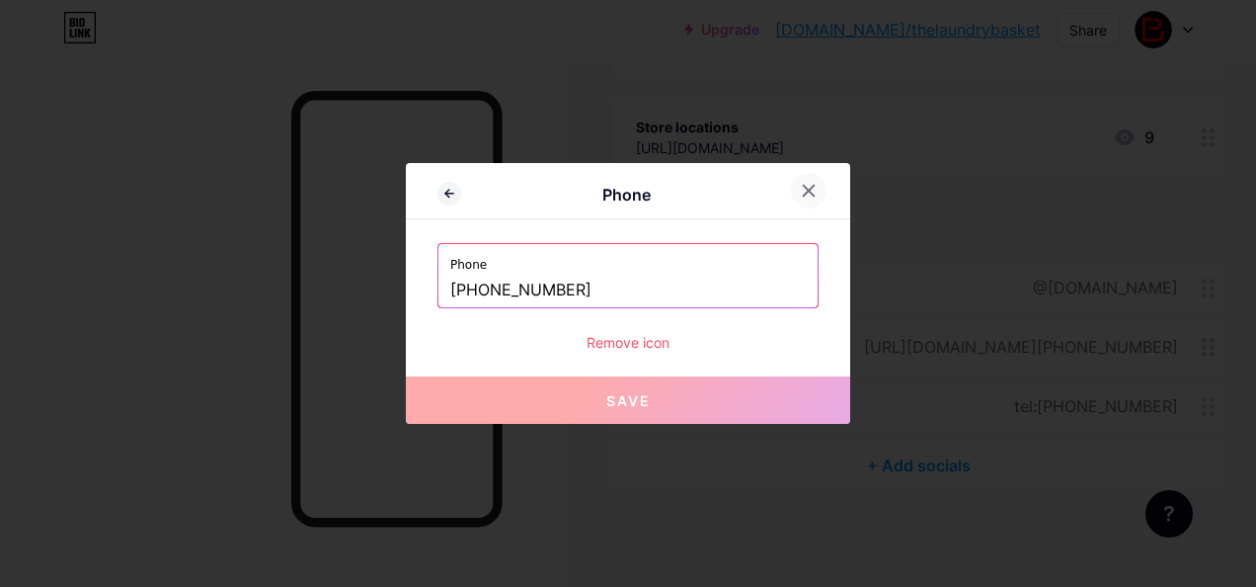
click at [812, 196] on icon at bounding box center [809, 191] width 16 height 16
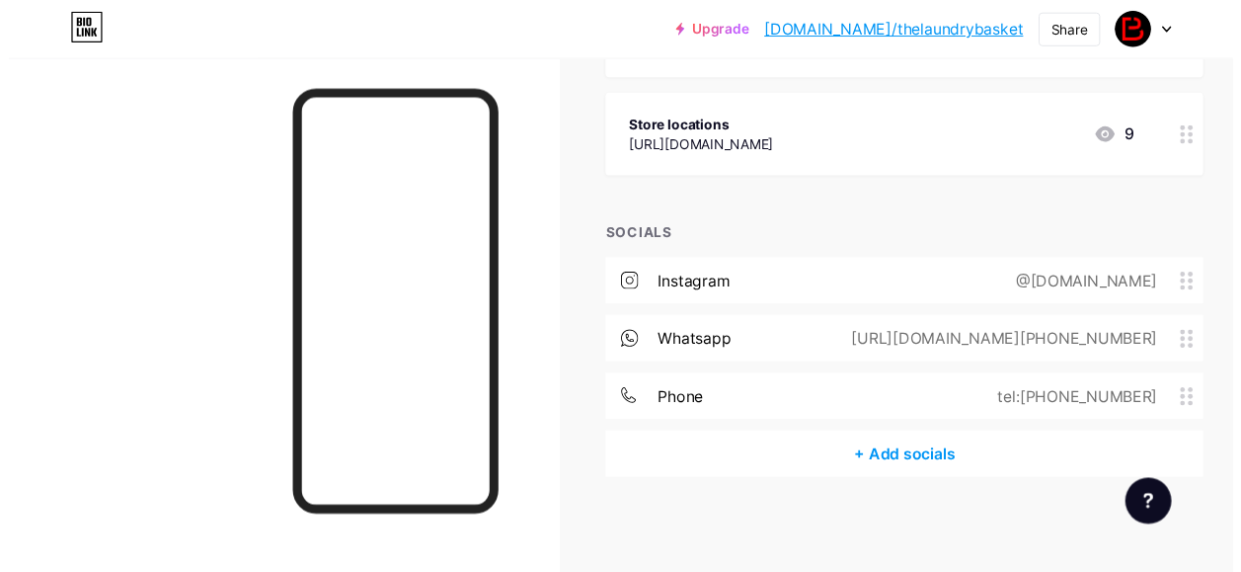
scroll to position [713, 0]
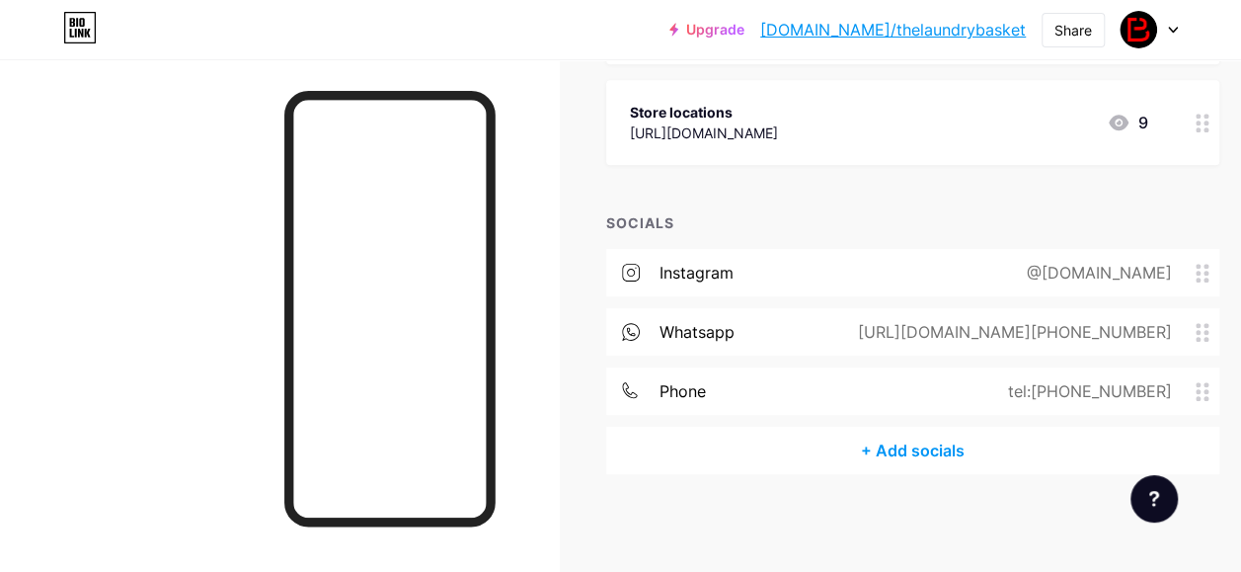
click at [875, 433] on div "+ Add socials" at bounding box center [912, 450] width 613 height 47
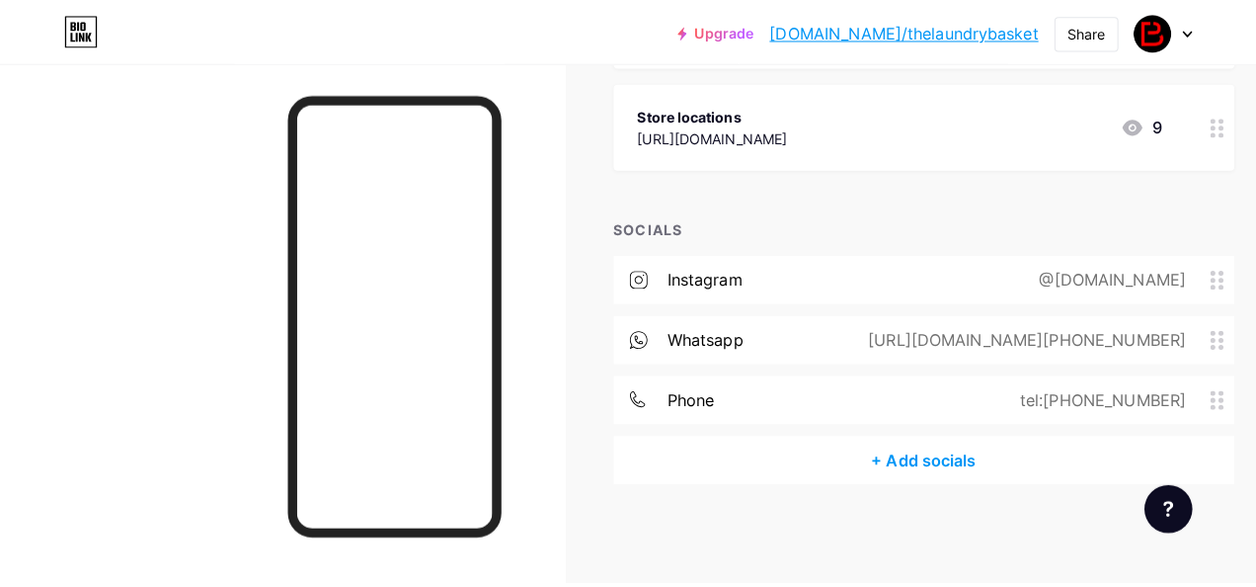
scroll to position [698, 0]
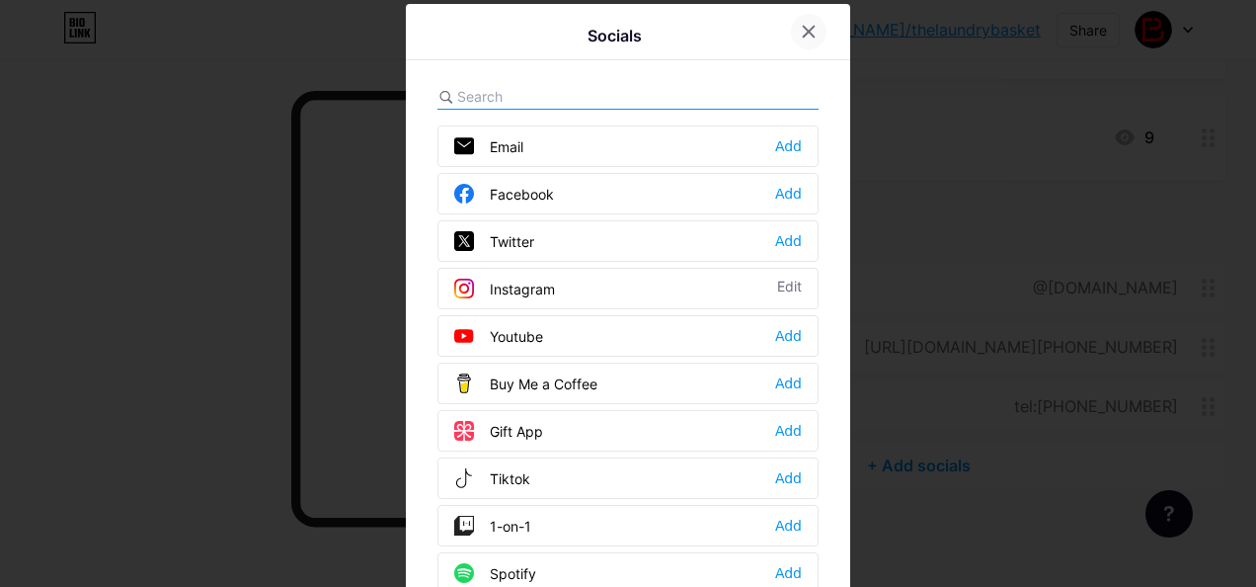
click at [808, 40] on div at bounding box center [809, 32] width 36 height 36
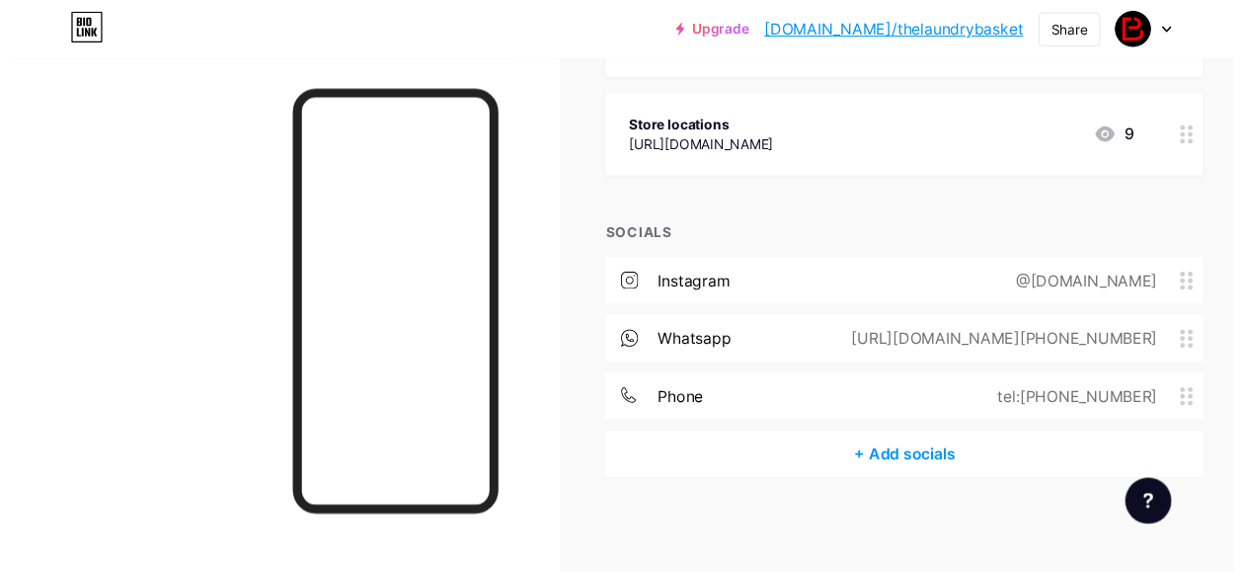
scroll to position [713, 0]
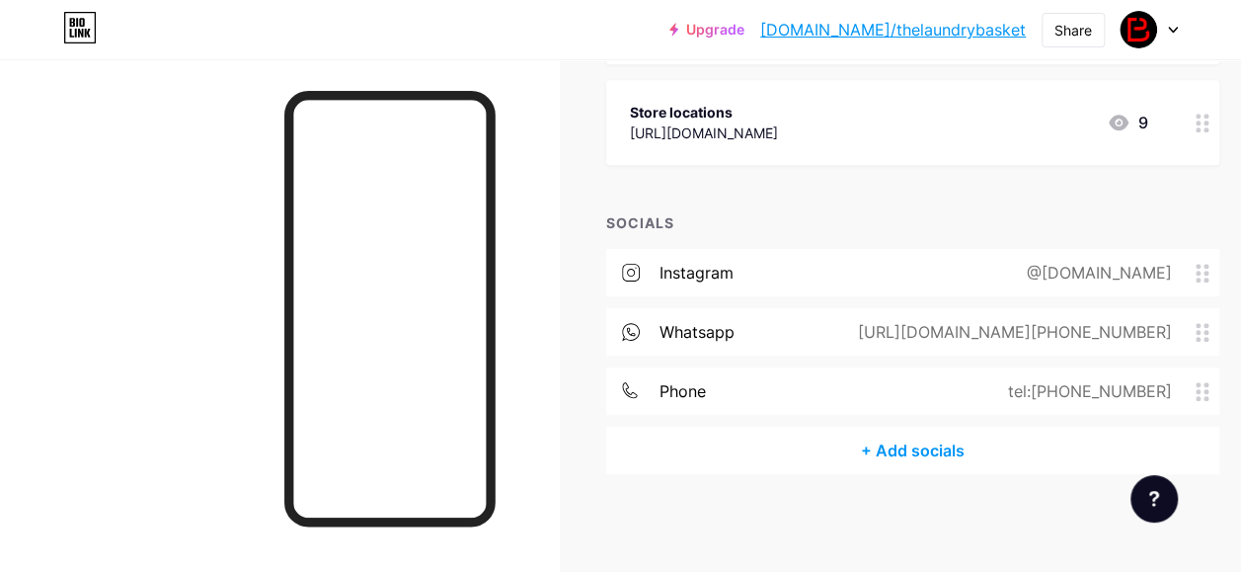
click at [1084, 275] on div "@[DOMAIN_NAME]" at bounding box center [1095, 273] width 200 height 24
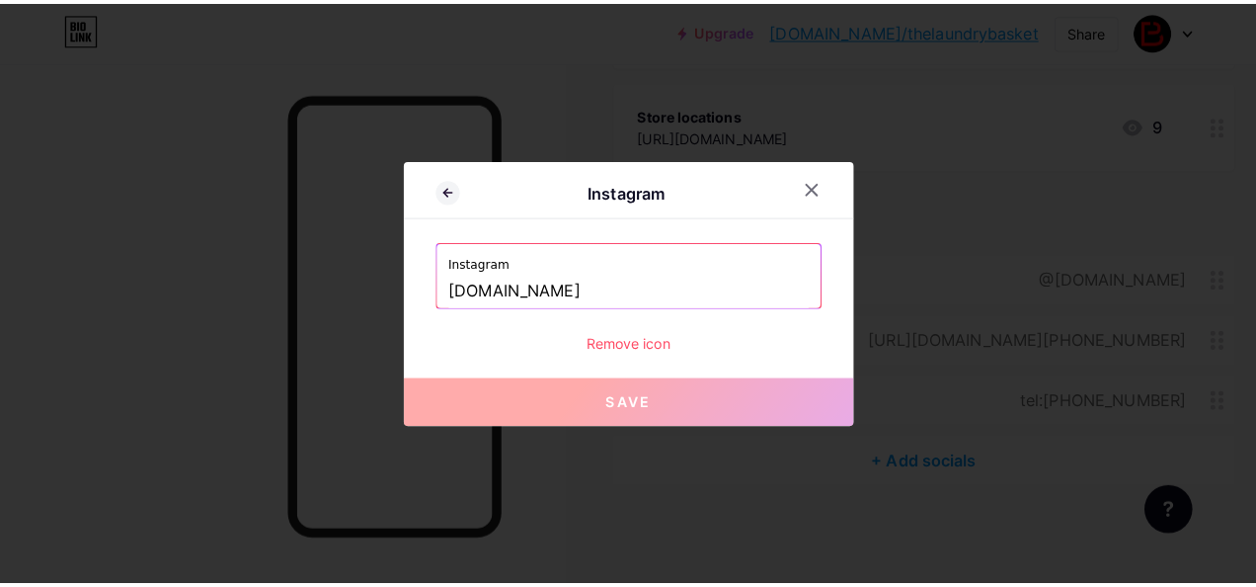
scroll to position [698, 0]
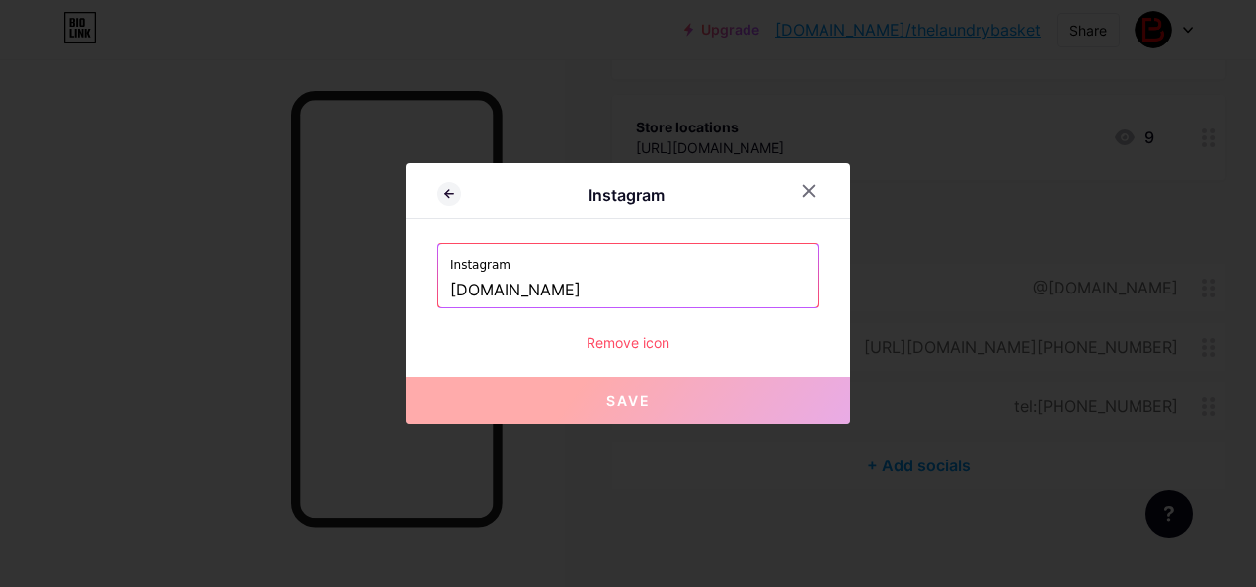
click at [950, 183] on div at bounding box center [628, 293] width 1256 height 587
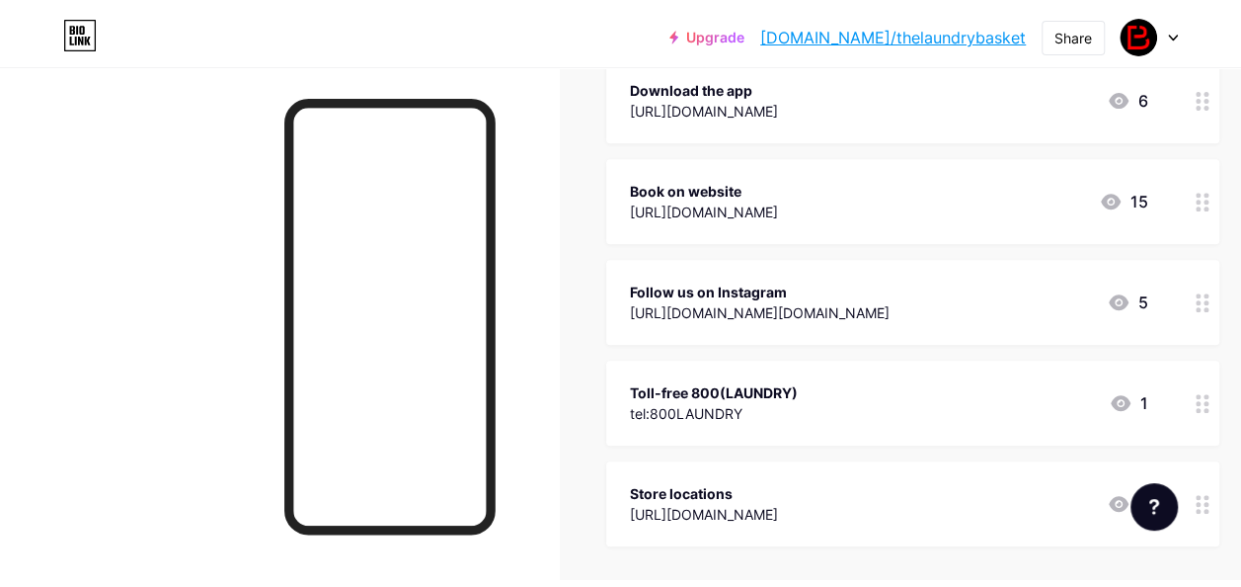
scroll to position [0, 0]
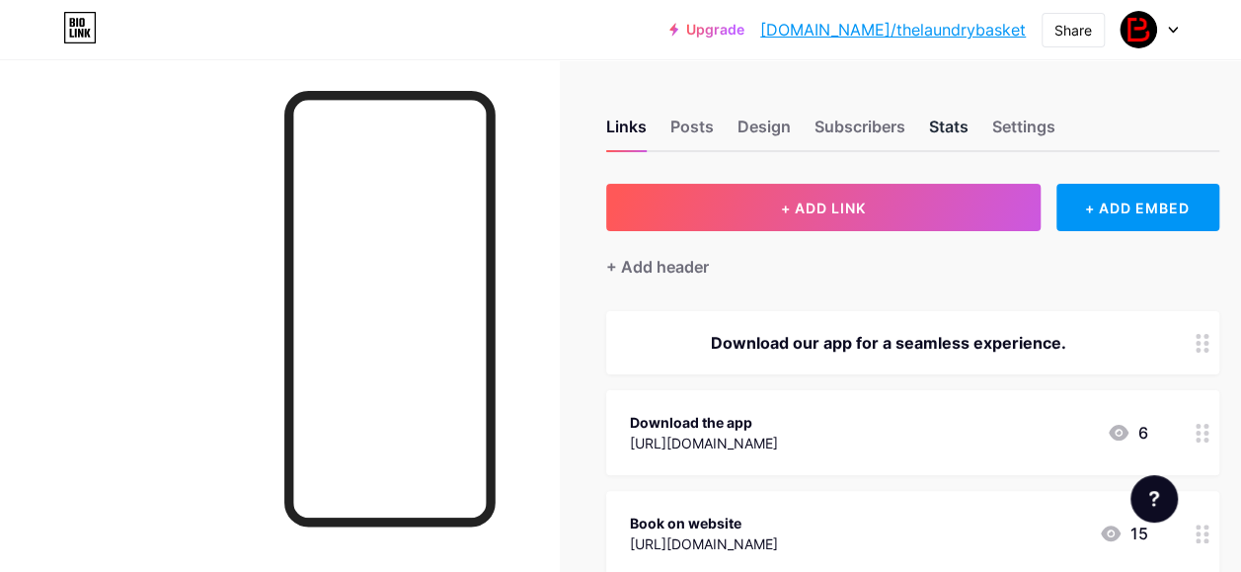
click at [946, 121] on div "Stats" at bounding box center [949, 133] width 40 height 36
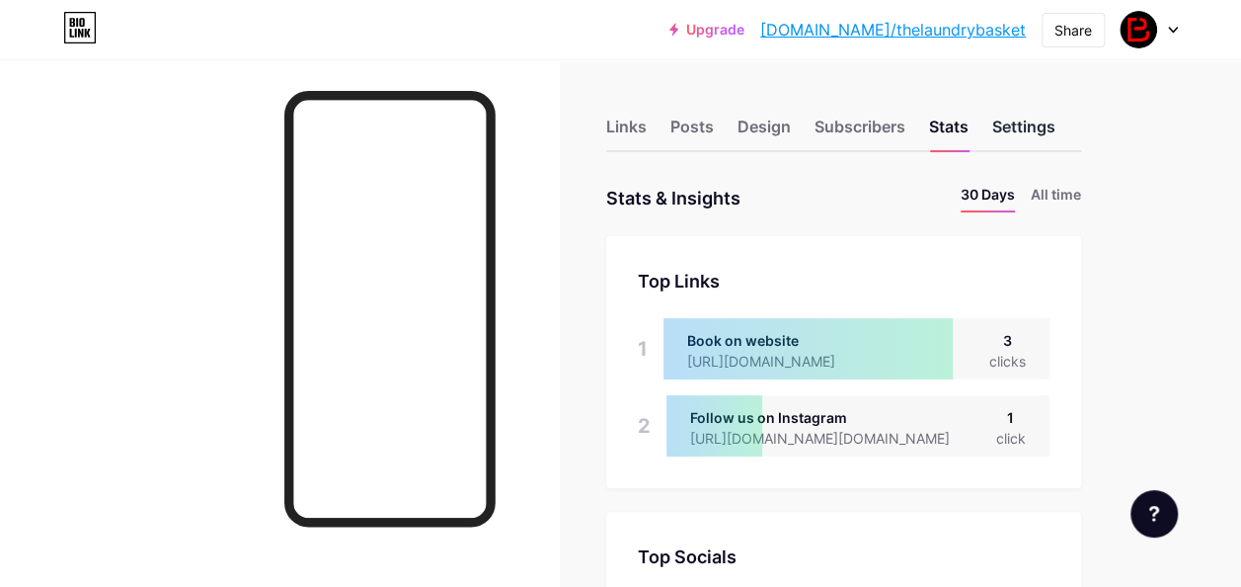
click at [1029, 117] on div "Settings" at bounding box center [1024, 133] width 63 height 36
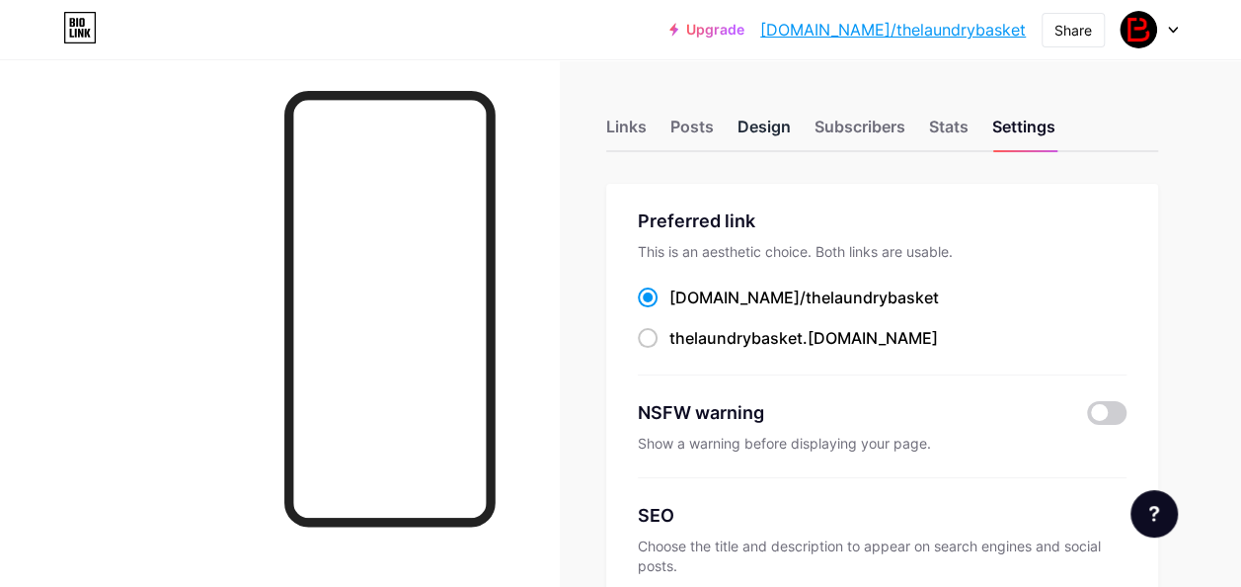
click at [780, 121] on div "Design" at bounding box center [764, 133] width 53 height 36
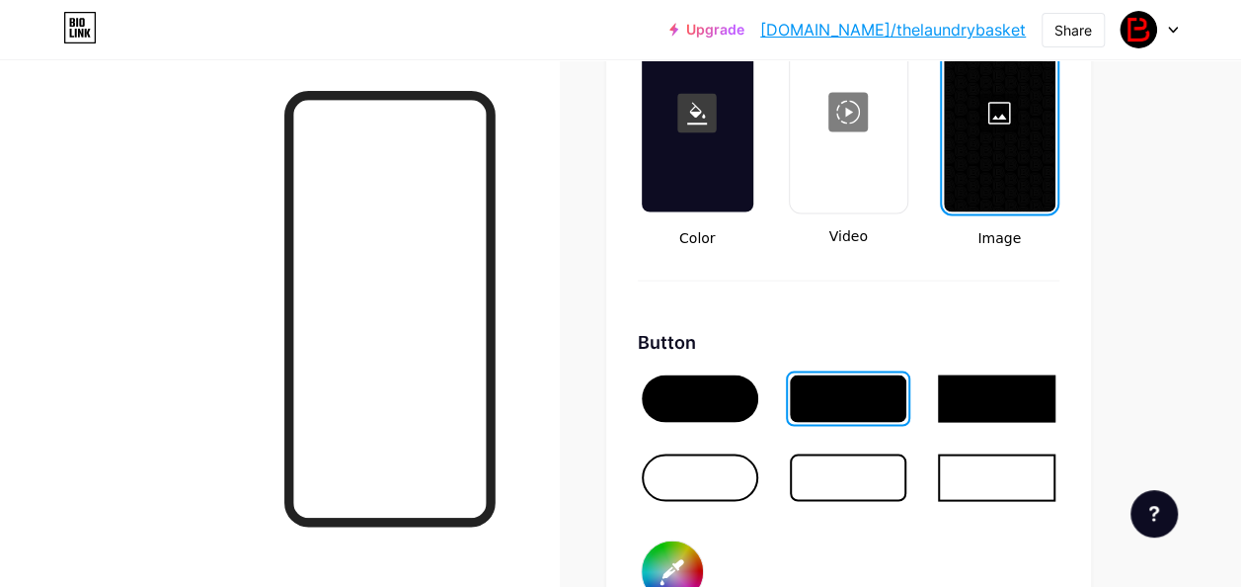
scroll to position [3936, 0]
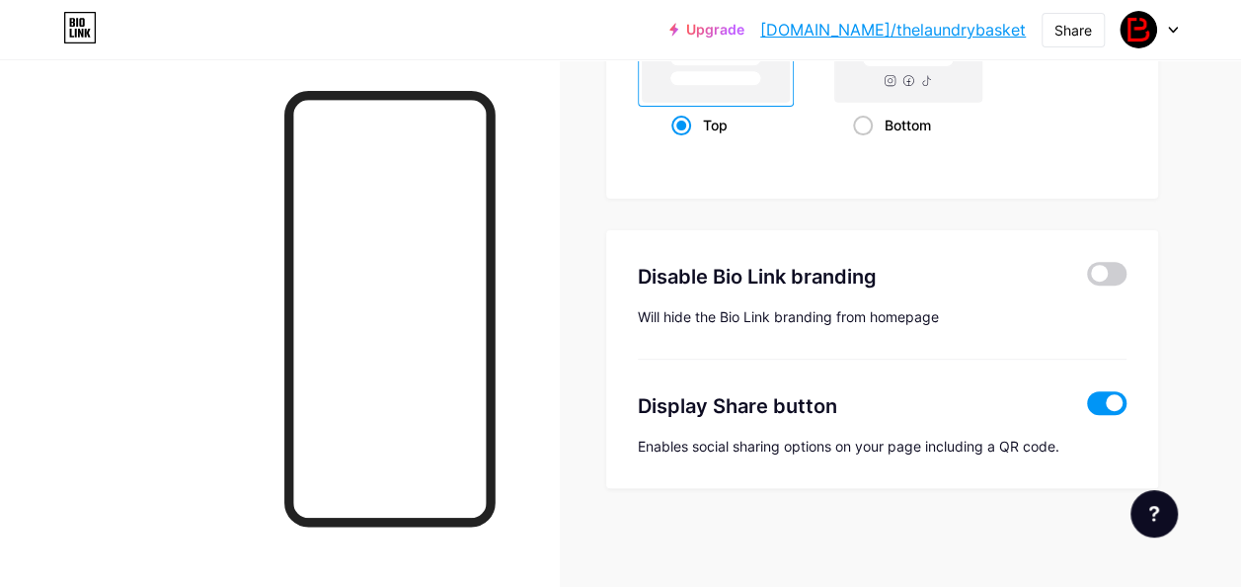
type input "#dddac9"
type input "#ffffff"
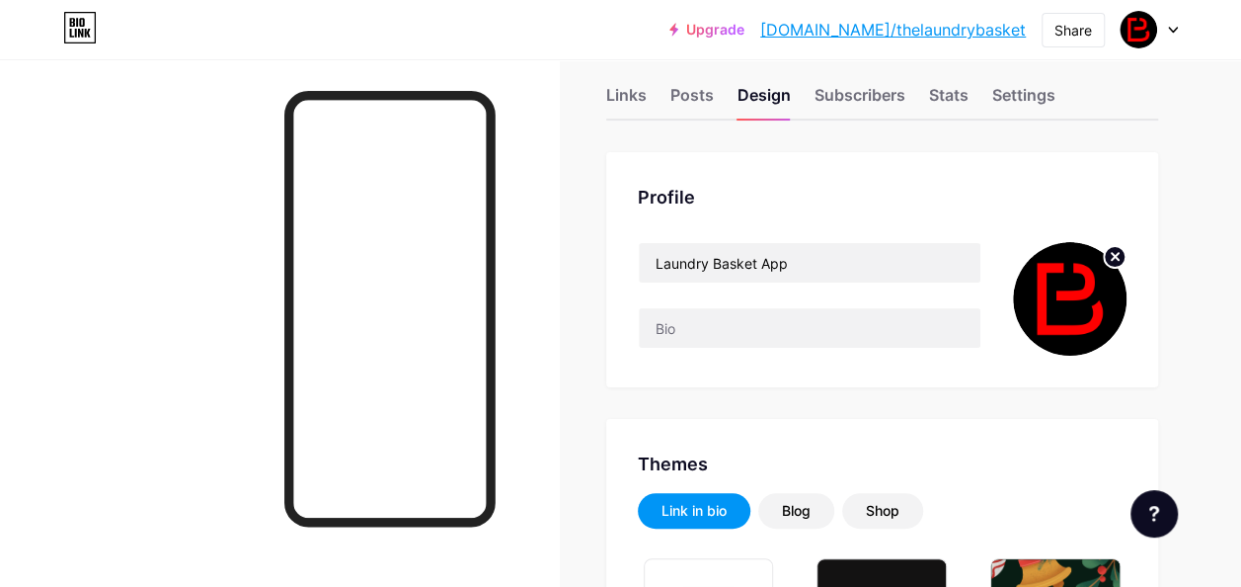
scroll to position [0, 0]
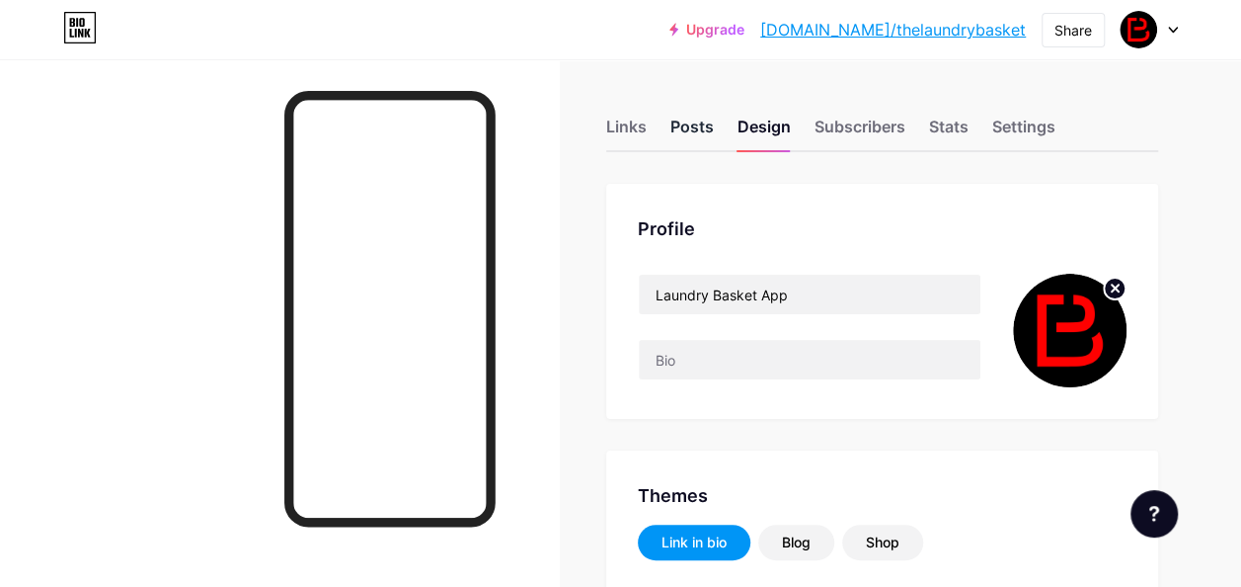
click at [688, 126] on div "Posts" at bounding box center [692, 133] width 43 height 36
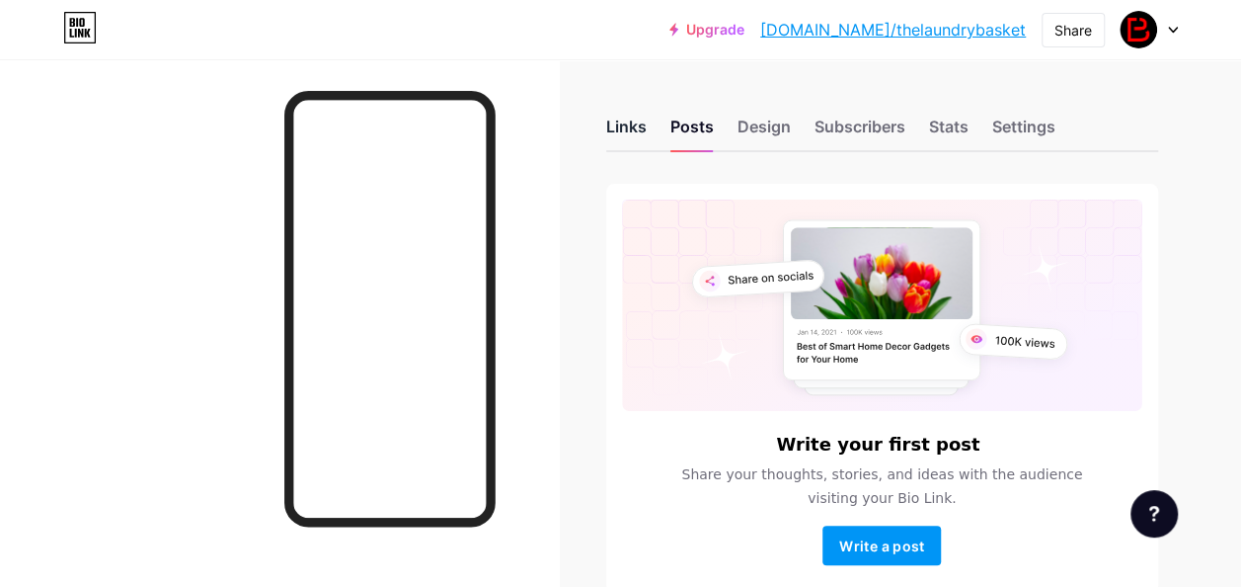
click at [640, 116] on div "Links" at bounding box center [626, 133] width 40 height 36
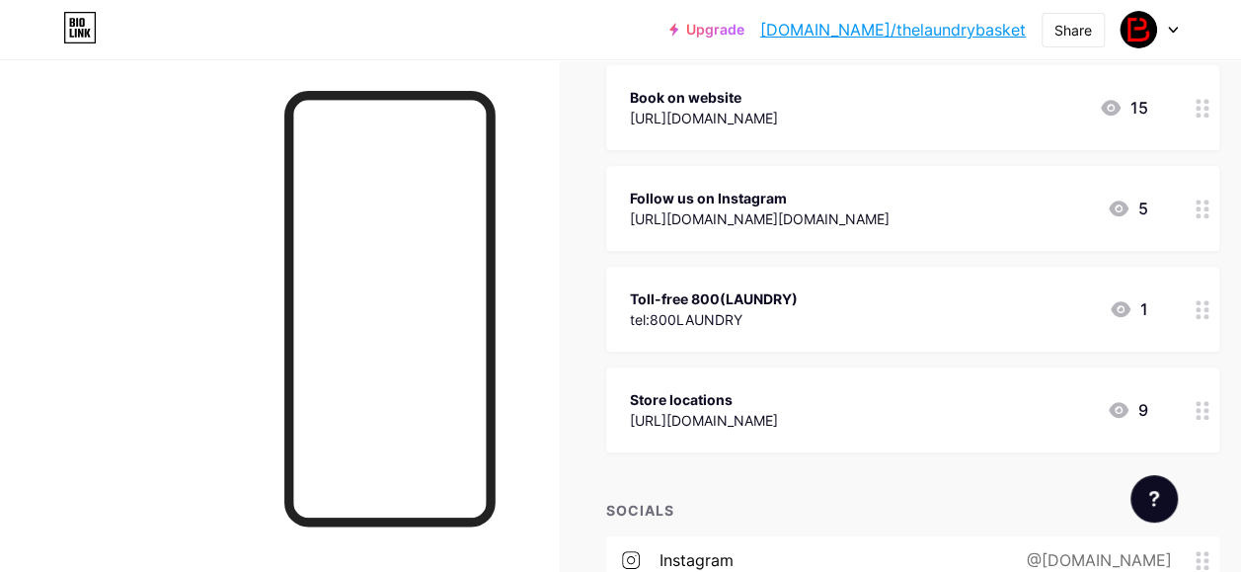
scroll to position [713, 0]
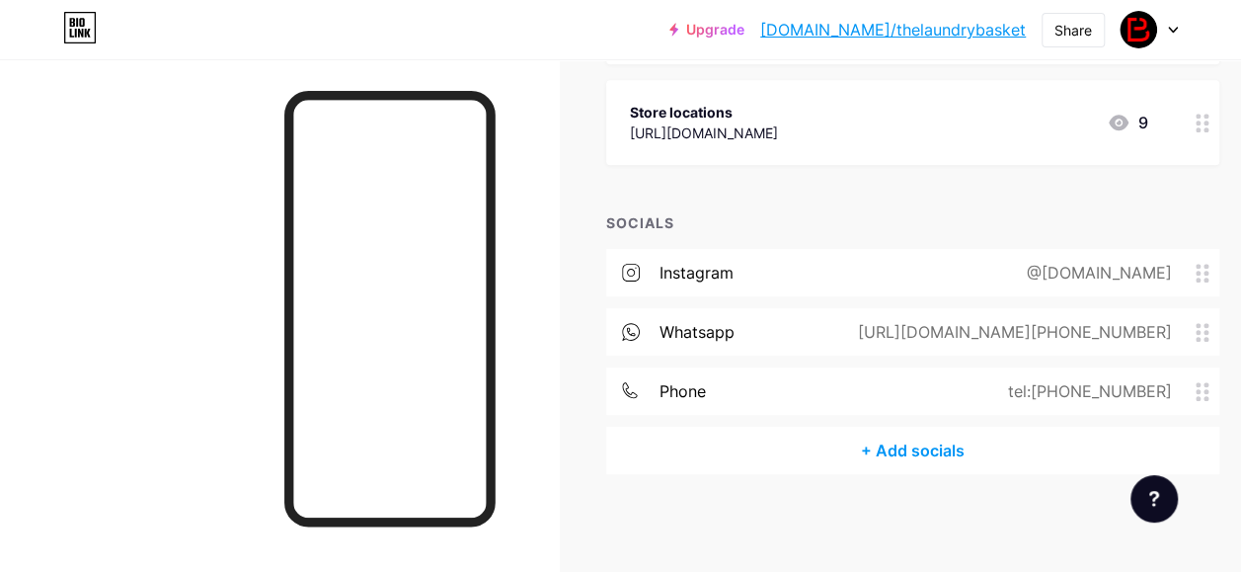
click at [635, 391] on icon at bounding box center [629, 390] width 15 height 16
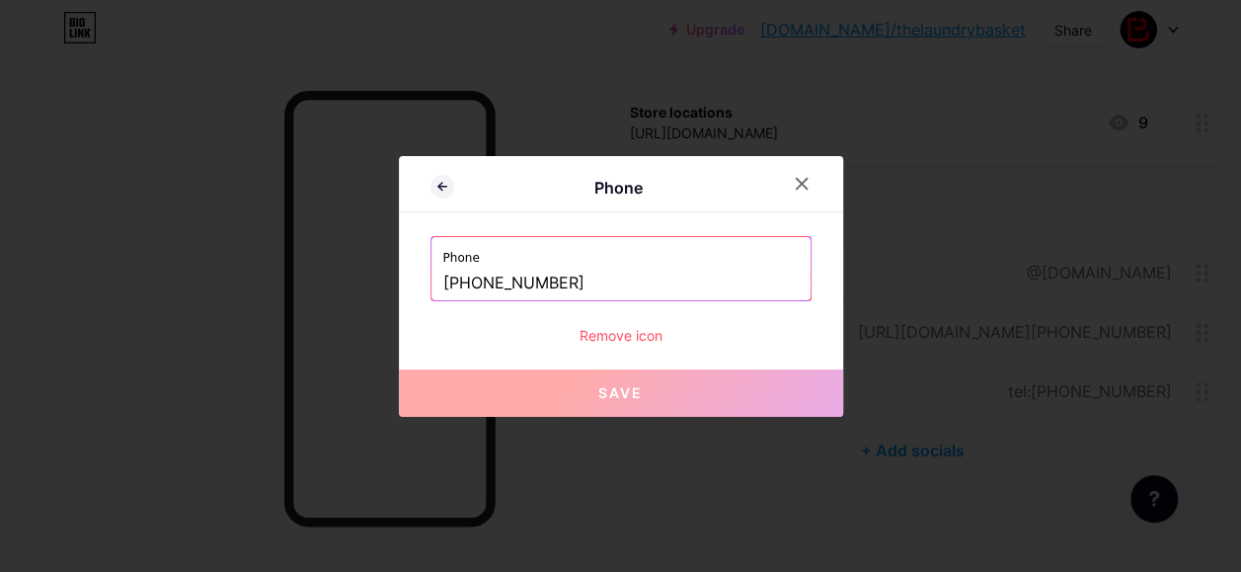
scroll to position [698, 0]
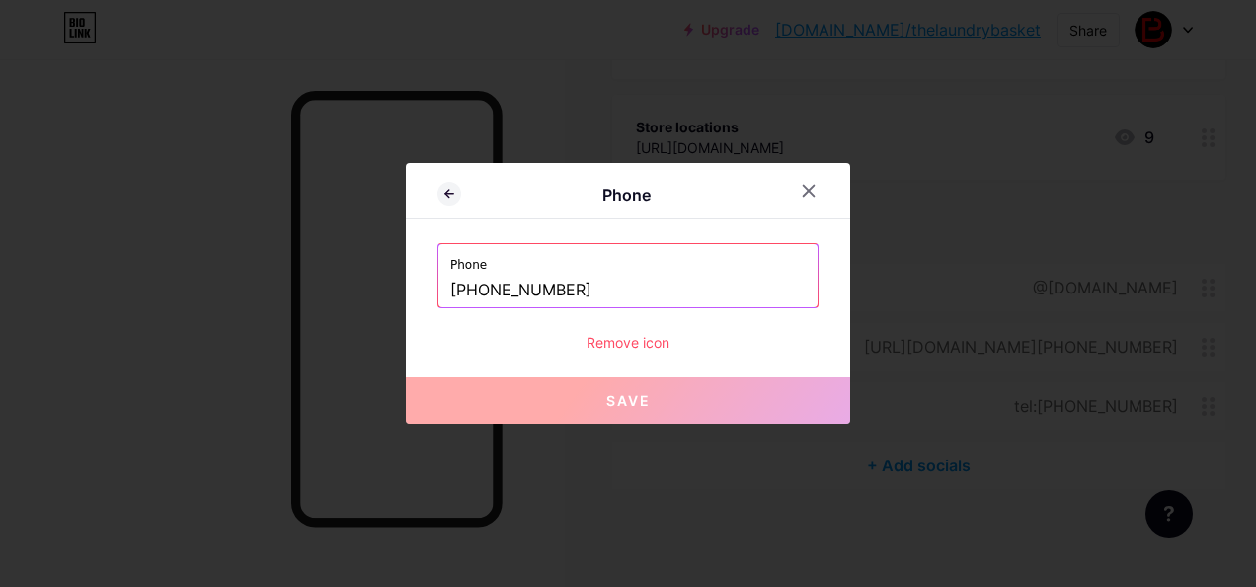
click at [610, 409] on button "Save" at bounding box center [628, 399] width 444 height 47
click at [450, 194] on icon at bounding box center [449, 194] width 8 height 0
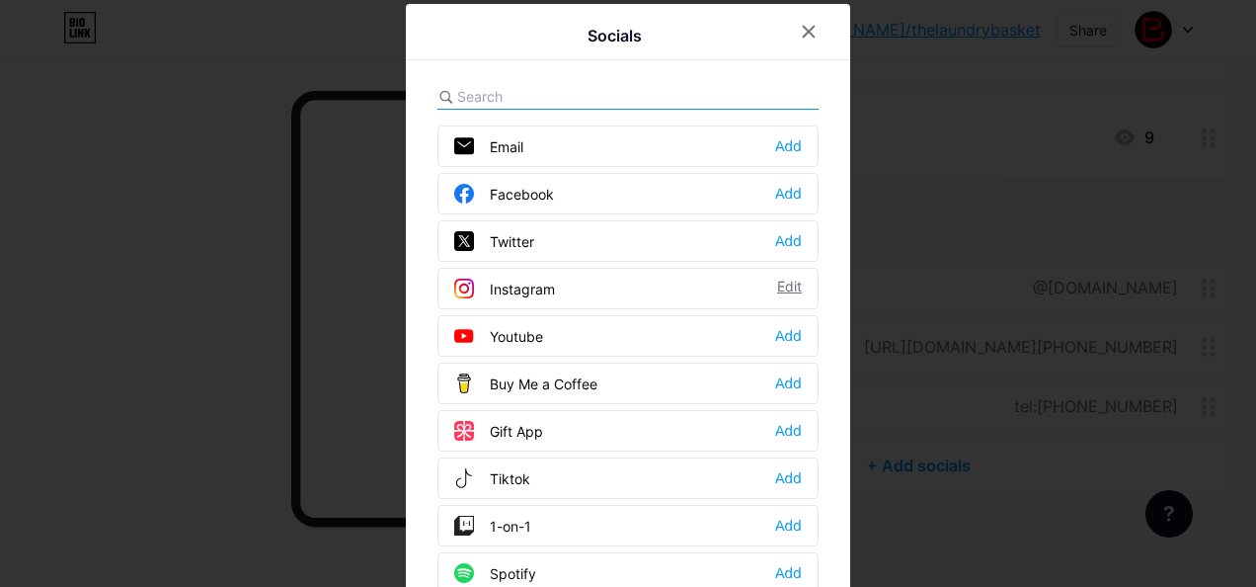
click at [777, 288] on div "Edit" at bounding box center [789, 288] width 25 height 20
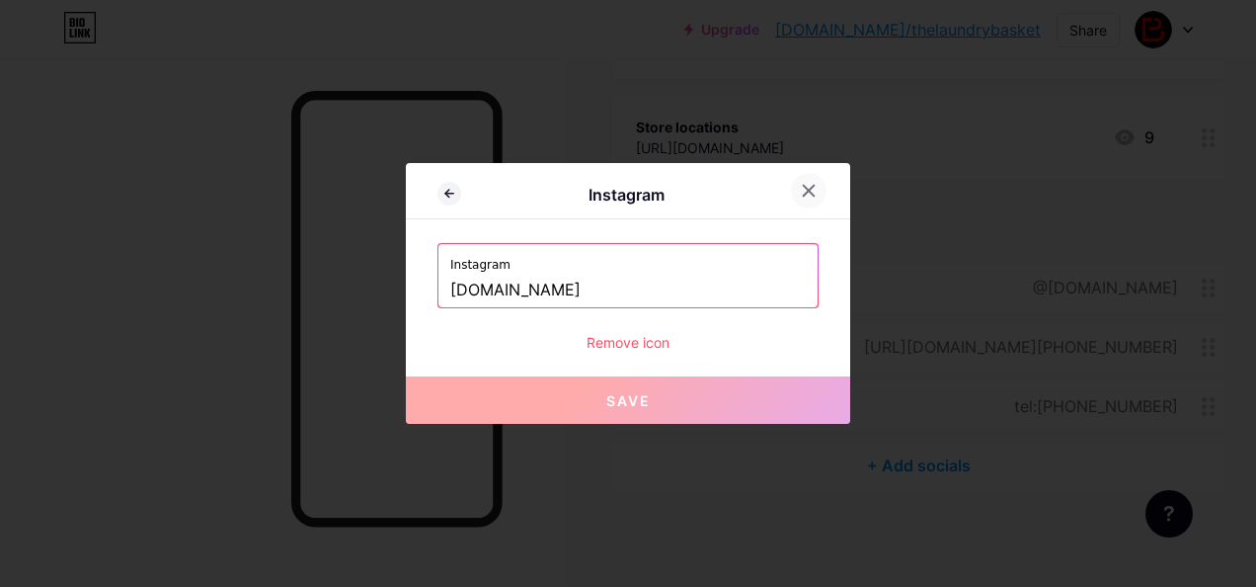
click at [816, 179] on div at bounding box center [809, 191] width 36 height 36
